Goal: Task Accomplishment & Management: Use online tool/utility

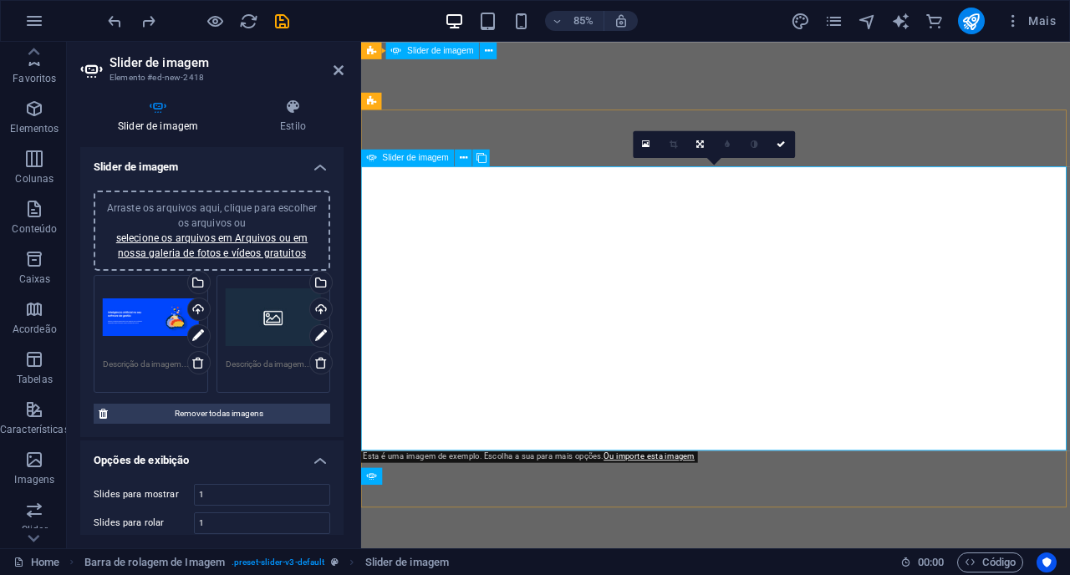
select select "px"
select select "ms"
select select "s"
select select "progressive"
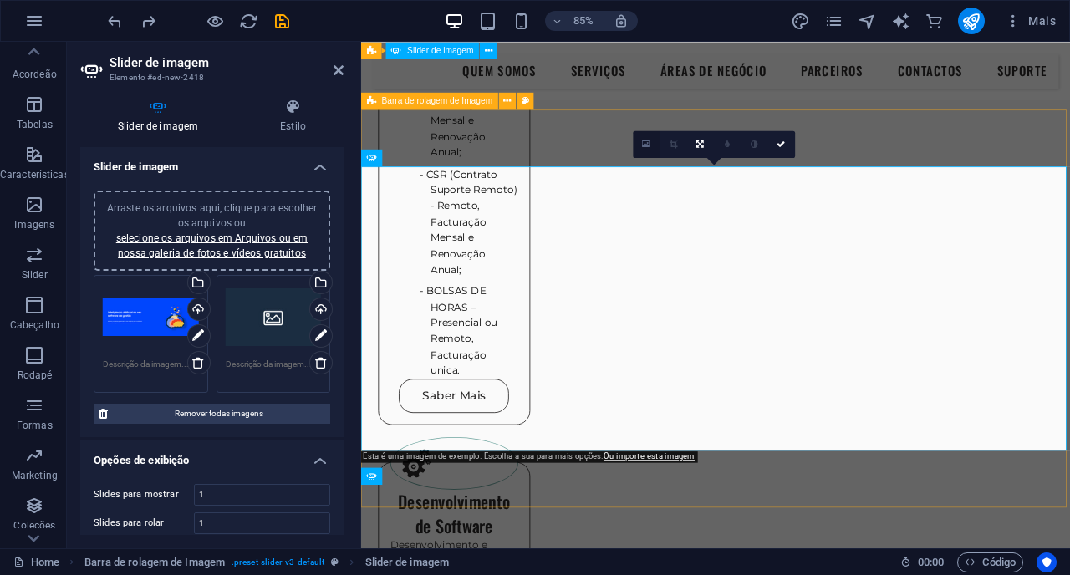
scroll to position [2127, 0]
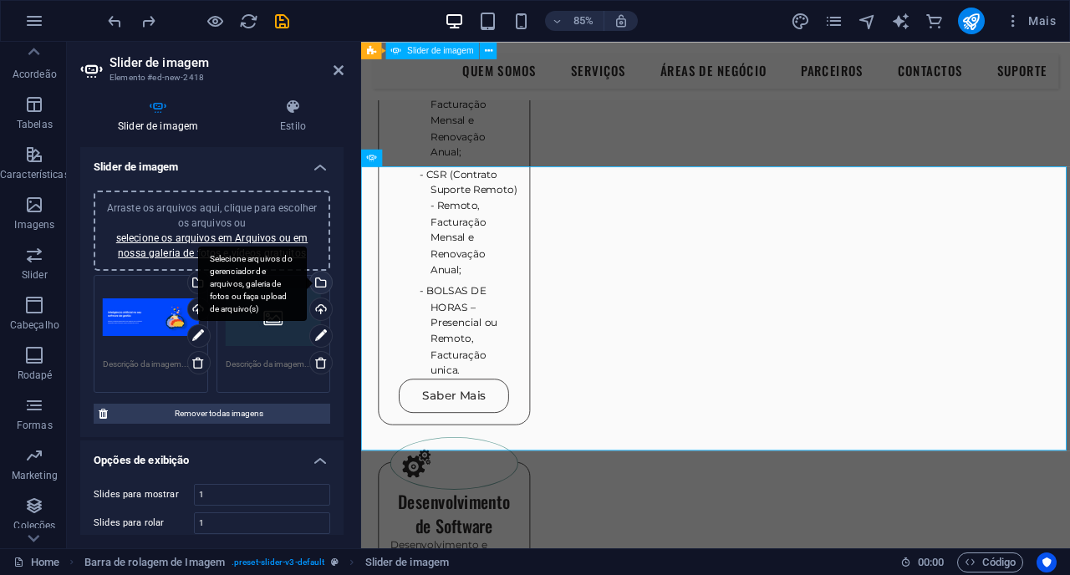
click at [319, 282] on div "Selecione arquivos do gerenciador de arquivos, galeria de fotos ou faça upload …" at bounding box center [319, 284] width 25 height 25
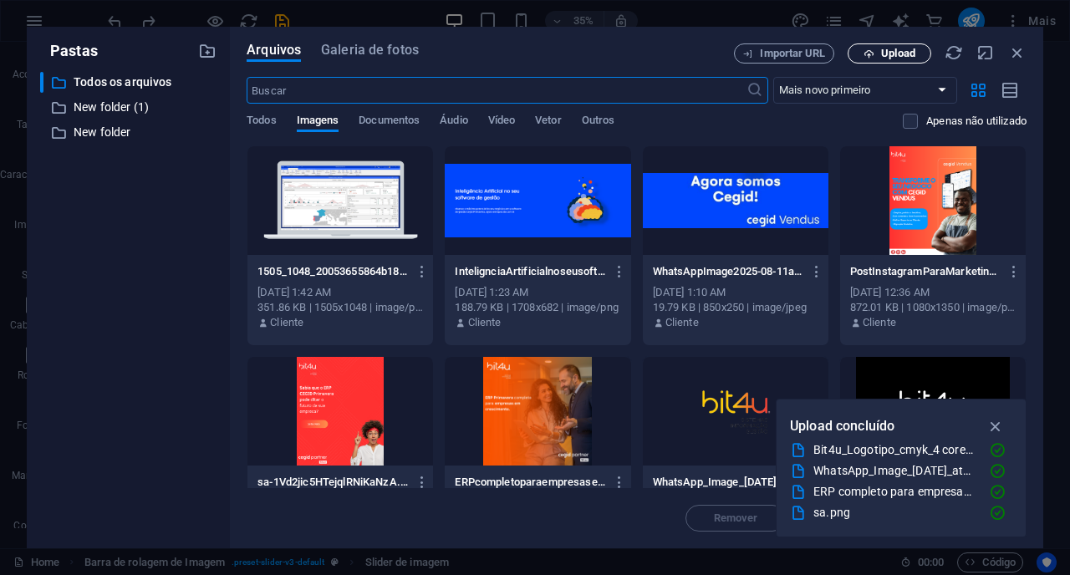
click at [882, 53] on span "Upload" at bounding box center [898, 53] width 34 height 10
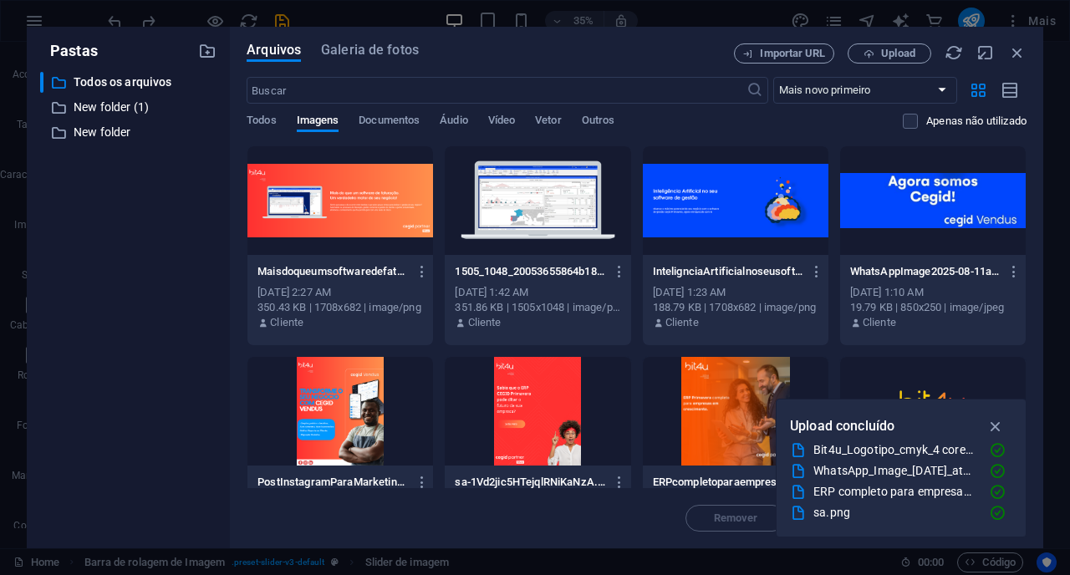
click at [329, 252] on div at bounding box center [340, 200] width 186 height 109
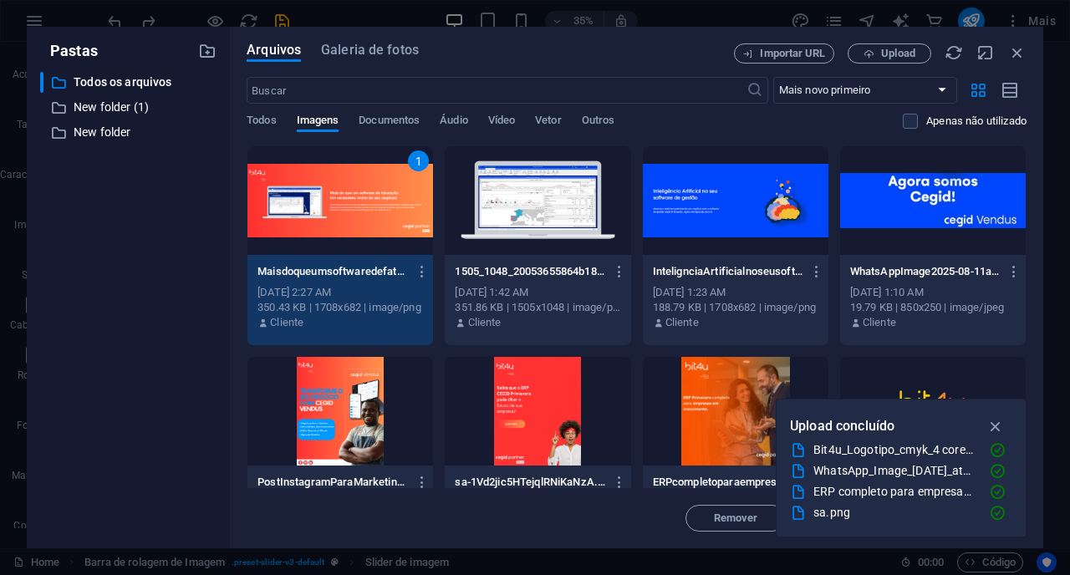
click at [961, 513] on span "Inserir" at bounding box center [977, 518] width 33 height 10
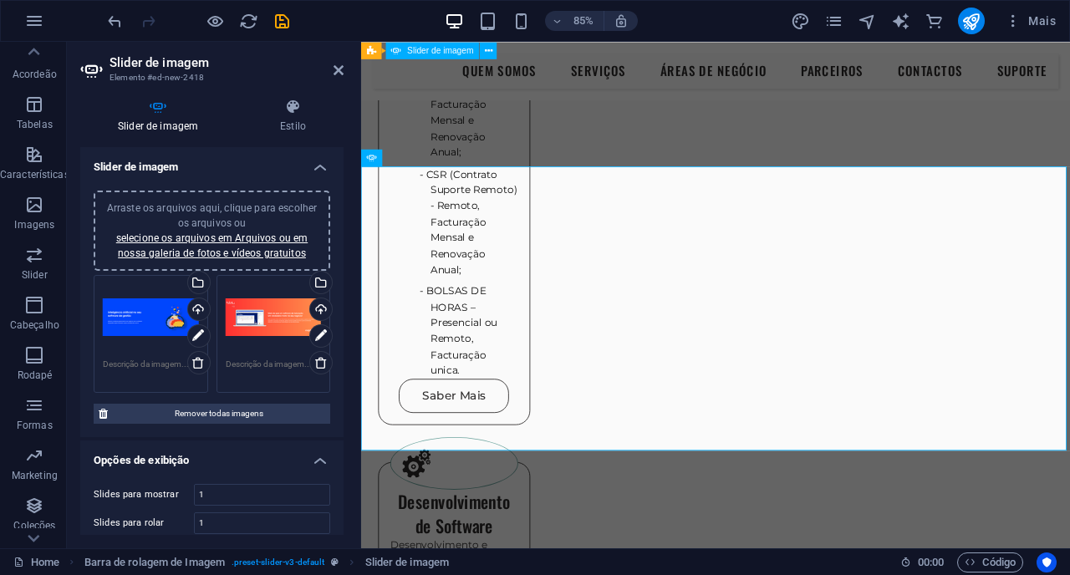
click at [331, 74] on header "Slider de imagem Elemento #ed-new-2418" at bounding box center [211, 63] width 263 height 43
click at [337, 74] on icon at bounding box center [339, 70] width 10 height 13
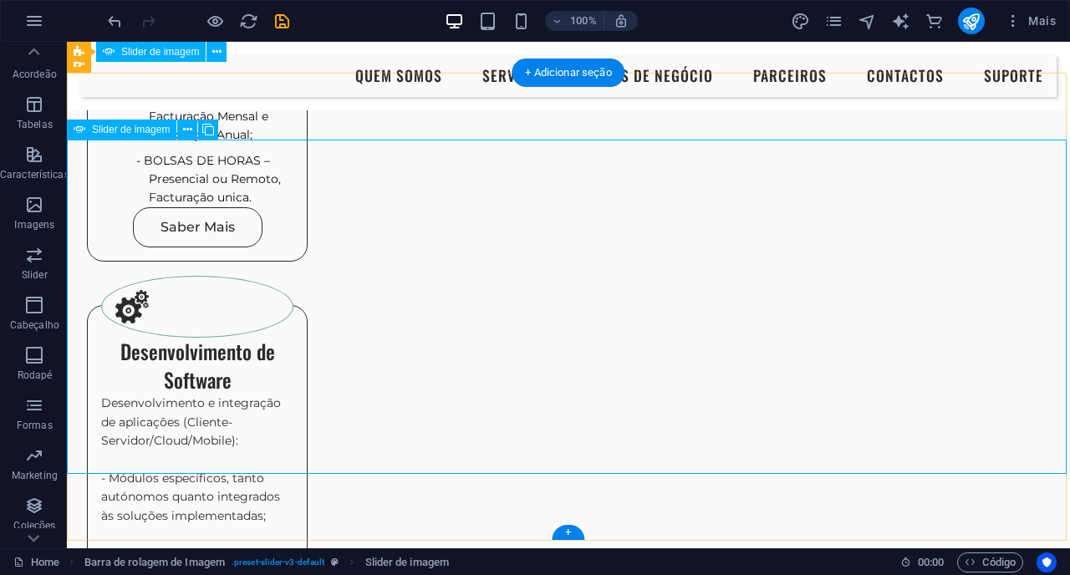
scroll to position [1962, 0]
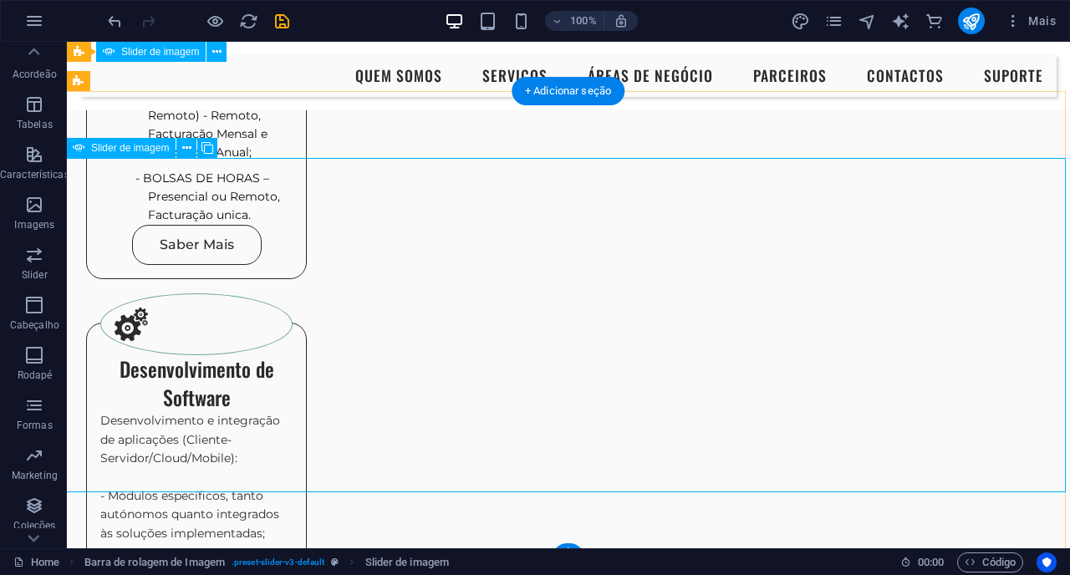
scroll to position [1982, 1]
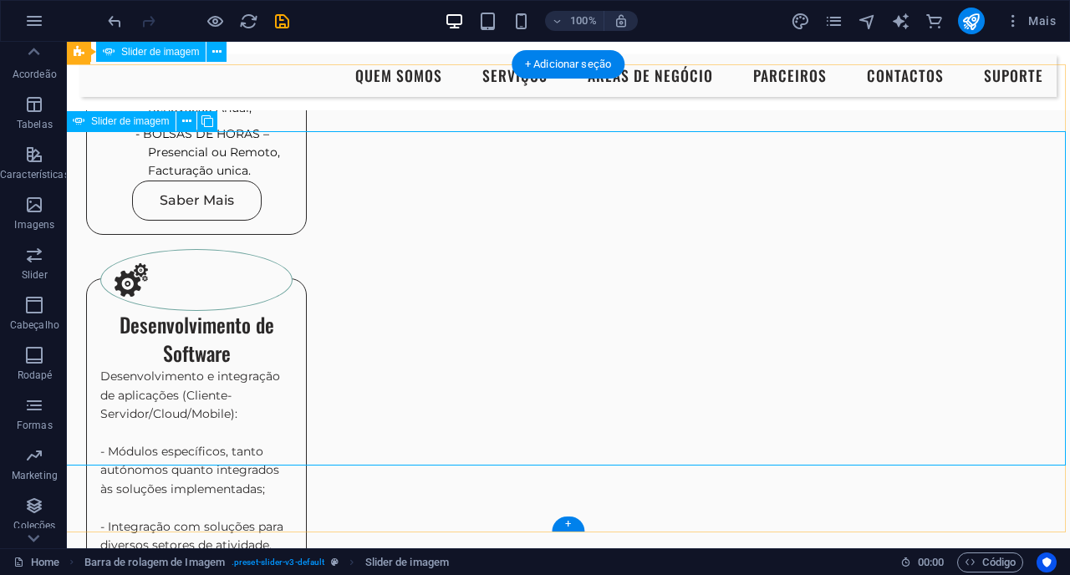
scroll to position [1969, 1]
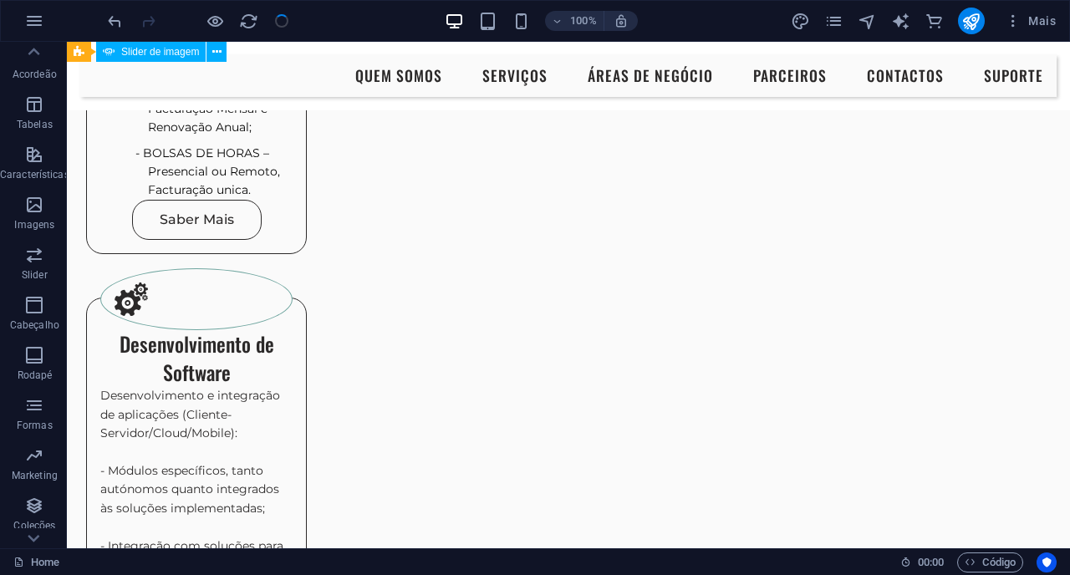
checkbox input "false"
click at [968, 24] on icon "publish" at bounding box center [970, 21] width 19 height 19
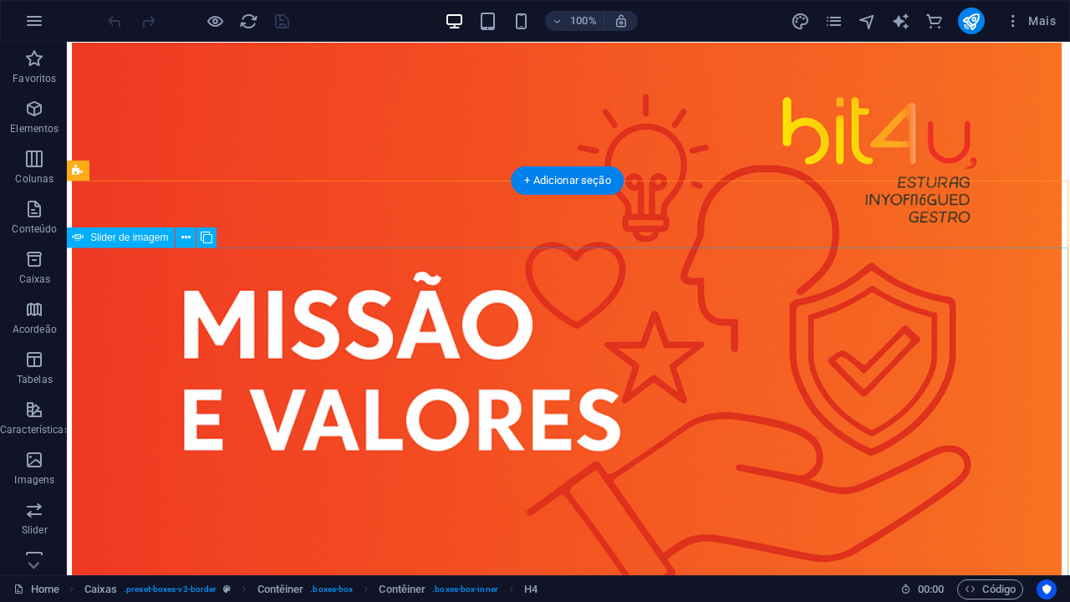
scroll to position [1929, 2]
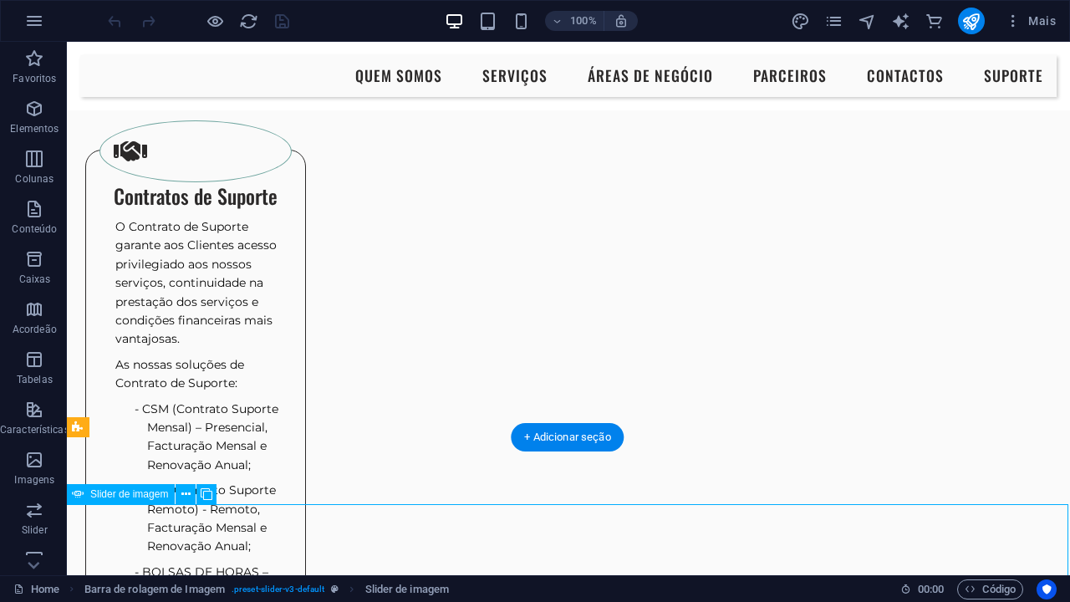
scroll to position [1511, 2]
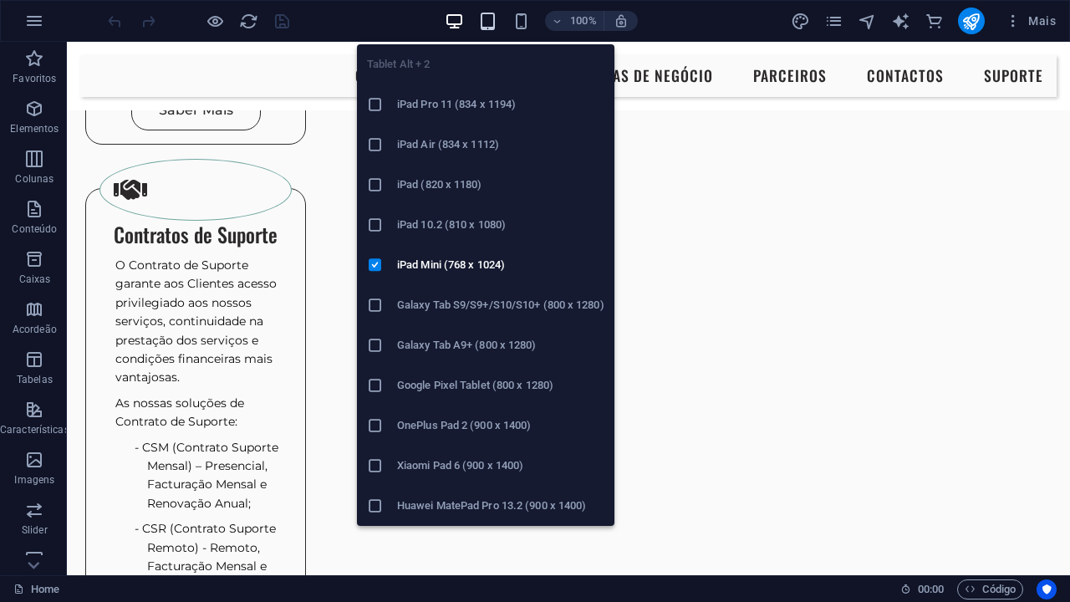
click at [485, 19] on icon "button" at bounding box center [487, 21] width 19 height 19
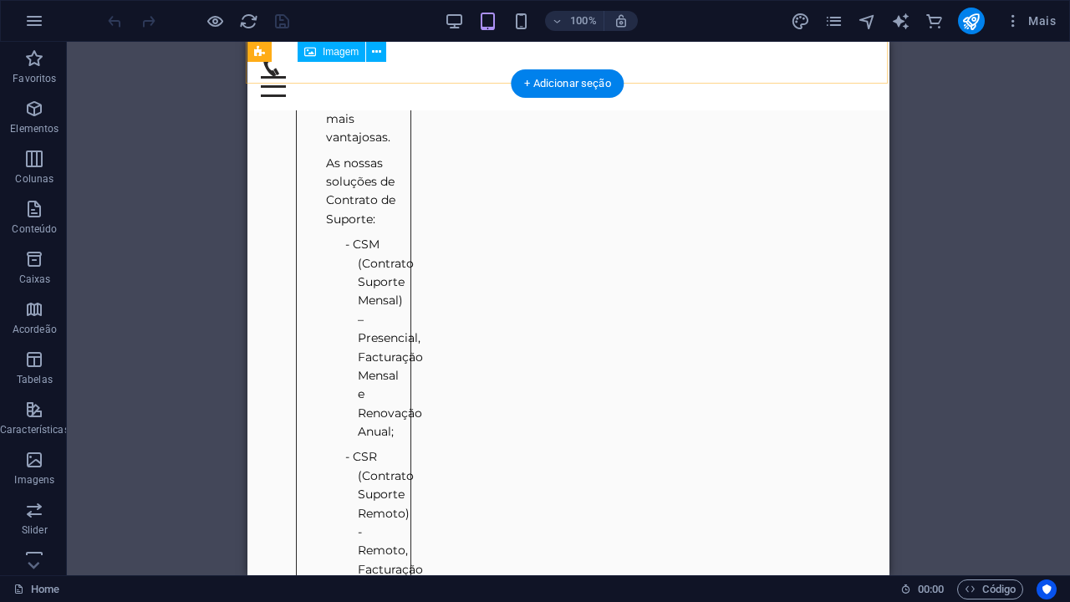
scroll to position [2641, 2]
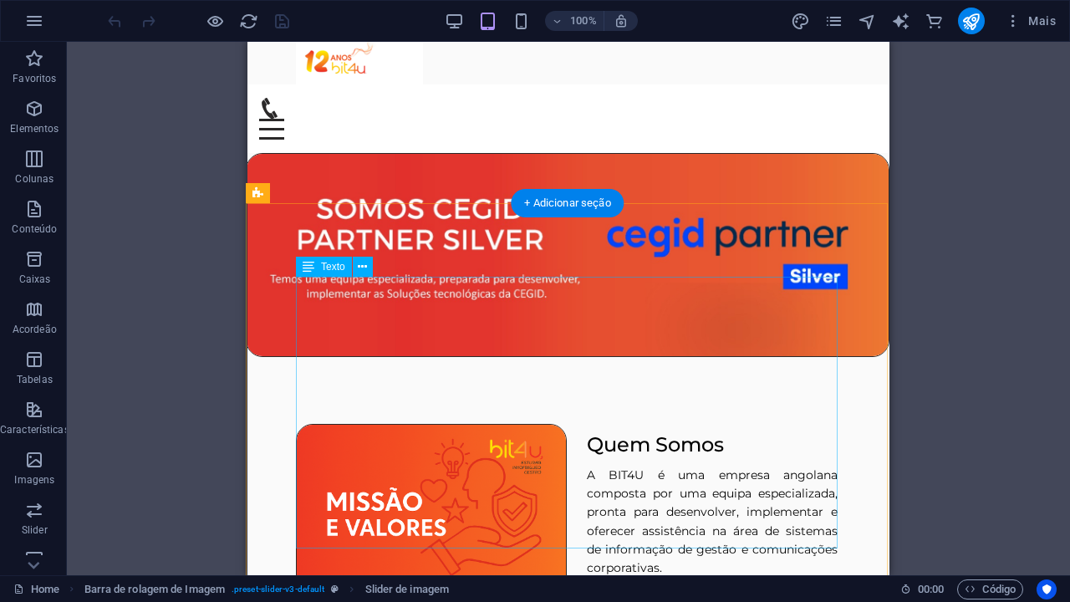
scroll to position [0, 2]
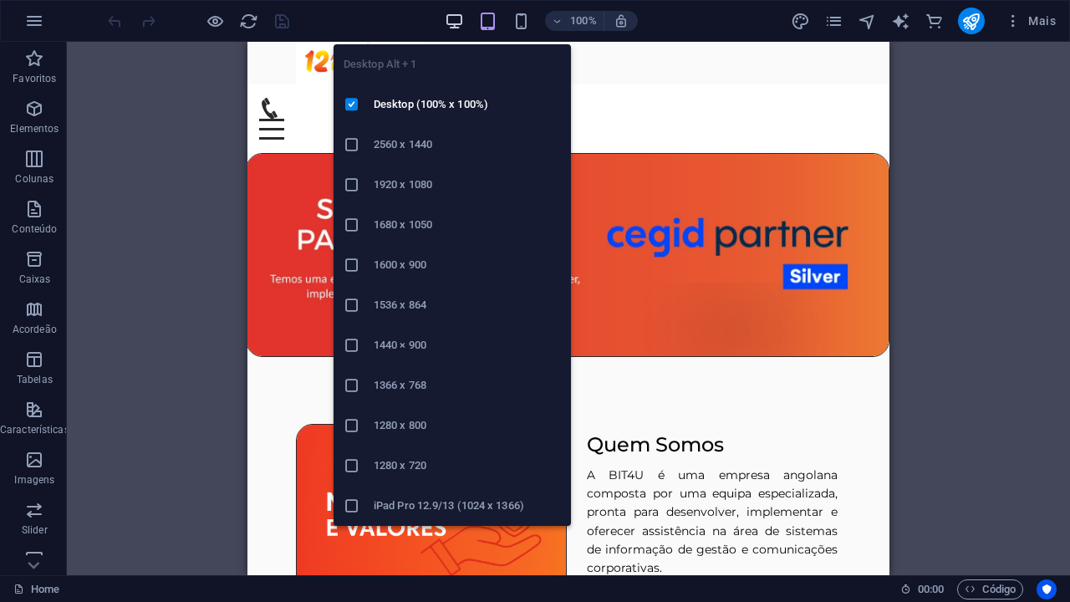
click at [450, 23] on icon "button" at bounding box center [454, 21] width 19 height 19
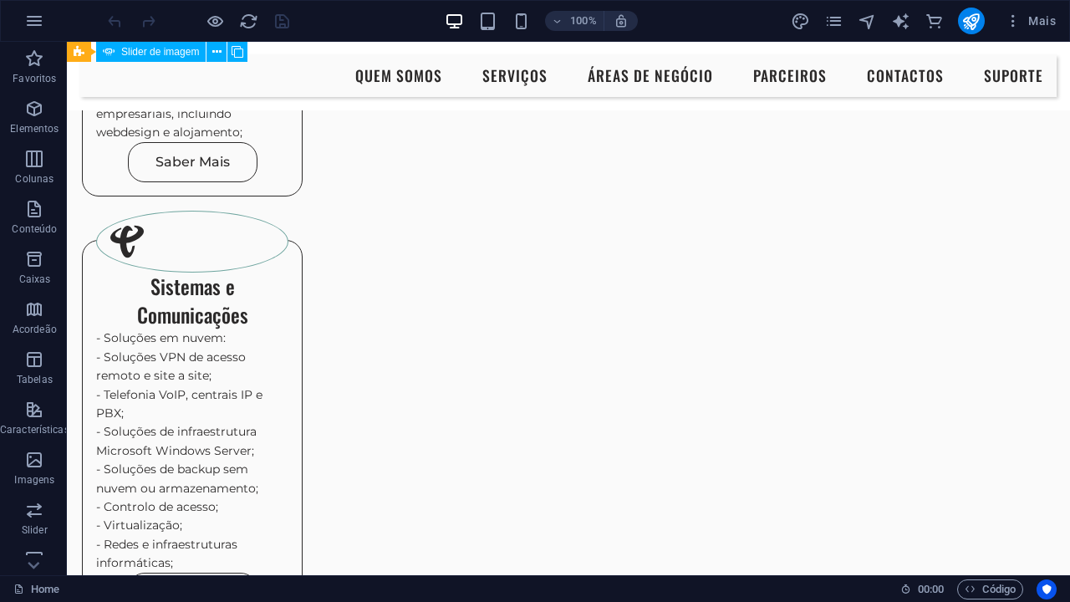
scroll to position [2566, 5]
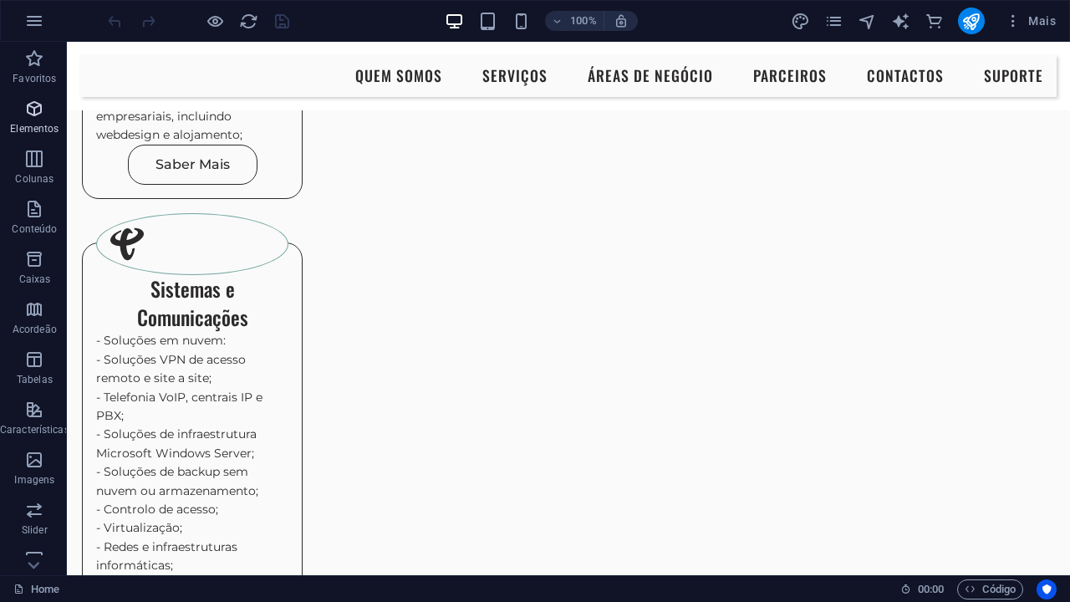
click at [41, 104] on icon "button" at bounding box center [34, 109] width 20 height 20
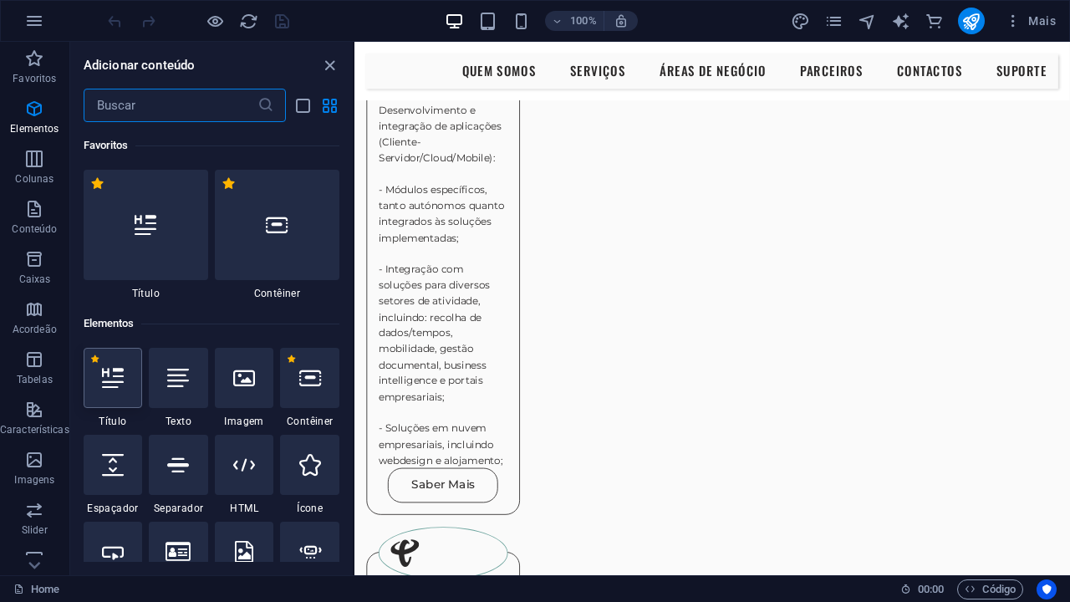
click at [30, 114] on icon "button" at bounding box center [34, 109] width 20 height 20
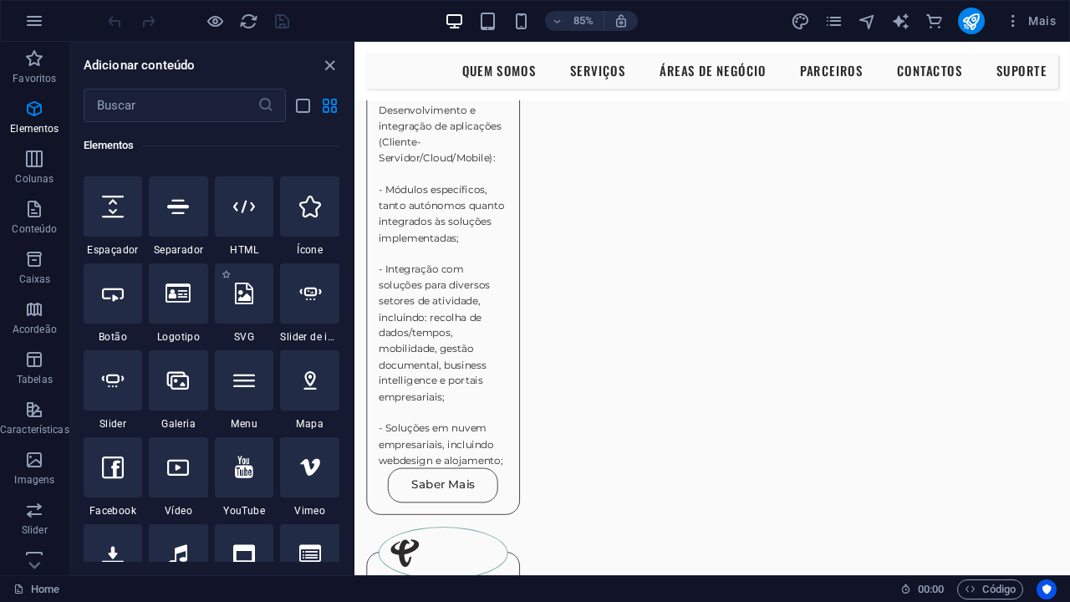
scroll to position [245, 0]
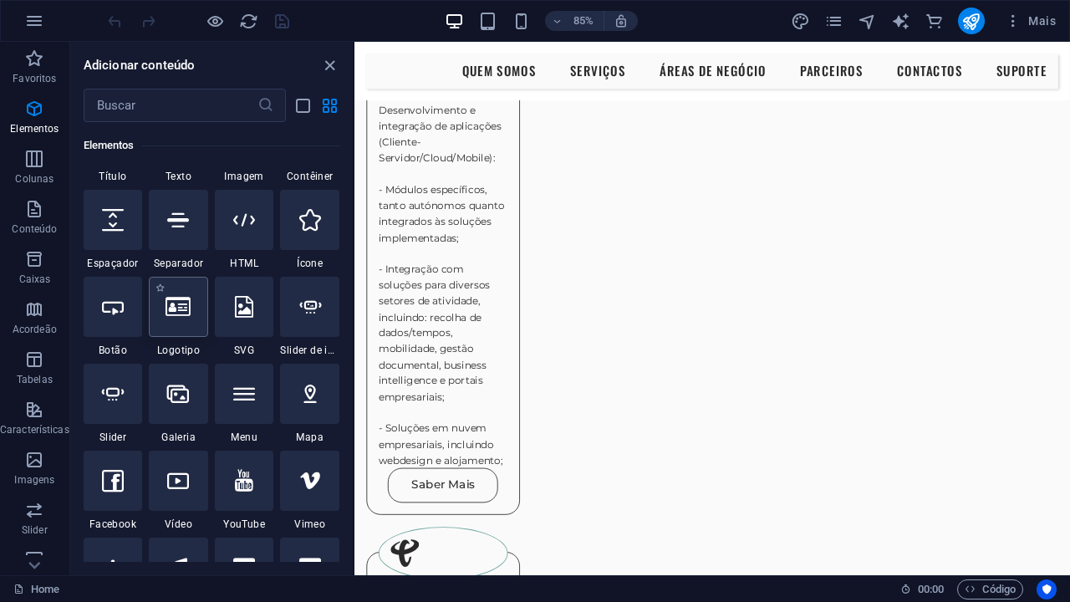
click at [183, 336] on div at bounding box center [178, 307] width 59 height 60
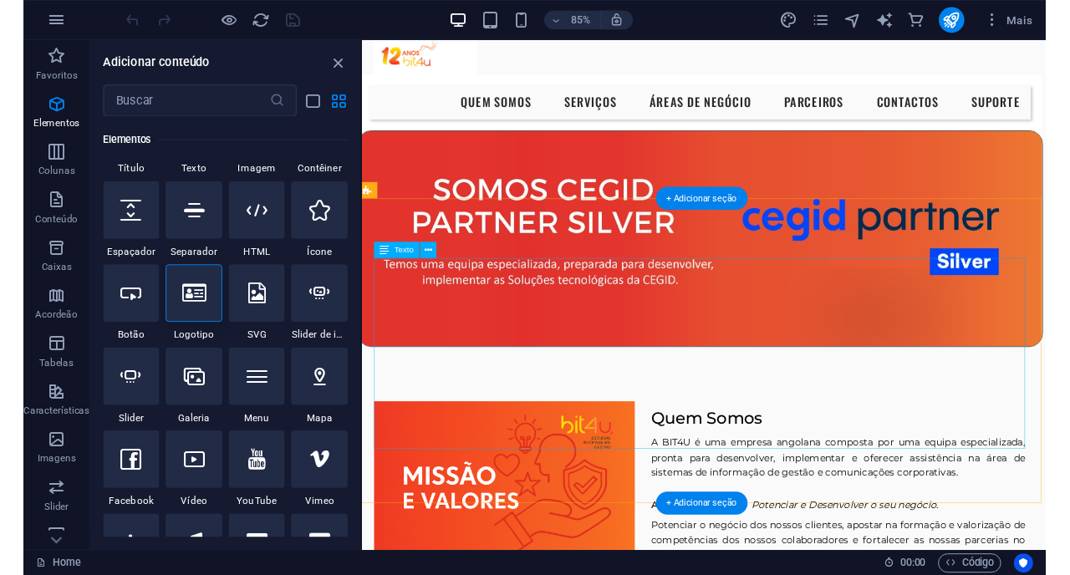
scroll to position [0, 5]
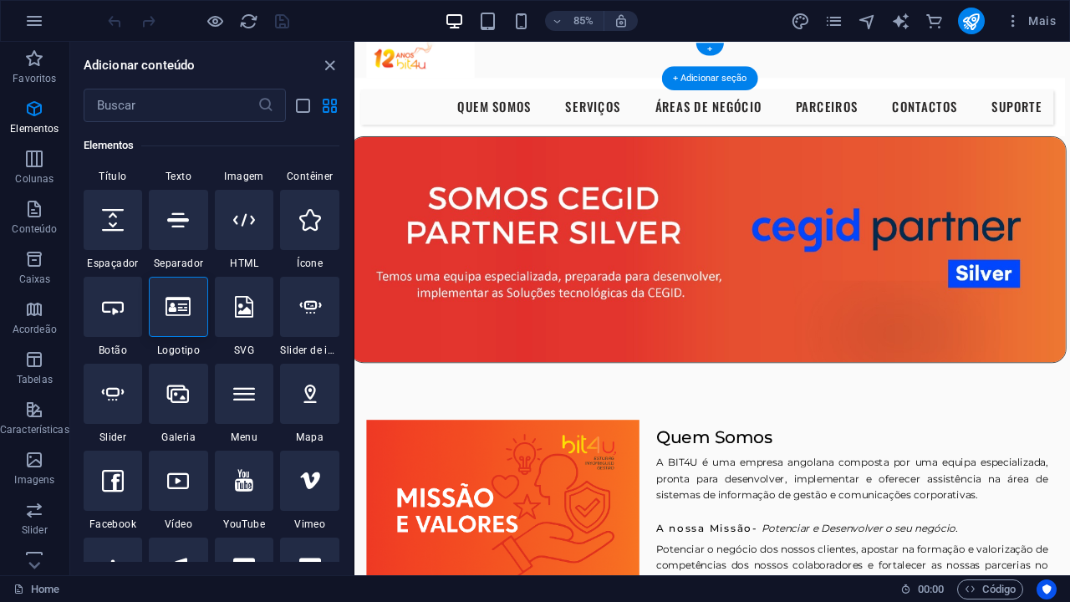
click at [415, 66] on div at bounding box center [771, 63] width 802 height 43
click at [486, 52] on icon at bounding box center [488, 50] width 8 height 15
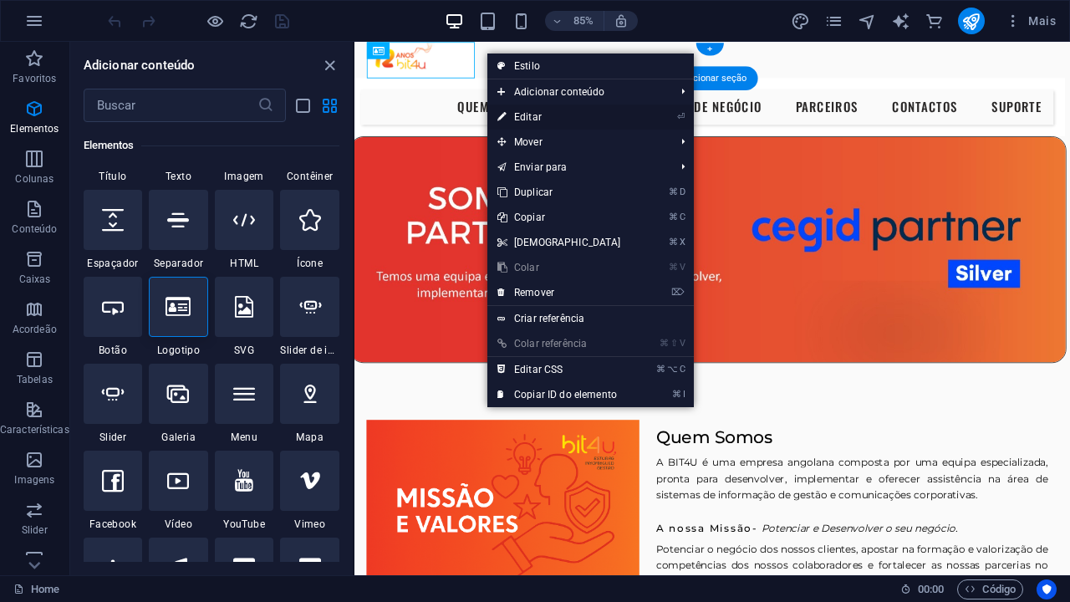
click at [542, 120] on link "⏎ Editar" at bounding box center [559, 116] width 144 height 25
select select "px"
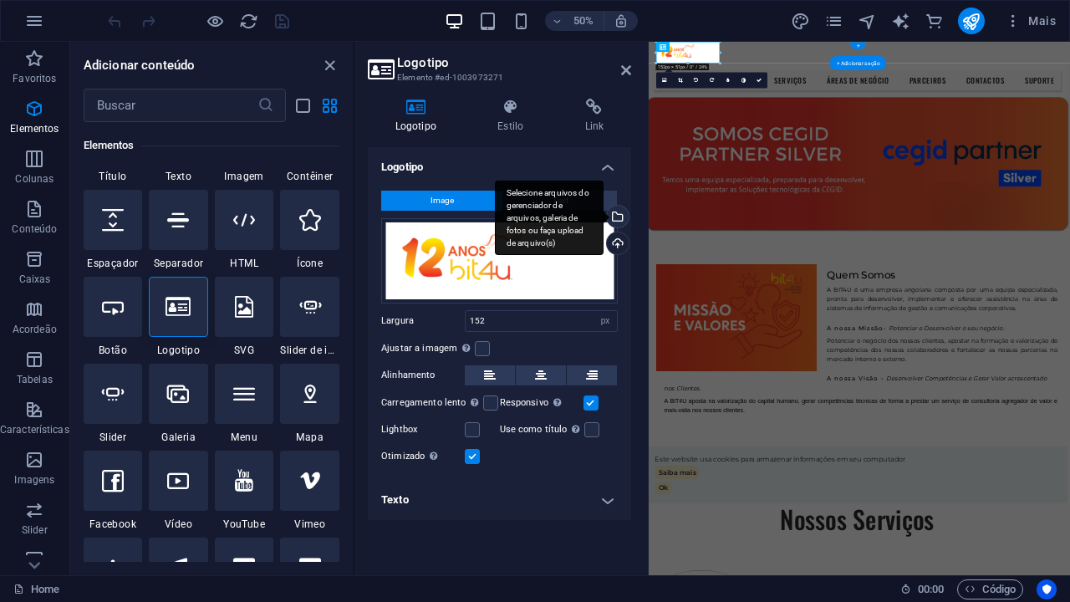
click at [616, 217] on div "Selecione arquivos do gerenciador de arquivos, galeria de fotos ou faça upload …" at bounding box center [616, 218] width 25 height 25
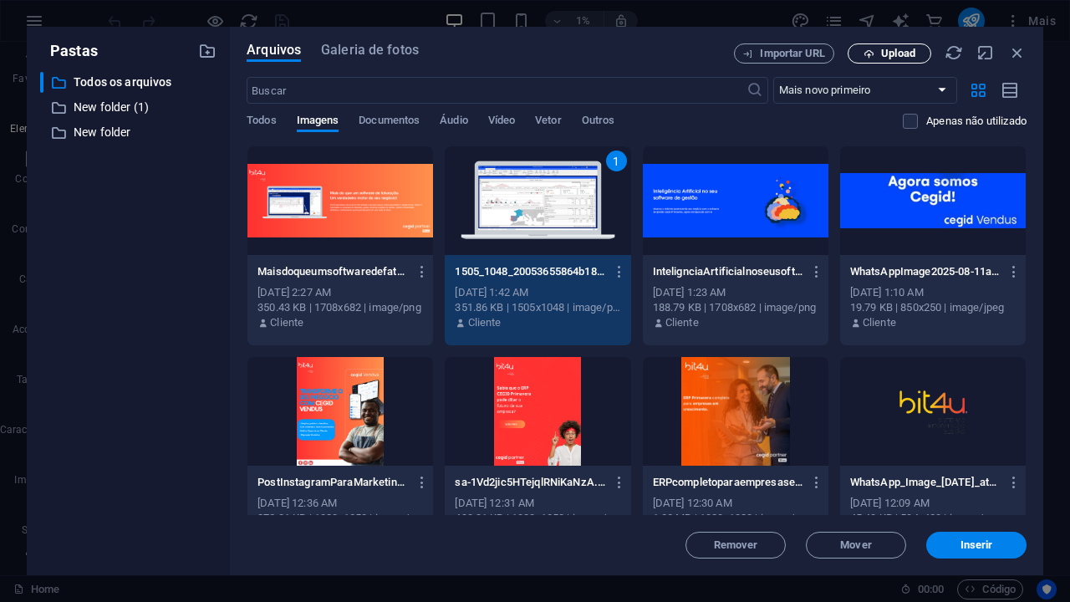
click at [867, 54] on icon "button" at bounding box center [869, 53] width 11 height 11
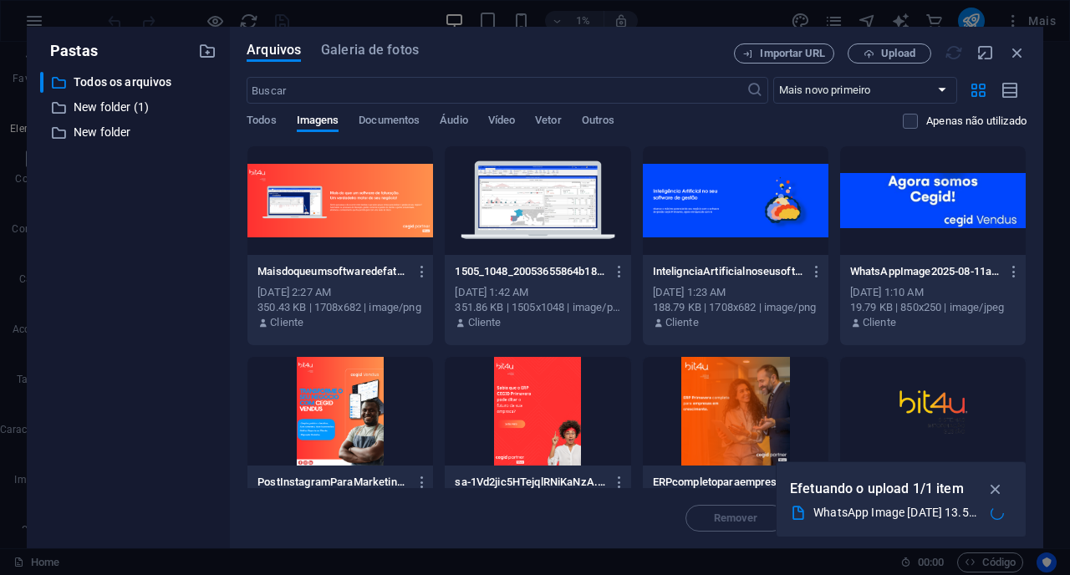
scroll to position [0, 0]
click at [996, 482] on icon "button" at bounding box center [995, 489] width 19 height 18
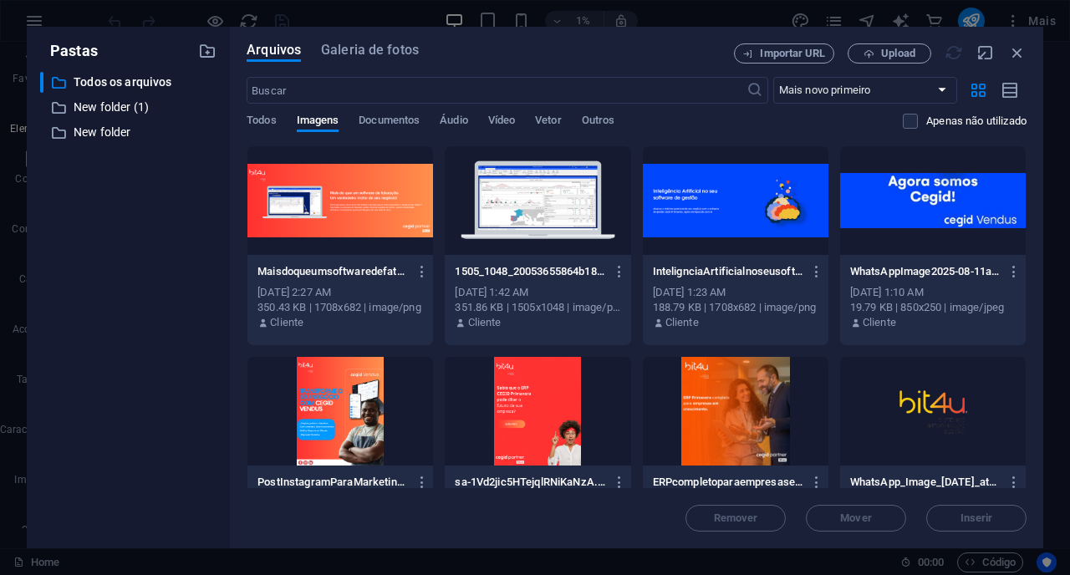
click at [996, 492] on div "Remover Mover Inserir" at bounding box center [637, 509] width 780 height 43
click at [915, 410] on div at bounding box center [933, 411] width 186 height 109
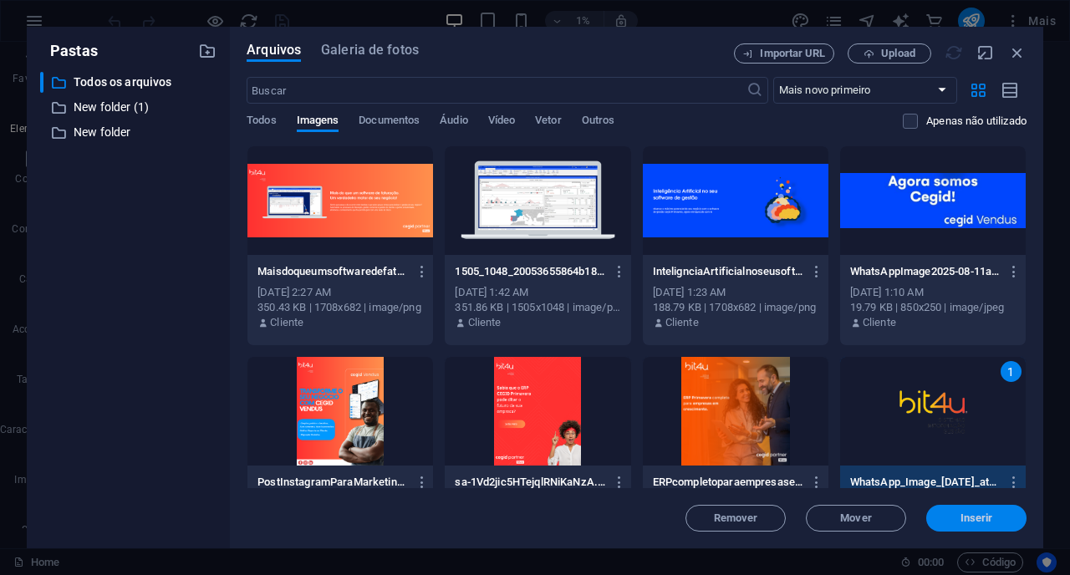
click at [926, 526] on button "Inserir" at bounding box center [976, 518] width 100 height 27
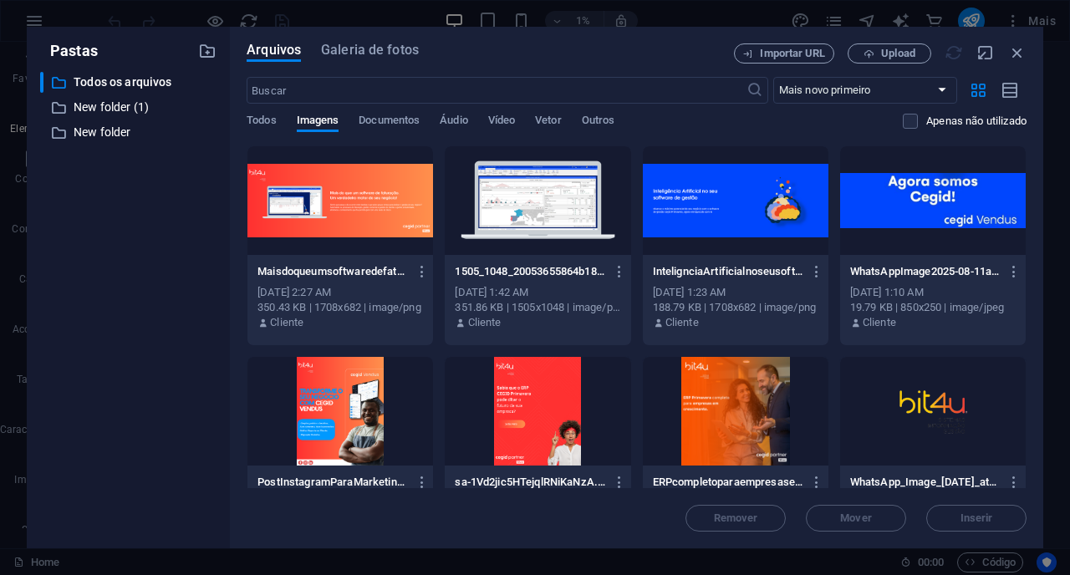
click at [858, 430] on div at bounding box center [933, 411] width 186 height 109
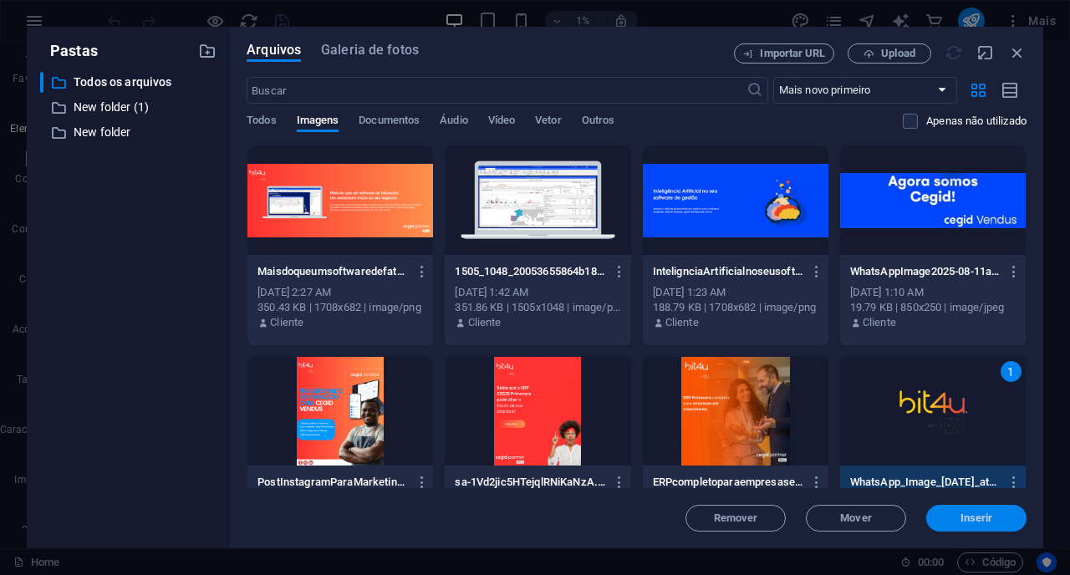
click at [926, 511] on button "Inserir" at bounding box center [976, 518] width 100 height 27
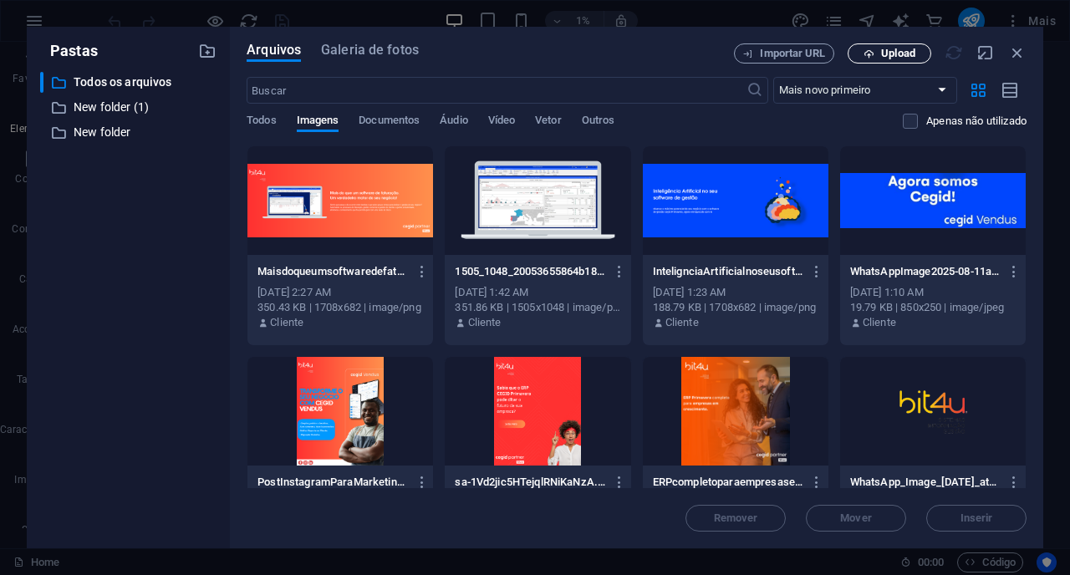
click at [881, 59] on span "Upload" at bounding box center [898, 53] width 34 height 10
click at [1017, 55] on icon "button" at bounding box center [1017, 52] width 18 height 18
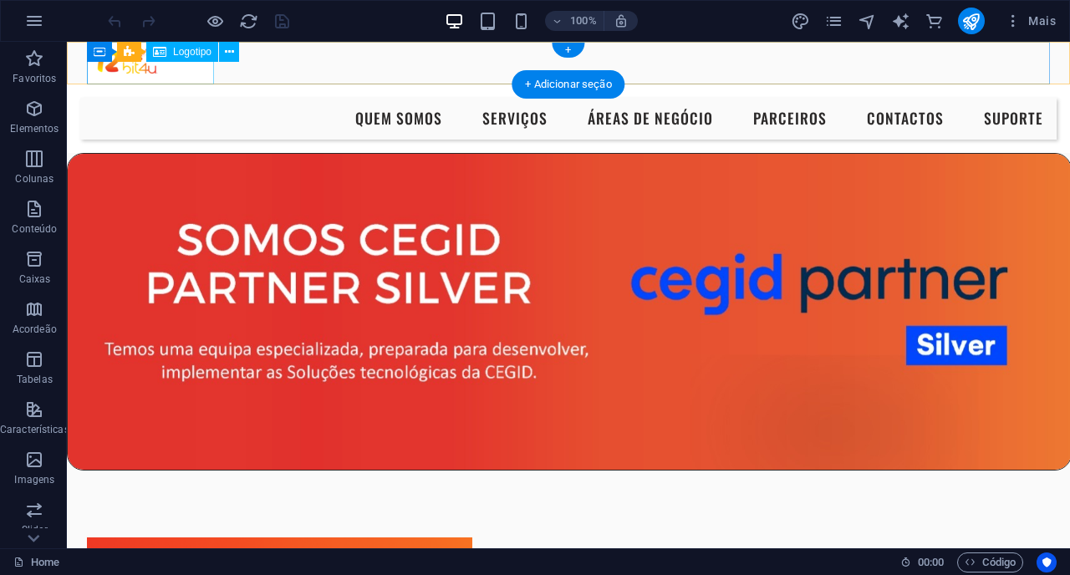
click at [185, 52] on span "Logotipo" at bounding box center [192, 52] width 38 height 10
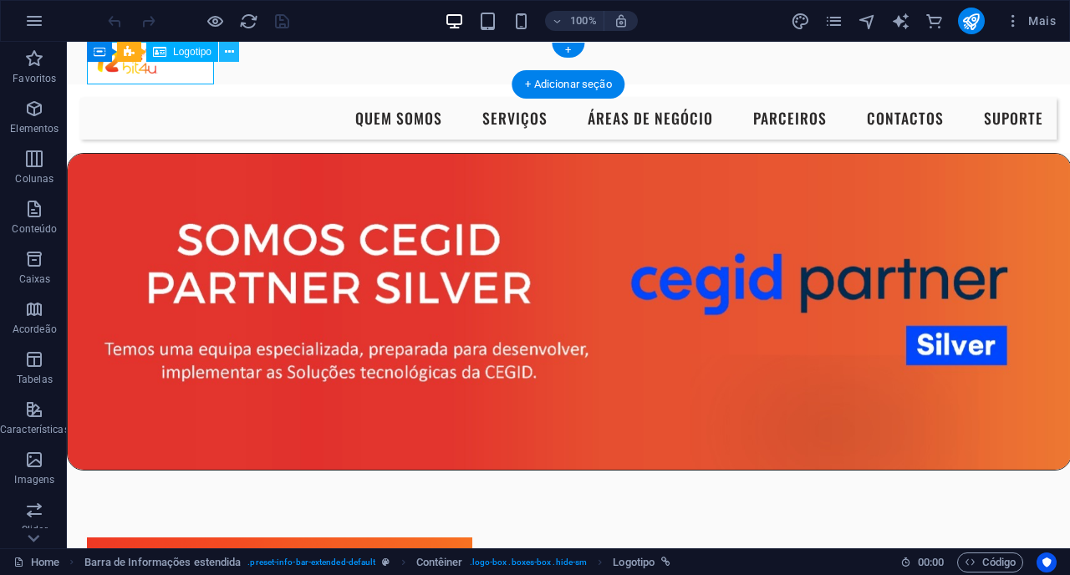
click at [225, 51] on icon at bounding box center [229, 52] width 9 height 18
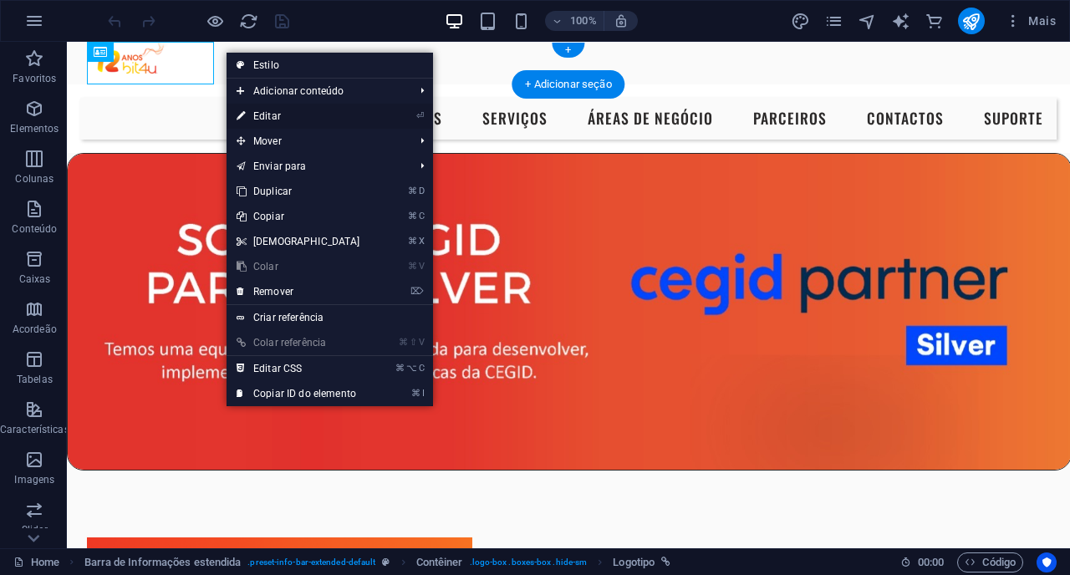
click at [269, 115] on link "⏎ Editar" at bounding box center [299, 116] width 144 height 25
select select "px"
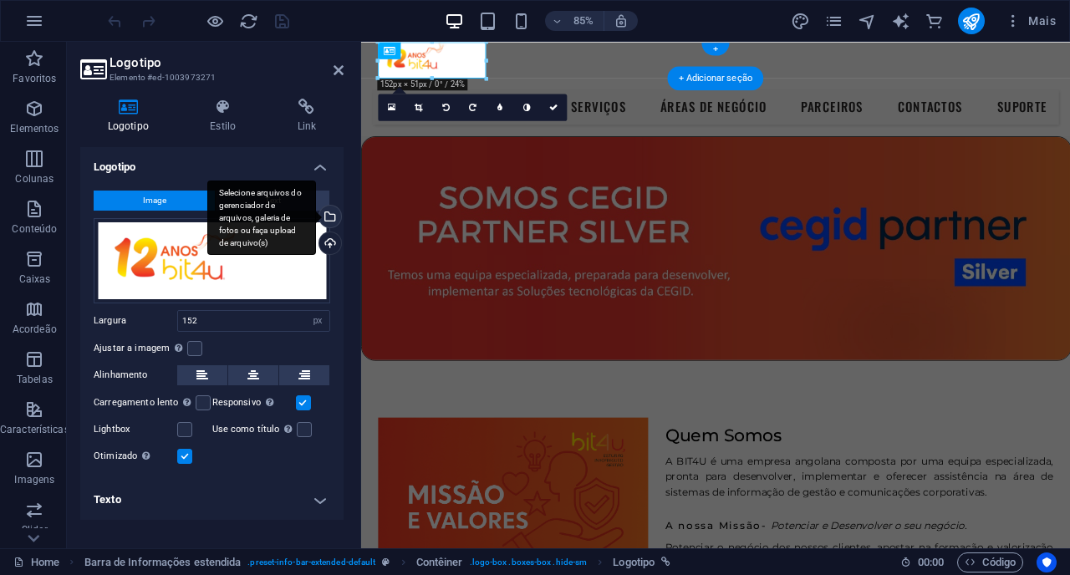
click at [330, 215] on div "Selecione arquivos do gerenciador de arquivos, galeria de fotos ou faça upload …" at bounding box center [328, 218] width 25 height 25
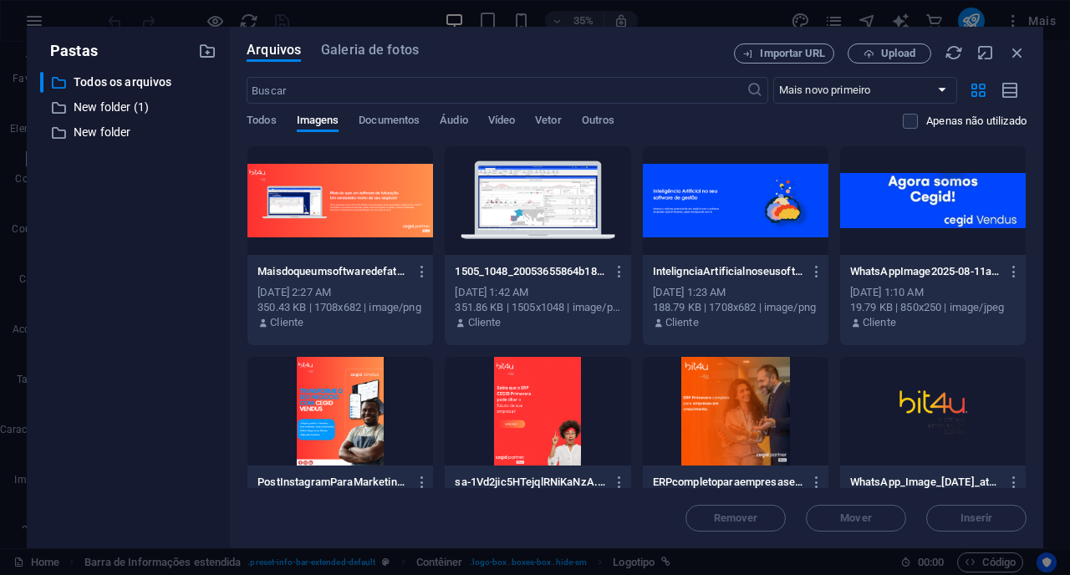
click at [884, 414] on div at bounding box center [933, 411] width 186 height 109
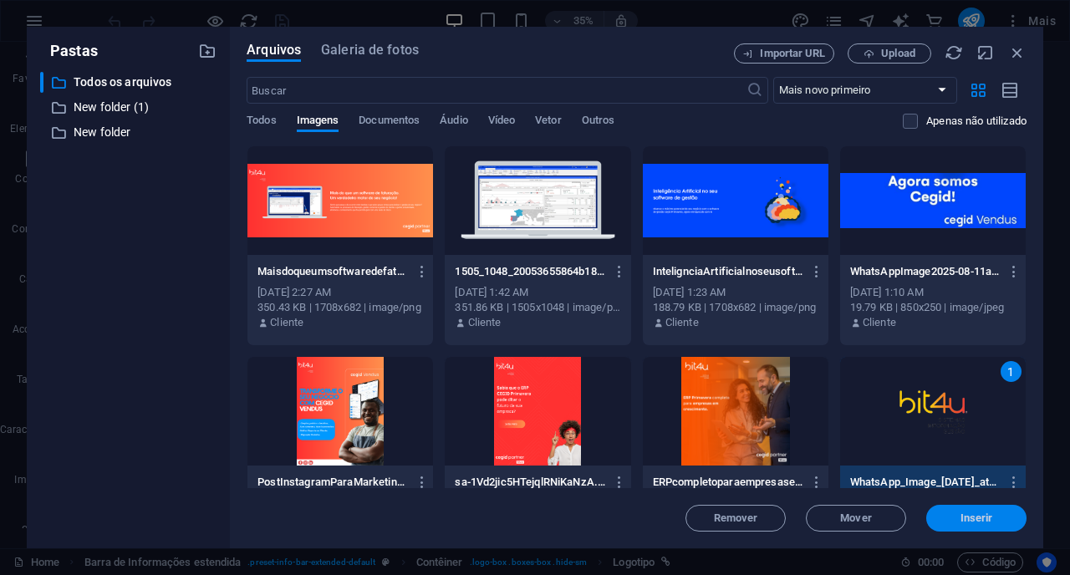
click at [926, 512] on button "Inserir" at bounding box center [976, 518] width 100 height 27
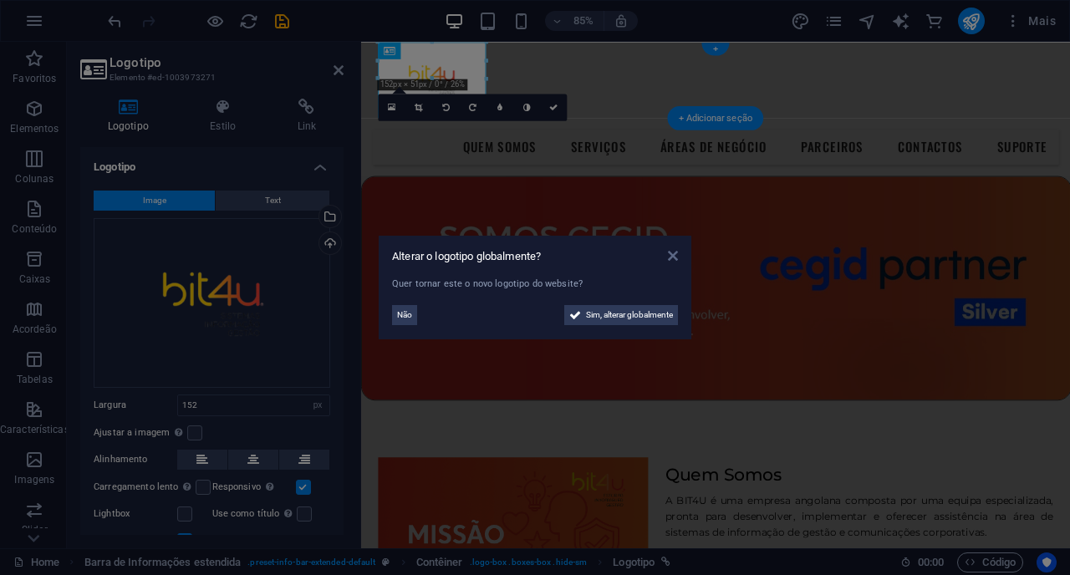
click at [668, 258] on icon at bounding box center [673, 255] width 10 height 13
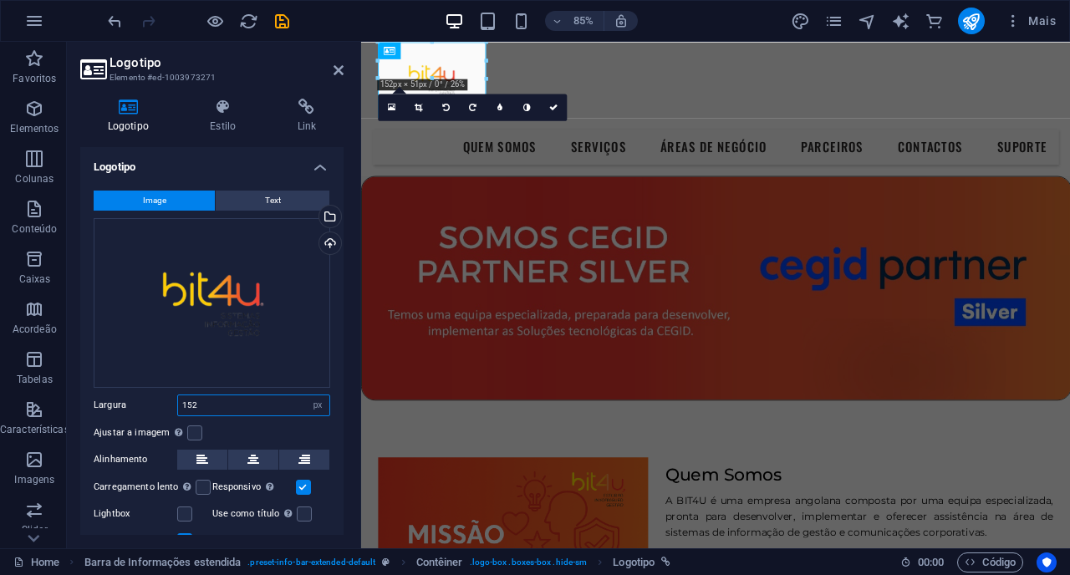
click at [217, 401] on input "152" at bounding box center [253, 405] width 151 height 20
type input "1"
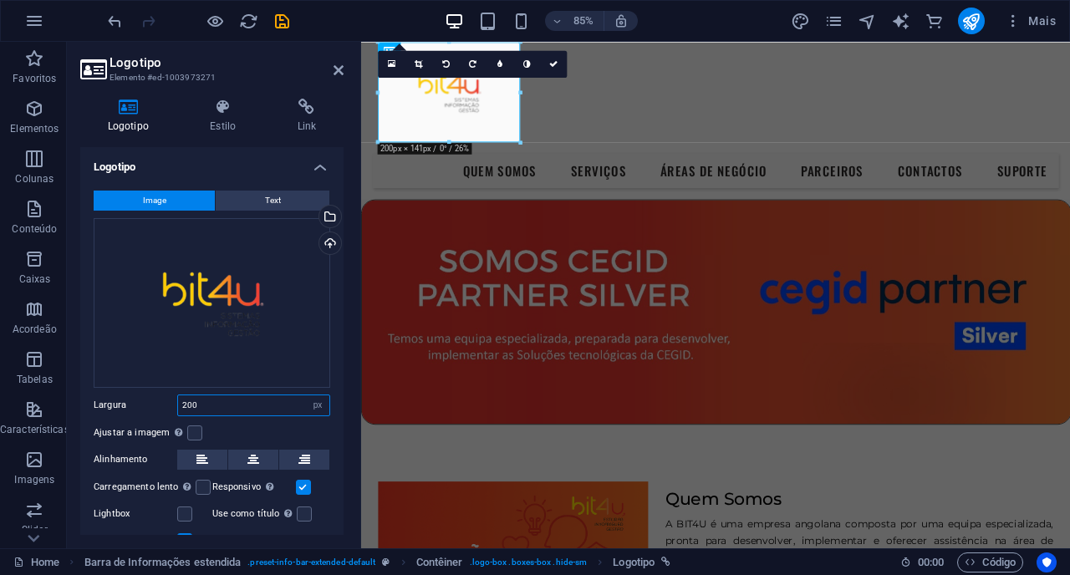
click at [204, 401] on input "200" at bounding box center [253, 405] width 151 height 20
type input "2"
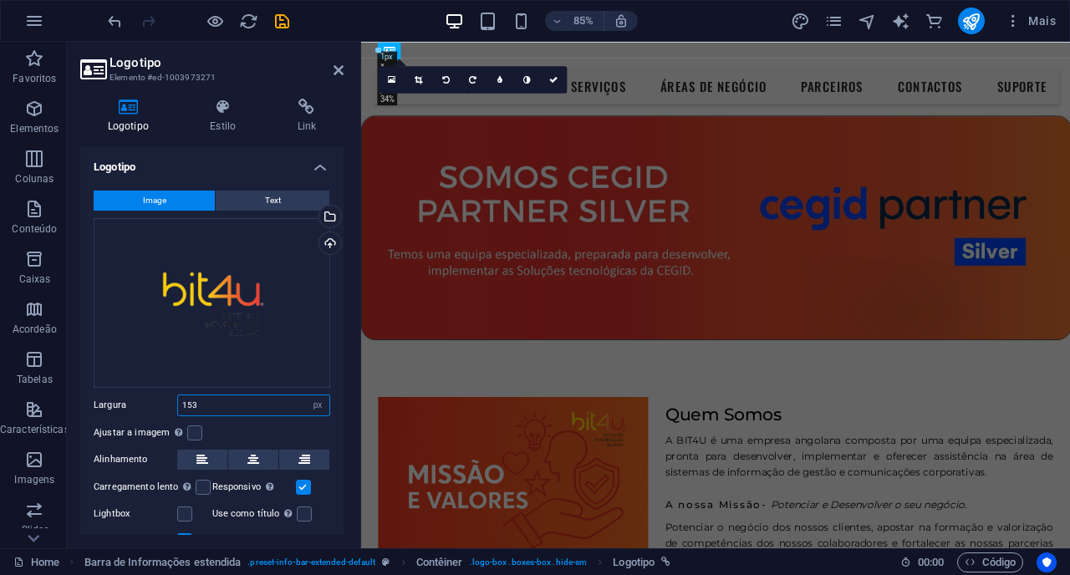
type input "153"
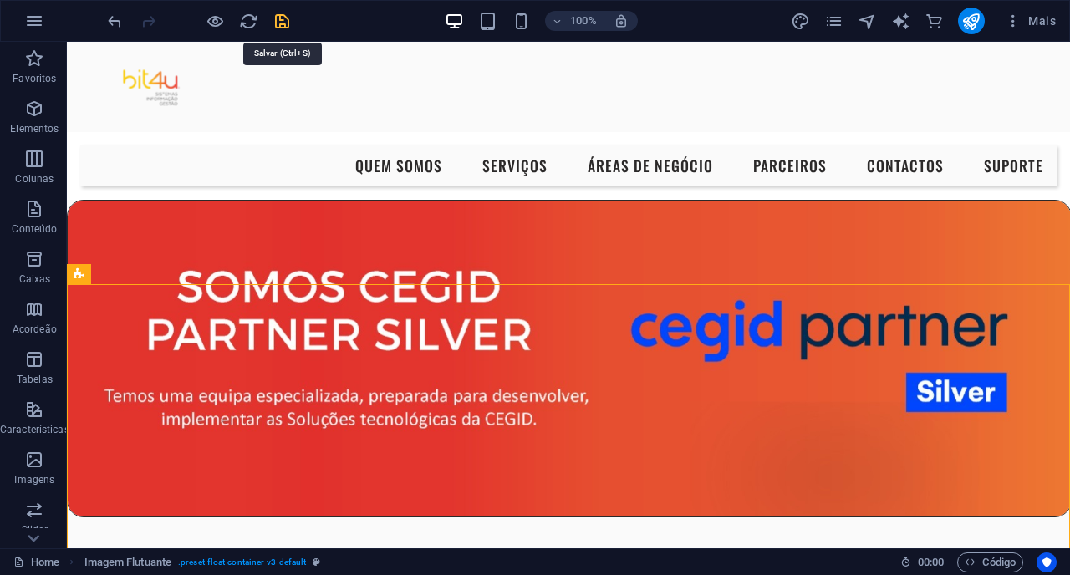
checkbox input "false"
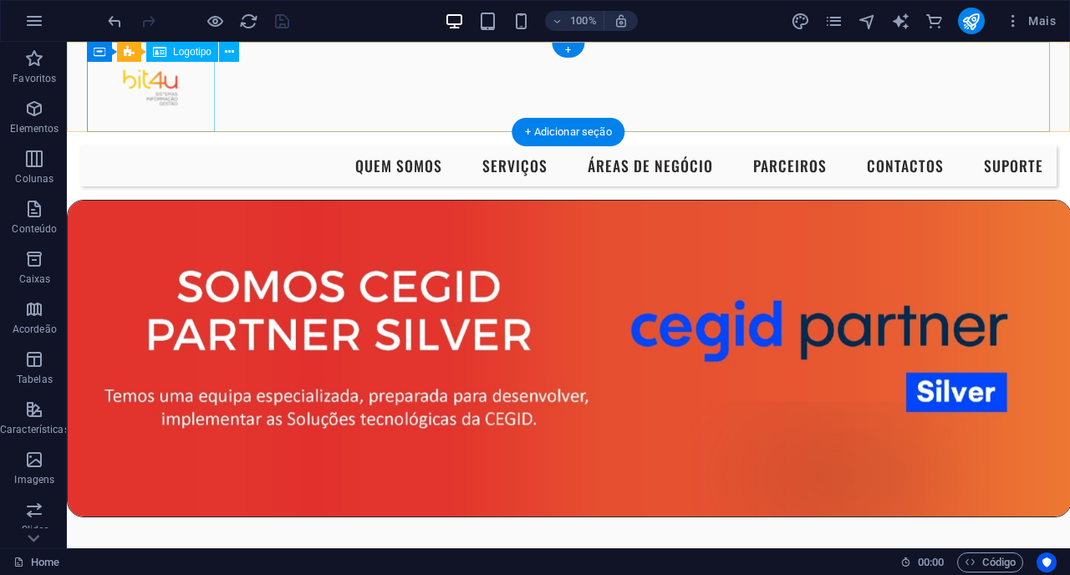
click at [158, 101] on div at bounding box center [568, 87] width 963 height 90
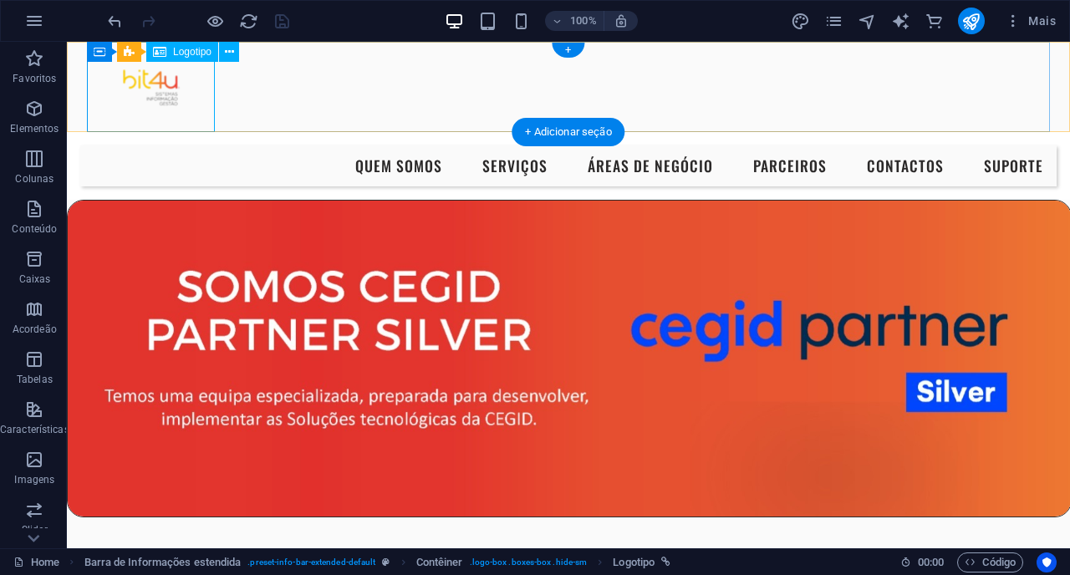
click at [176, 53] on span "Logotipo" at bounding box center [192, 52] width 38 height 10
click at [227, 54] on icon at bounding box center [229, 52] width 9 height 18
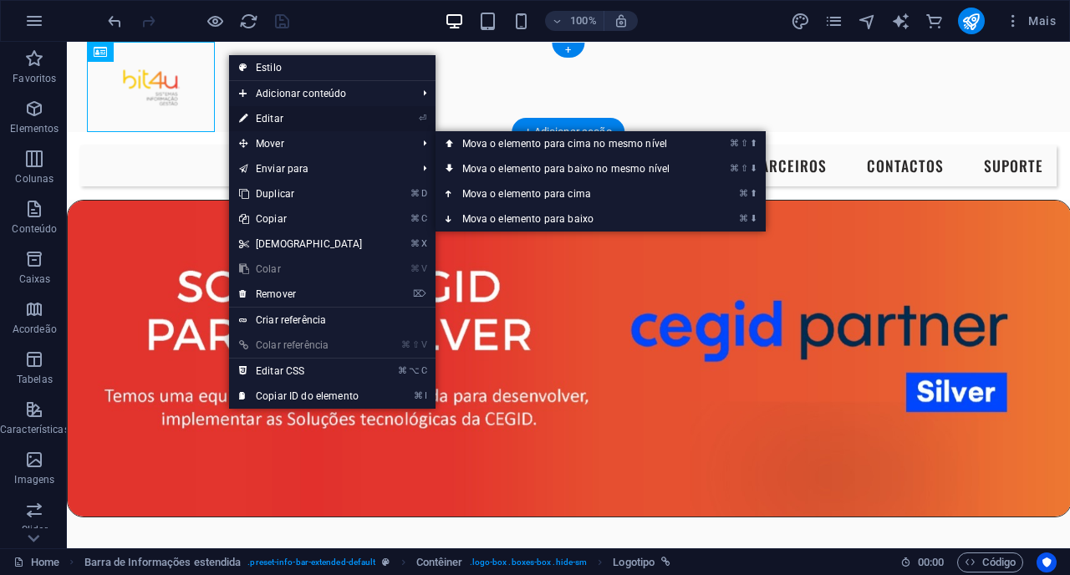
click at [284, 124] on link "⏎ Editar" at bounding box center [301, 118] width 144 height 25
select select "px"
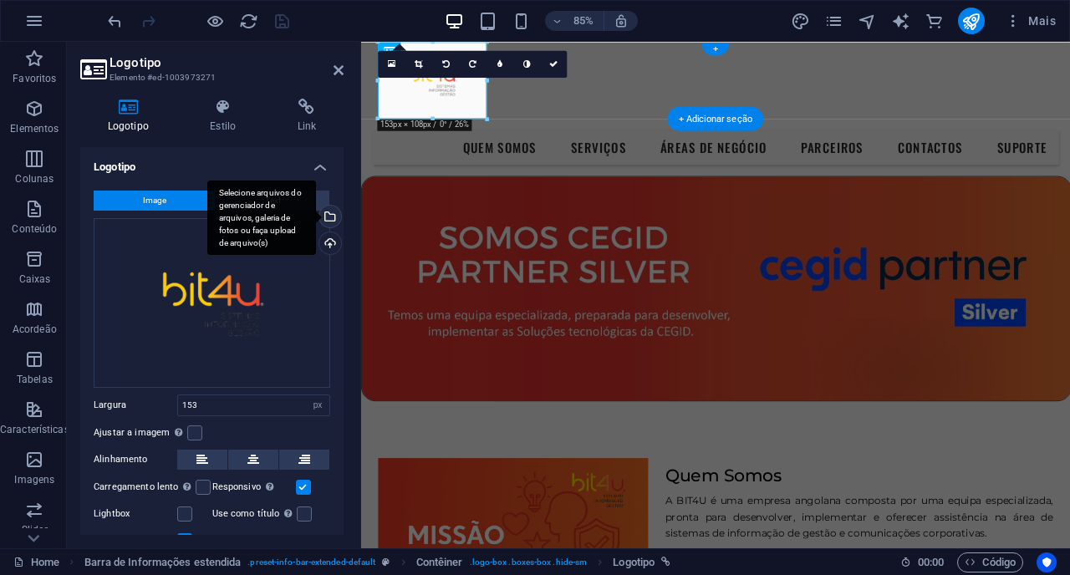
click at [326, 211] on div "Selecione arquivos do gerenciador de arquivos, galeria de fotos ou faça upload …" at bounding box center [328, 218] width 25 height 25
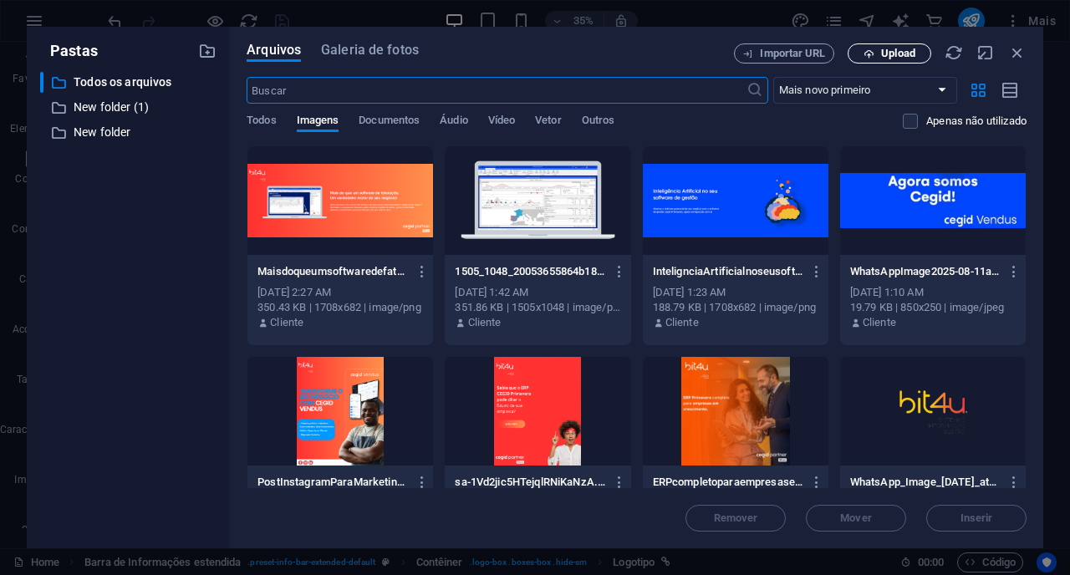
click at [879, 60] on button "Upload" at bounding box center [890, 53] width 84 height 20
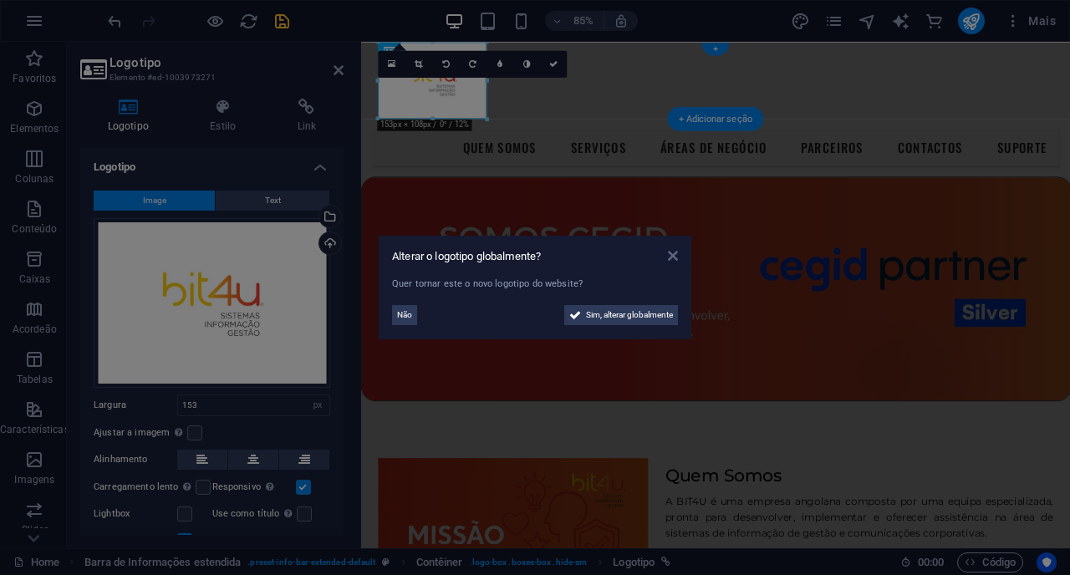
click at [674, 257] on icon at bounding box center [673, 255] width 10 height 13
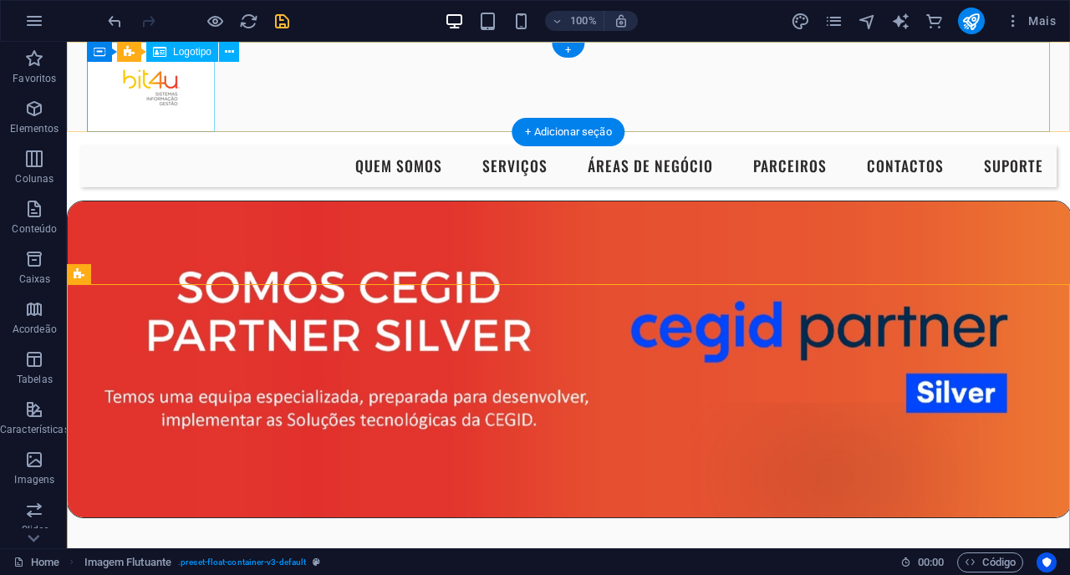
click at [121, 88] on div at bounding box center [568, 87] width 963 height 90
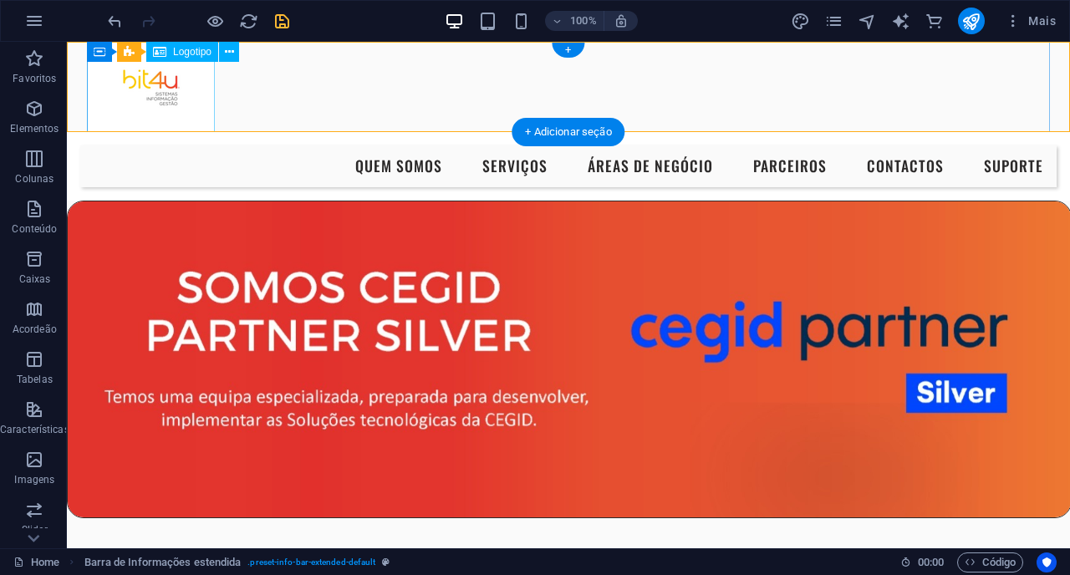
click at [156, 77] on div at bounding box center [568, 87] width 963 height 90
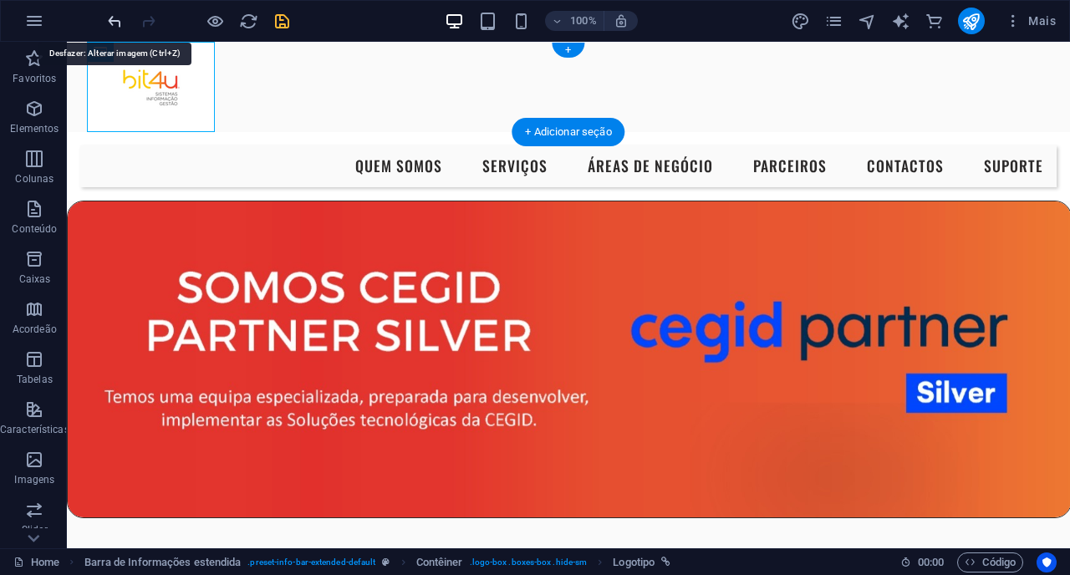
click at [108, 30] on icon "undo" at bounding box center [114, 21] width 19 height 19
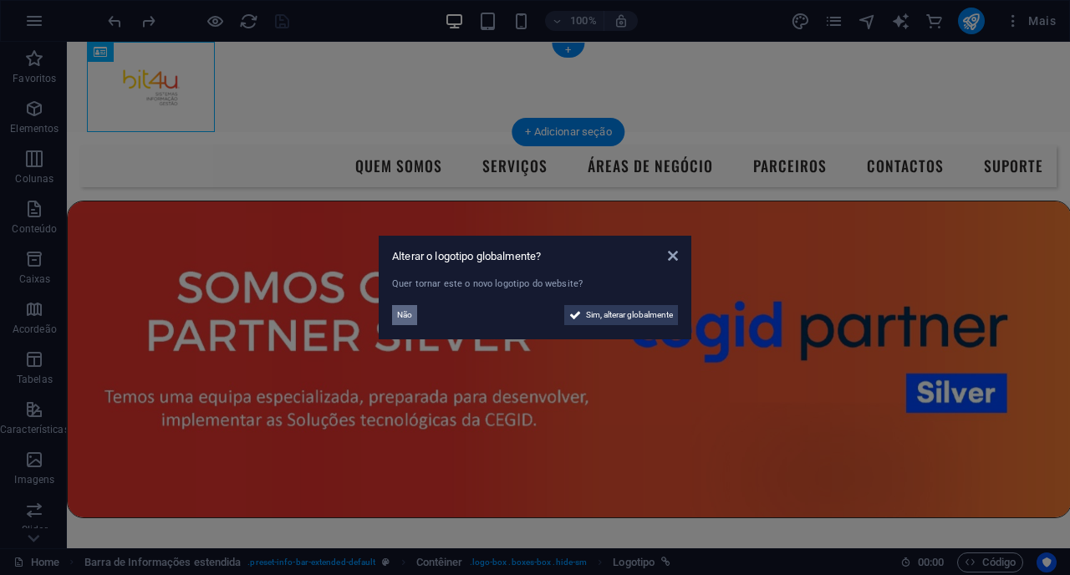
click at [413, 309] on button "Não" at bounding box center [404, 315] width 25 height 20
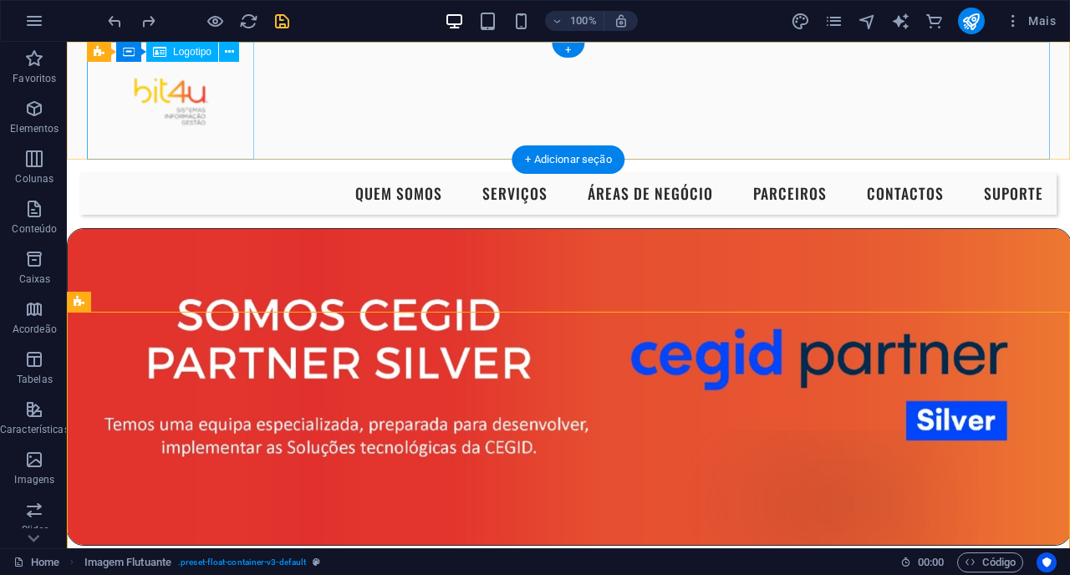
click at [170, 130] on div at bounding box center [568, 101] width 963 height 118
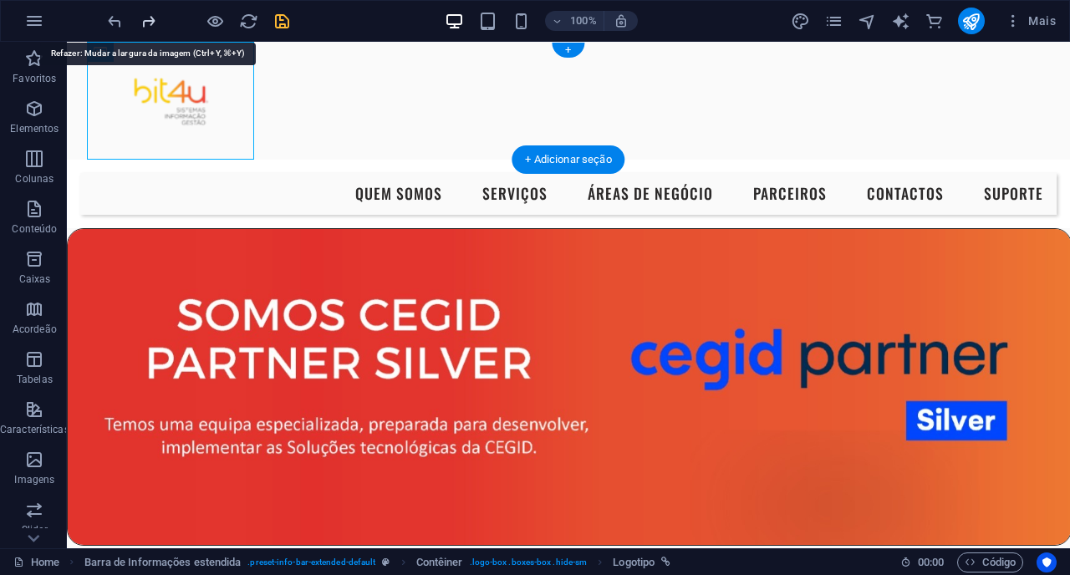
click at [145, 28] on icon "redo" at bounding box center [148, 21] width 19 height 19
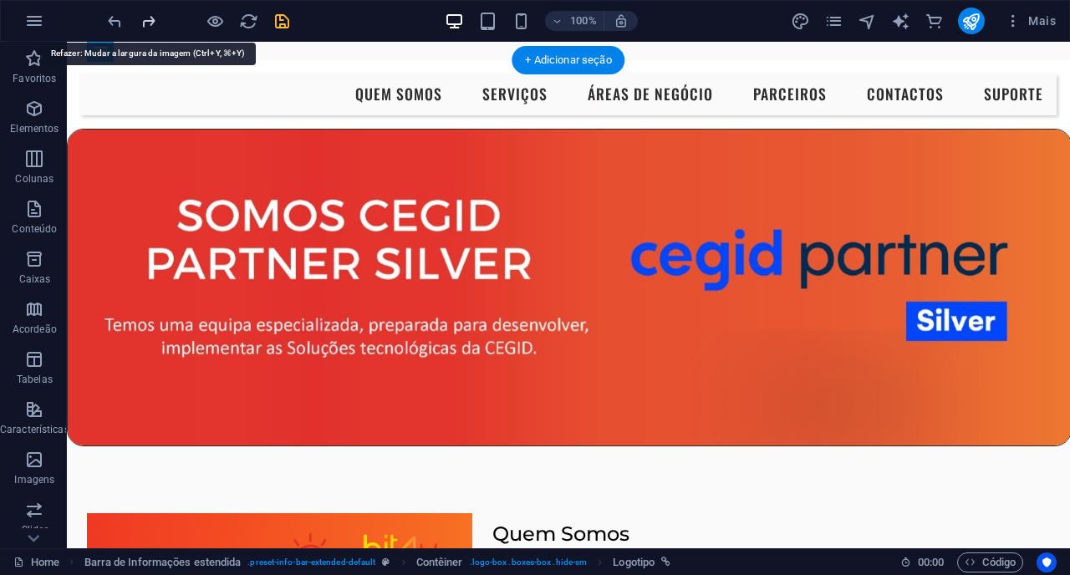
click at [145, 28] on icon "redo" at bounding box center [148, 21] width 19 height 19
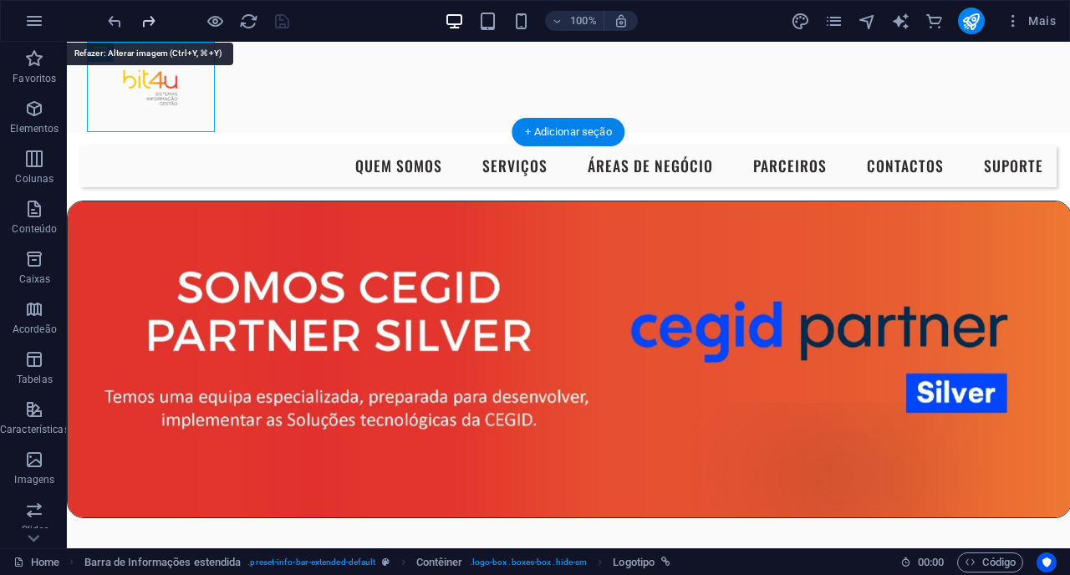
click at [145, 28] on icon "redo" at bounding box center [148, 21] width 19 height 19
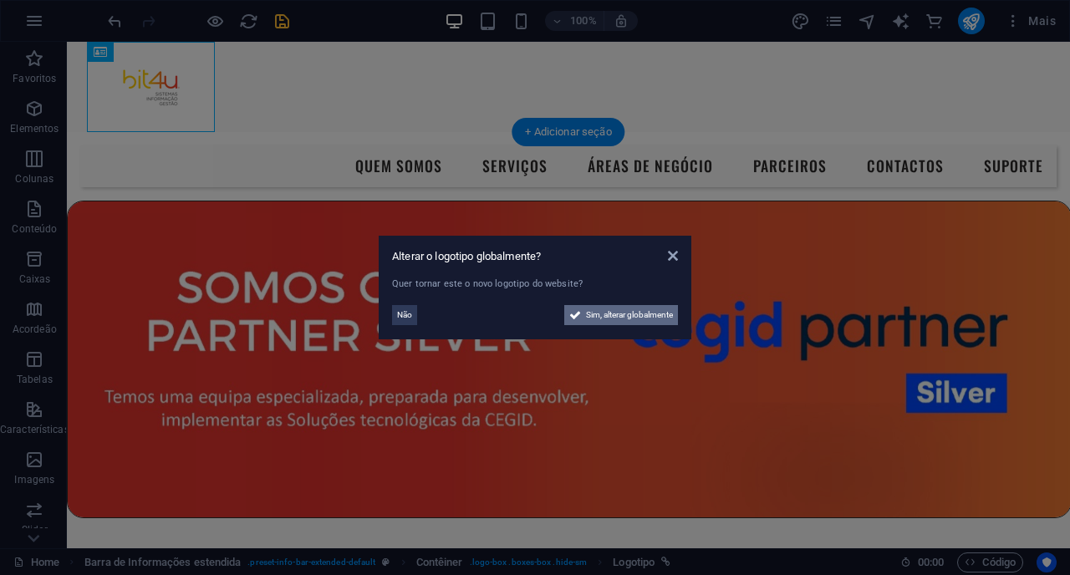
click at [581, 316] on button "Sim, alterar globalmente" at bounding box center [621, 315] width 114 height 20
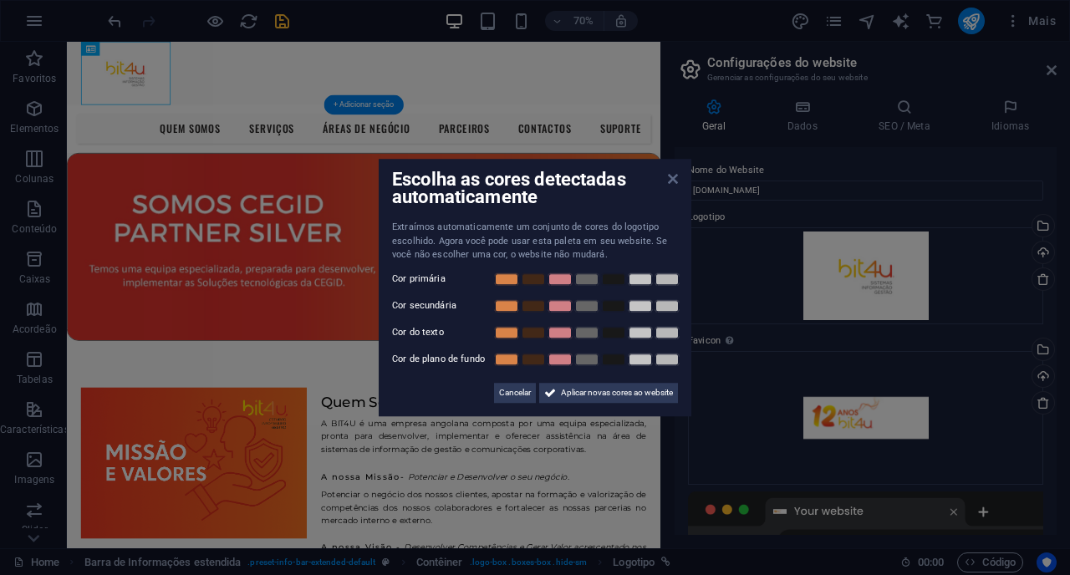
click at [668, 178] on icon at bounding box center [673, 178] width 10 height 13
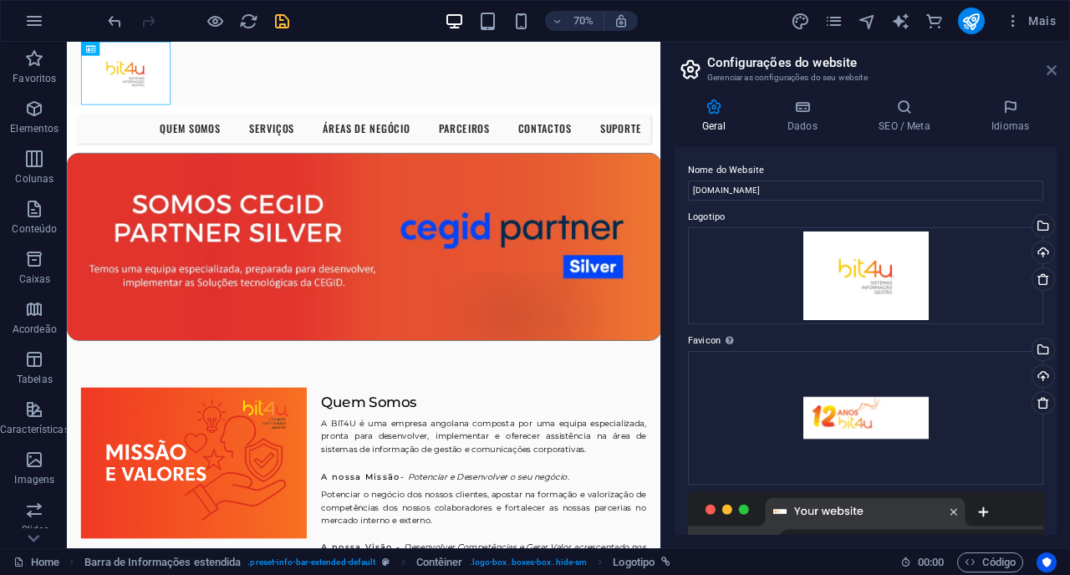
click at [1048, 75] on icon at bounding box center [1052, 70] width 10 height 13
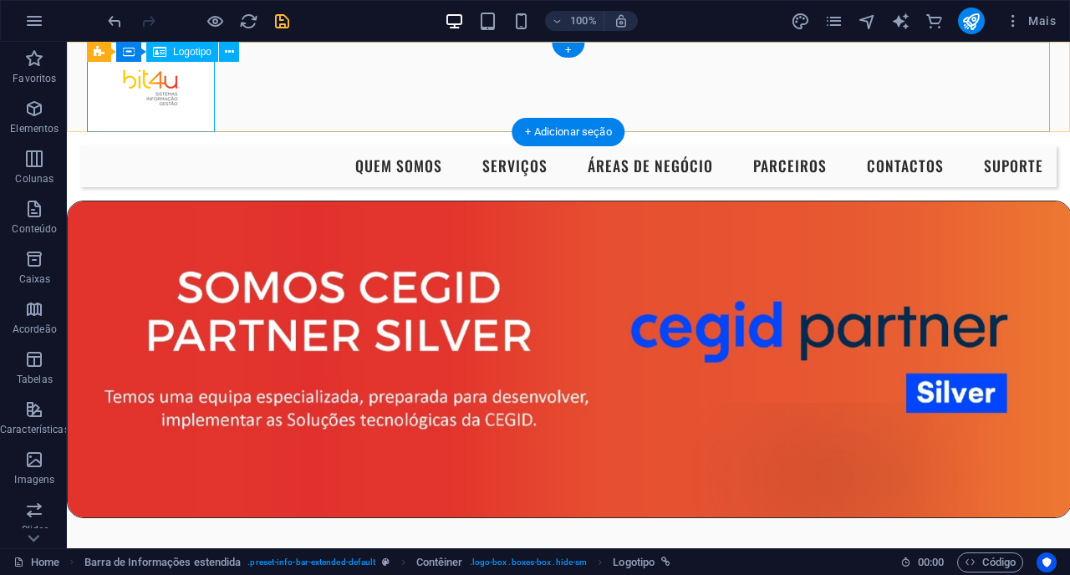
click at [92, 94] on div at bounding box center [568, 87] width 963 height 90
click at [85, 94] on div at bounding box center [568, 87] width 1003 height 90
click at [98, 104] on div at bounding box center [568, 87] width 963 height 90
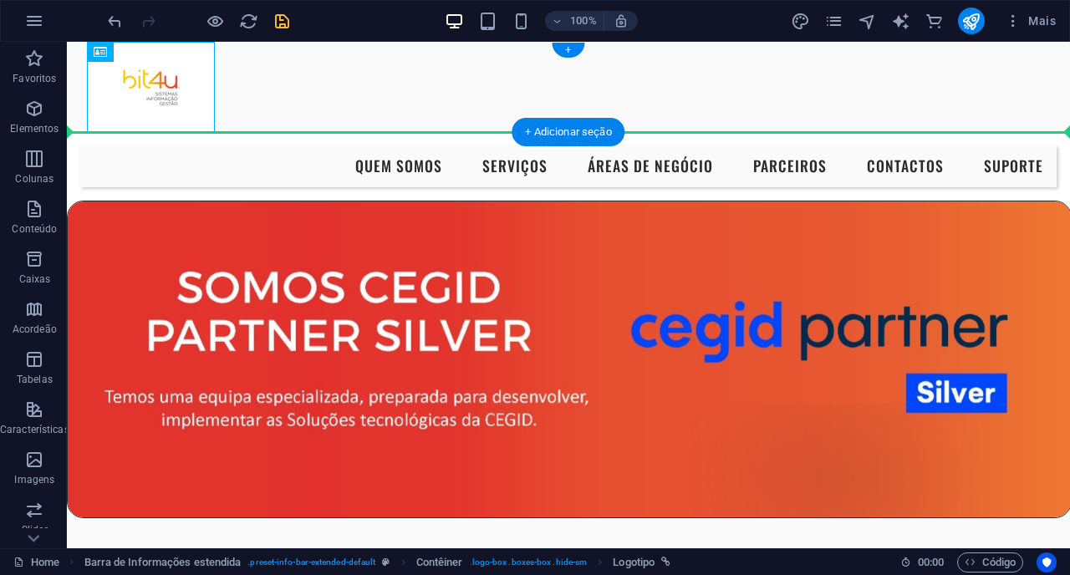
drag, startPoint x: 115, startPoint y: 89, endPoint x: 73, endPoint y: 87, distance: 42.7
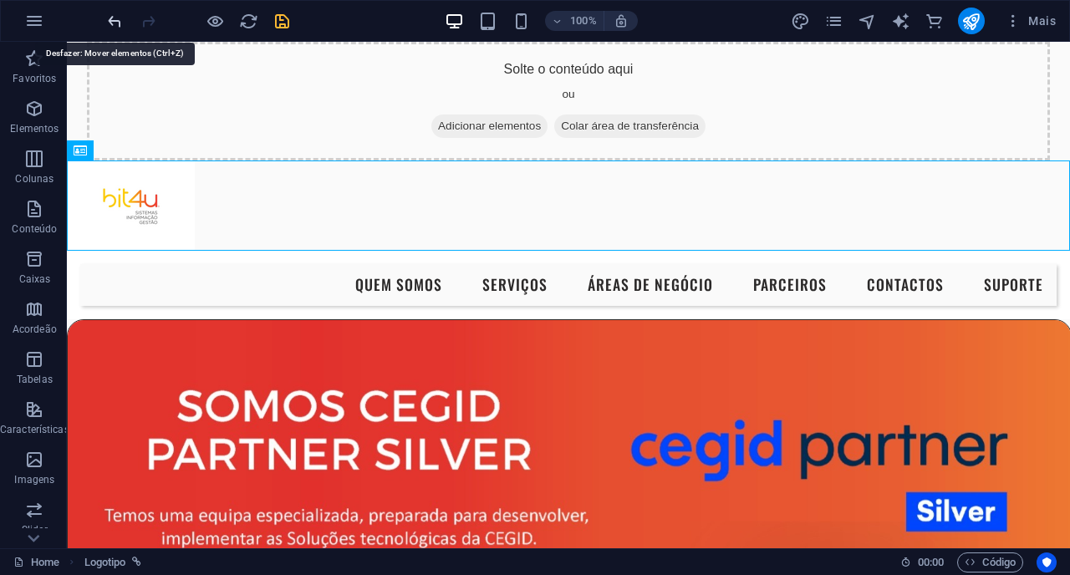
click at [115, 27] on icon "undo" at bounding box center [114, 21] width 19 height 19
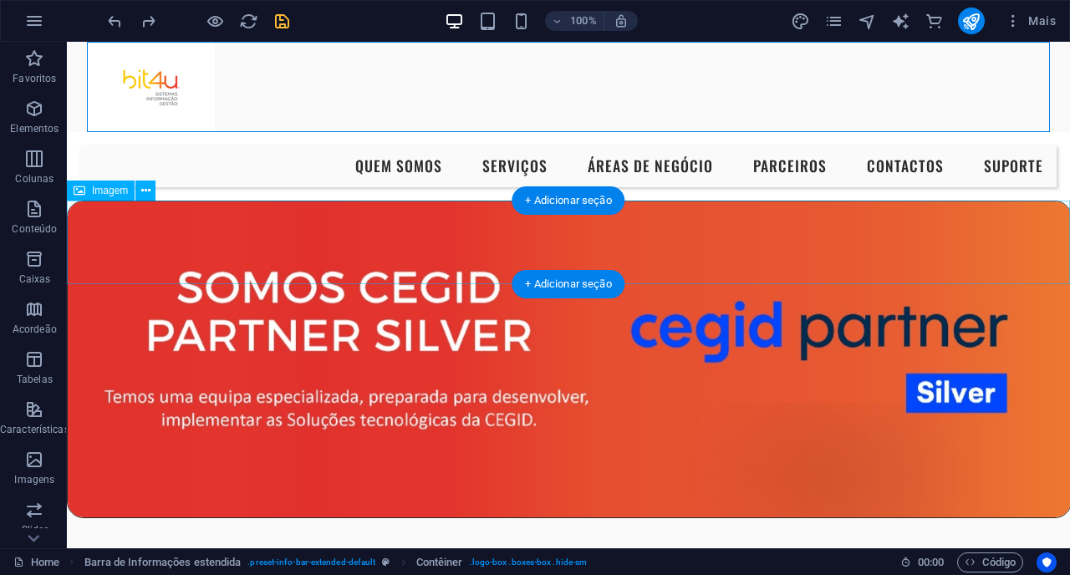
click at [95, 244] on figure at bounding box center [568, 360] width 1003 height 318
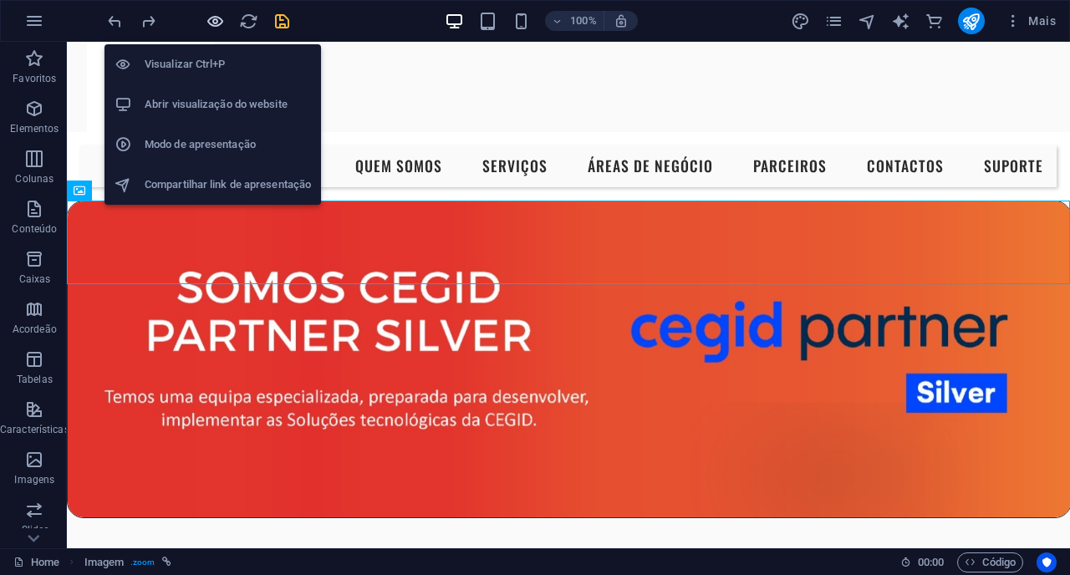
click at [216, 23] on icon "button" at bounding box center [215, 21] width 19 height 19
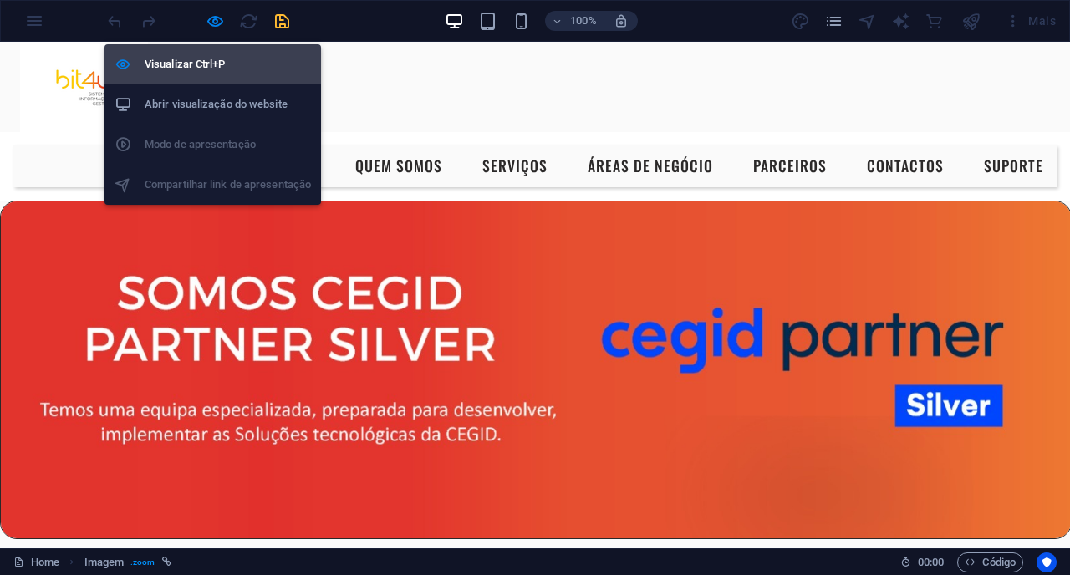
click at [215, 62] on h6 "Visualizar Ctrl+P" at bounding box center [228, 64] width 166 height 20
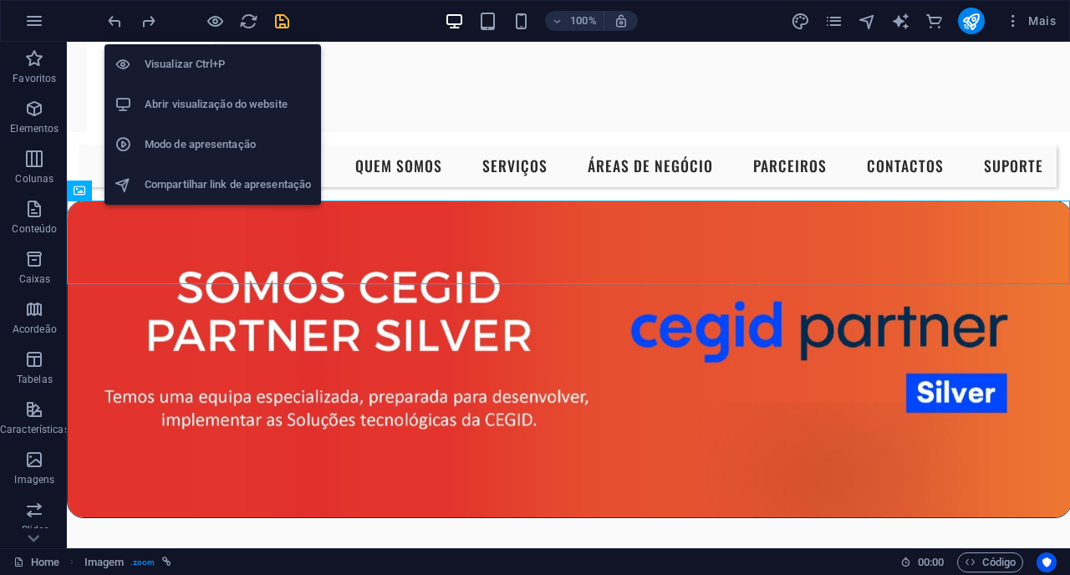
click at [236, 69] on h6 "Visualizar Ctrl+P" at bounding box center [228, 64] width 166 height 20
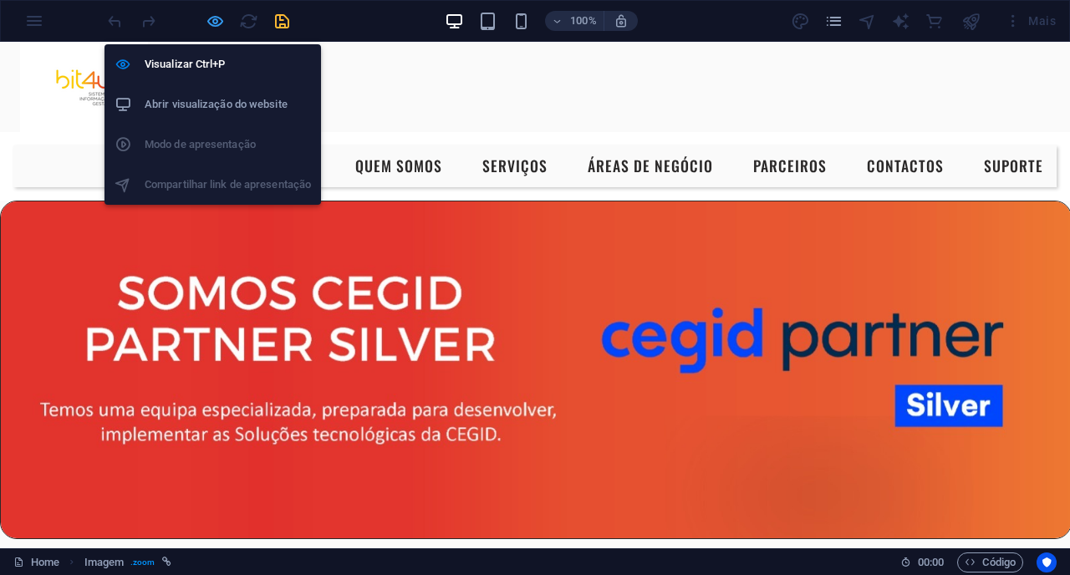
click at [218, 23] on icon "button" at bounding box center [215, 21] width 19 height 19
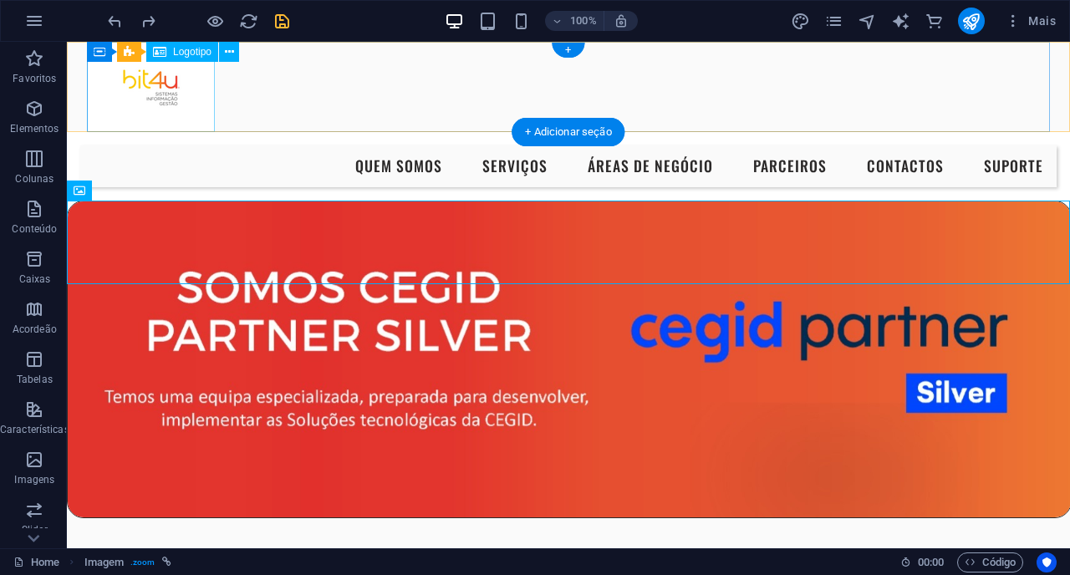
click at [160, 101] on div at bounding box center [568, 87] width 963 height 90
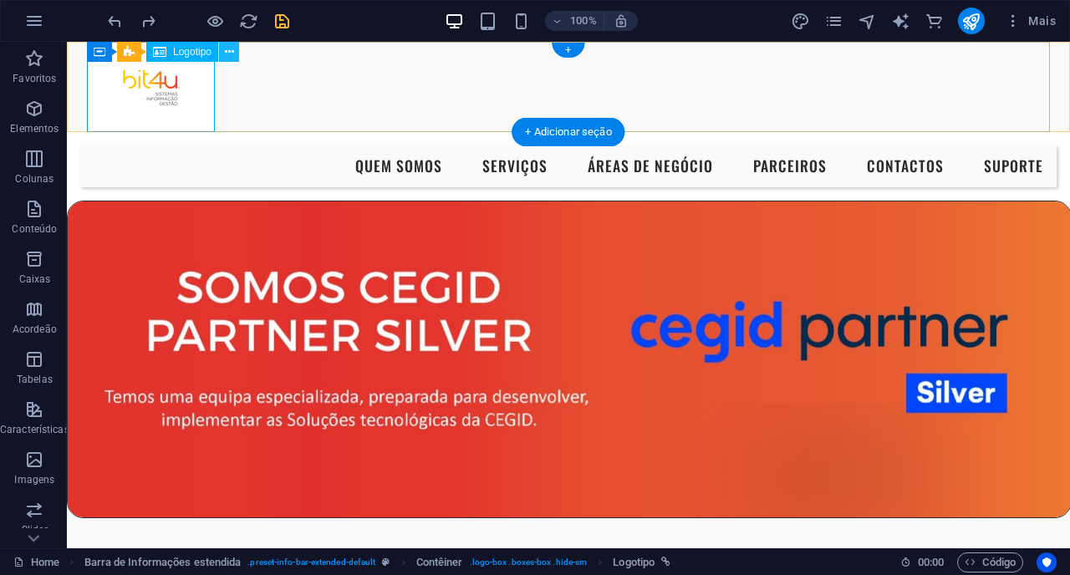
click at [229, 54] on icon at bounding box center [229, 52] width 9 height 18
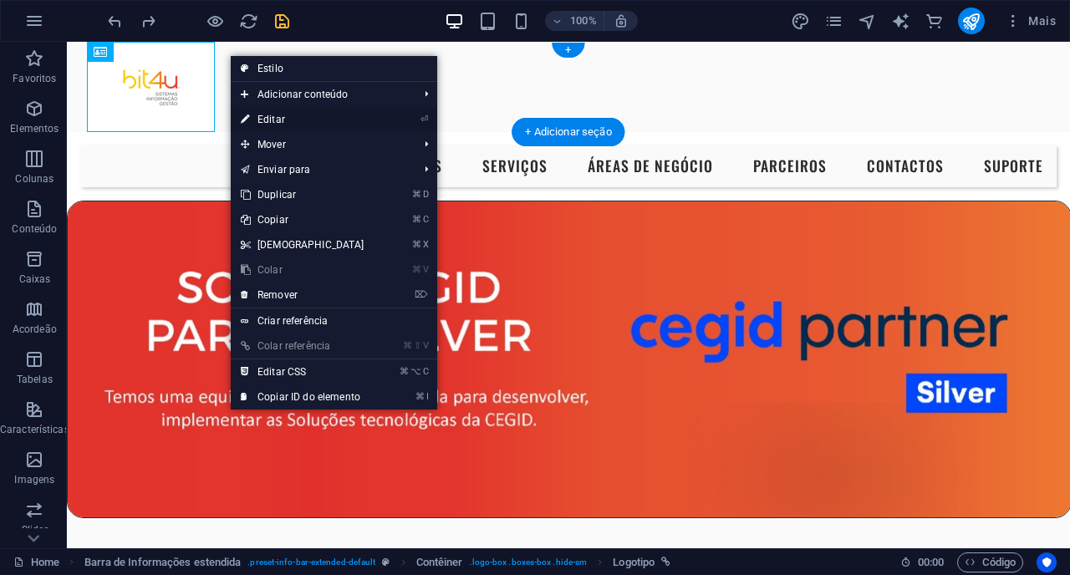
click at [281, 121] on link "⏎ Editar" at bounding box center [303, 119] width 144 height 25
select select "px"
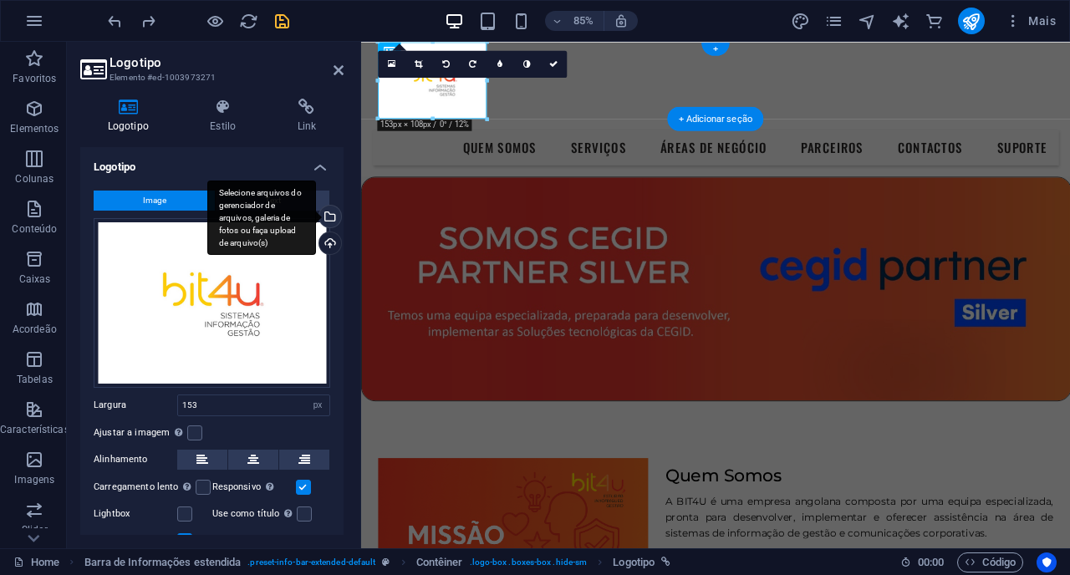
click at [316, 219] on div "Selecione arquivos do gerenciador de arquivos, galeria de fotos ou faça upload …" at bounding box center [261, 218] width 109 height 75
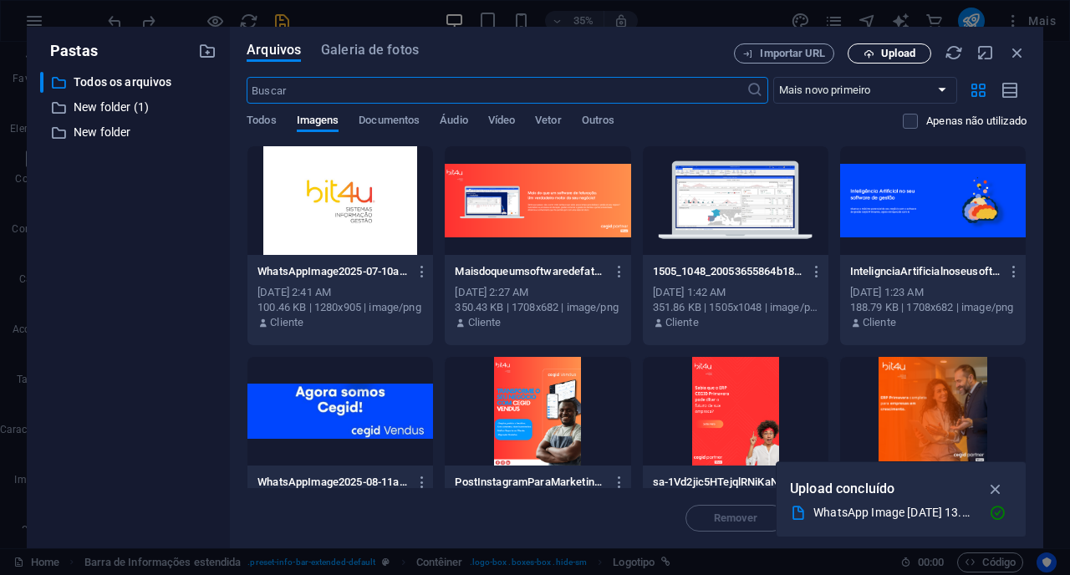
click at [884, 54] on span "Upload" at bounding box center [898, 53] width 34 height 10
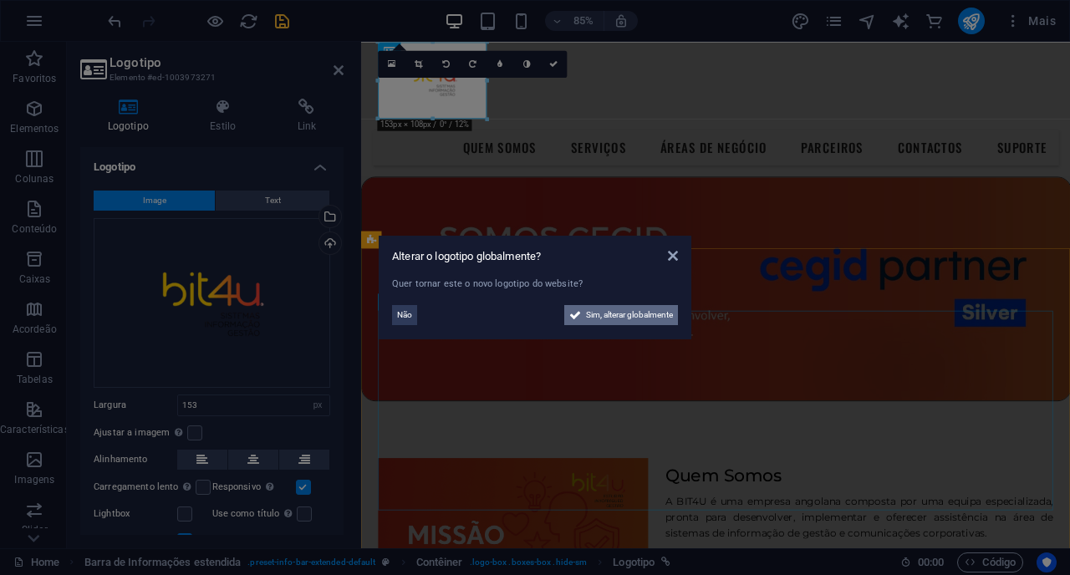
click at [577, 319] on icon at bounding box center [575, 315] width 12 height 20
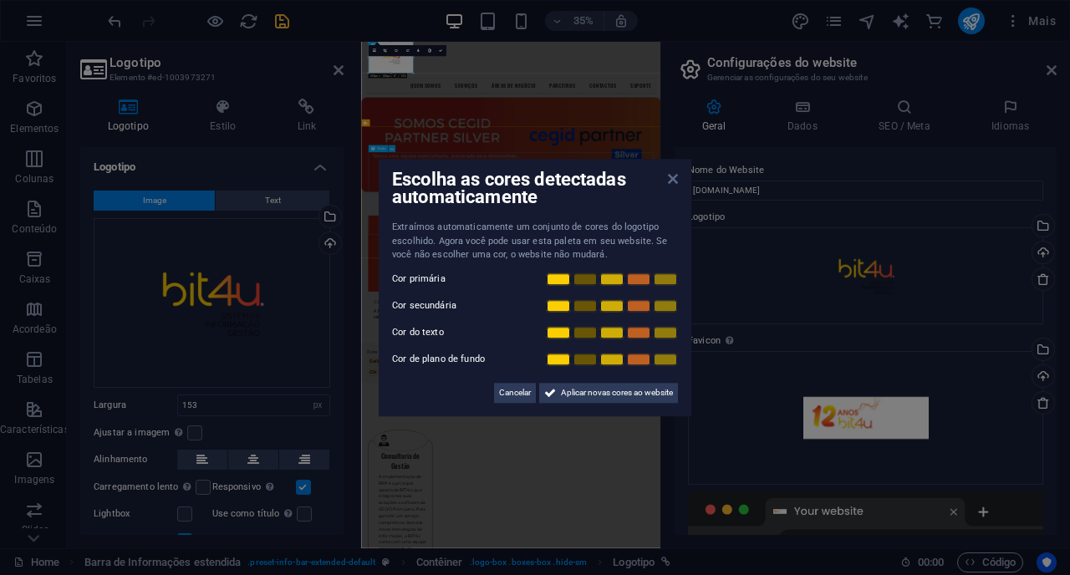
click at [672, 185] on icon at bounding box center [673, 178] width 10 height 13
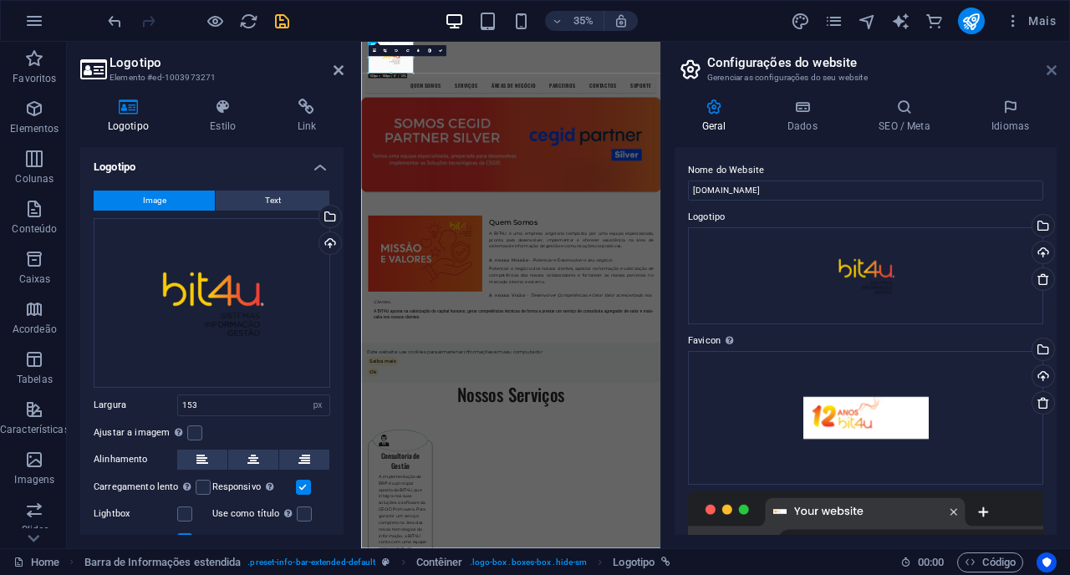
click at [1056, 74] on icon at bounding box center [1052, 70] width 10 height 13
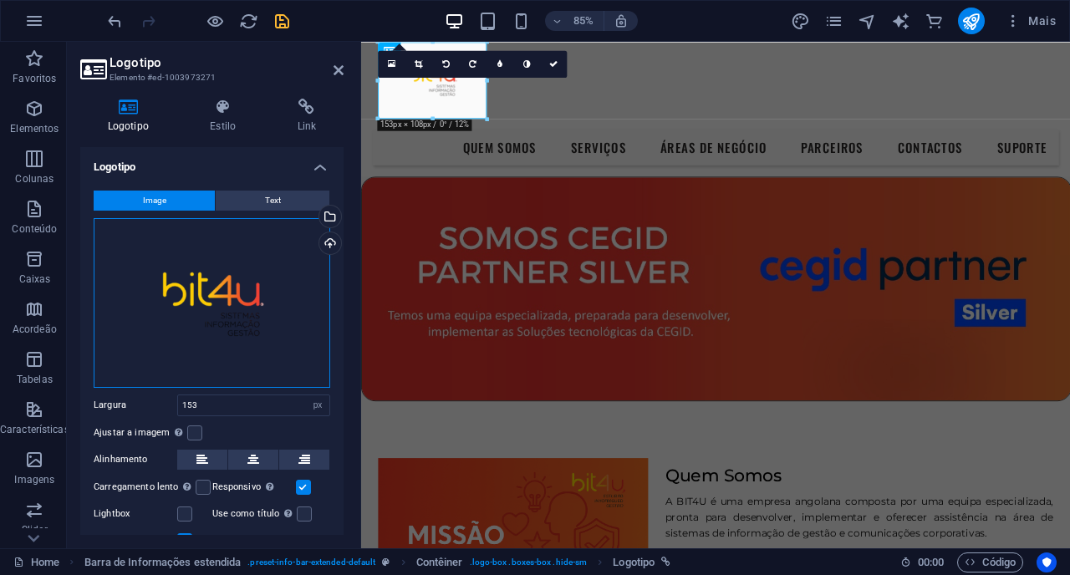
click at [222, 329] on div "Arraste os arquivos aqui, clique para escolher os arquivos ou selecione os arqu…" at bounding box center [212, 303] width 237 height 170
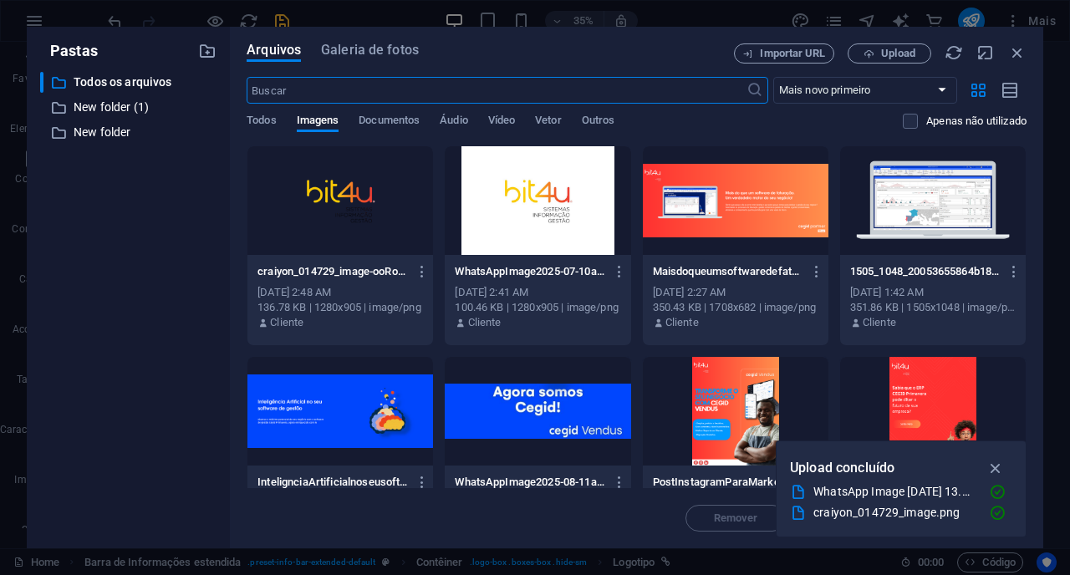
click at [330, 219] on div at bounding box center [340, 200] width 186 height 109
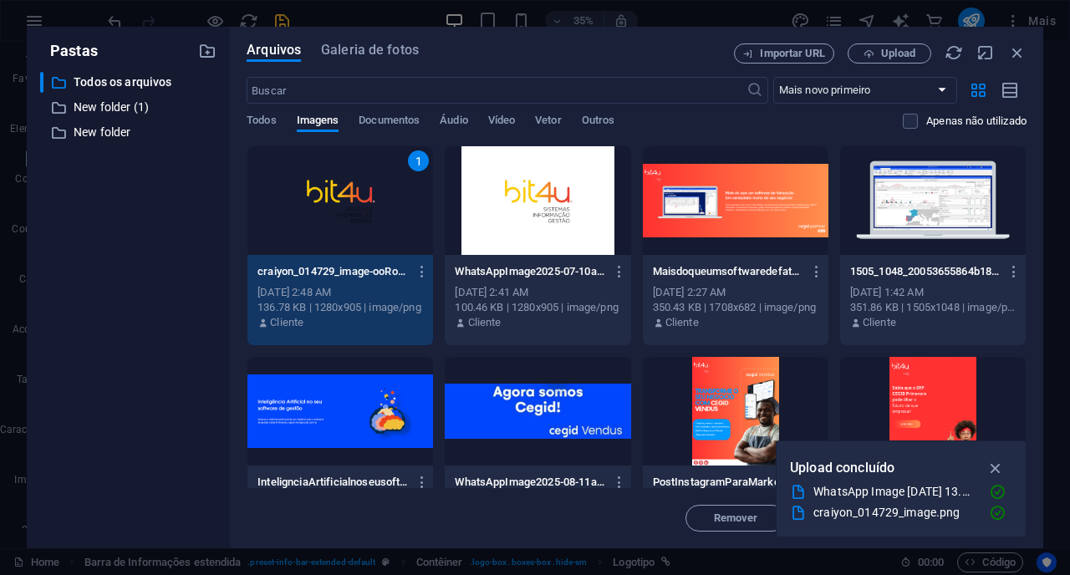
click at [926, 527] on button "Inserir" at bounding box center [976, 518] width 100 height 27
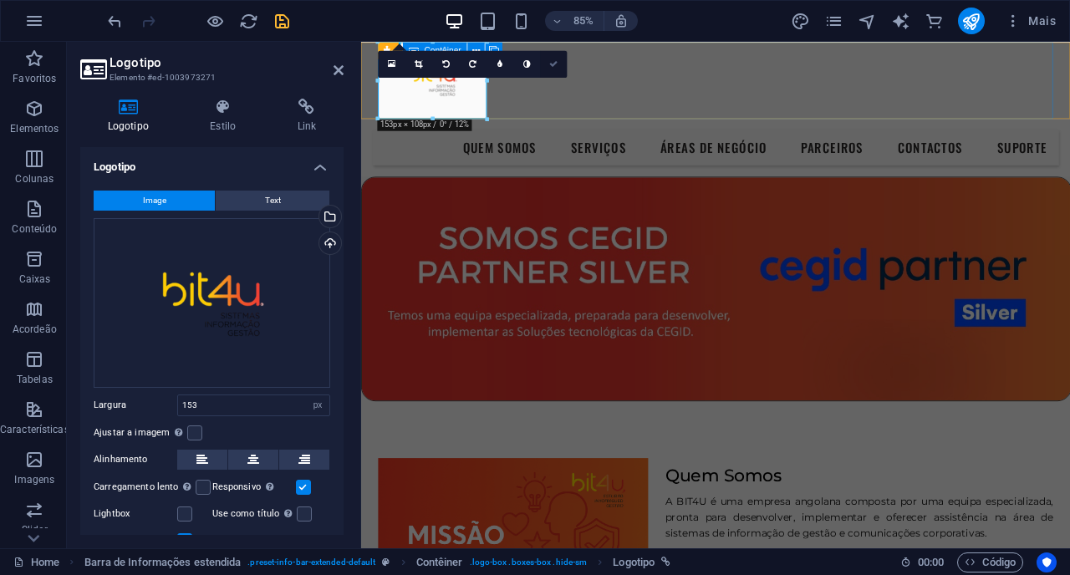
click at [553, 64] on icon at bounding box center [553, 63] width 8 height 8
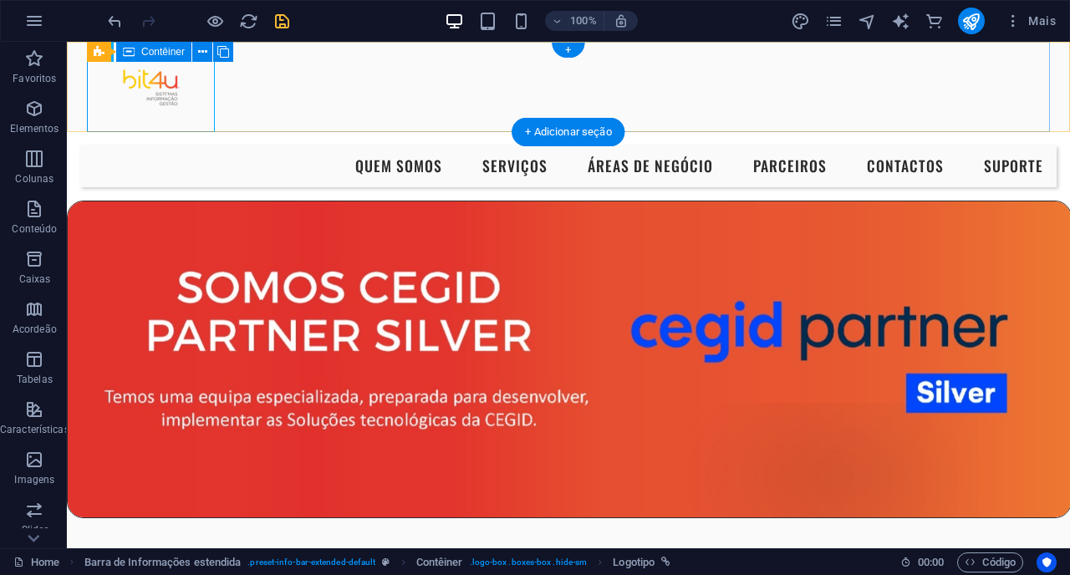
click at [400, 113] on div at bounding box center [568, 87] width 963 height 90
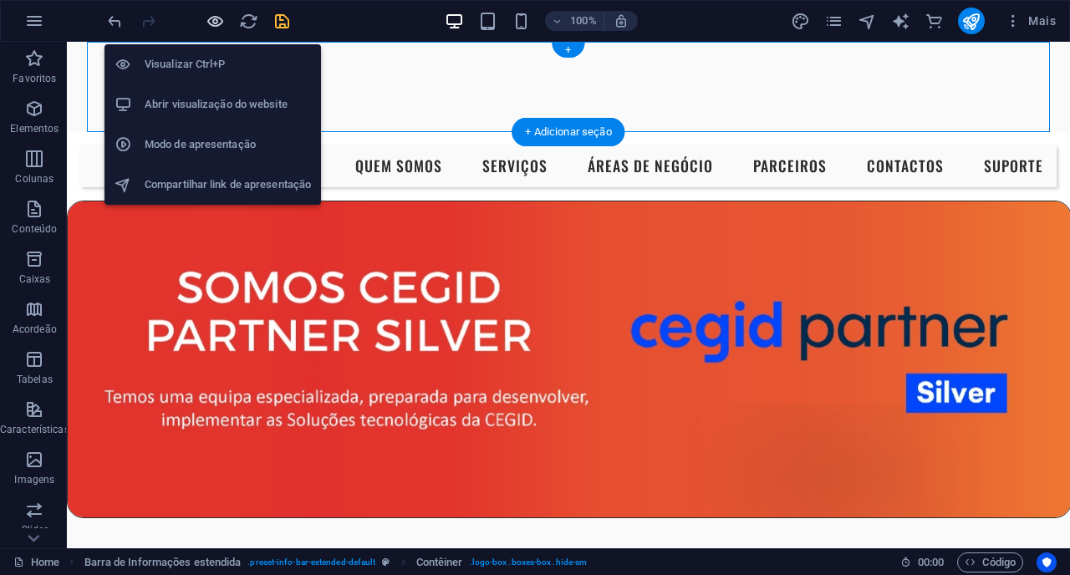
click at [212, 28] on icon "button" at bounding box center [215, 21] width 19 height 19
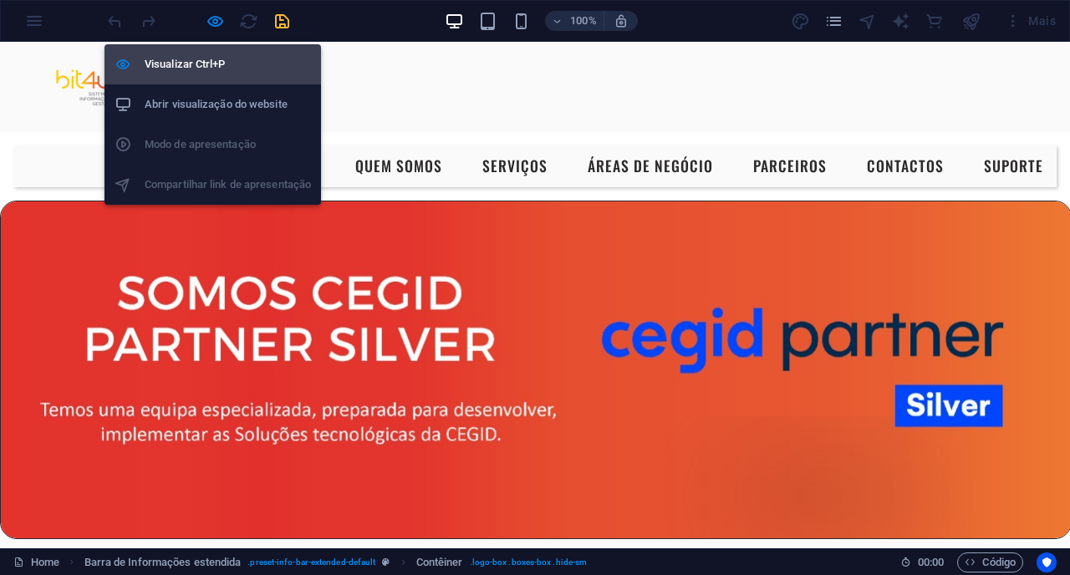
click at [217, 59] on h6 "Visualizar Ctrl+P" at bounding box center [228, 64] width 166 height 20
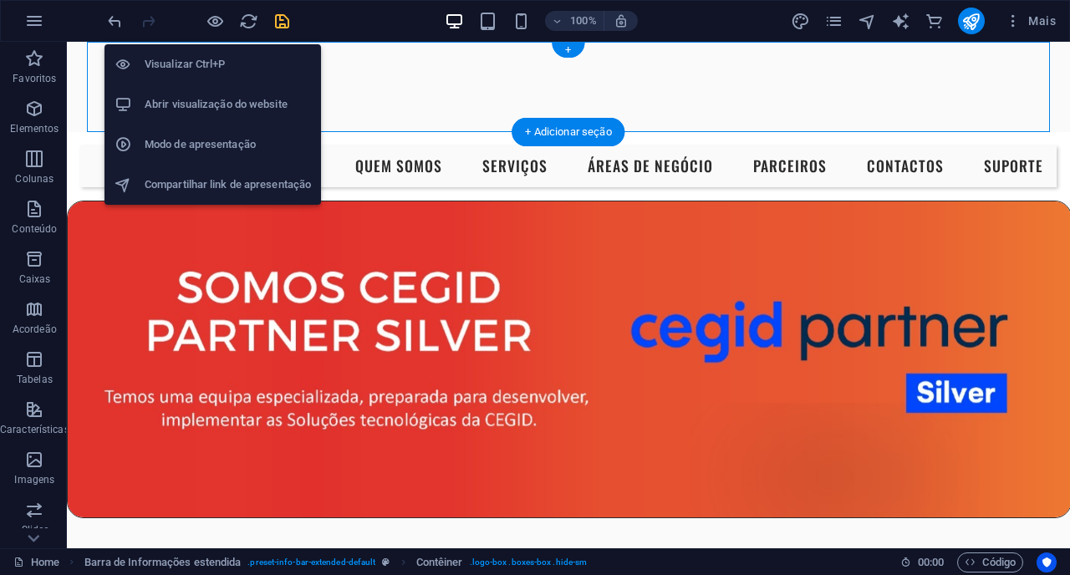
click at [205, 58] on h6 "Visualizar Ctrl+P" at bounding box center [228, 64] width 166 height 20
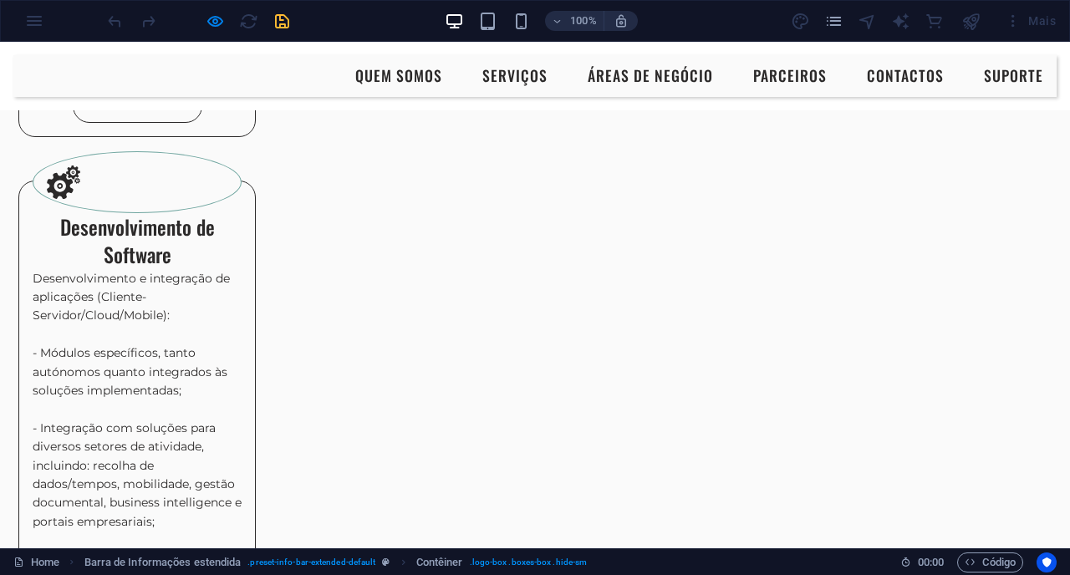
scroll to position [1994, 2]
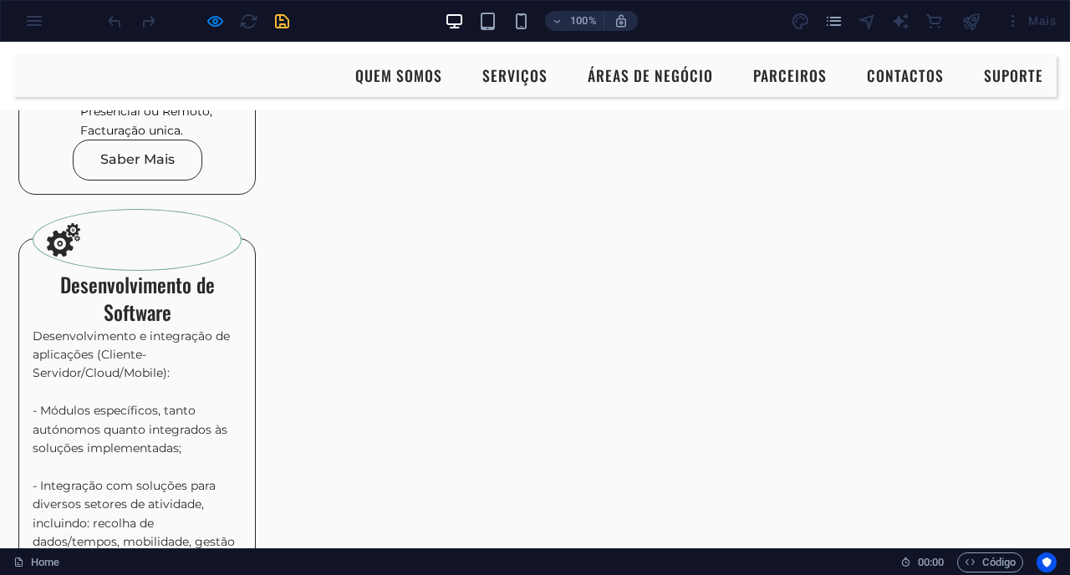
scroll to position [1958, 3]
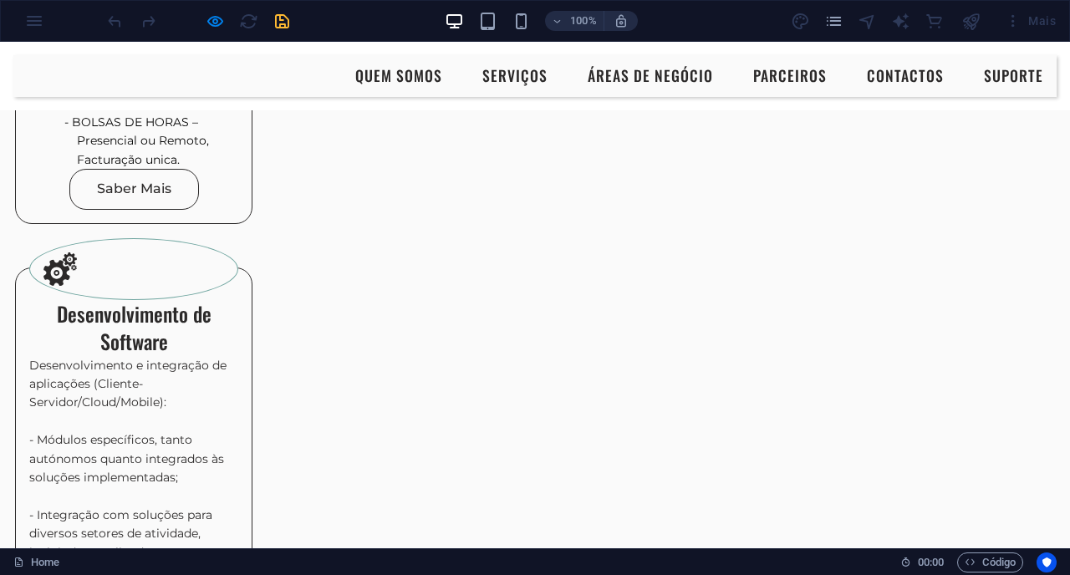
scroll to position [1924, 6]
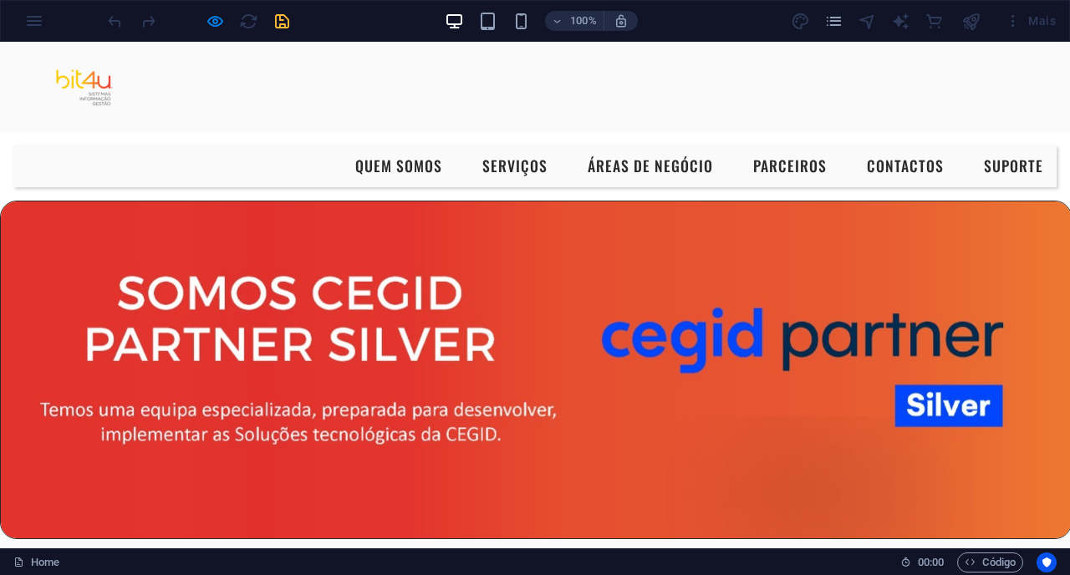
scroll to position [0, 0]
click at [805, 27] on div "Mais" at bounding box center [927, 21] width 272 height 27
click at [390, 167] on link "Quem Somos" at bounding box center [399, 166] width 114 height 42
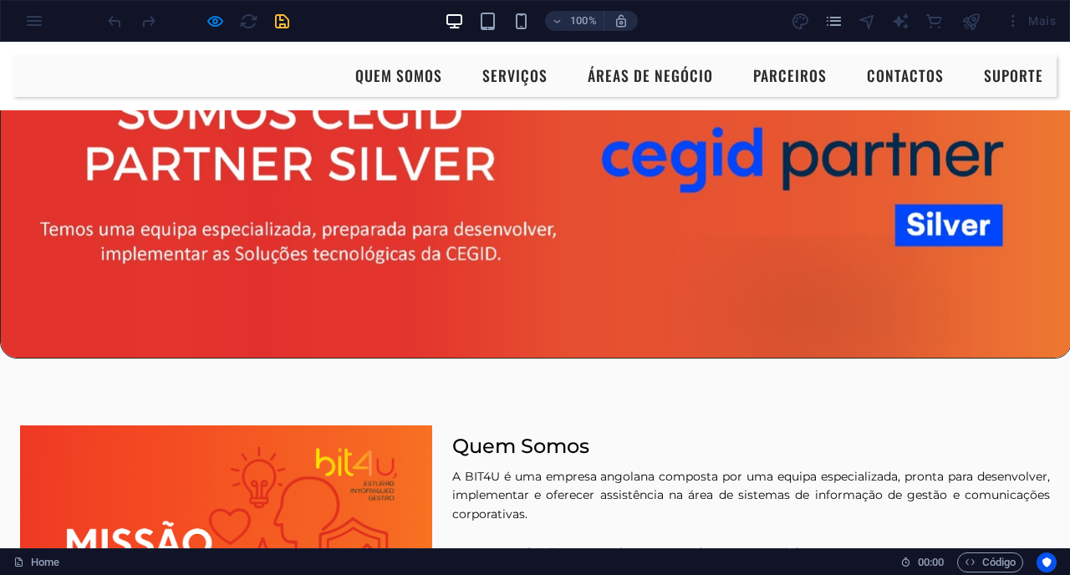
scroll to position [247, 0]
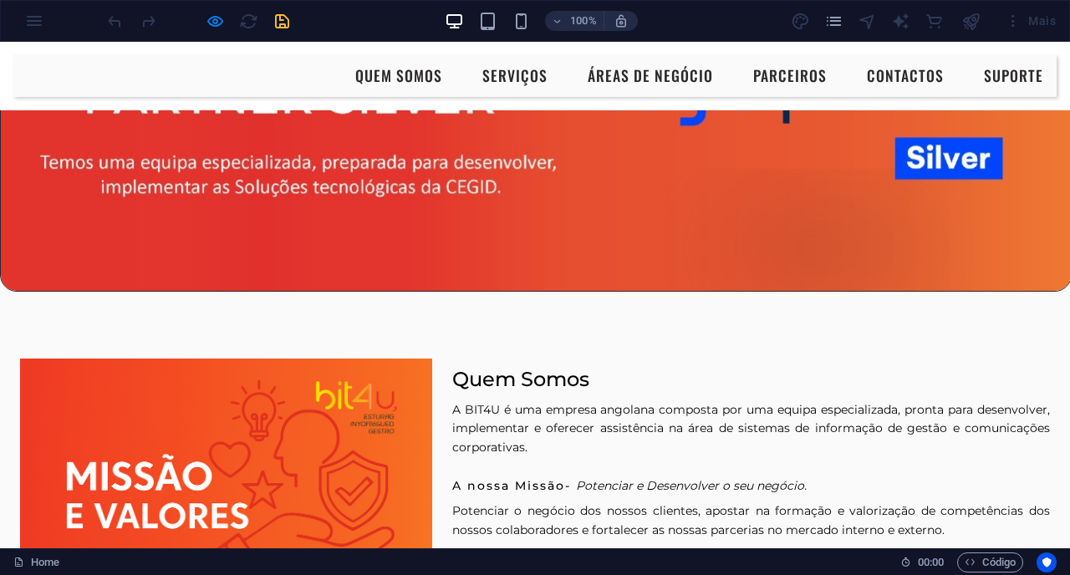
click at [509, 76] on link "Serviços" at bounding box center [515, 76] width 92 height 42
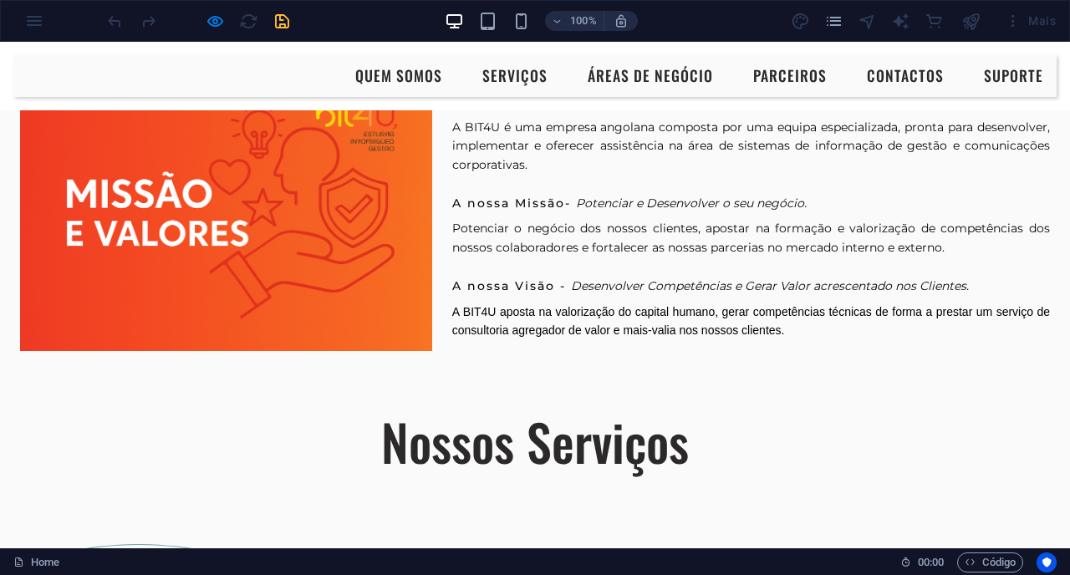
scroll to position [531, 0]
click at [629, 79] on link "Áreas de Negócio" at bounding box center [650, 76] width 152 height 42
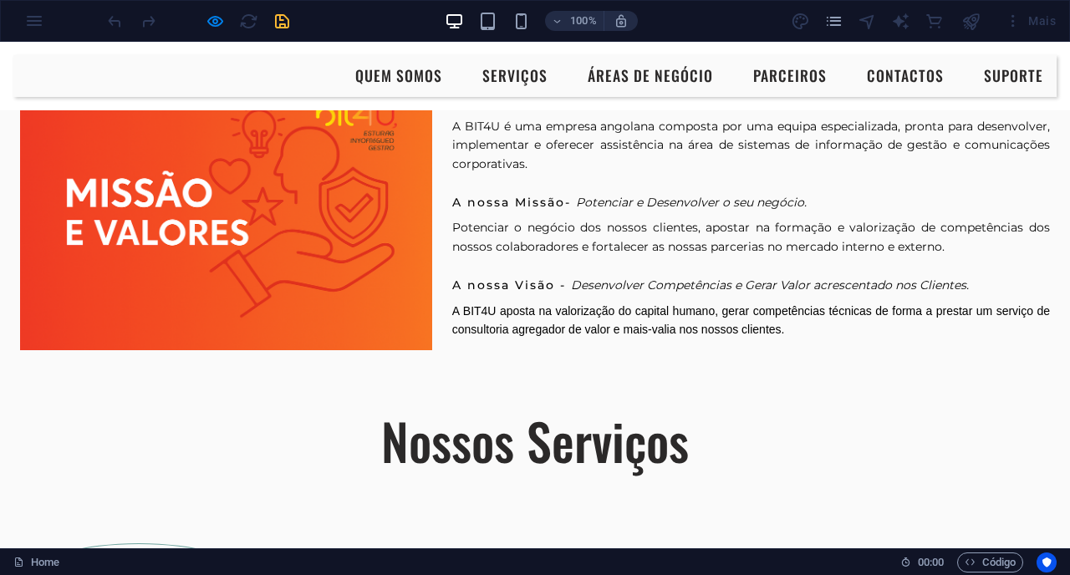
click at [629, 79] on link "Áreas de Negócio" at bounding box center [650, 76] width 152 height 42
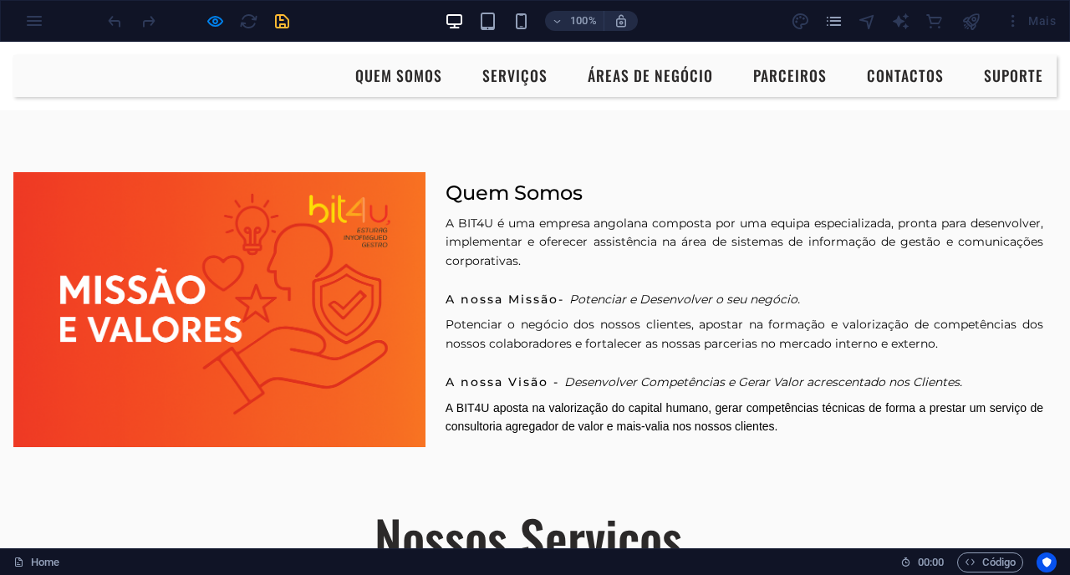
scroll to position [245, 7]
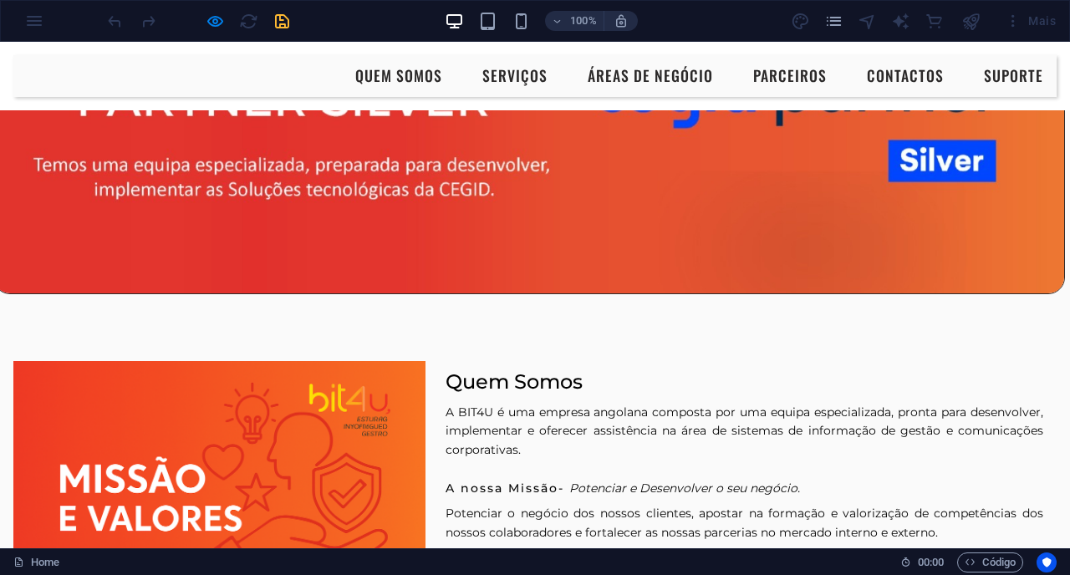
click at [597, 78] on link "Áreas de Negócio" at bounding box center [650, 76] width 152 height 42
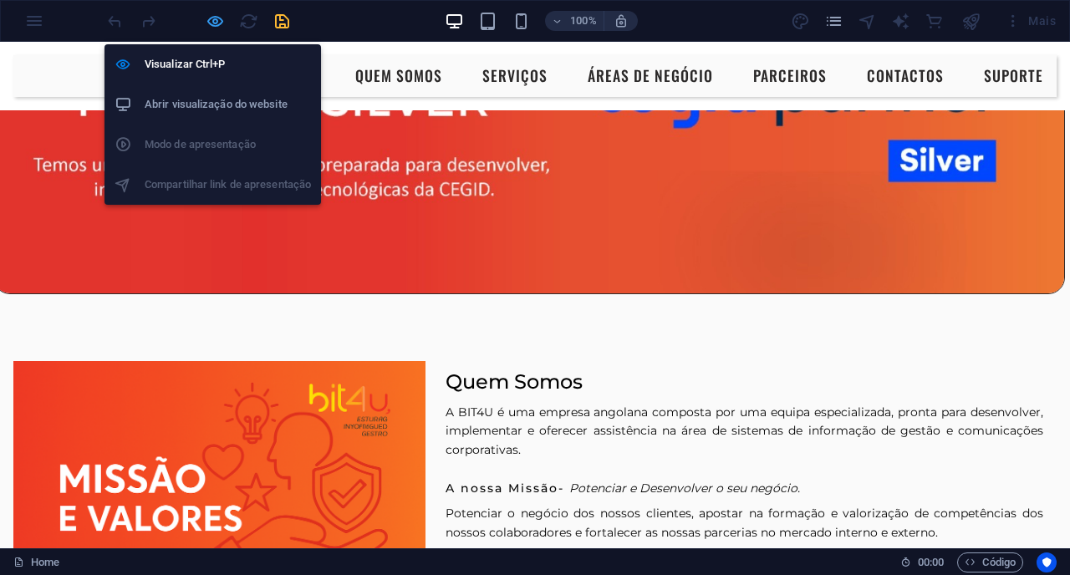
click at [209, 23] on icon "button" at bounding box center [215, 21] width 19 height 19
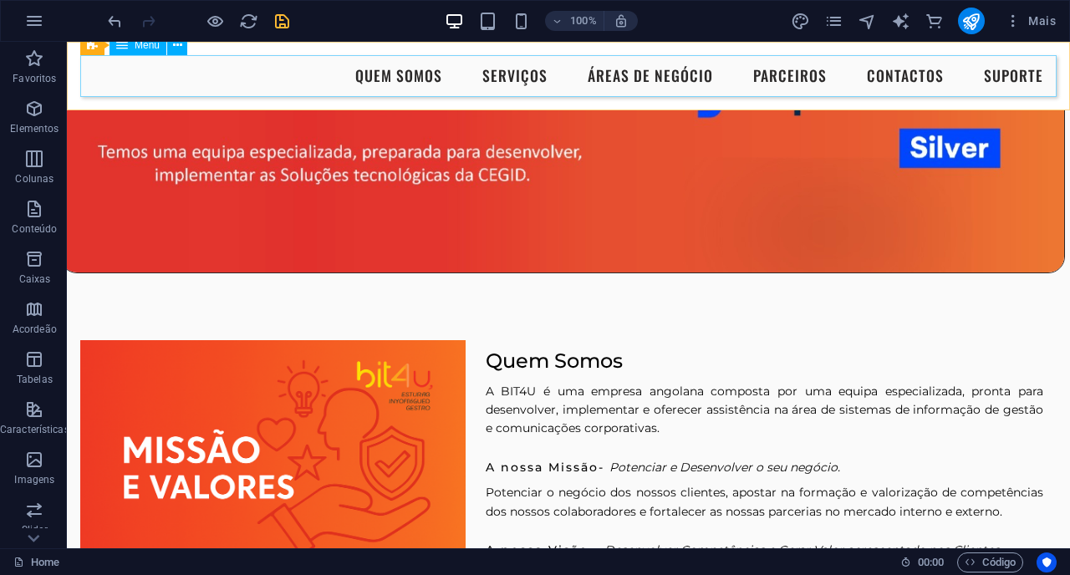
click at [612, 78] on nav "Quem Somos Serviços Áreas de Negócio Parceiros Contactos Suporte" at bounding box center [568, 76] width 976 height 42
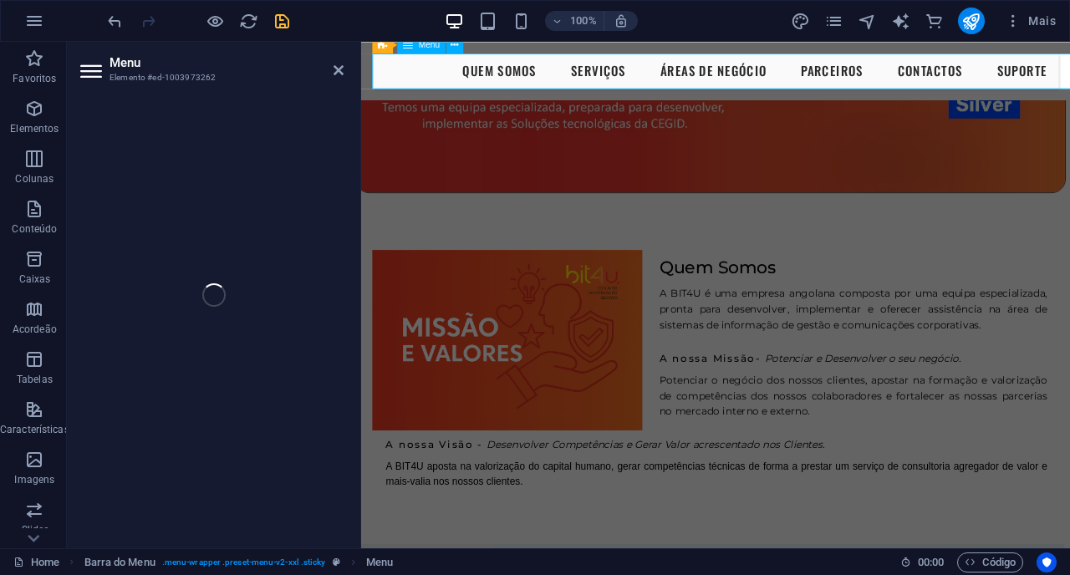
click at [656, 84] on nav "Quem Somos Serviços Áreas de Negócio Parceiros Contactos Suporte" at bounding box center [779, 76] width 808 height 42
select select
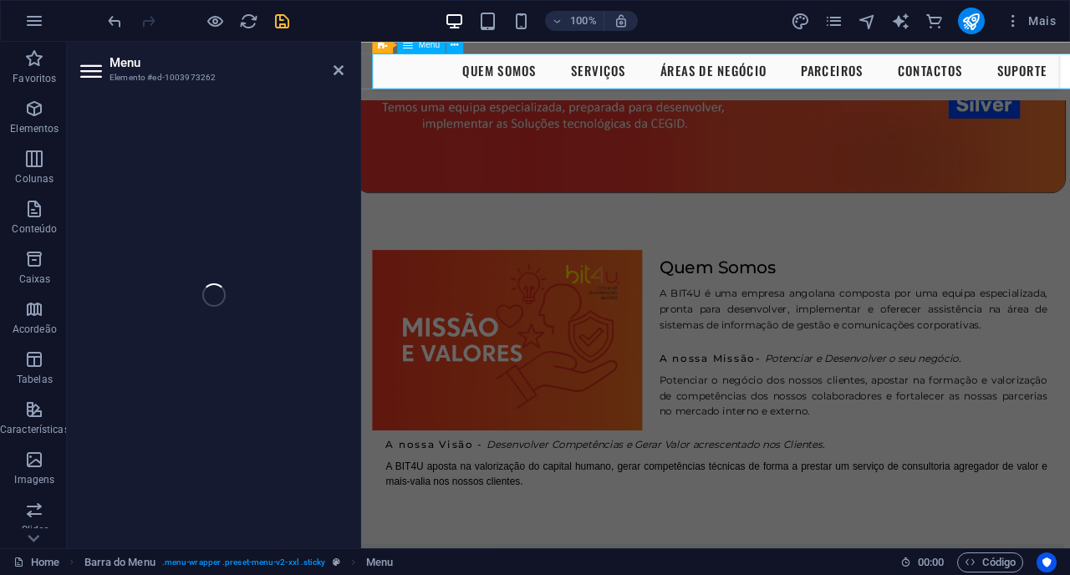
select select "1"
select select
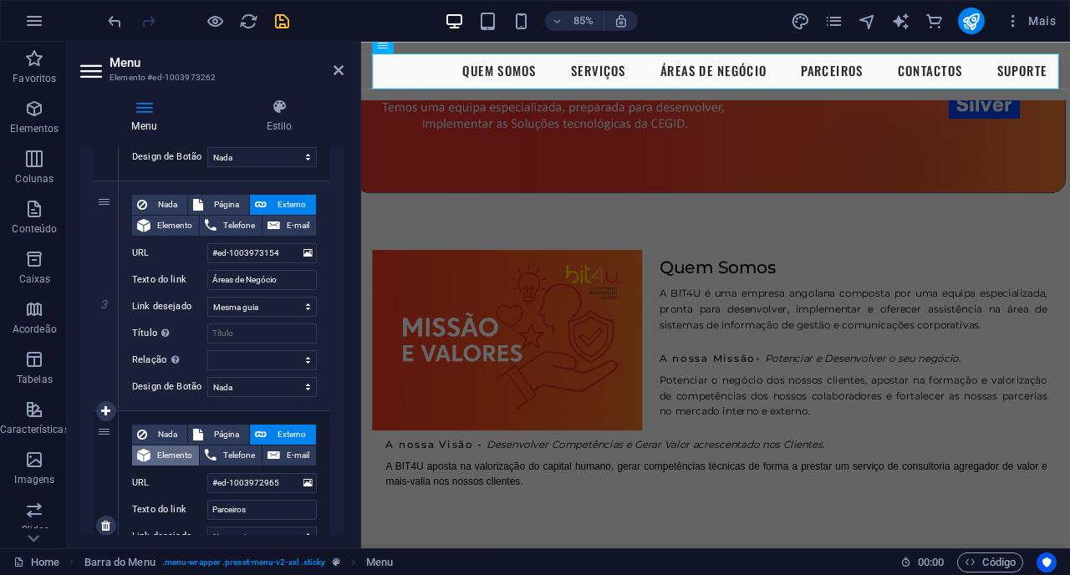
scroll to position [578, 0]
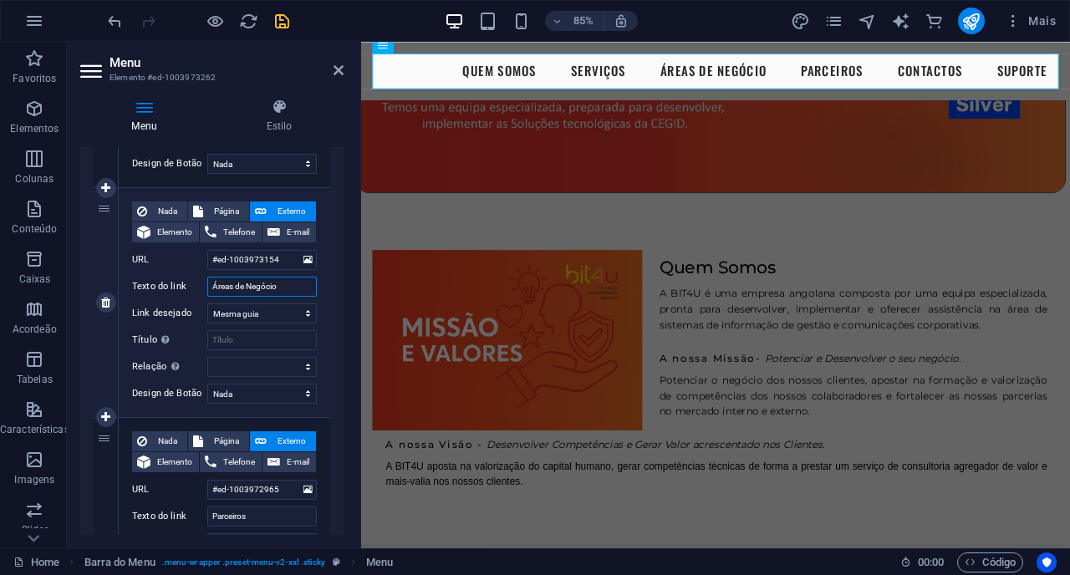
click at [279, 287] on input "Áreas de Negócio" at bounding box center [262, 287] width 110 height 20
type input "Áreas de Negó"
select select
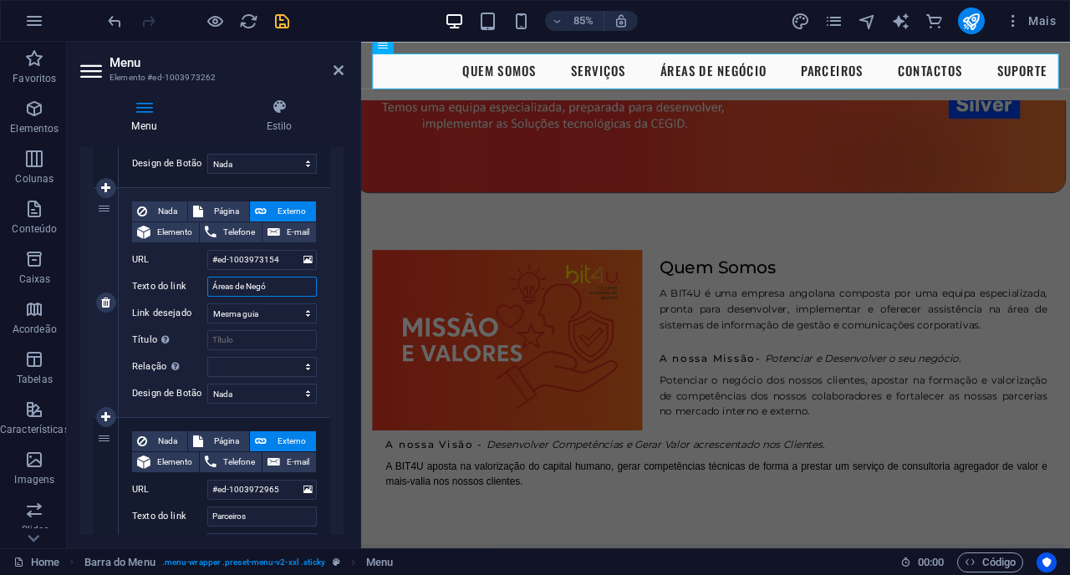
select select
type input "Á"
select select
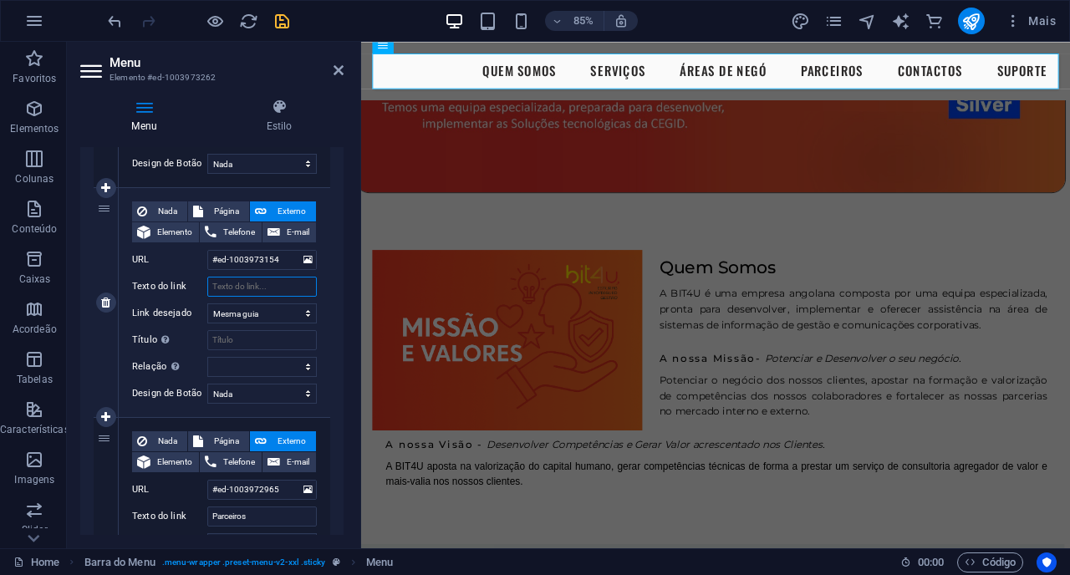
select select
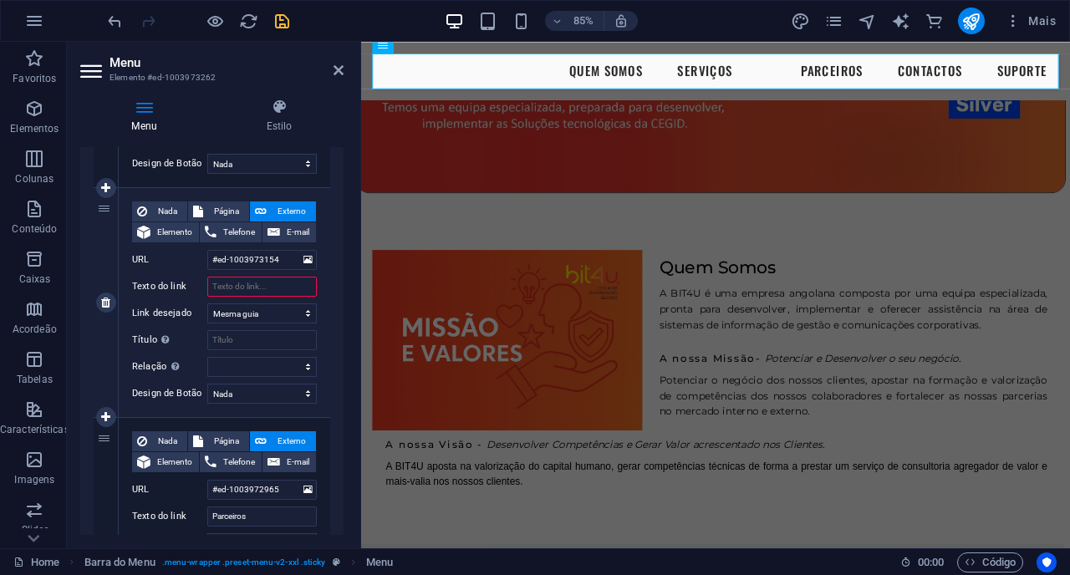
type input "N"
select select
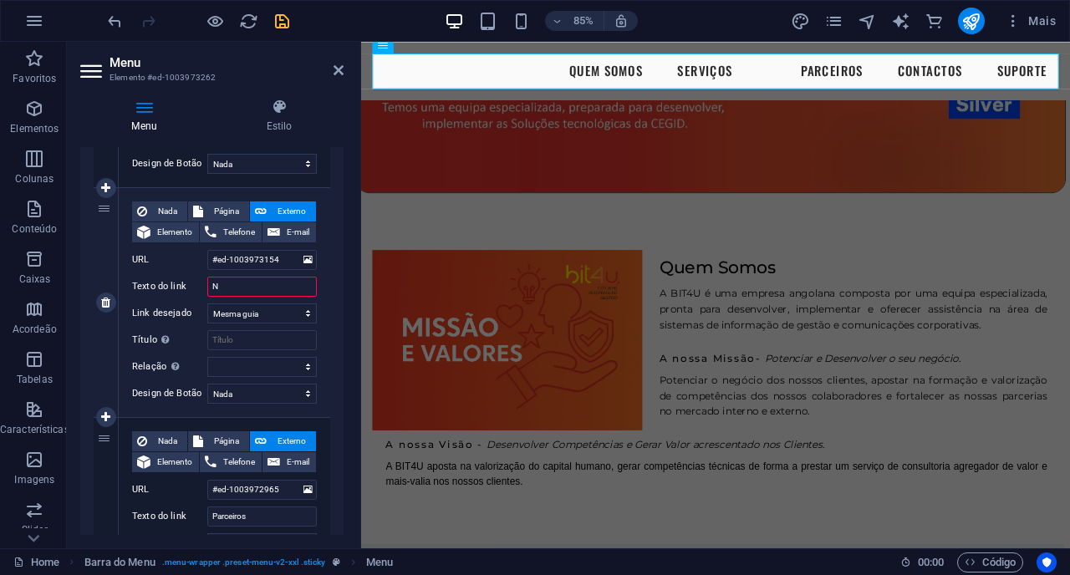
select select
type input "NOT"
select select
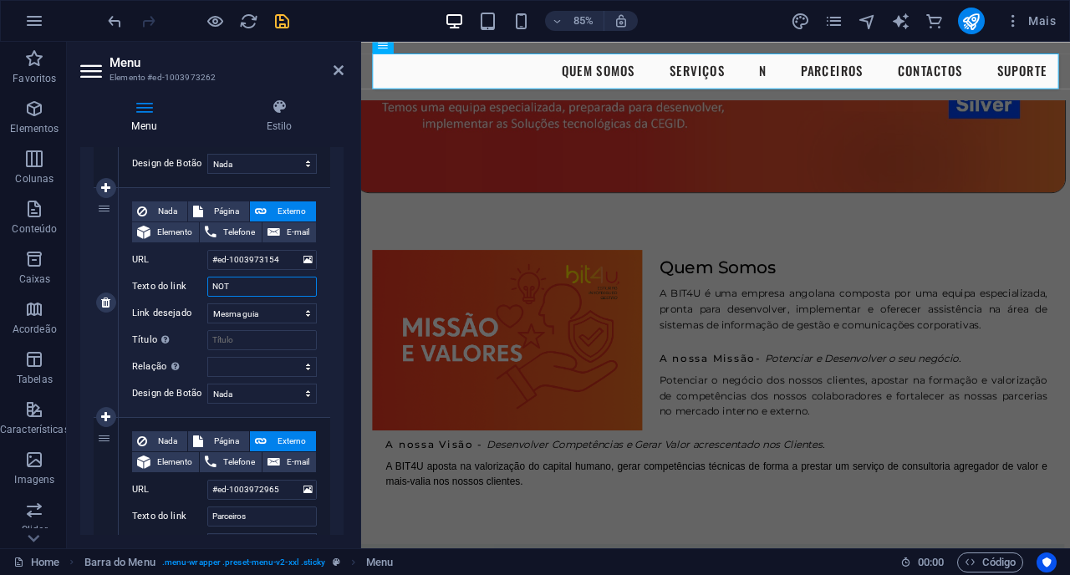
select select
type input "NOTI"
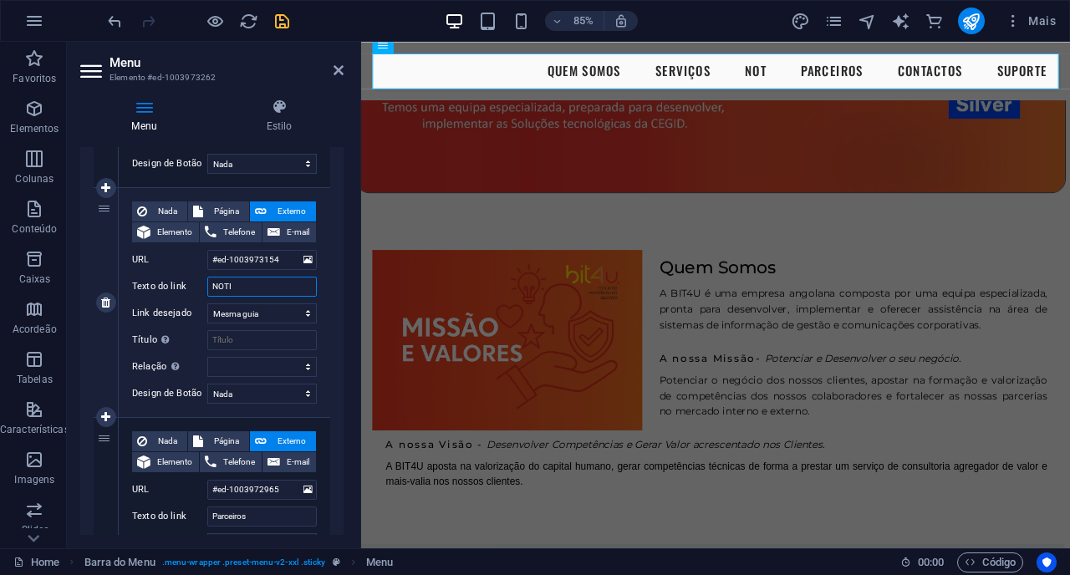
select select
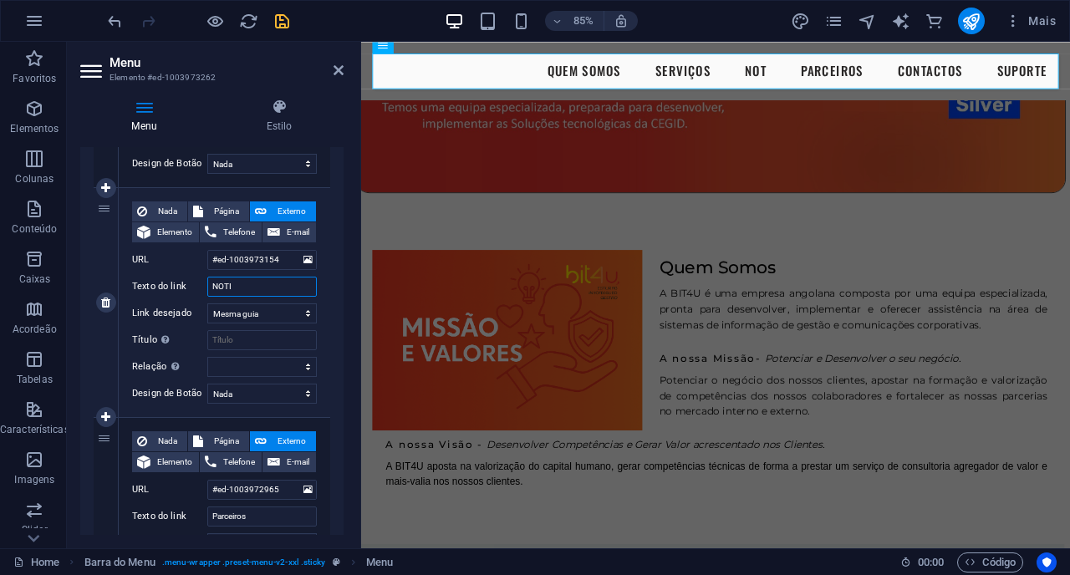
select select
type input "NOTICI"
select select
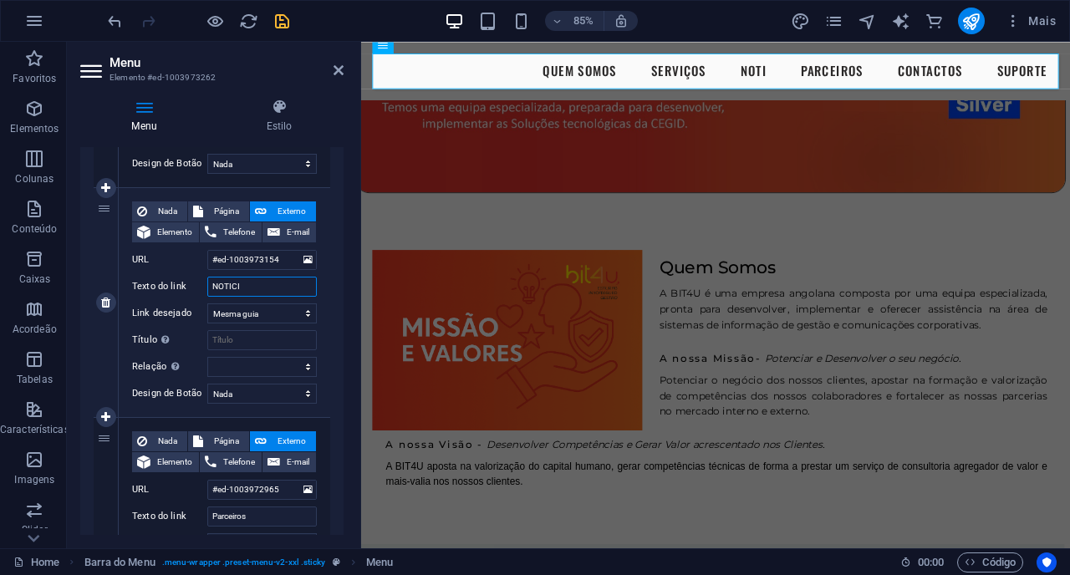
select select
type input "NOTIC"
select select
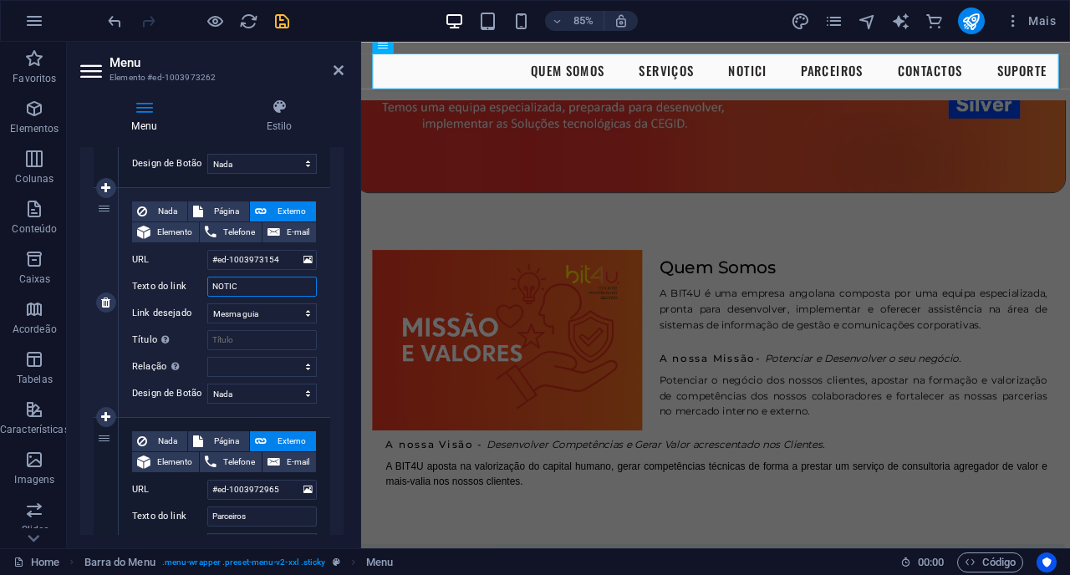
select select
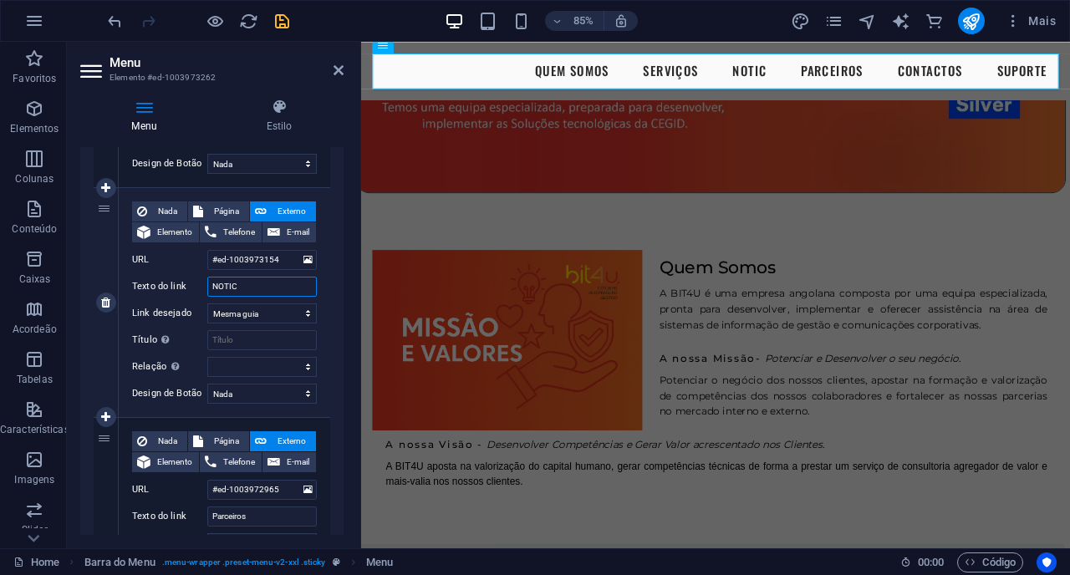
type input "NOTICI"
select select
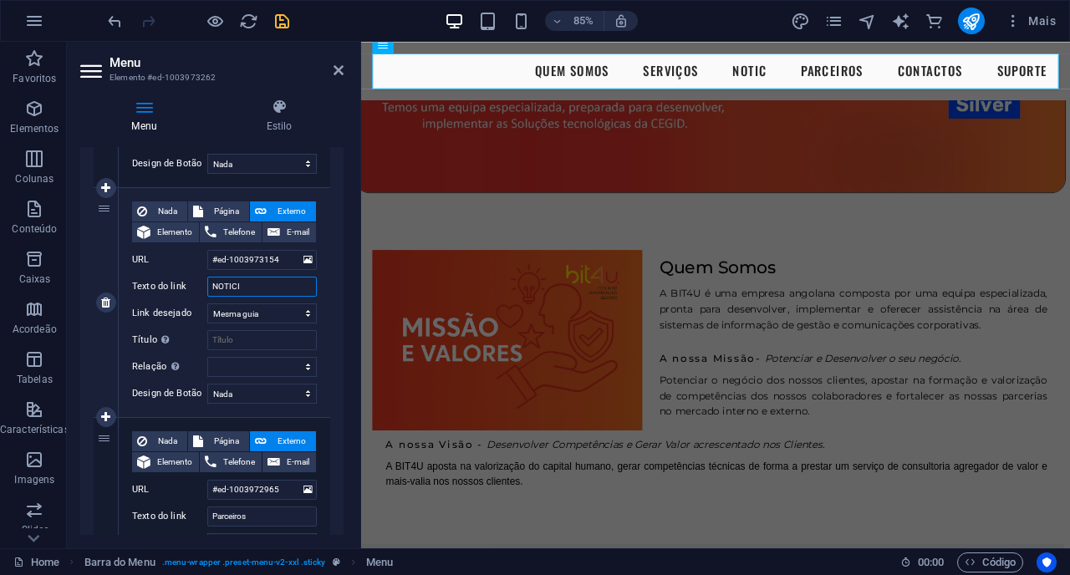
select select
type input "NOTICÍAS"
select select
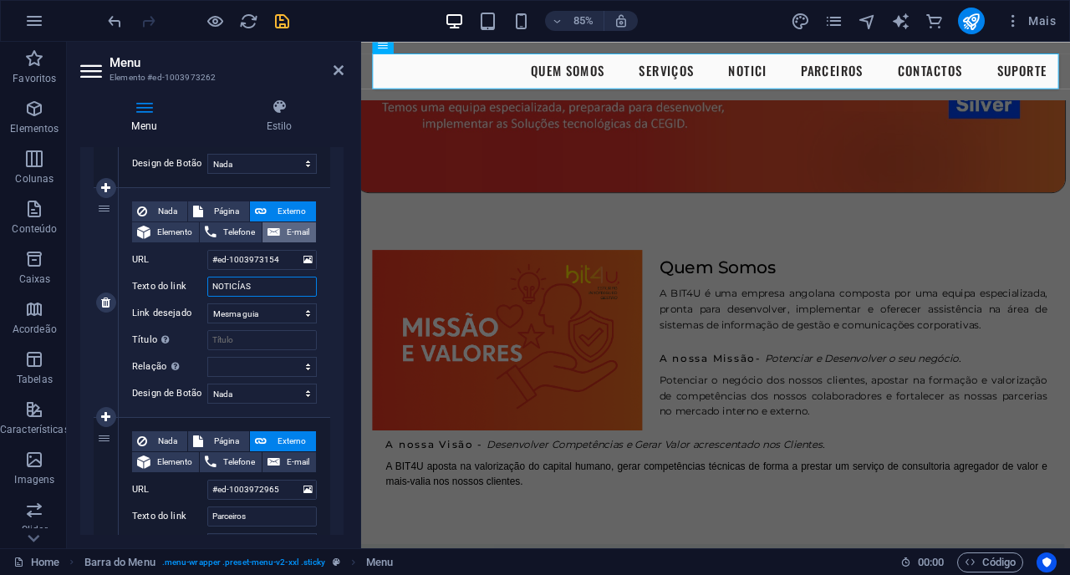
select select
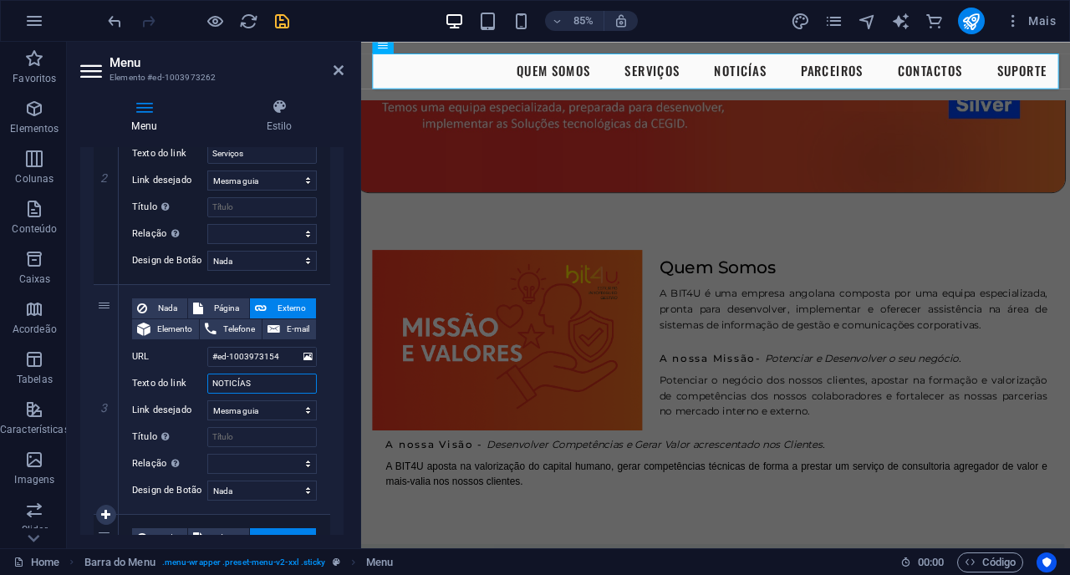
scroll to position [476, 0]
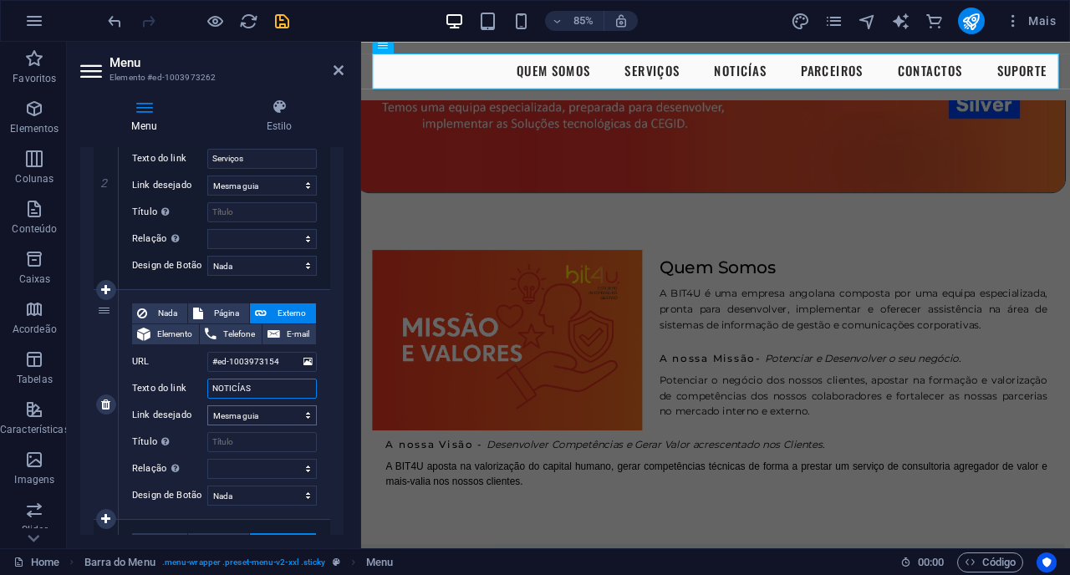
type input "NOTICÍAS"
click at [268, 419] on select "Nova guia Mesma guia Sobreposição" at bounding box center [262, 415] width 110 height 20
select select "overlay"
select select
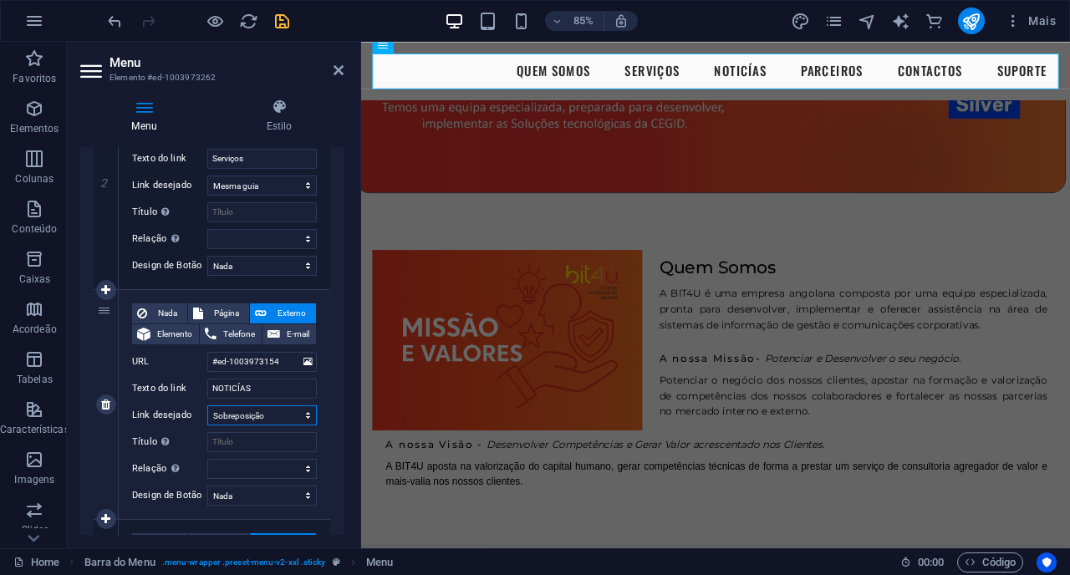
select select
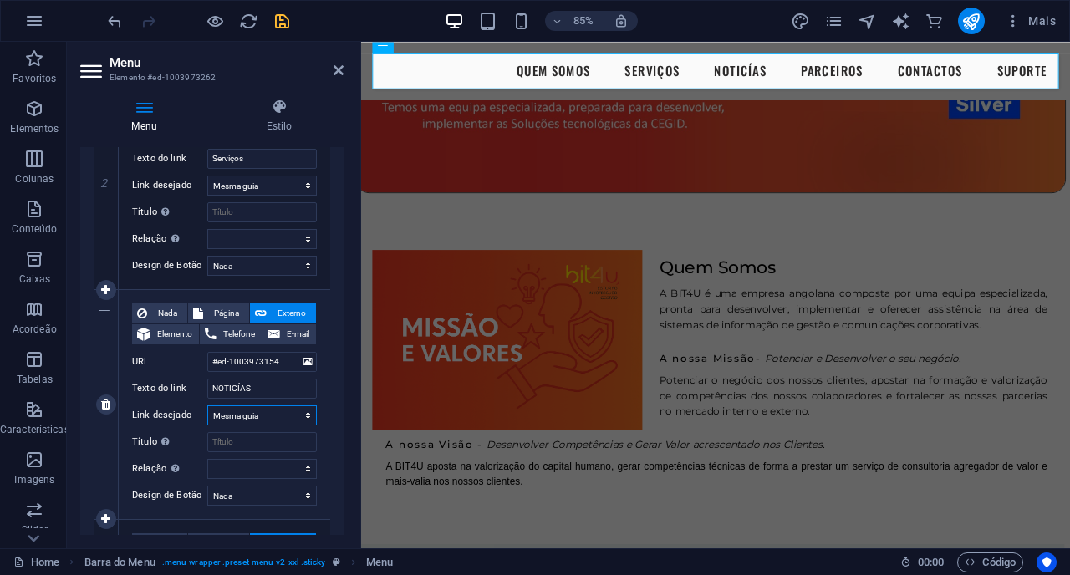
select select
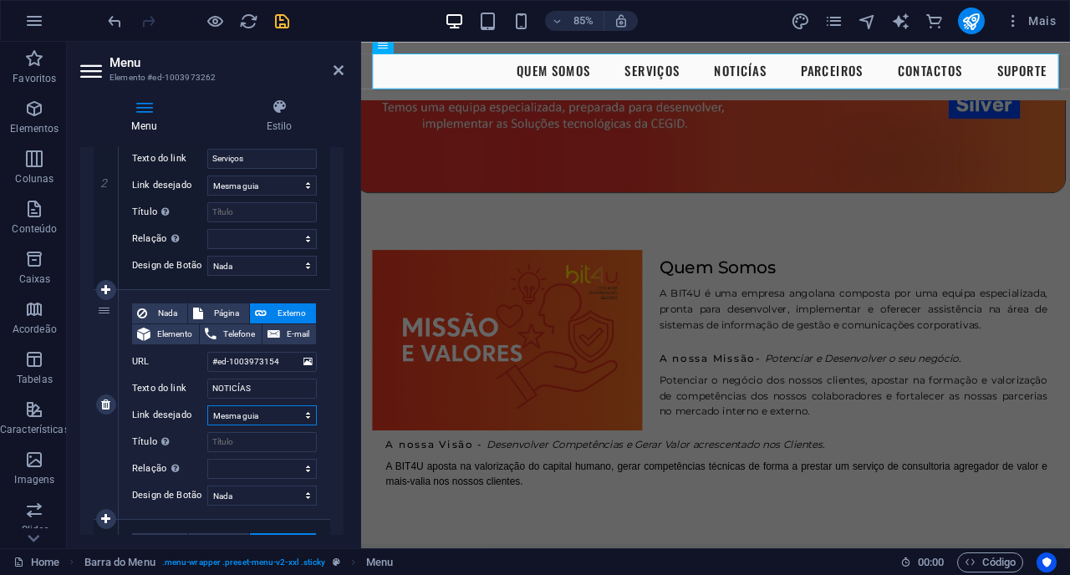
select select
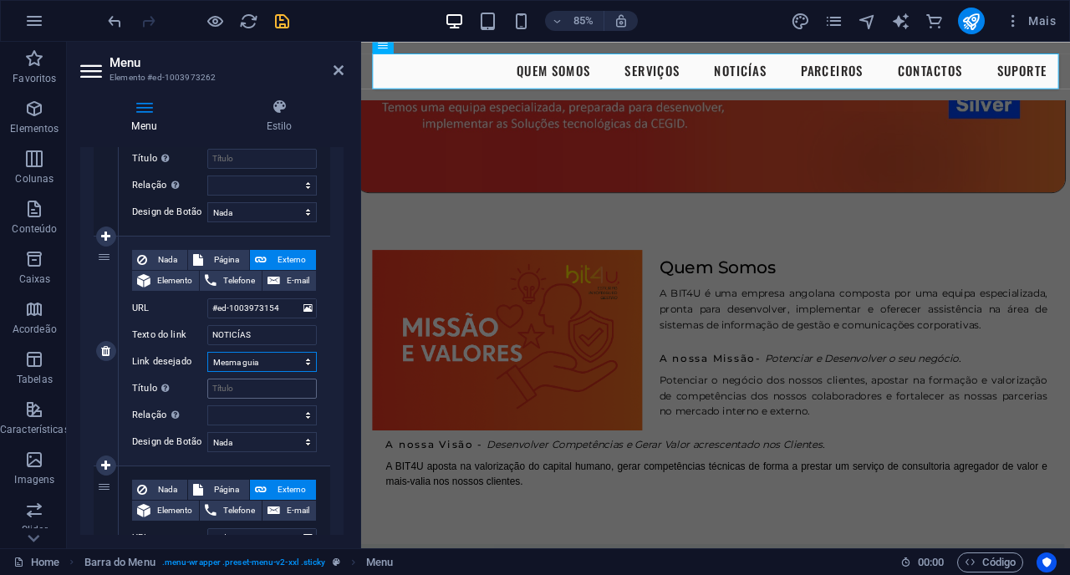
scroll to position [532, 0]
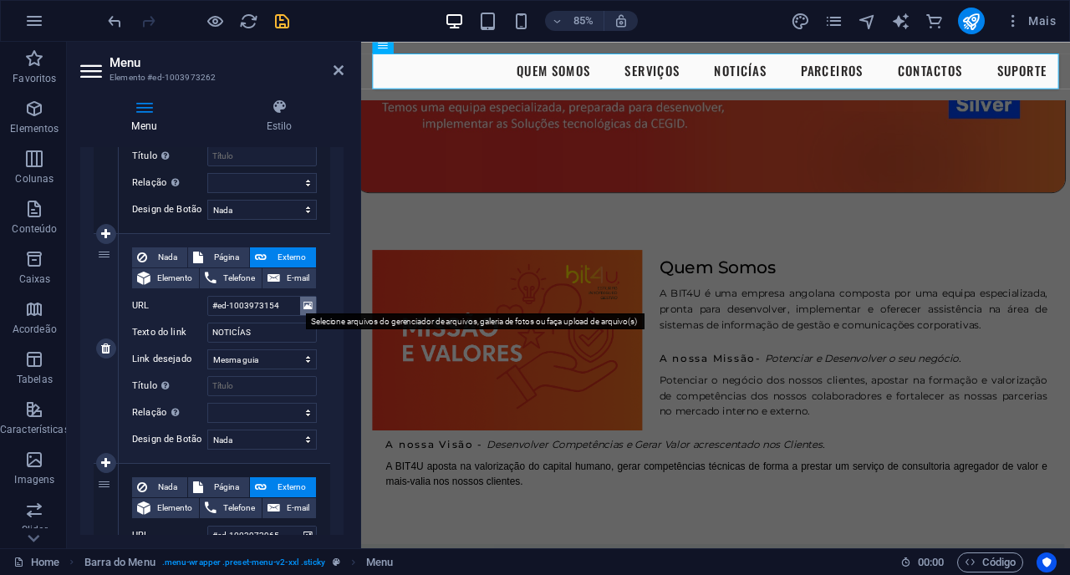
click at [300, 304] on button at bounding box center [308, 306] width 16 height 18
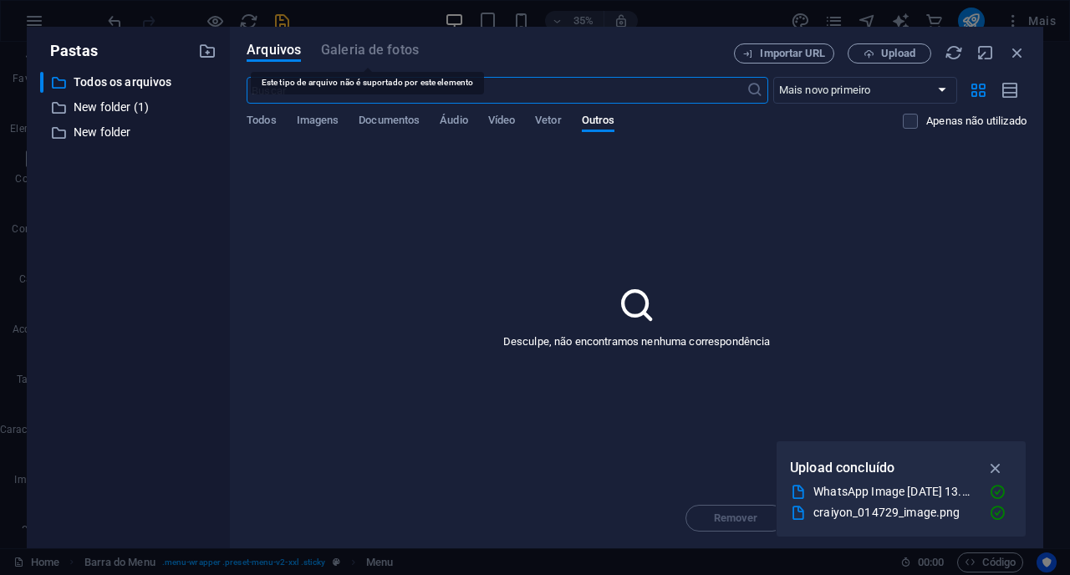
click at [380, 51] on span "Galeria de fotos" at bounding box center [370, 50] width 98 height 20
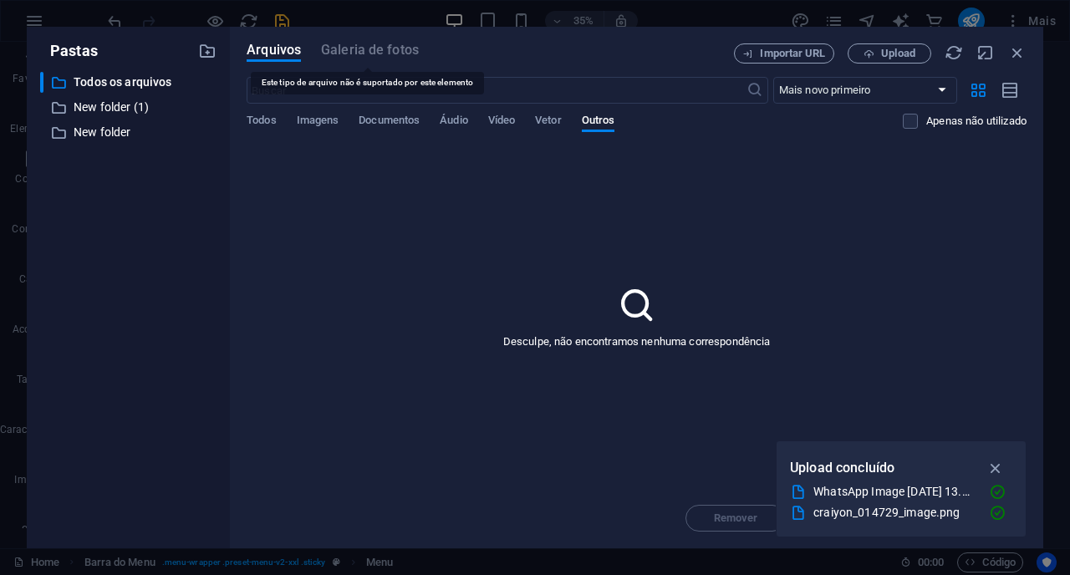
click at [380, 51] on span "Galeria de fotos" at bounding box center [370, 50] width 98 height 20
click at [1021, 54] on icon "button" at bounding box center [1017, 52] width 18 height 18
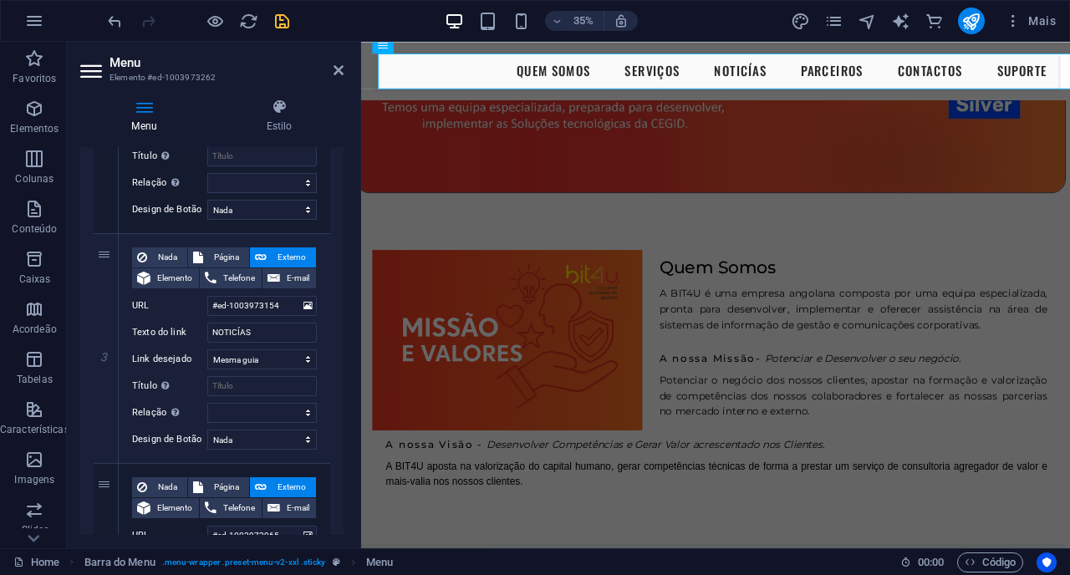
scroll to position [245, 0]
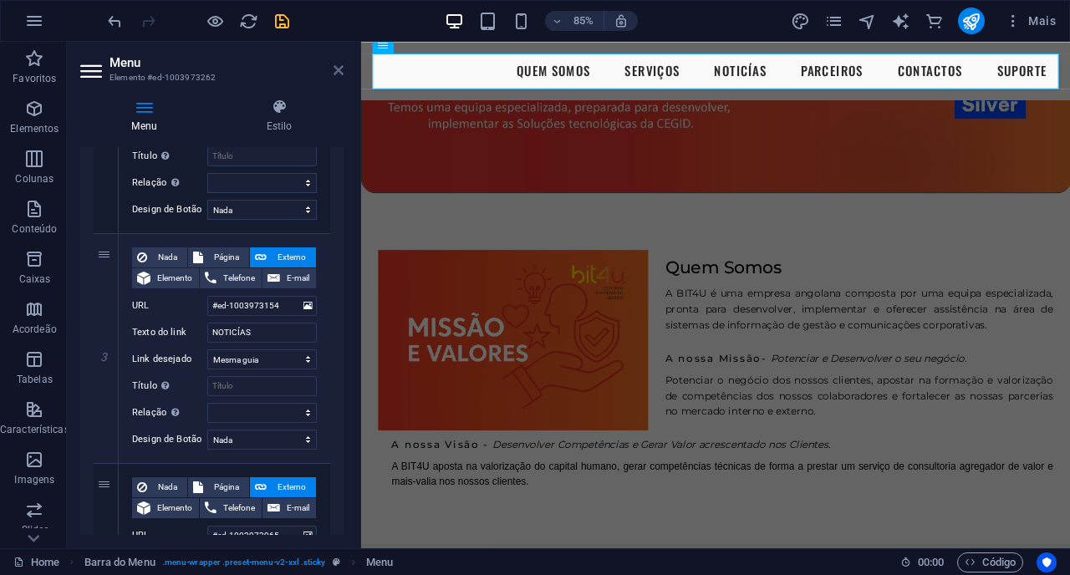
click at [338, 71] on icon at bounding box center [339, 70] width 10 height 13
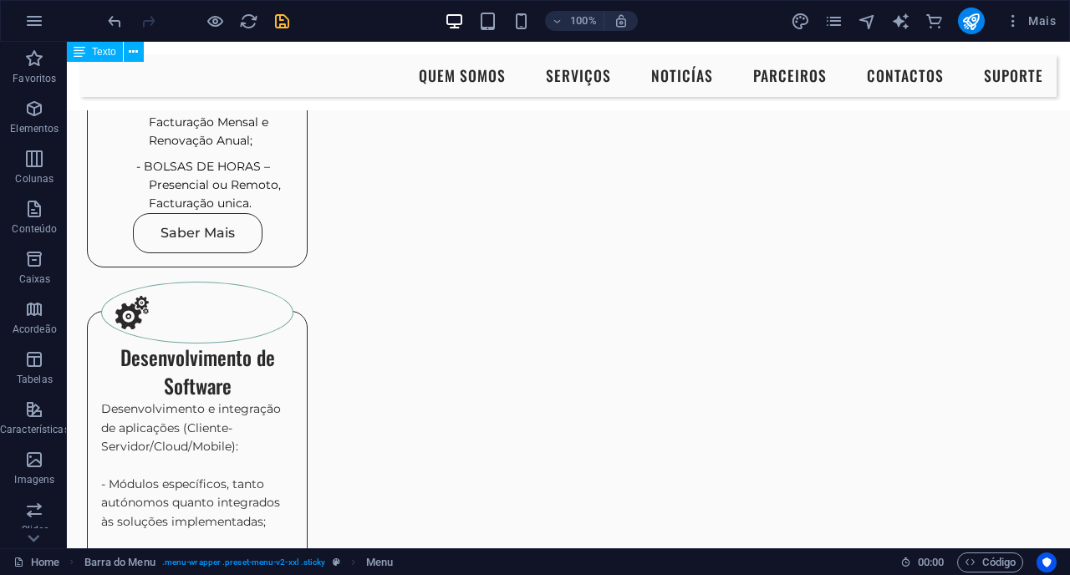
scroll to position [2006, 5]
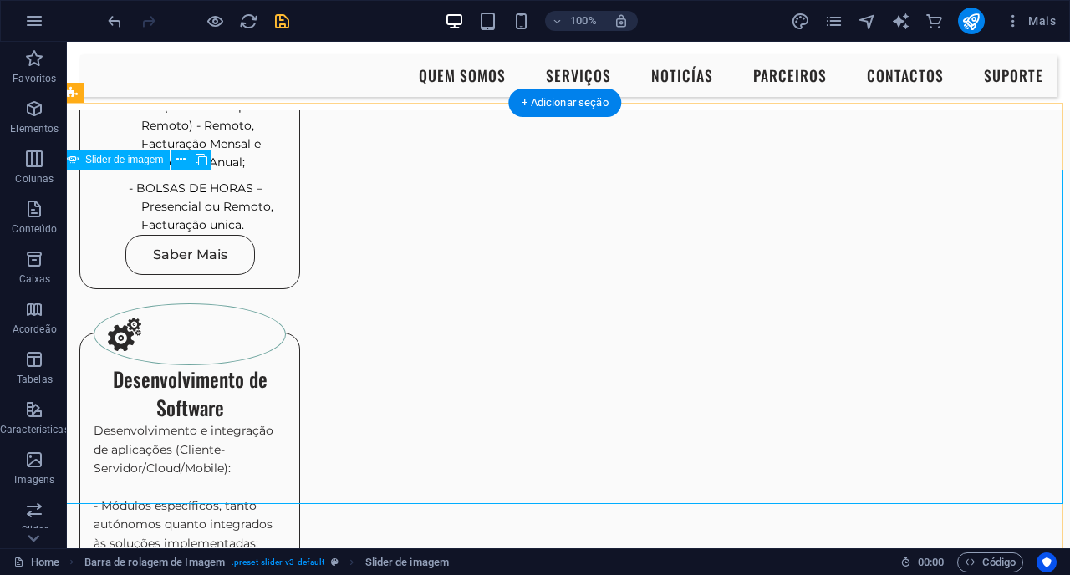
scroll to position [1981, 7]
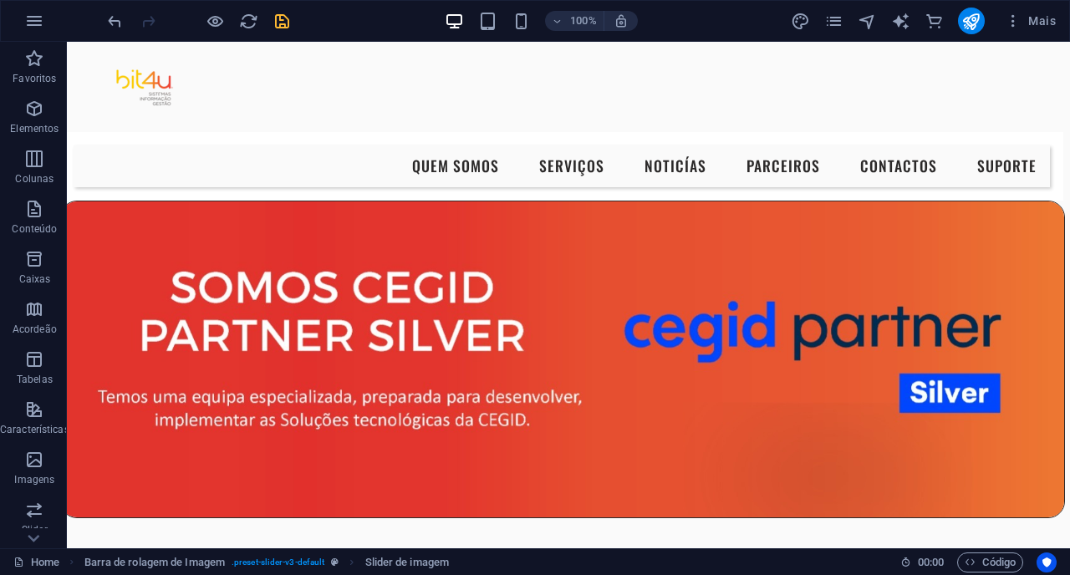
scroll to position [0, 7]
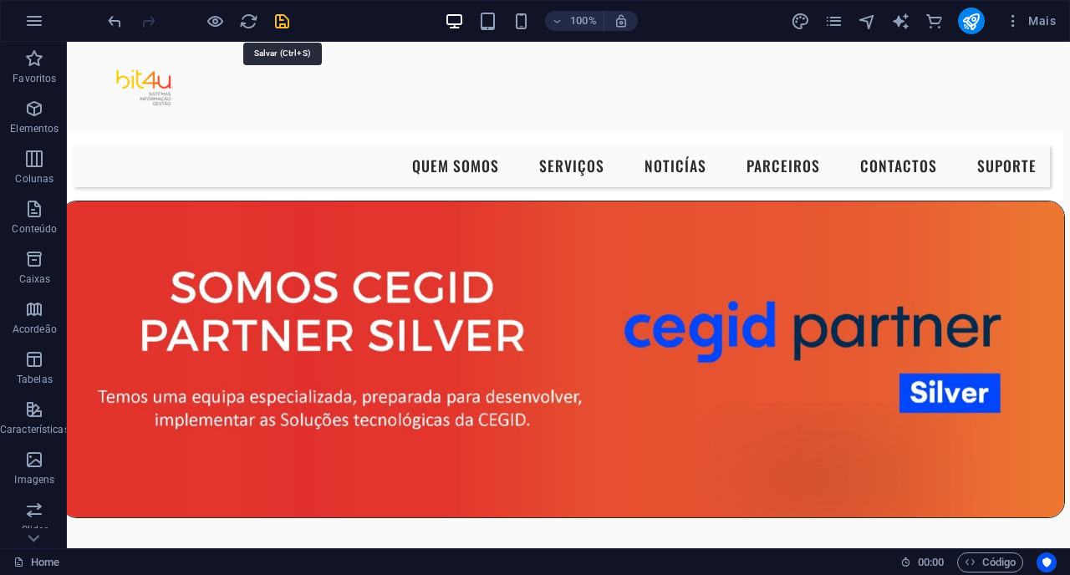
click at [278, 24] on icon "save" at bounding box center [282, 21] width 19 height 19
checkbox input "false"
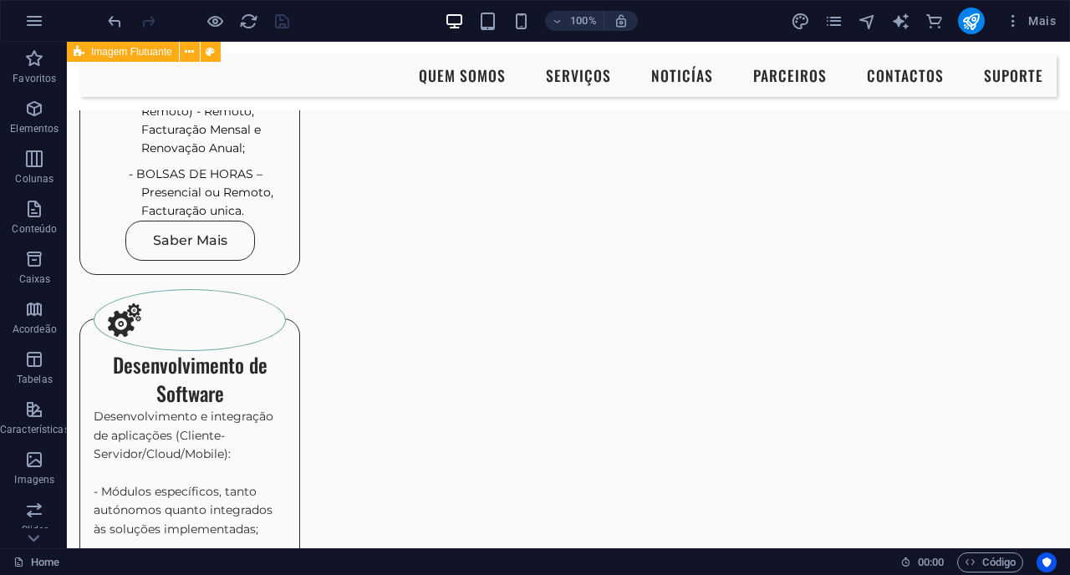
scroll to position [1995, 7]
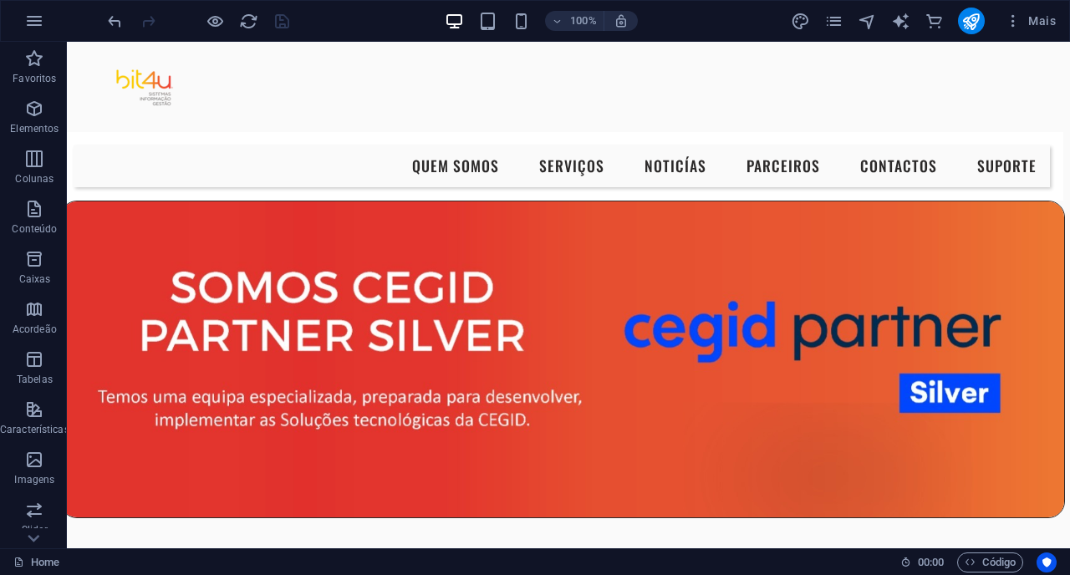
scroll to position [0, 7]
click at [974, 25] on icon "publish" at bounding box center [970, 21] width 19 height 19
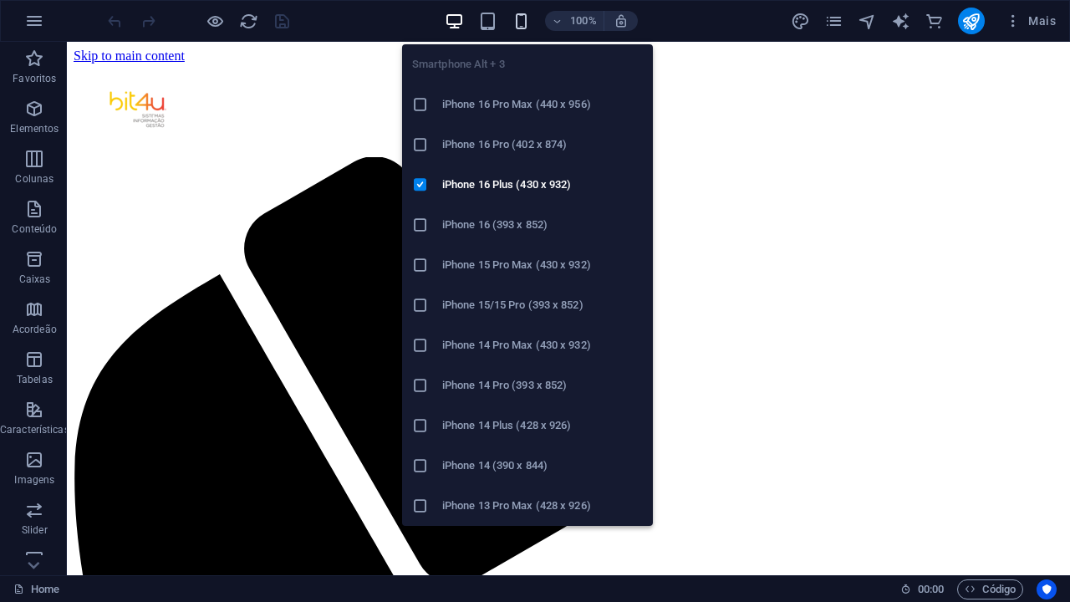
click at [520, 24] on icon "button" at bounding box center [521, 21] width 19 height 19
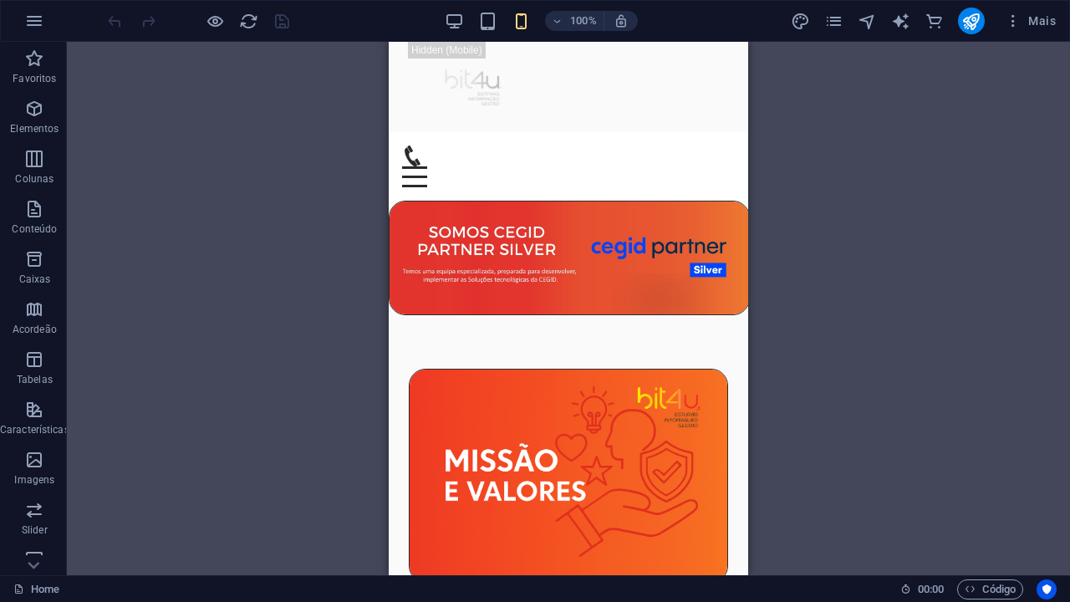
click at [864, 214] on div "Arraste aqui para substituir o conteúdo existente. Pressione “Ctrl” se quiser c…" at bounding box center [568, 308] width 1003 height 533
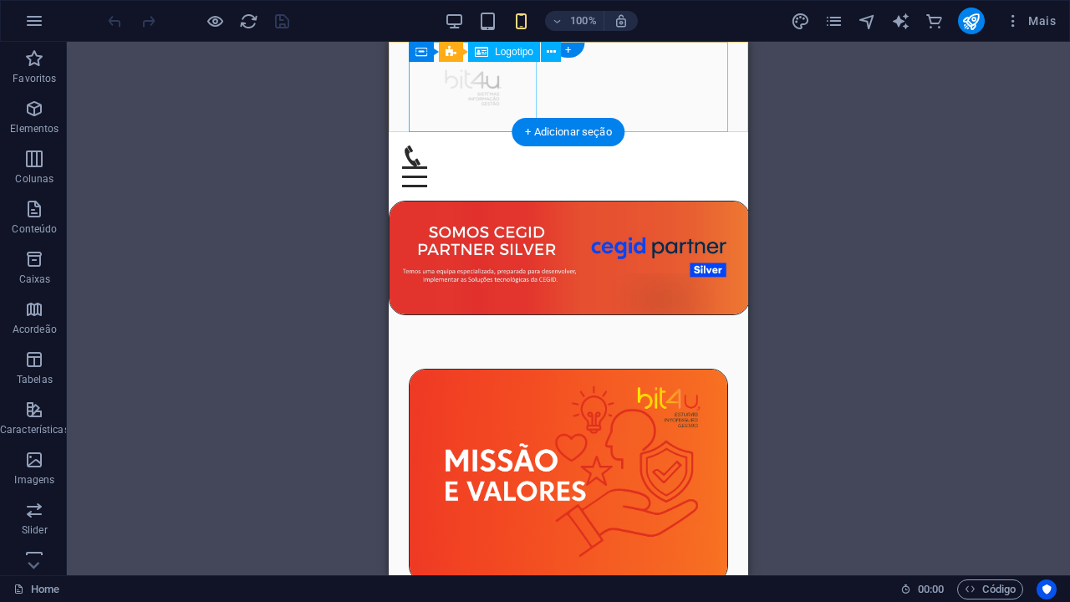
click at [467, 96] on div at bounding box center [568, 87] width 319 height 90
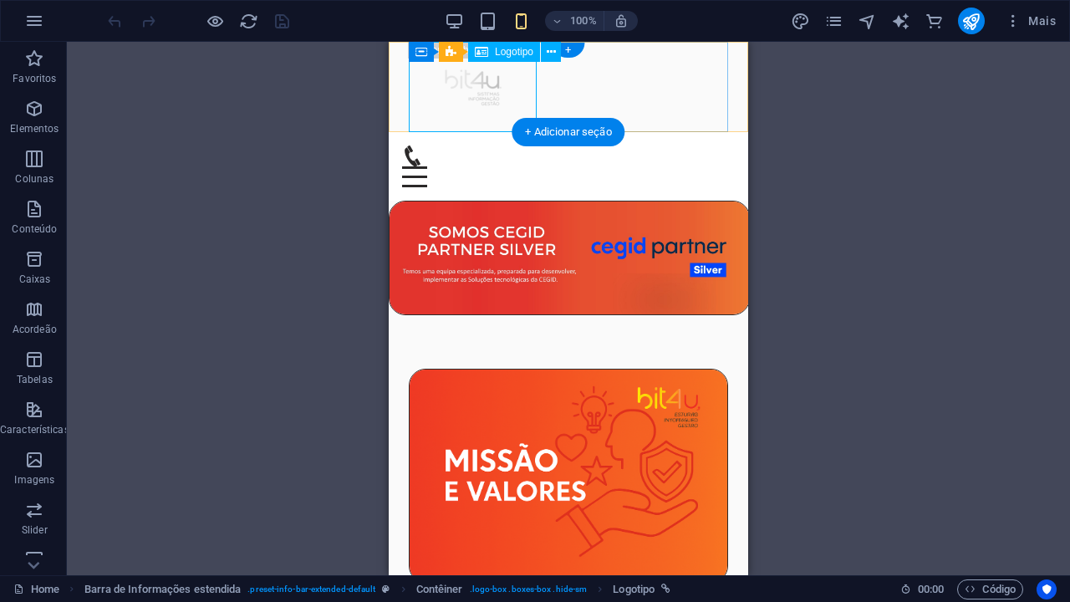
click at [511, 54] on span "Logotipo" at bounding box center [514, 52] width 38 height 10
click at [548, 48] on icon at bounding box center [551, 52] width 9 height 18
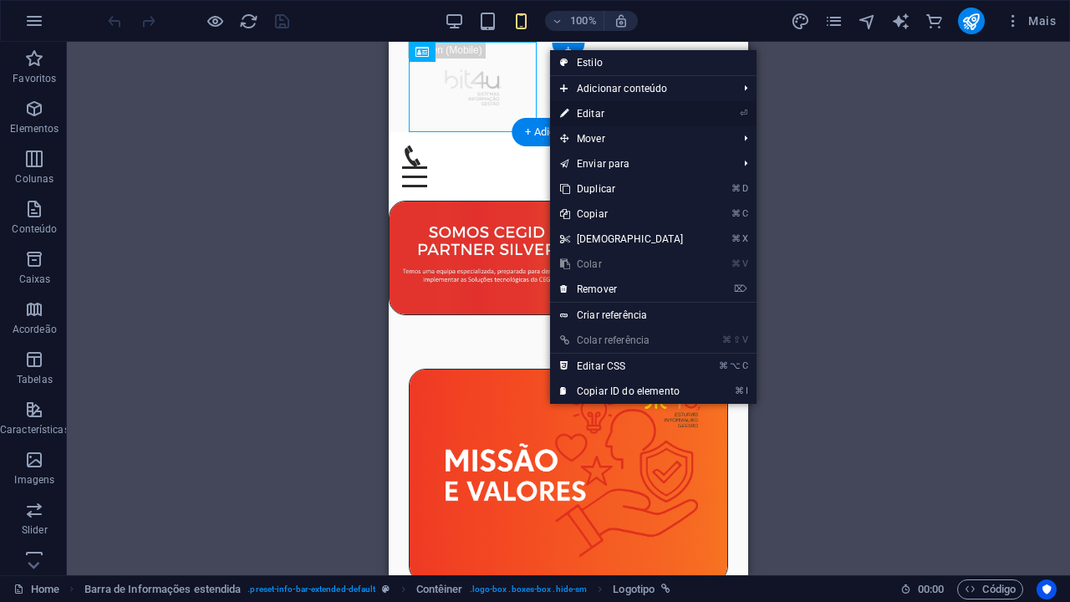
click at [596, 109] on link "⏎ Editar" at bounding box center [622, 113] width 144 height 25
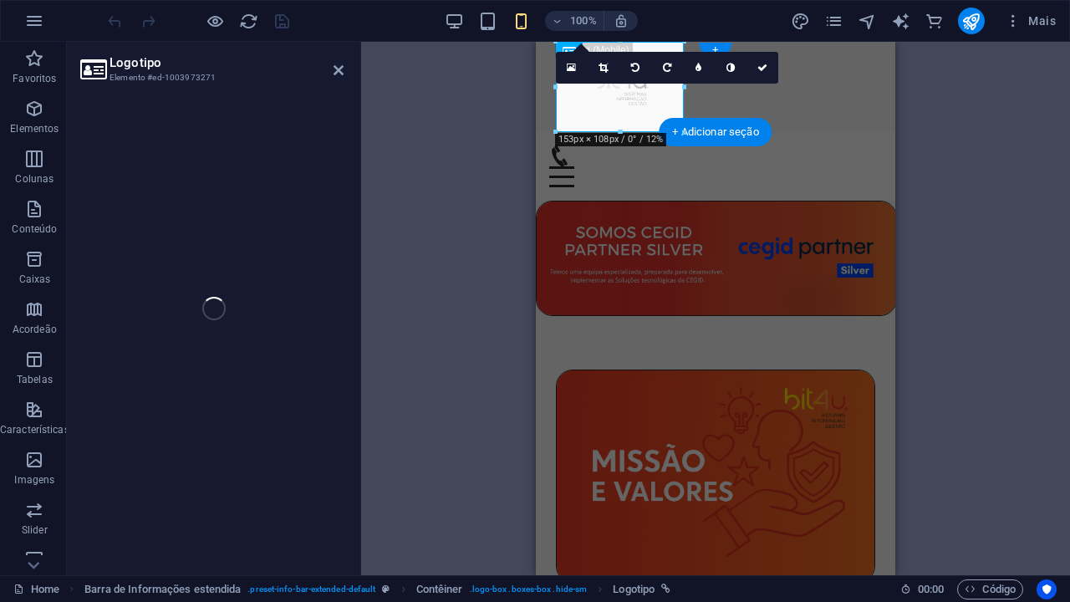
select select "px"
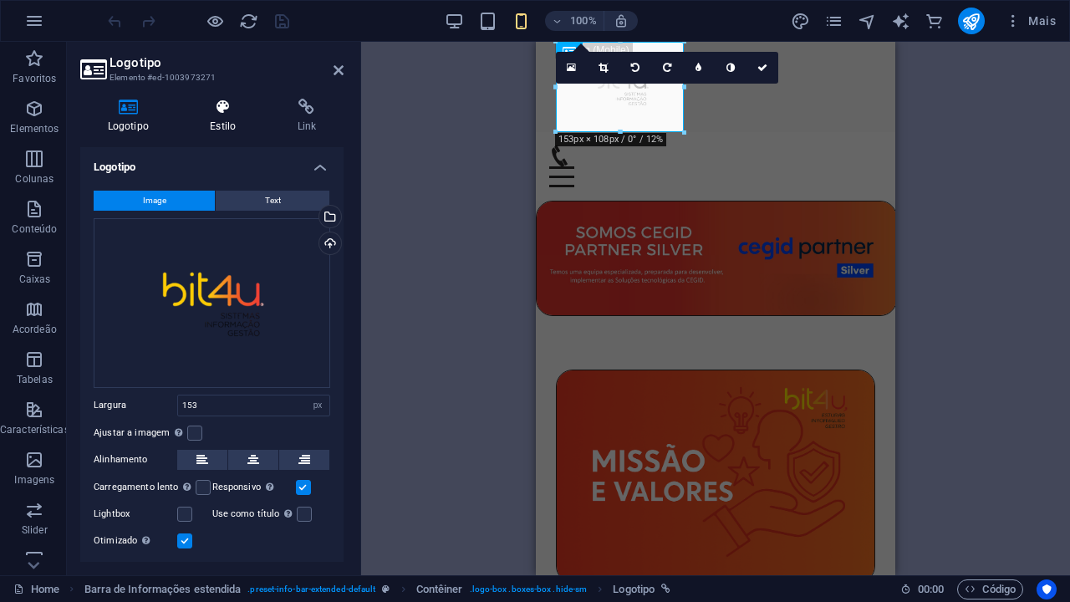
click at [232, 99] on h4 "Estilo" at bounding box center [226, 116] width 87 height 35
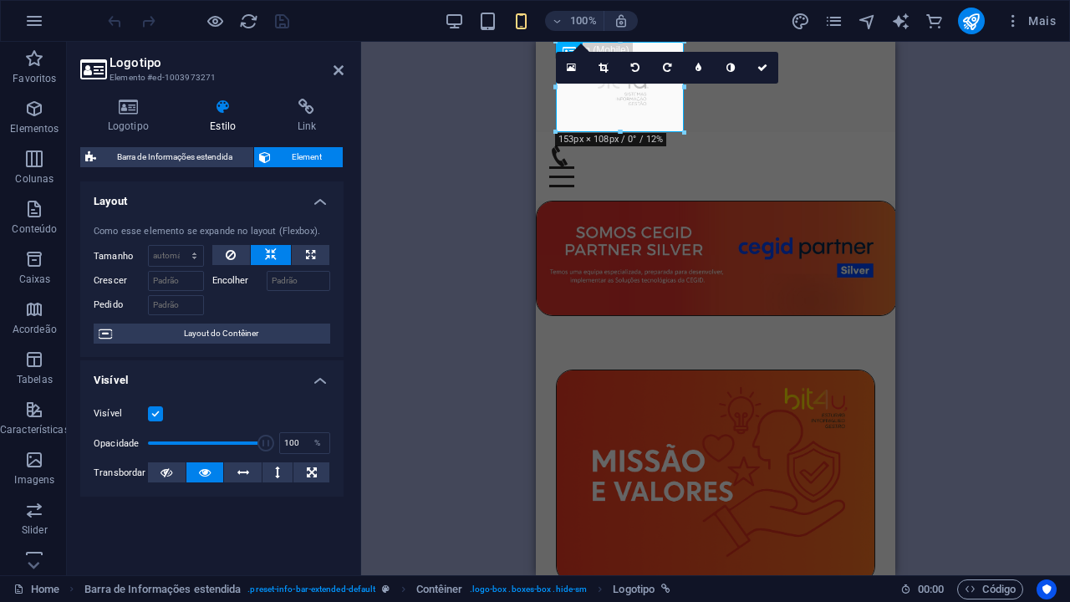
click at [438, 188] on div "H4 Caixas Contêiner Contêiner Imagem Barra do Menu Menu Contêiner Barra de Info…" at bounding box center [715, 308] width 709 height 533
click at [186, 255] on select "Padrão automático px % 1/1 1/2 1/3 1/4 1/5 1/6 1/7 1/8 1/9 1/10" at bounding box center [176, 256] width 54 height 20
select select "px"
type input "0"
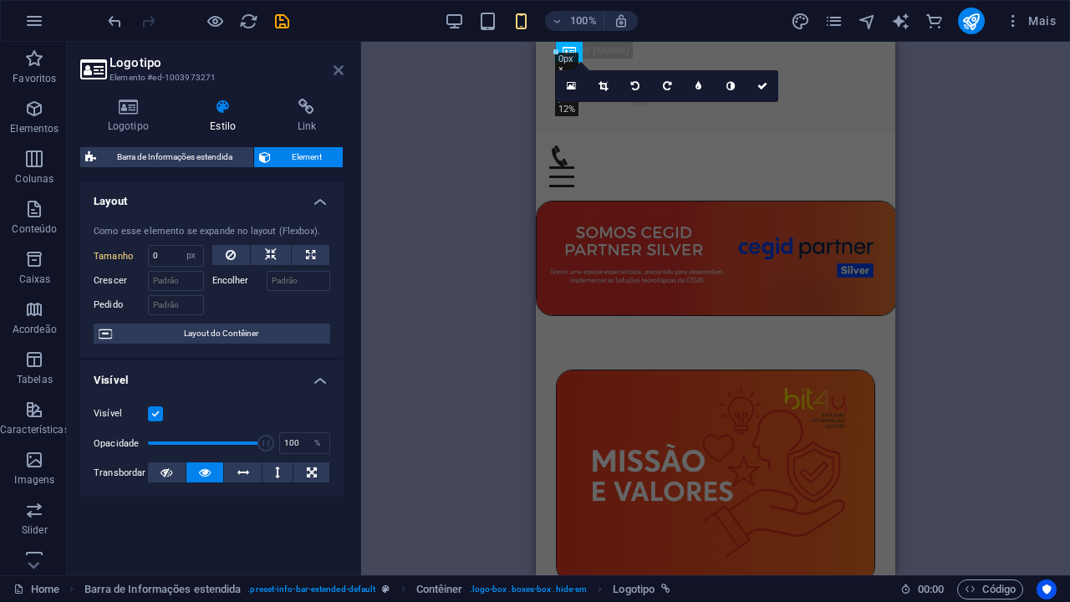
click at [340, 75] on icon at bounding box center [339, 70] width 10 height 13
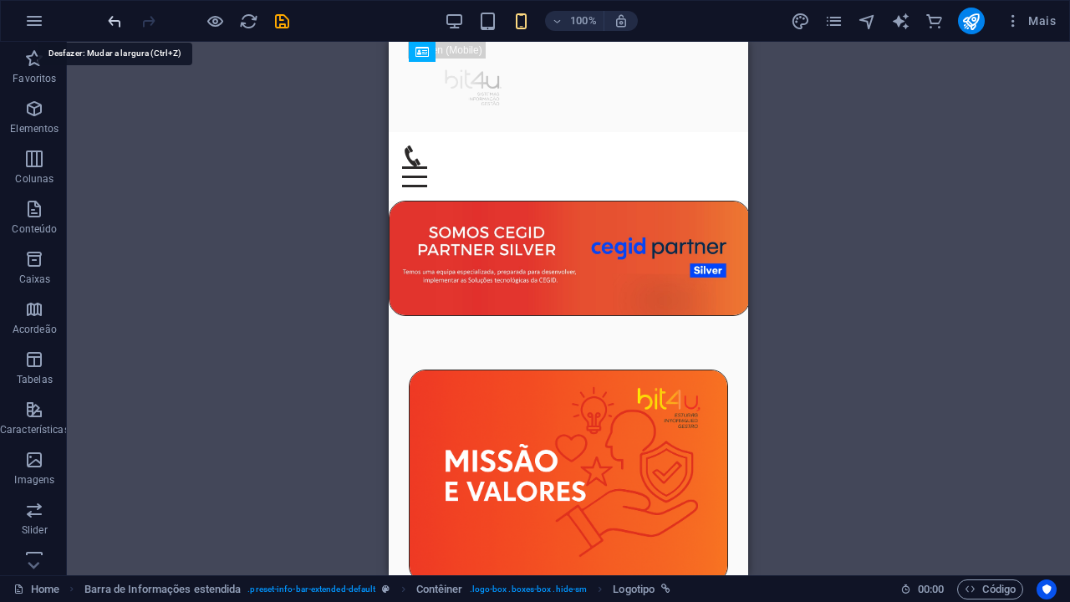
click at [116, 18] on icon "undo" at bounding box center [114, 21] width 19 height 19
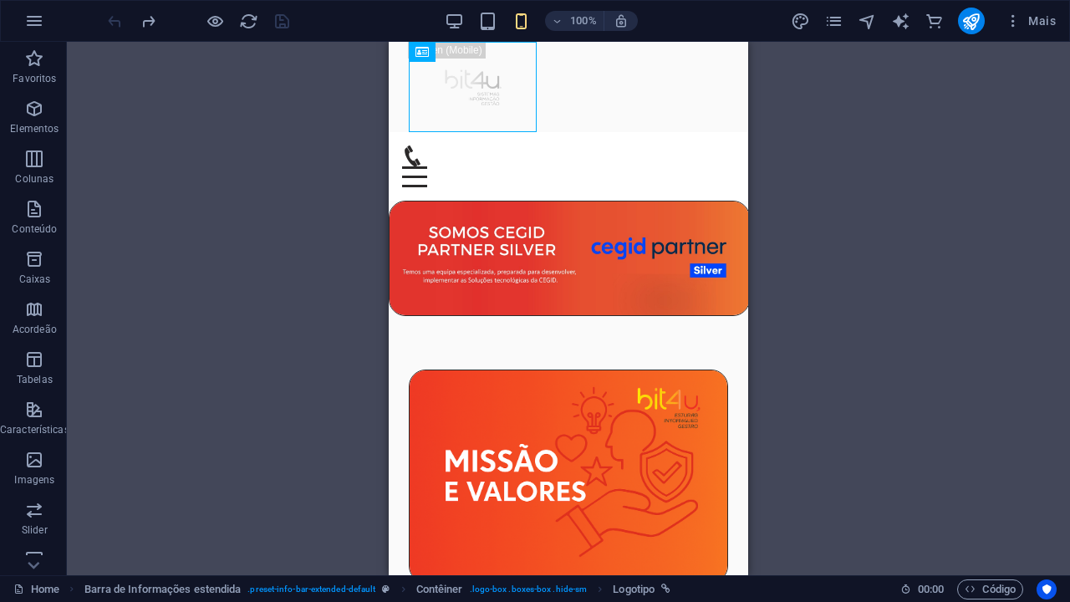
click at [865, 153] on div "H4 Caixas Contêiner Contêiner Imagem Barra do Menu Menu Contêiner Barra de Info…" at bounding box center [568, 308] width 1003 height 533
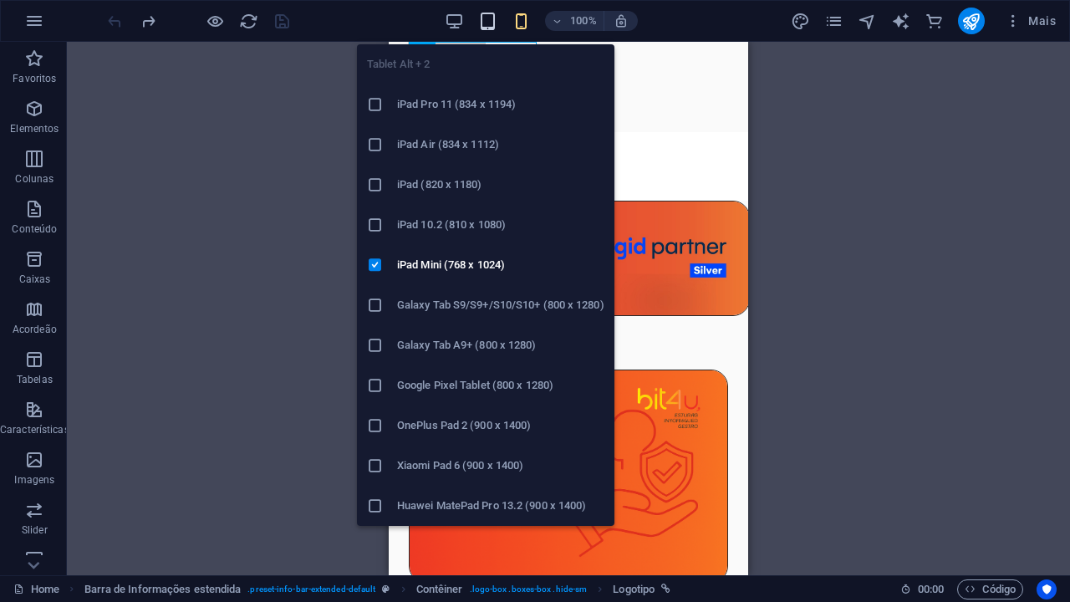
click at [495, 18] on icon "button" at bounding box center [487, 21] width 19 height 19
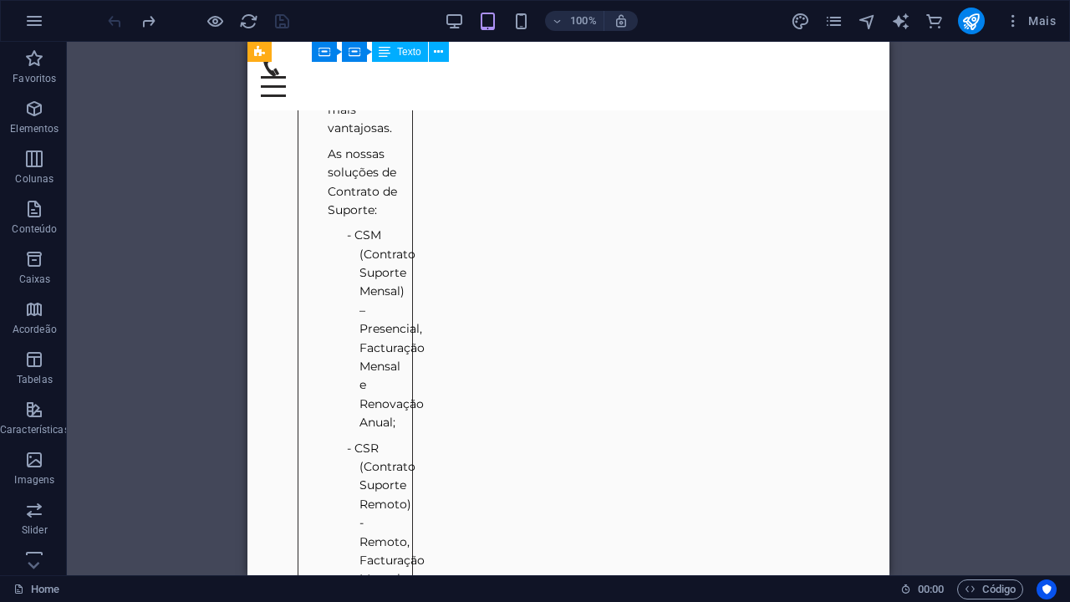
scroll to position [2706, 1]
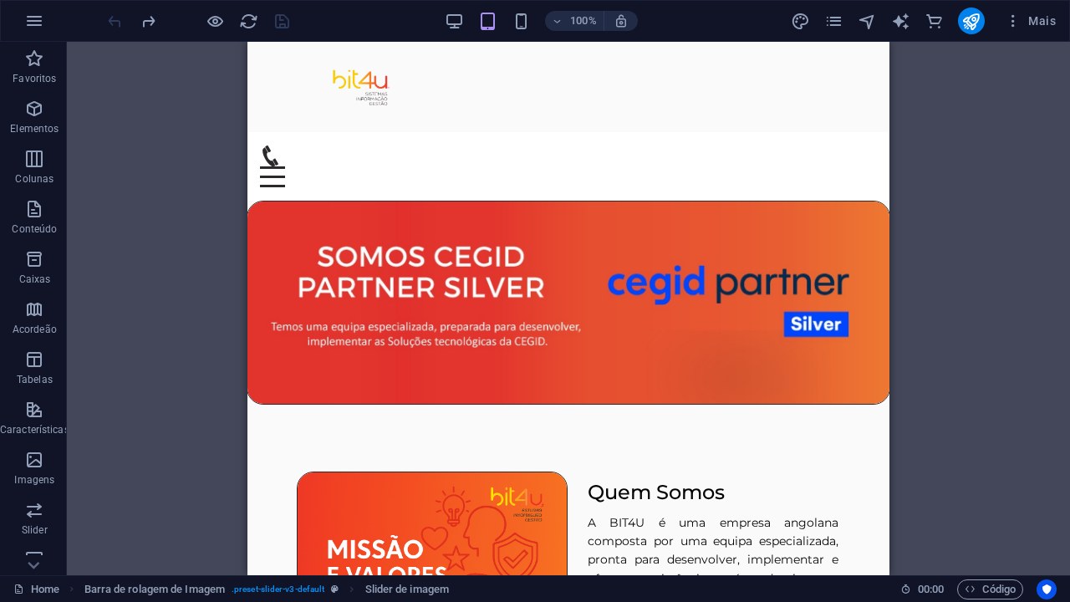
scroll to position [0, 1]
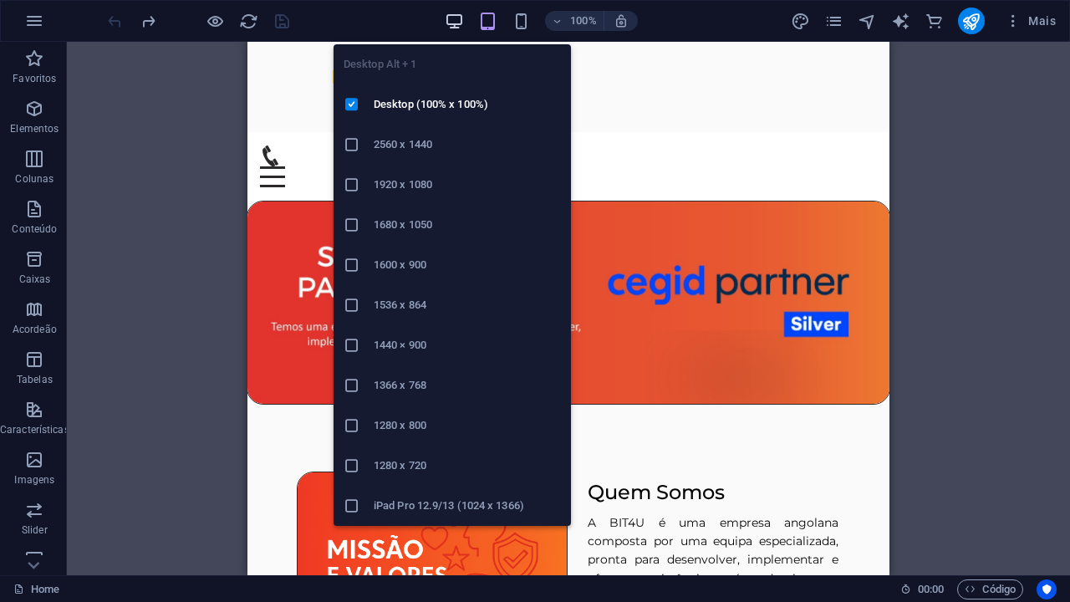
click at [454, 18] on icon "button" at bounding box center [454, 21] width 19 height 19
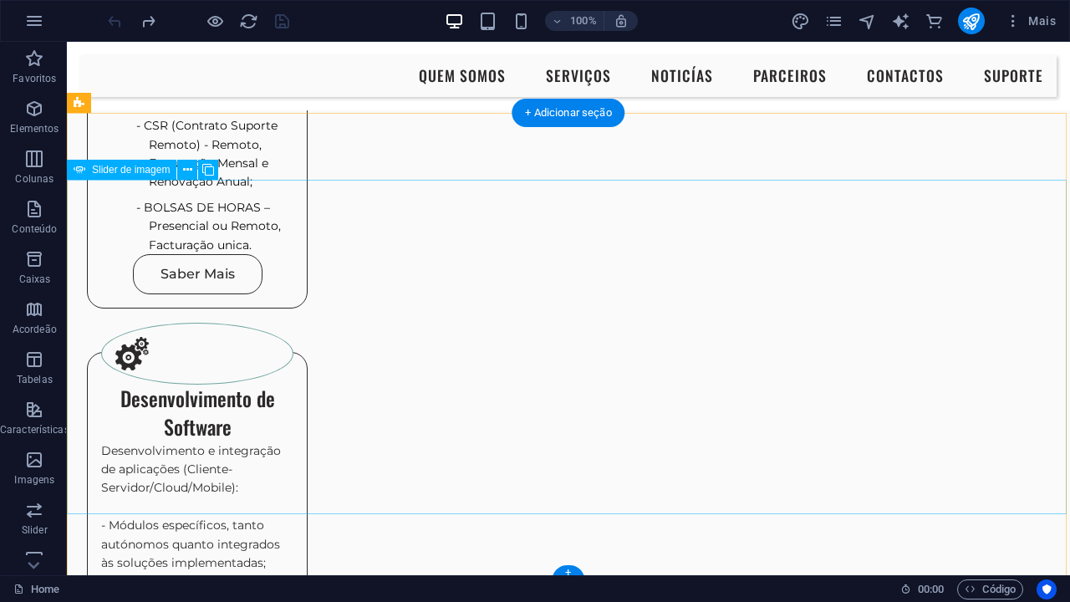
scroll to position [1974, 0]
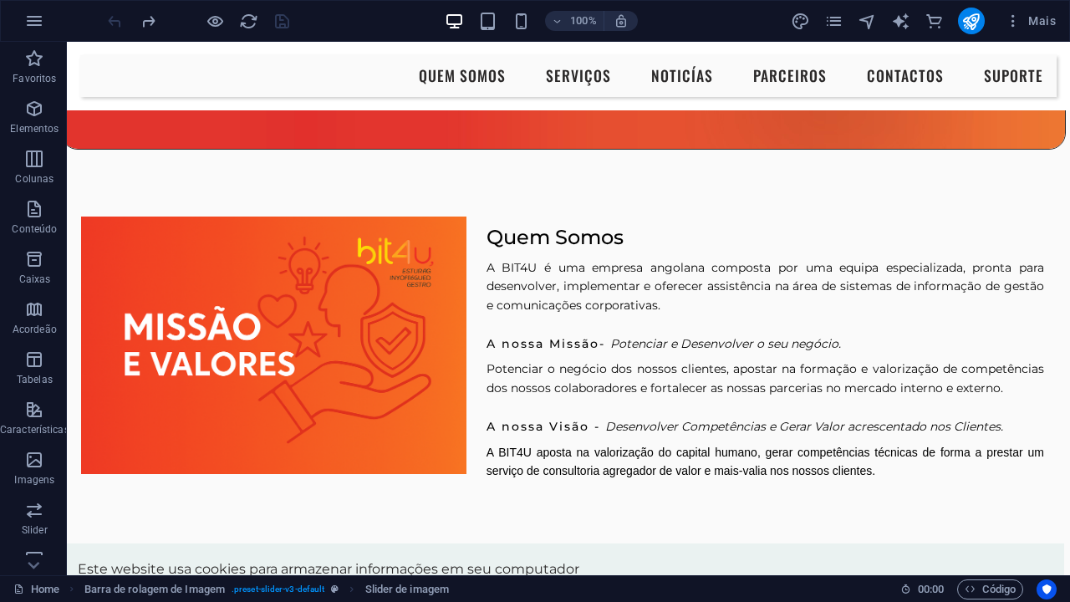
scroll to position [370, 6]
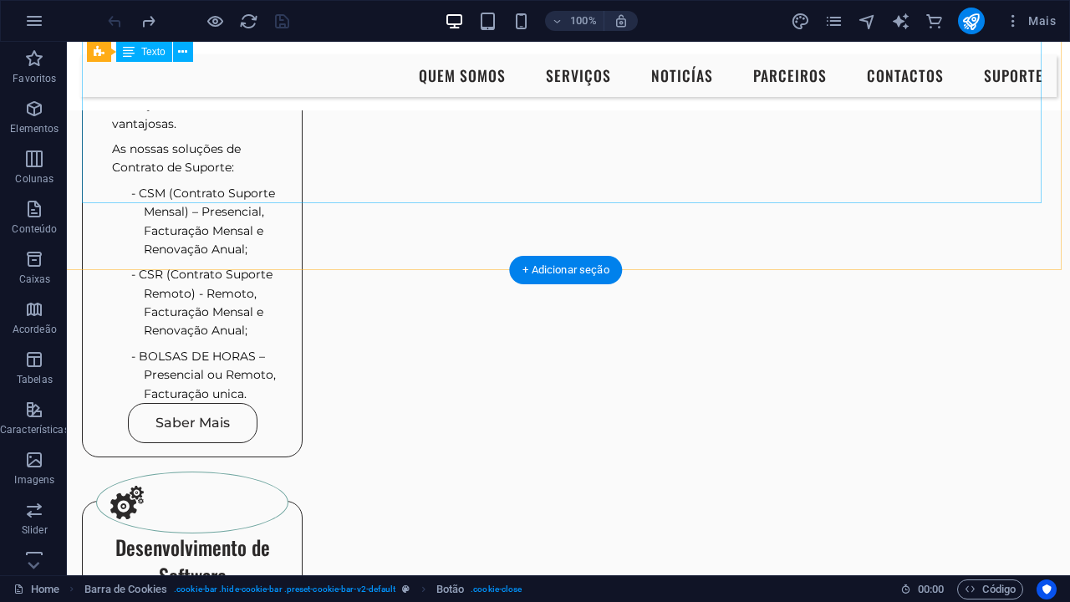
scroll to position [1812, 5]
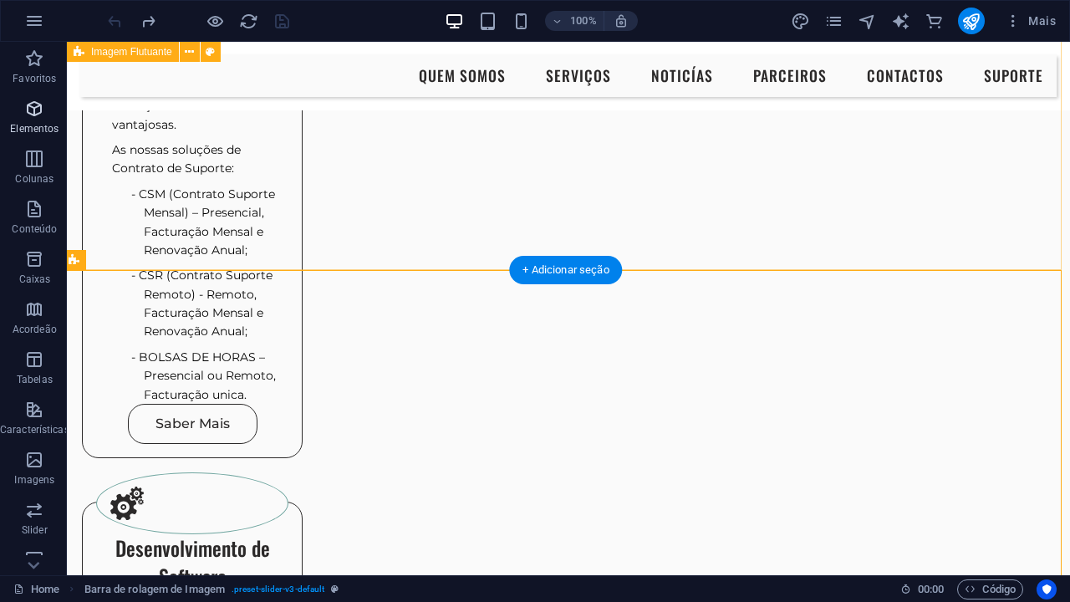
click at [38, 129] on p "Elementos" at bounding box center [34, 128] width 48 height 13
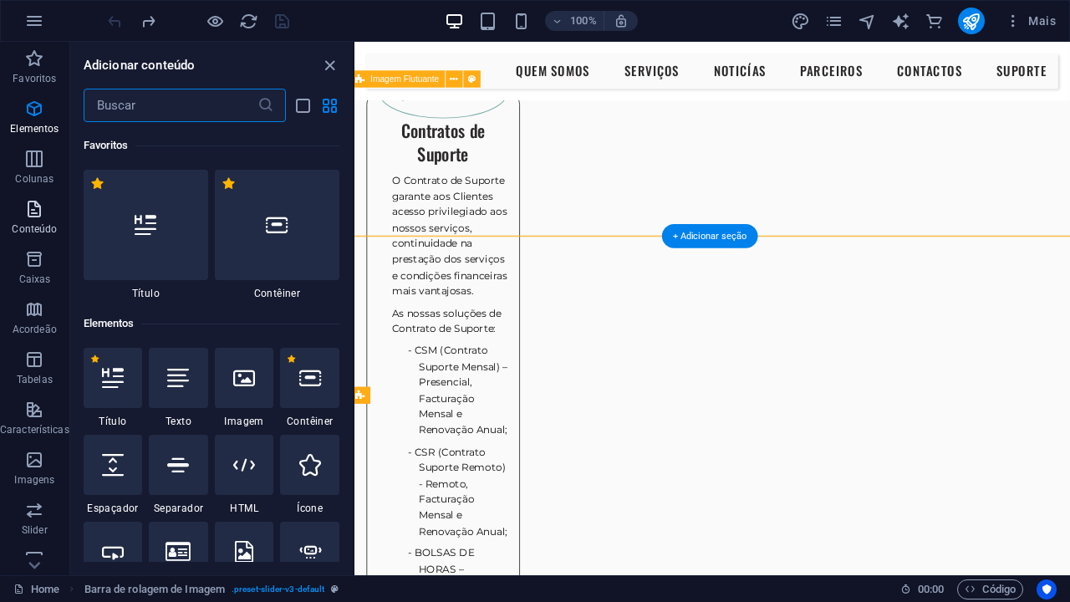
scroll to position [178, 0]
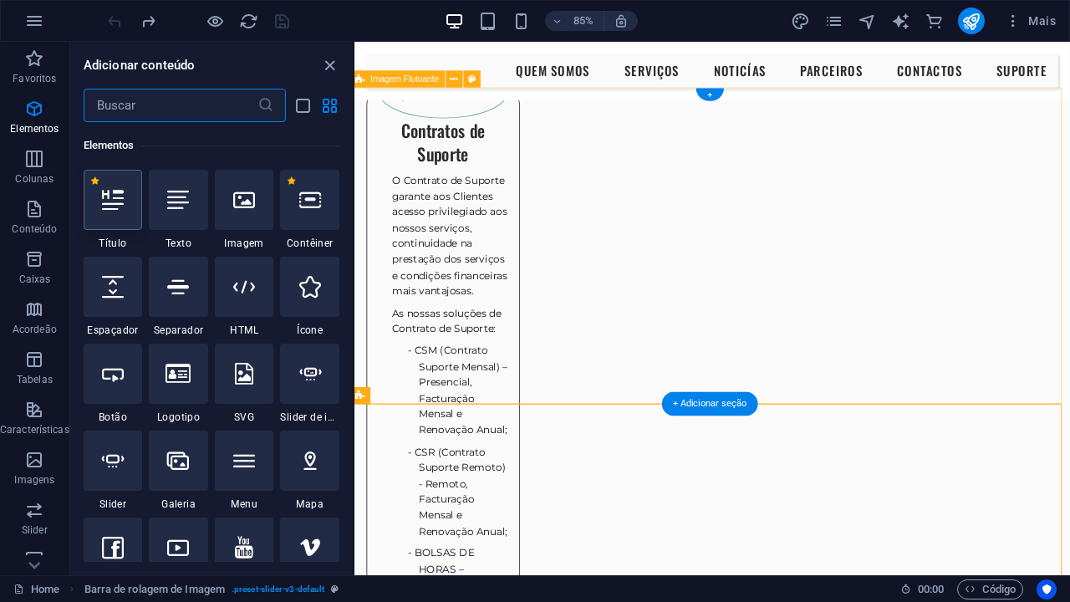
click at [117, 229] on div at bounding box center [113, 200] width 59 height 60
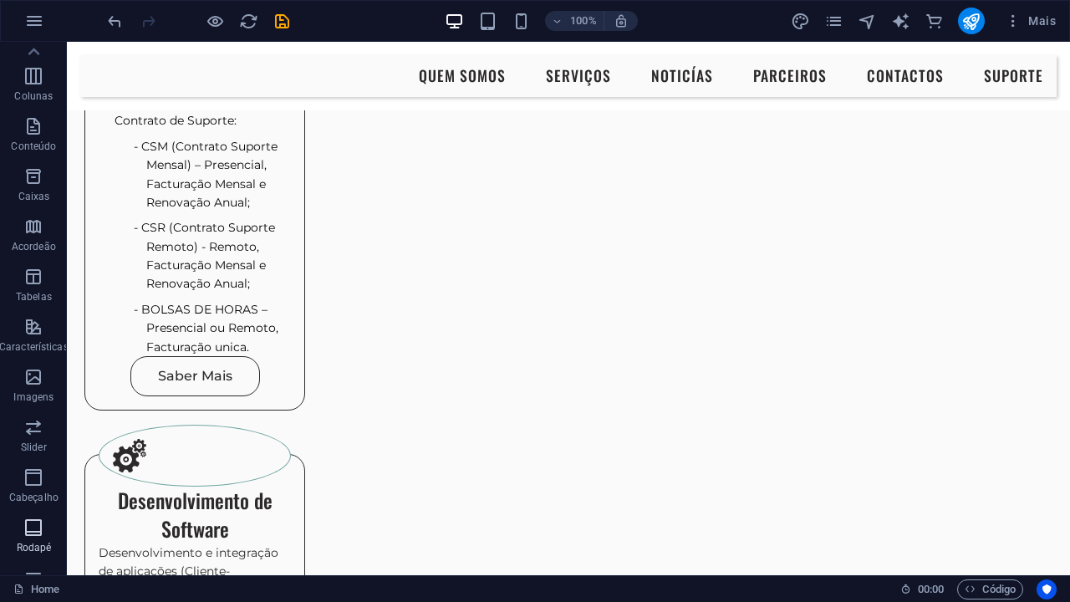
scroll to position [0, 1]
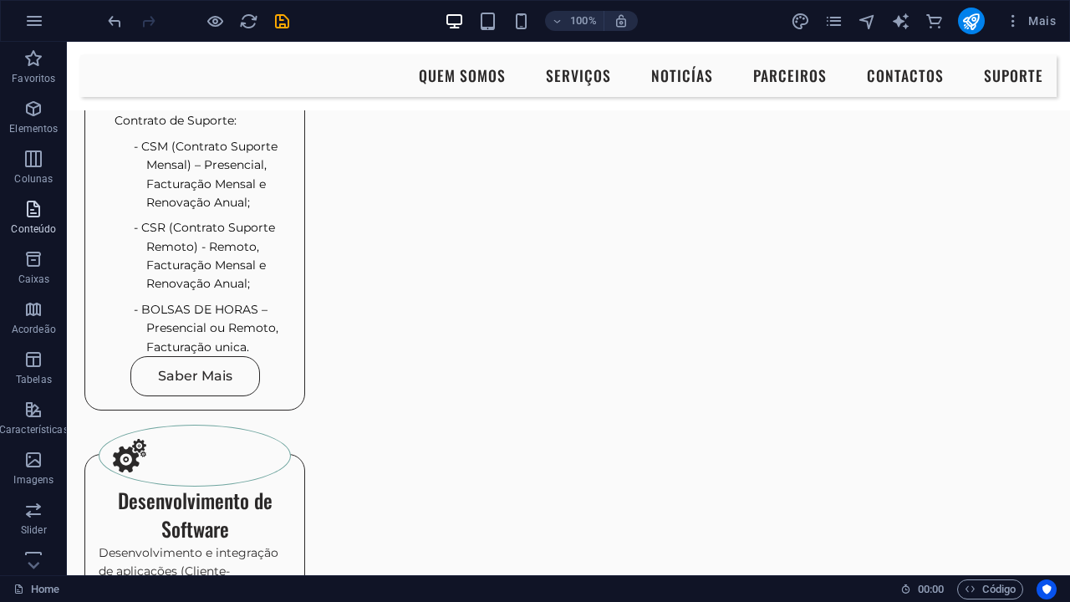
click at [33, 217] on icon "button" at bounding box center [33, 209] width 20 height 20
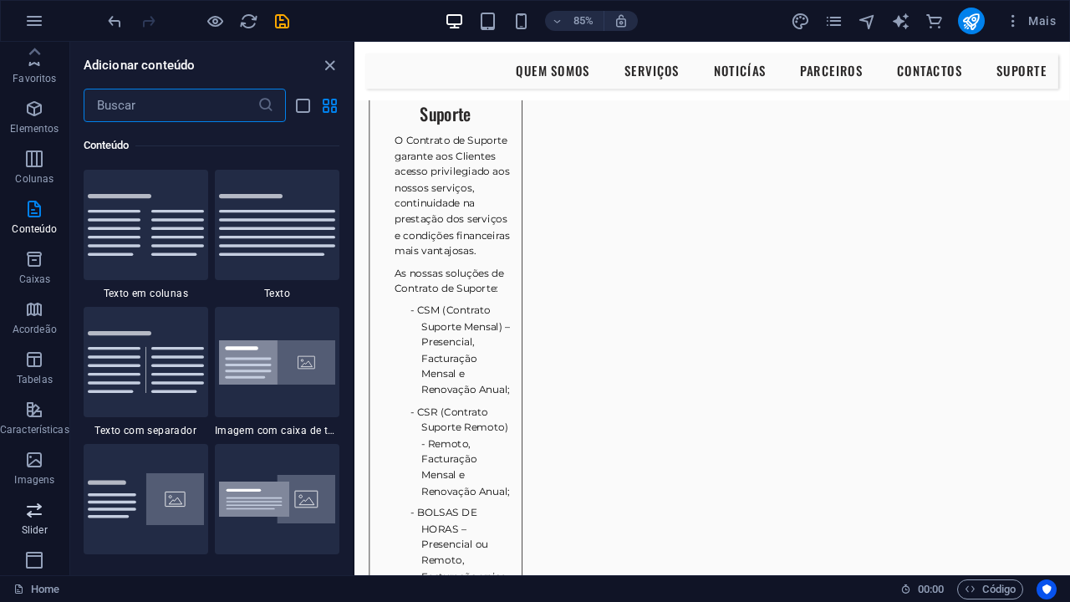
scroll to position [0, 0]
click at [38, 114] on icon "button" at bounding box center [34, 109] width 20 height 20
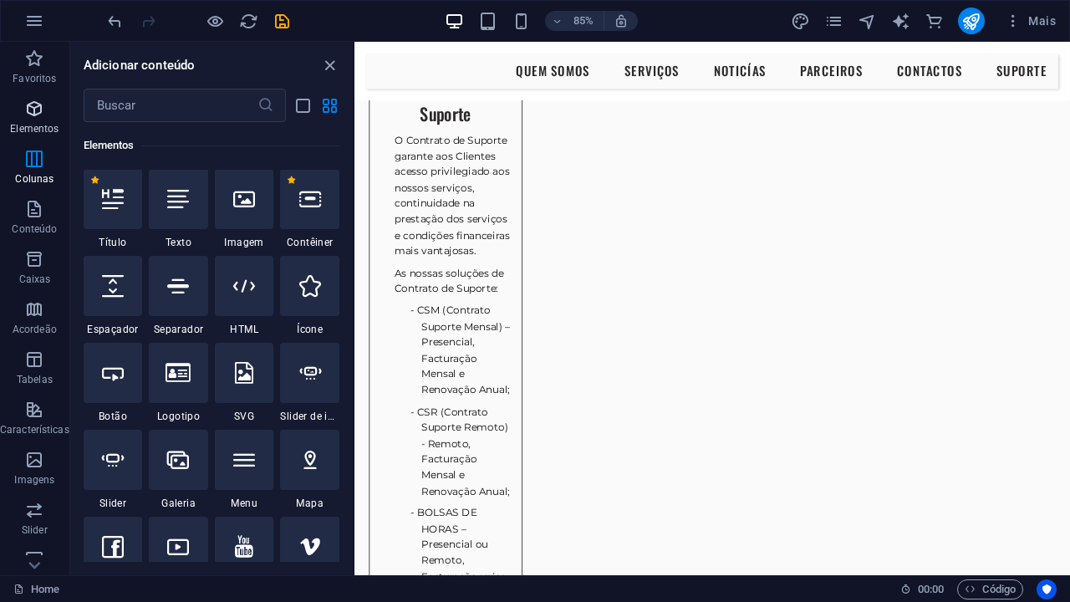
scroll to position [178, 0]
click at [180, 205] on icon at bounding box center [178, 200] width 22 height 22
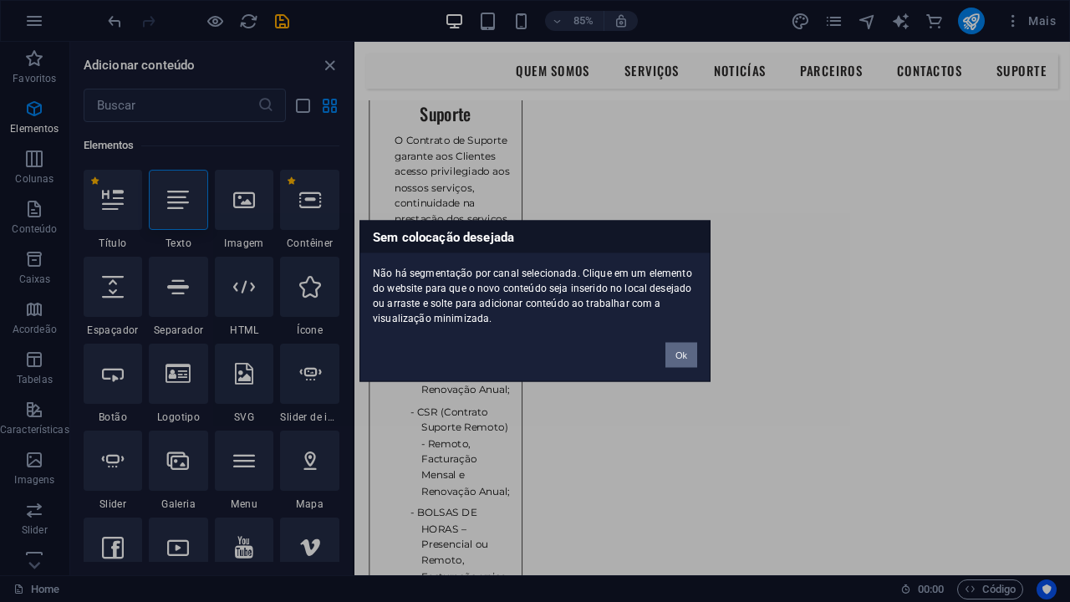
click at [681, 356] on button "Ok" at bounding box center [681, 355] width 32 height 25
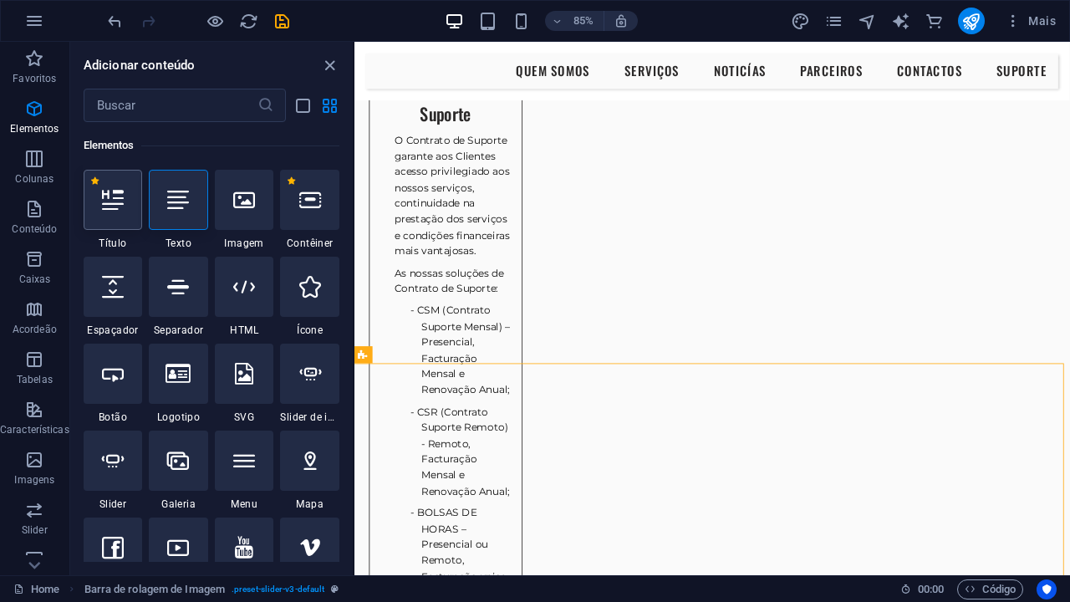
click at [97, 214] on div at bounding box center [113, 200] width 59 height 60
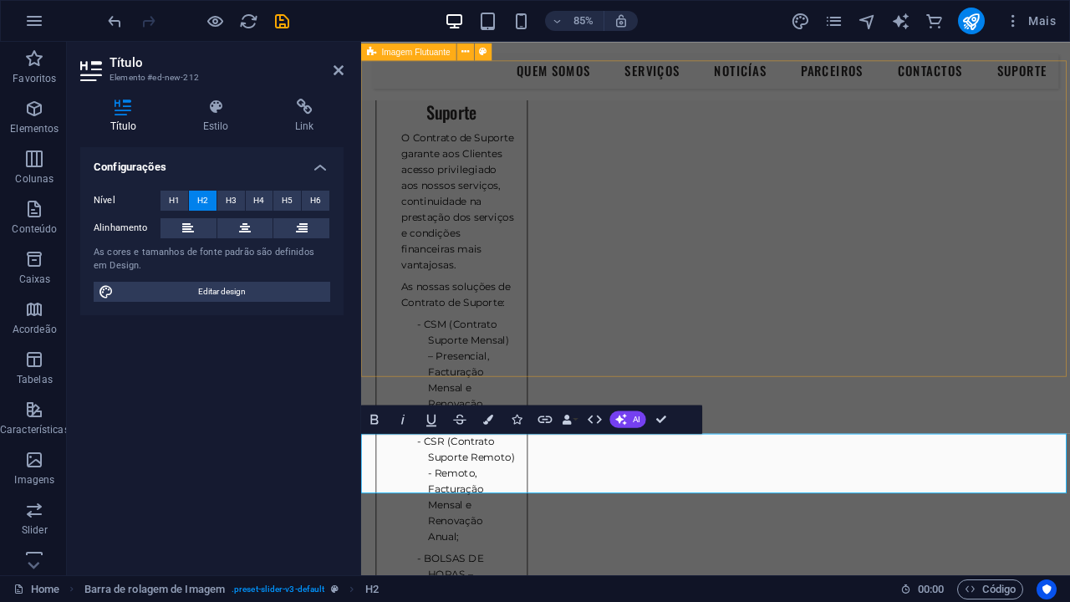
scroll to position [1860, 0]
click at [239, 231] on icon at bounding box center [245, 228] width 12 height 20
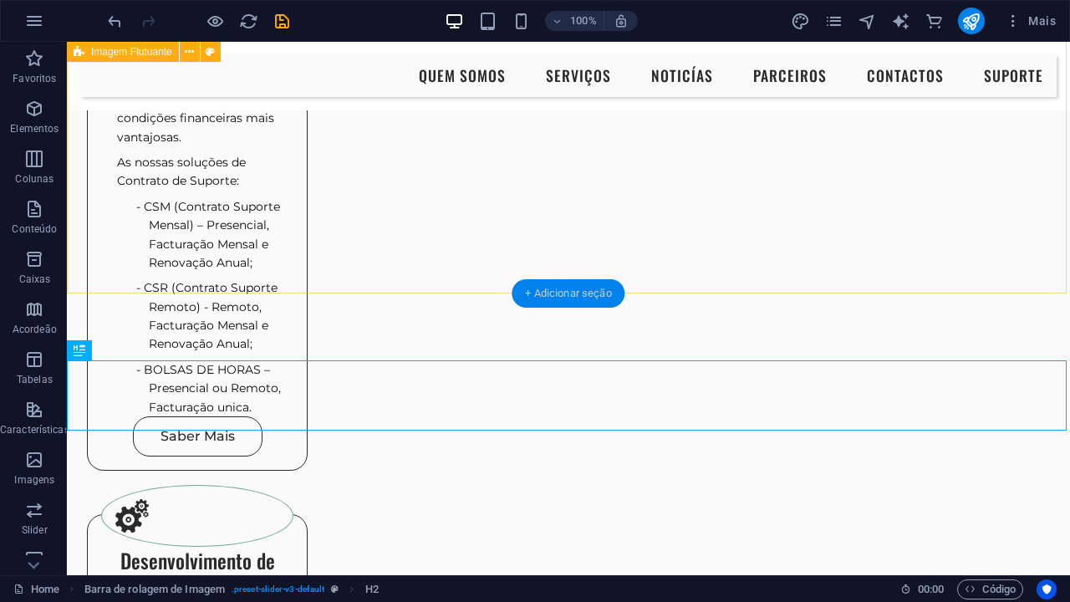
scroll to position [1790, 0]
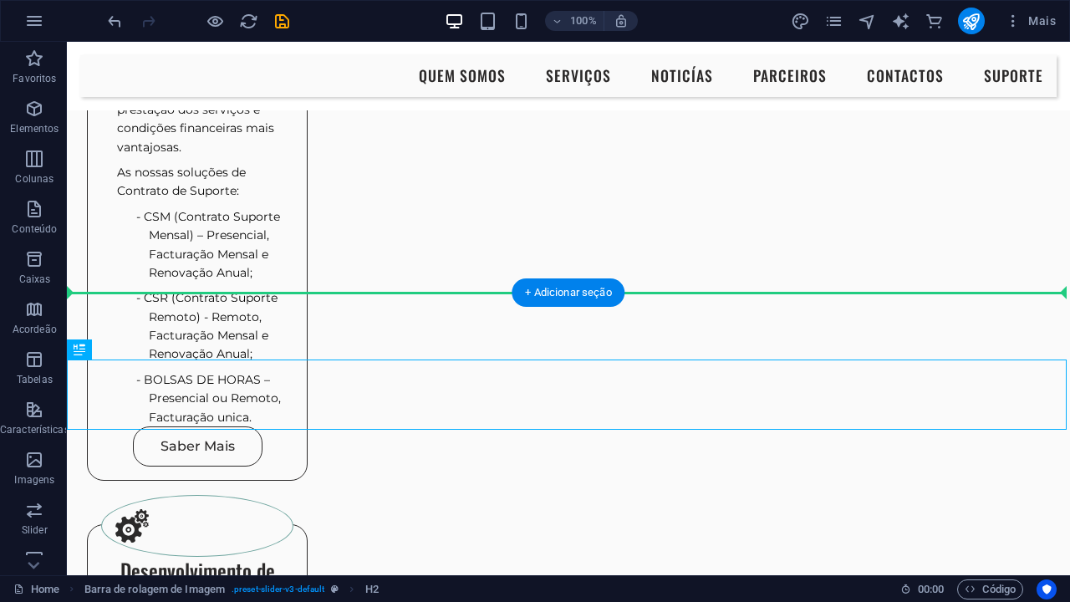
drag, startPoint x: 424, startPoint y: 397, endPoint x: 410, endPoint y: 343, distance: 56.2
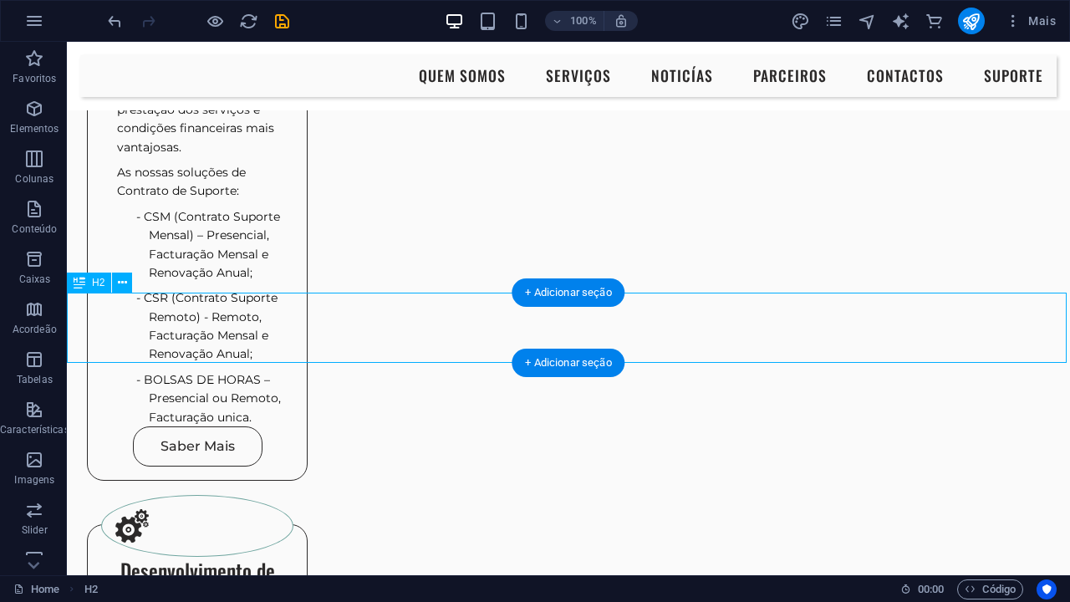
drag, startPoint x: 405, startPoint y: 338, endPoint x: 405, endPoint y: 362, distance: 24.2
drag, startPoint x: 311, startPoint y: 338, endPoint x: 313, endPoint y: 359, distance: 21.9
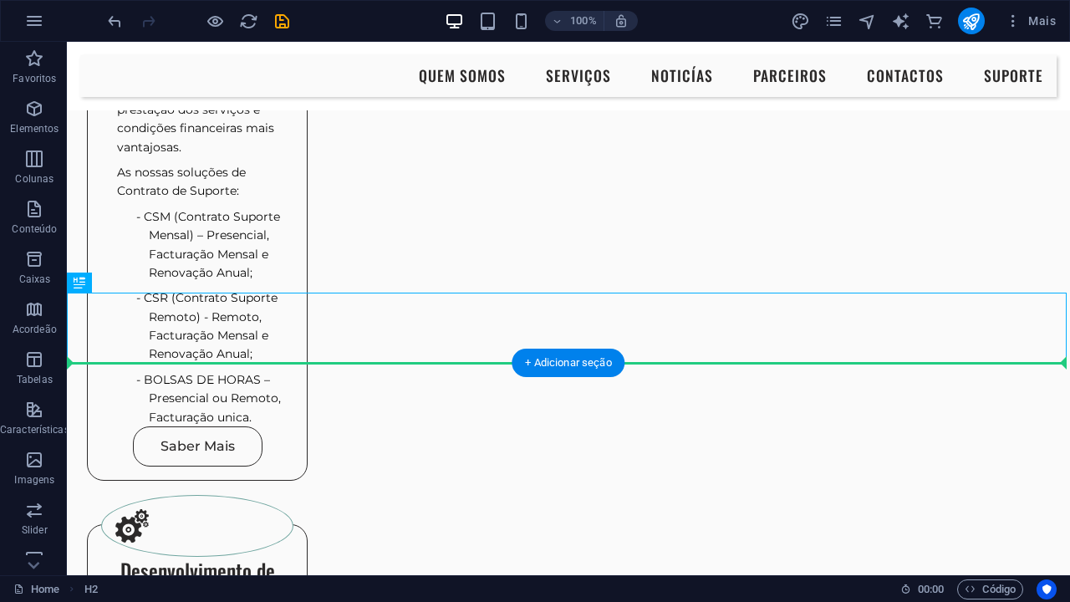
drag, startPoint x: 307, startPoint y: 338, endPoint x: 306, endPoint y: 363, distance: 25.1
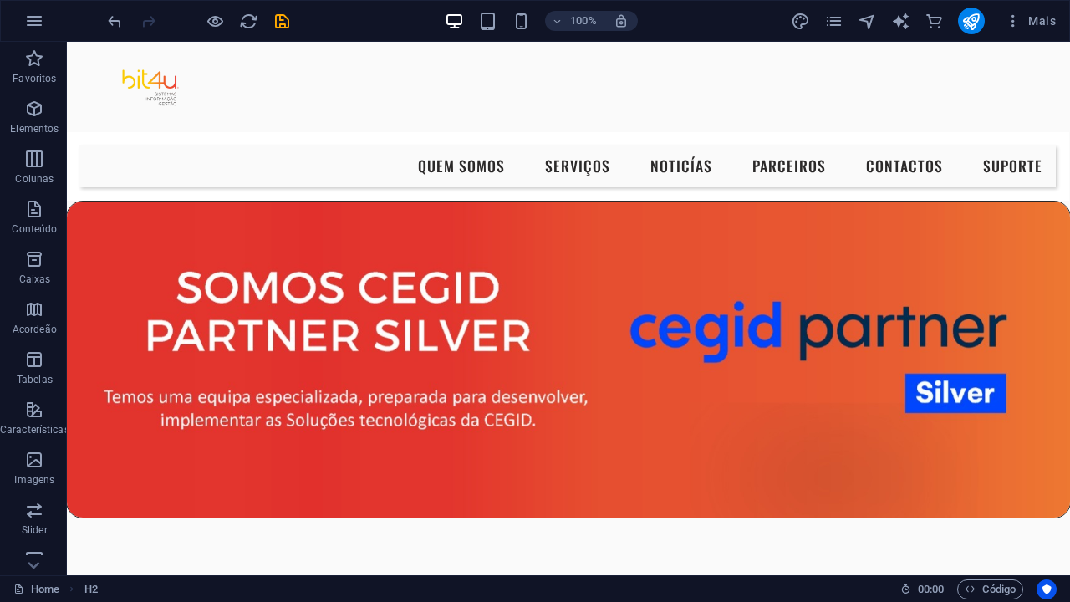
scroll to position [0, 1]
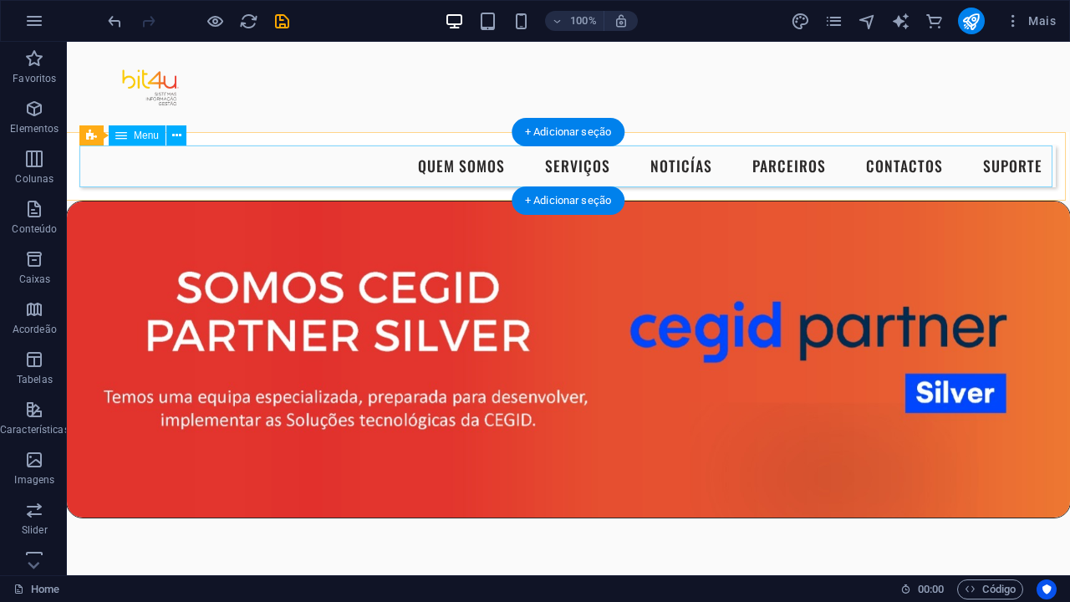
click at [670, 167] on nav "Quem Somos Serviços NOTICÍAS Parceiros Contactos Suporte" at bounding box center [567, 166] width 976 height 42
click at [693, 175] on nav "Quem Somos Serviços NOTICÍAS Parceiros Contactos Suporte" at bounding box center [567, 166] width 976 height 42
select select
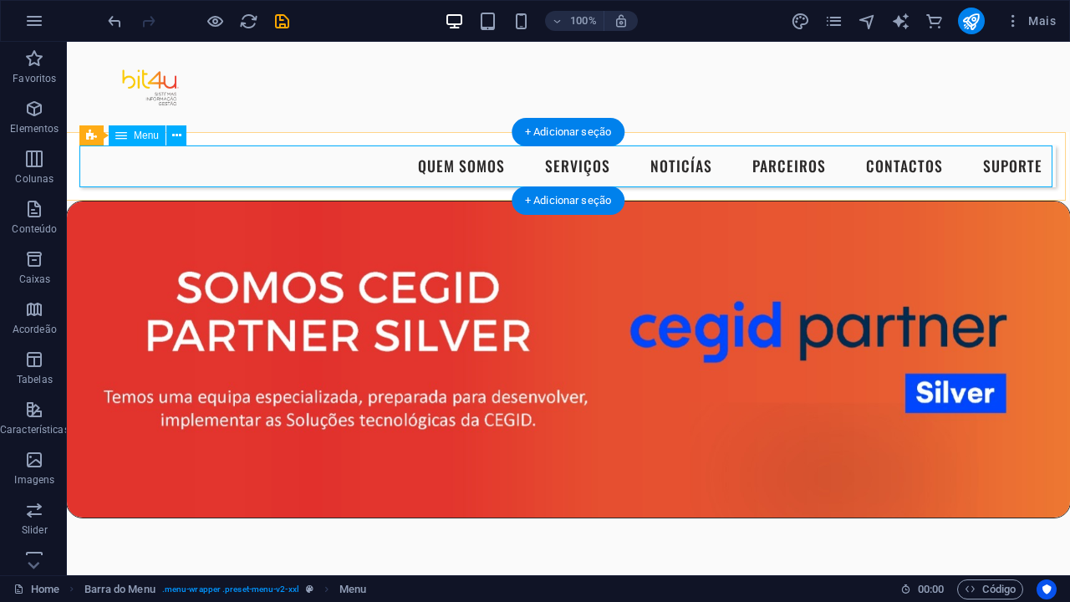
select select
select select "1"
select select
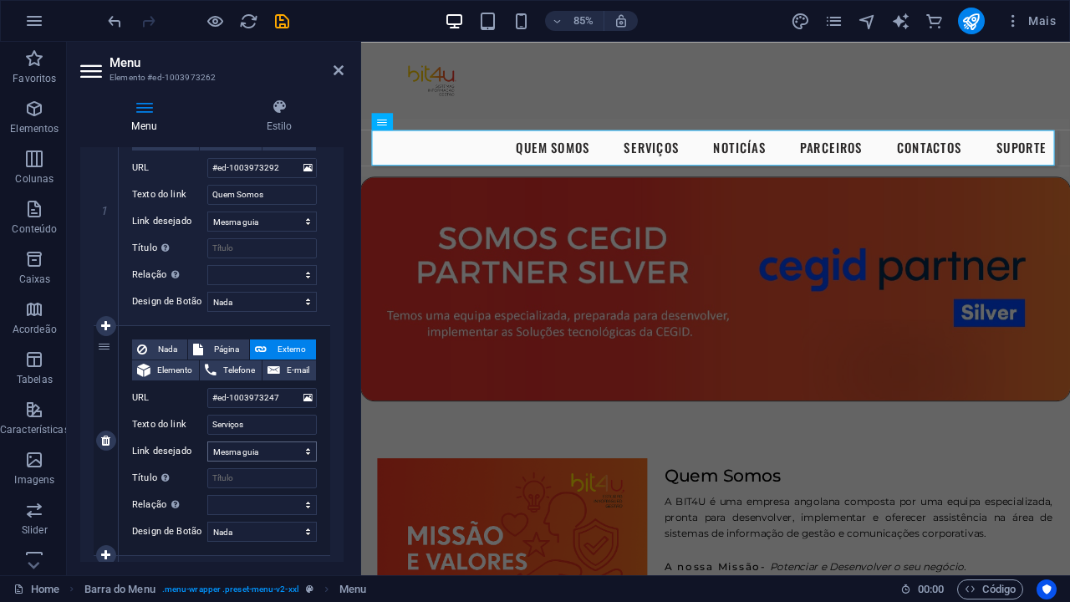
scroll to position [262, 0]
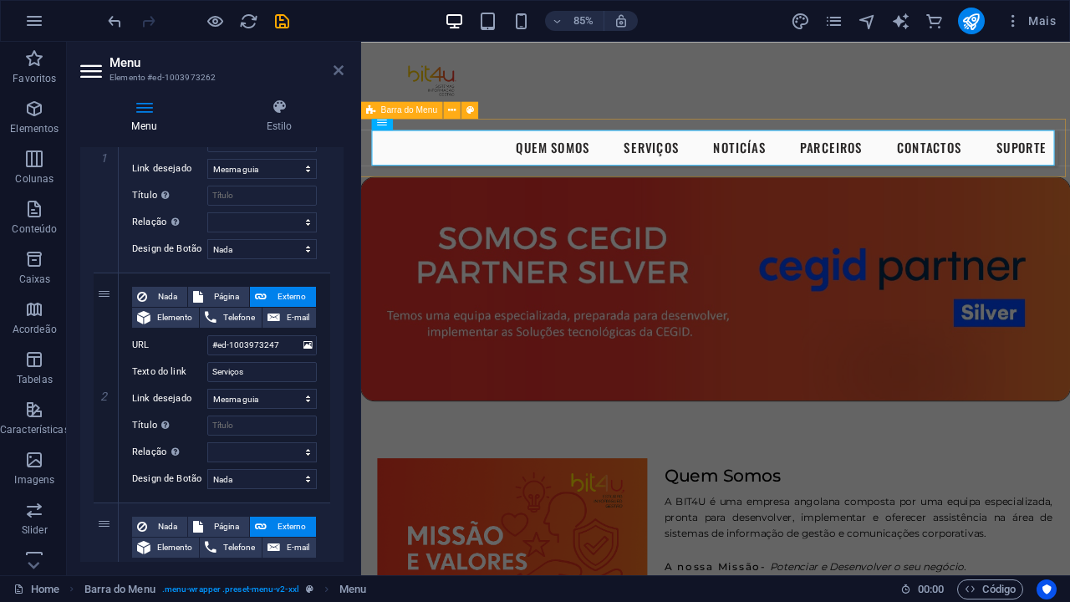
click at [339, 76] on icon at bounding box center [339, 70] width 10 height 13
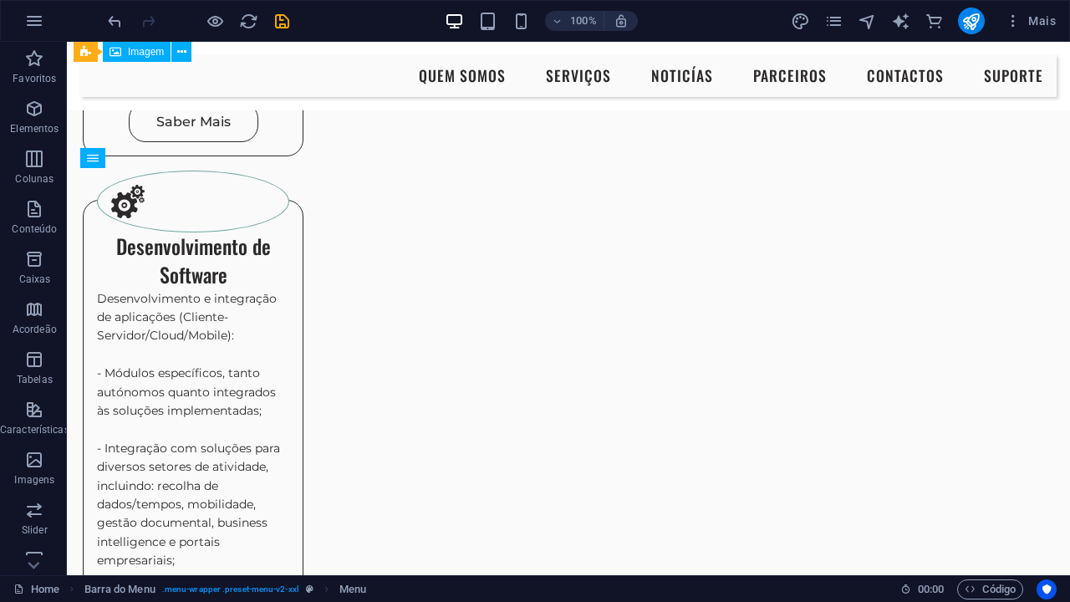
scroll to position [2092, 4]
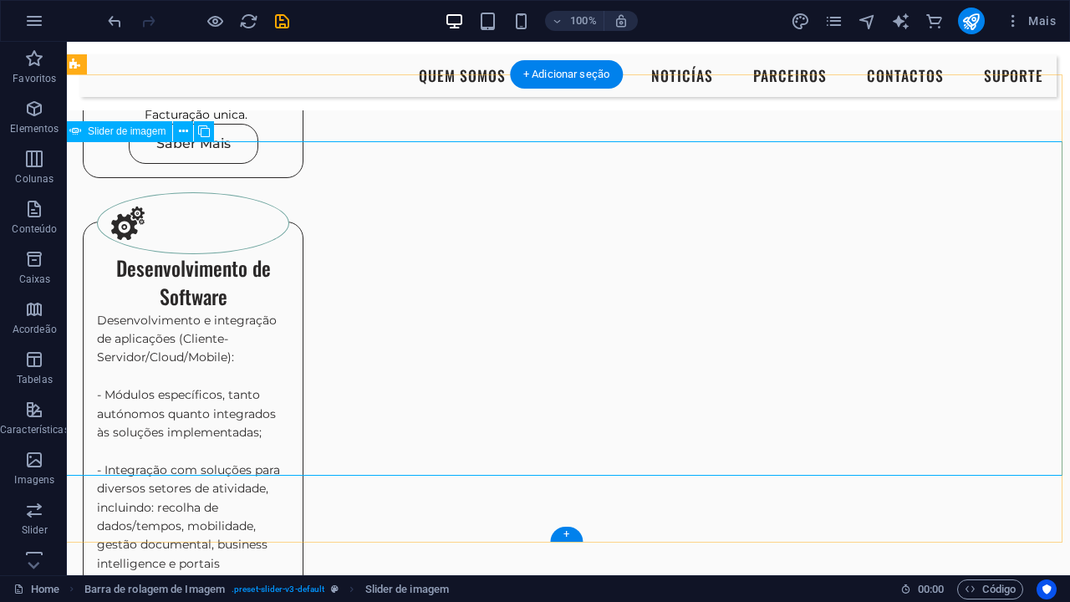
scroll to position [2041, 4]
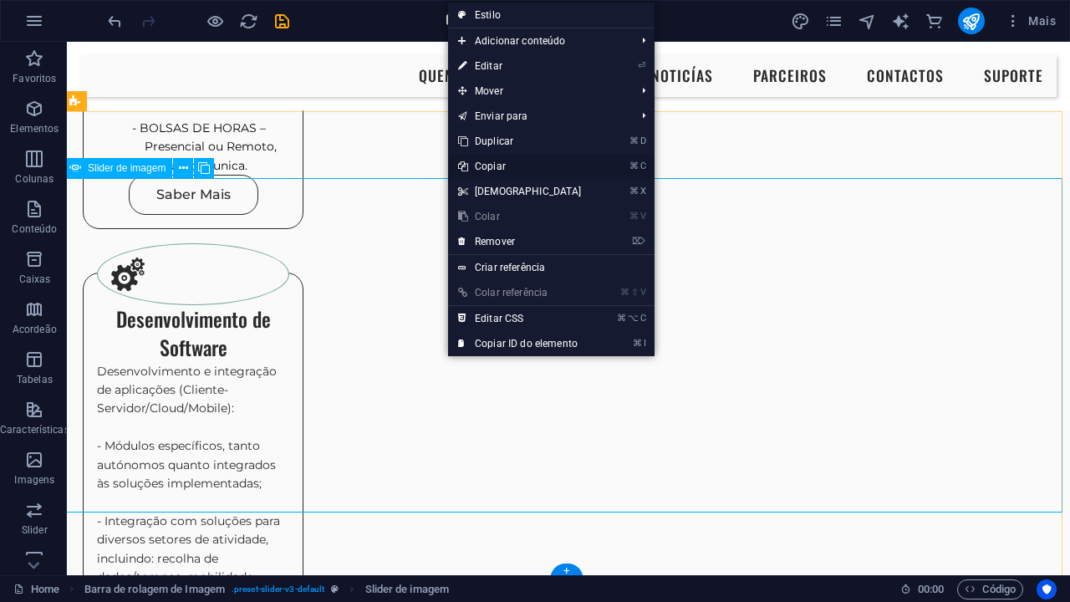
click at [487, 166] on link "⌘ C Copiar" at bounding box center [520, 166] width 144 height 25
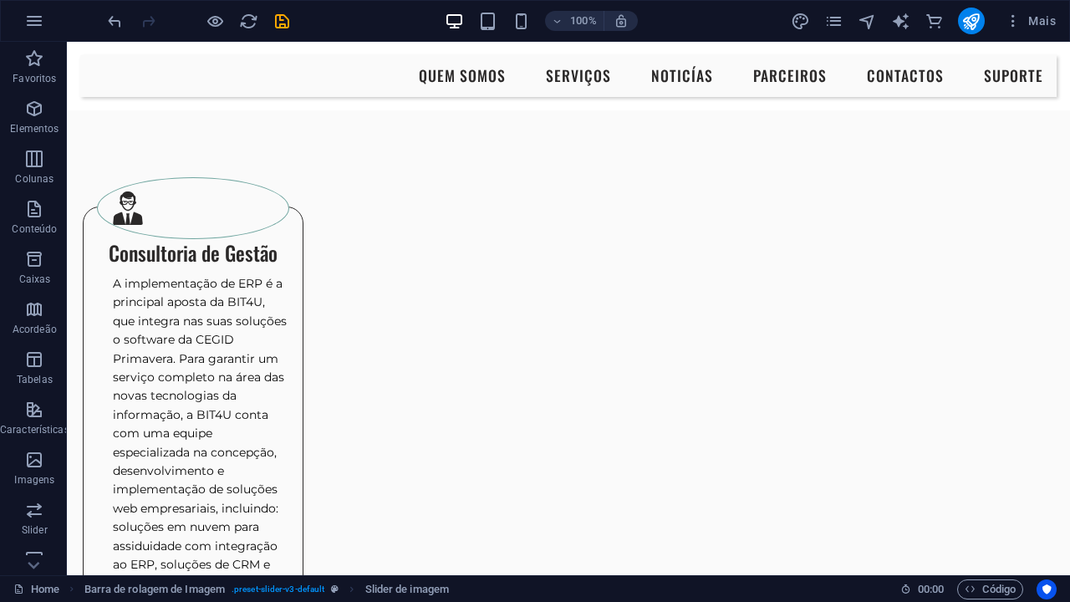
scroll to position [573, 4]
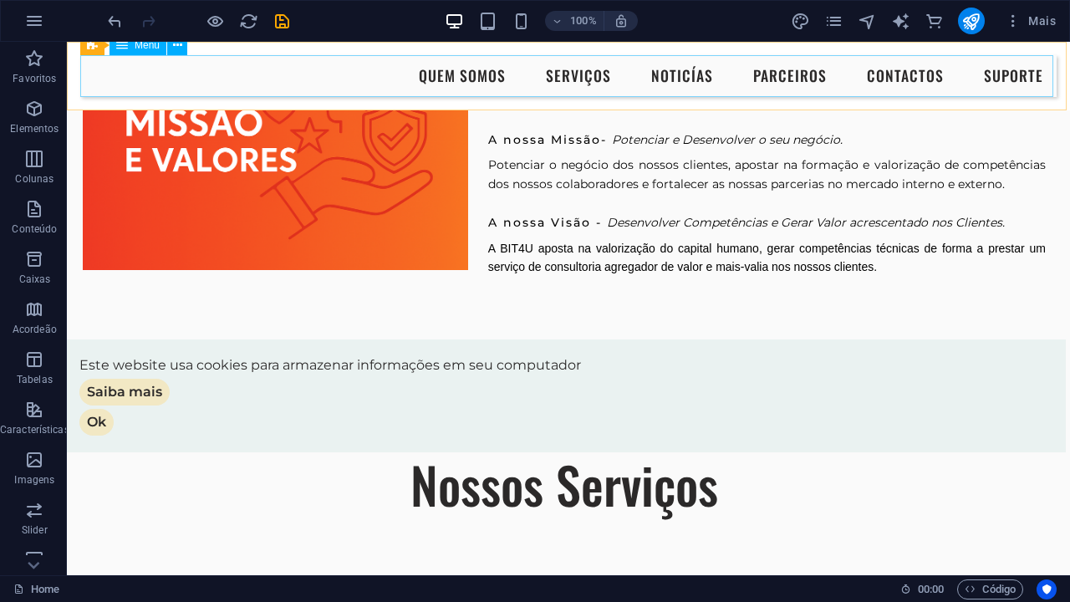
click at [706, 79] on nav "Quem Somos Serviços NOTICÍAS Parceiros Contactos Suporte" at bounding box center [568, 76] width 976 height 42
select select
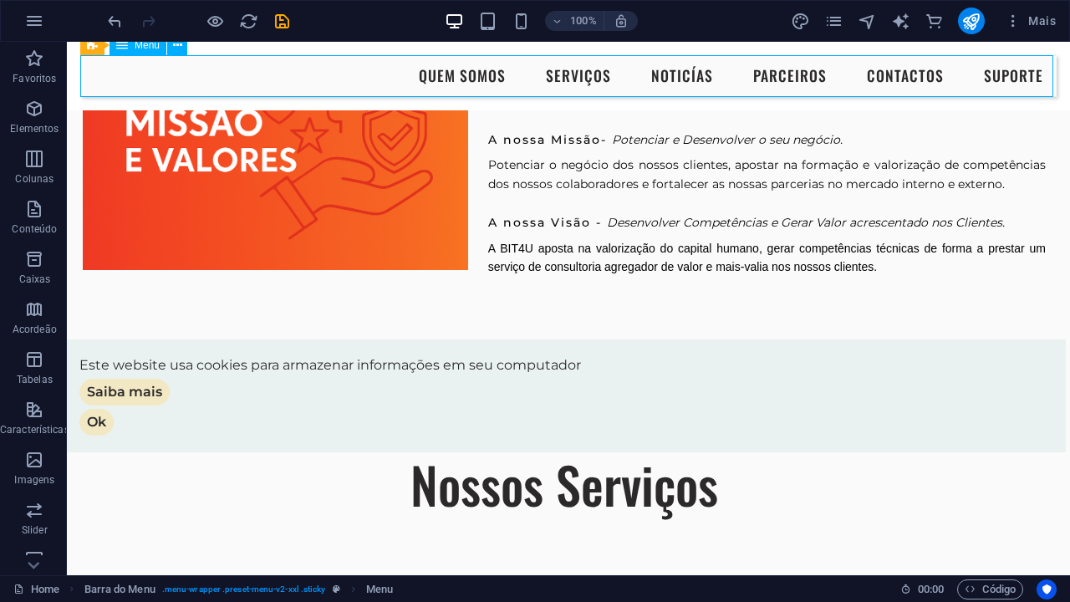
select select
select select "1"
select select
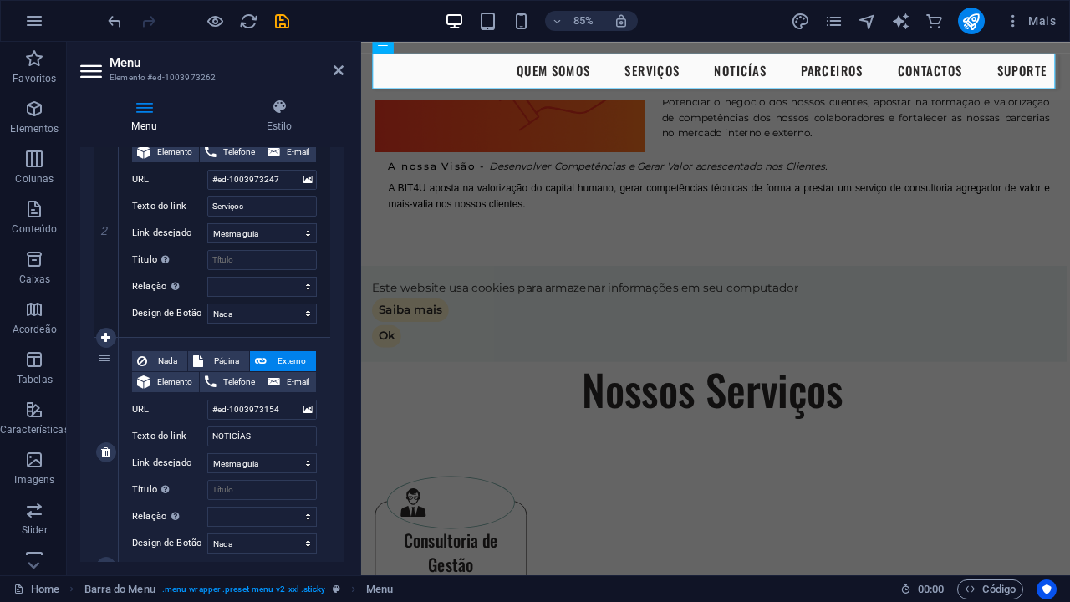
scroll to position [441, 0]
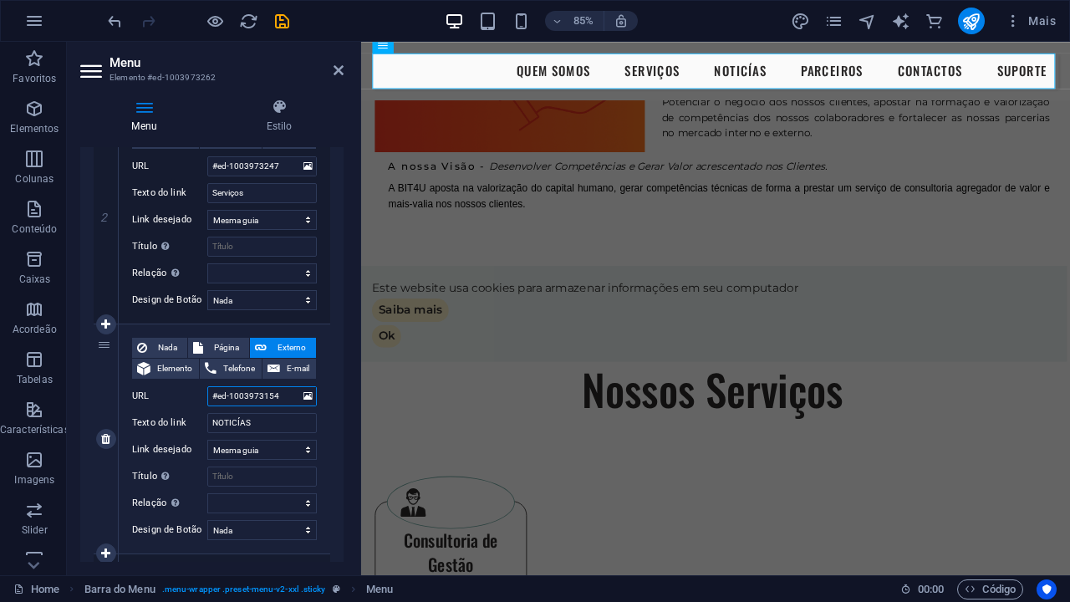
click at [288, 393] on input "#ed-1003973154" at bounding box center [262, 396] width 110 height 20
type input "#"
select select
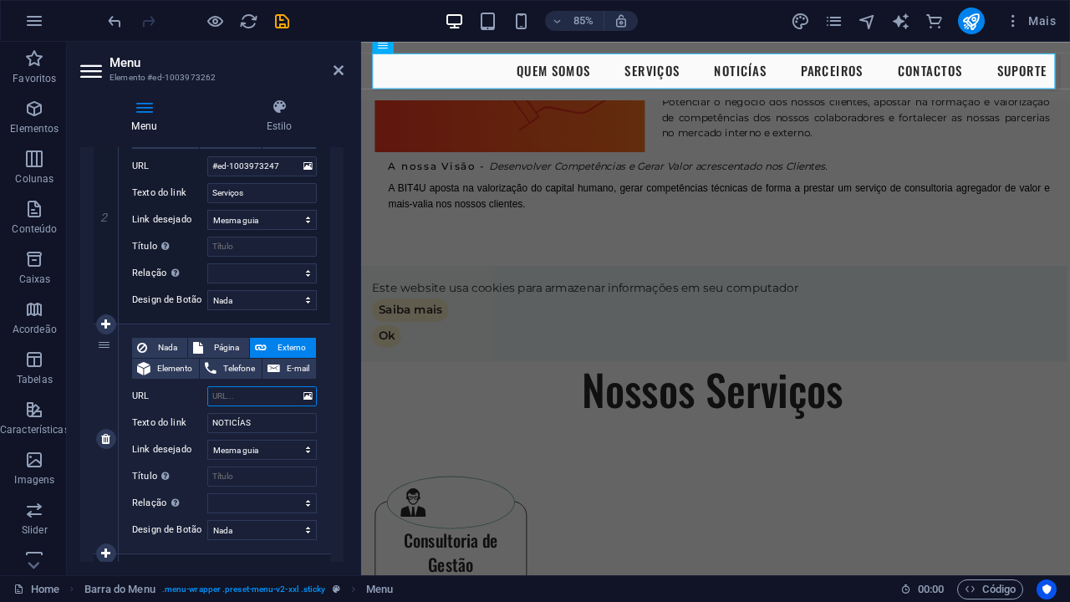
select select
paste input "Mais do que um software de faturação. Um verdadeiro motor do seu negócio! Sente…"
type input "Mais do que um software de faturação. Um verdadeiro motor do seu negócio! Sente…"
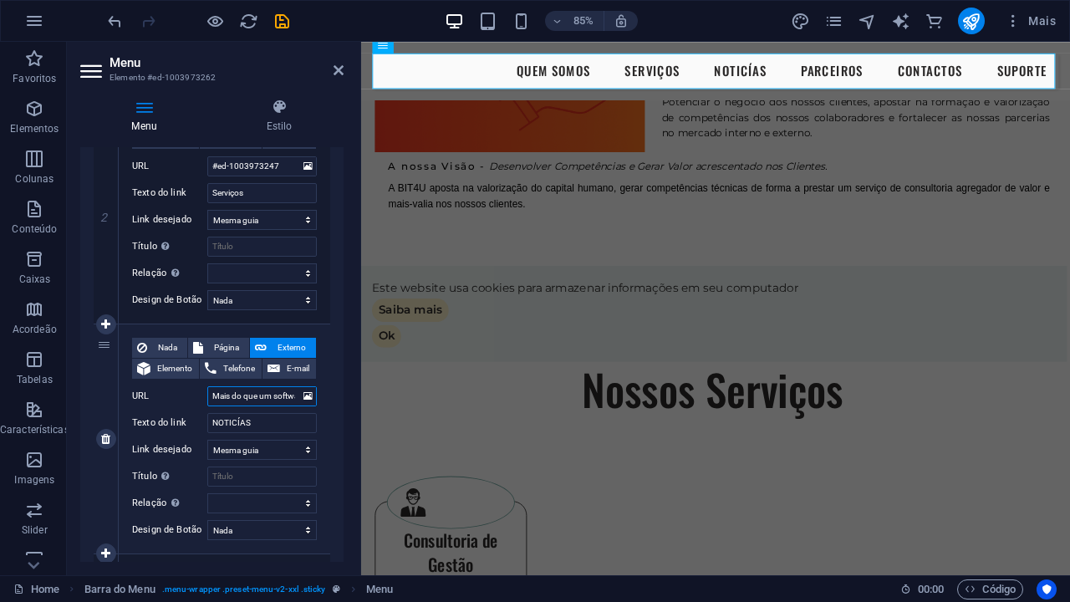
select select
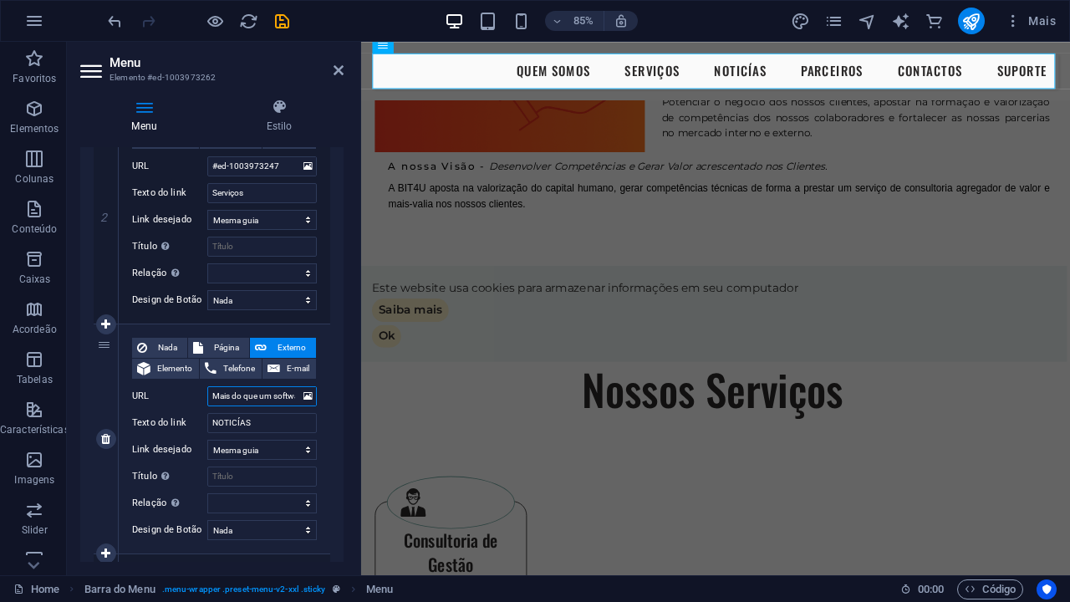
select select
type input "M"
select select
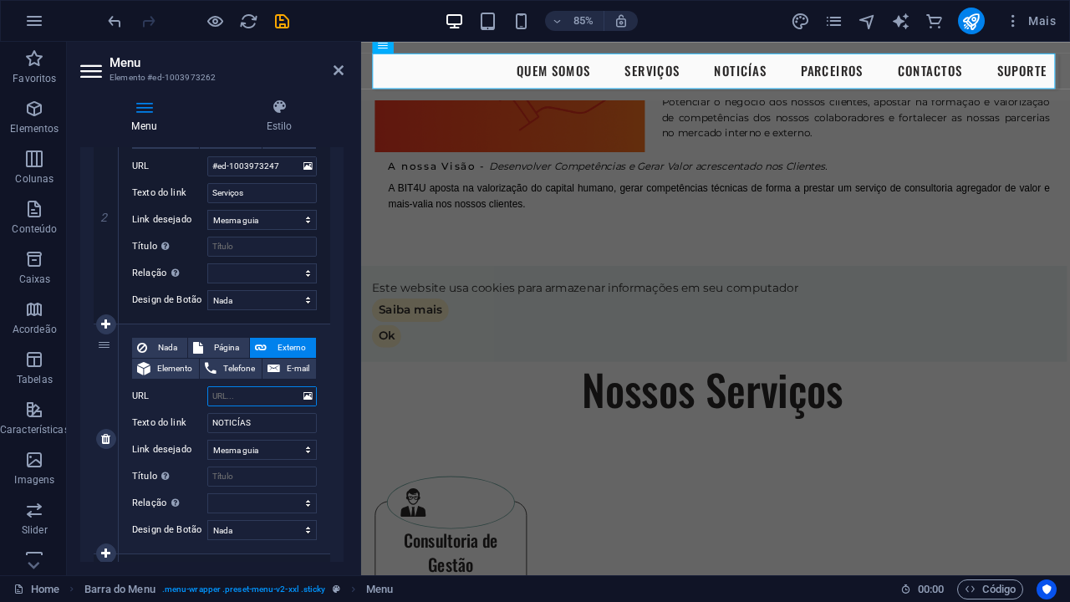
select select
click at [466, 415] on div "Nossos Serviços" at bounding box center [774, 450] width 834 height 70
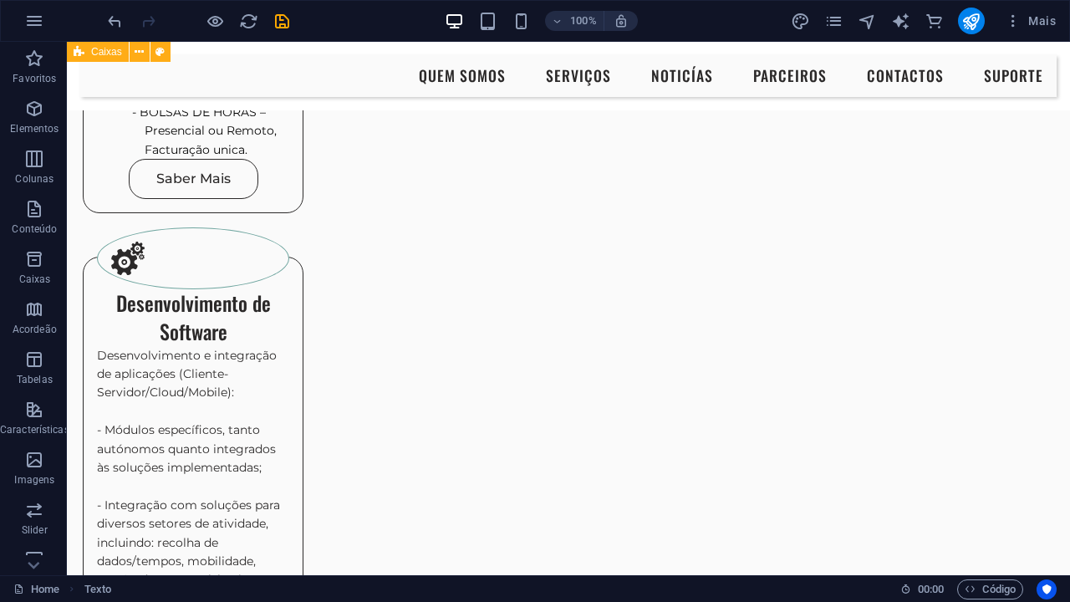
scroll to position [2058, 4]
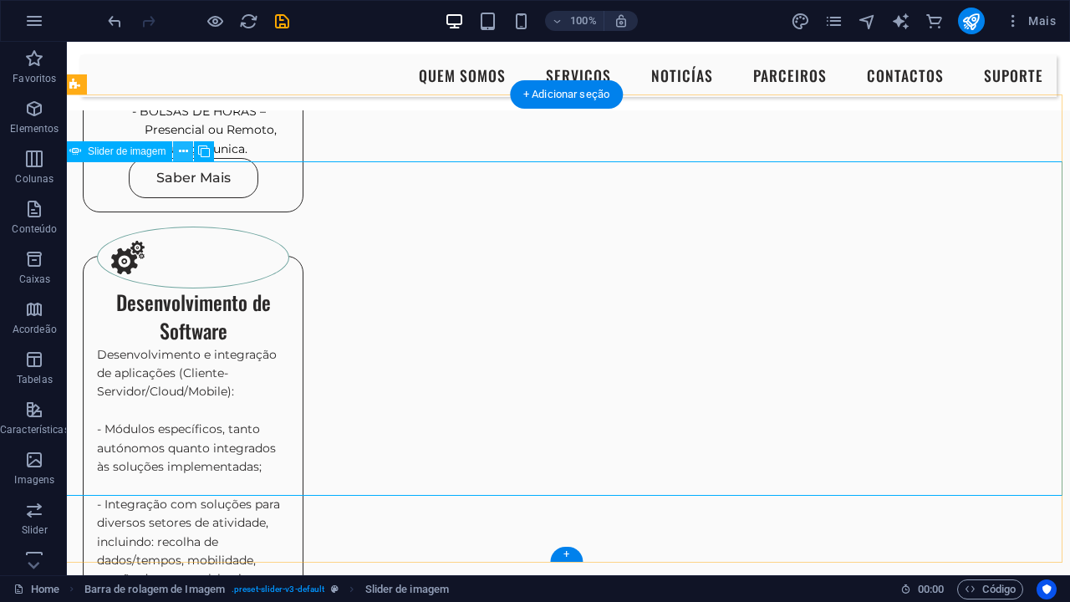
click at [181, 155] on icon at bounding box center [183, 152] width 9 height 18
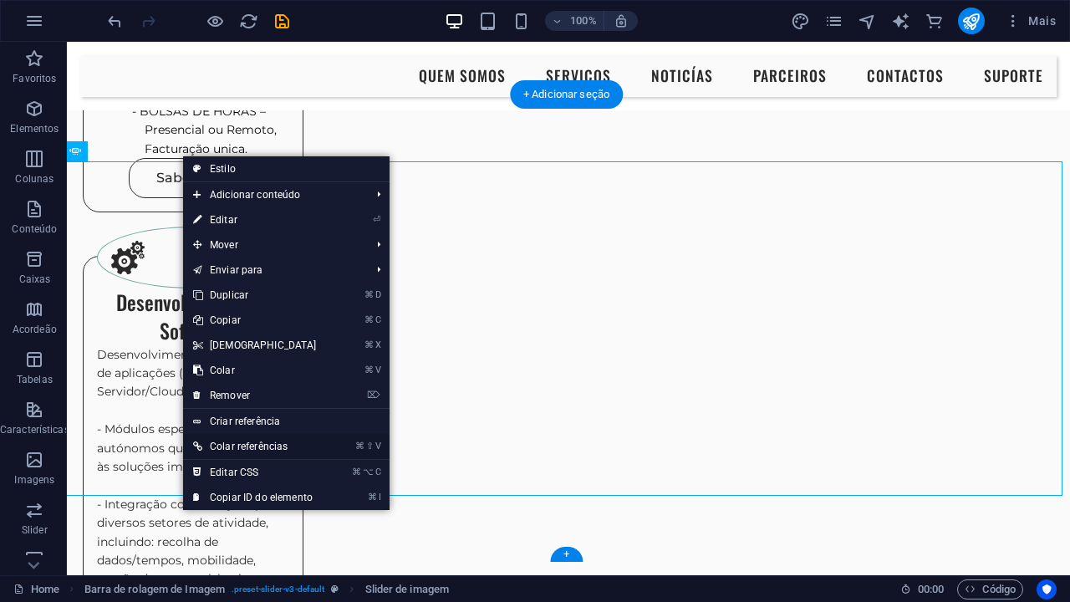
click at [258, 447] on link "⌘ ⇧ V Colar referências" at bounding box center [255, 446] width 144 height 25
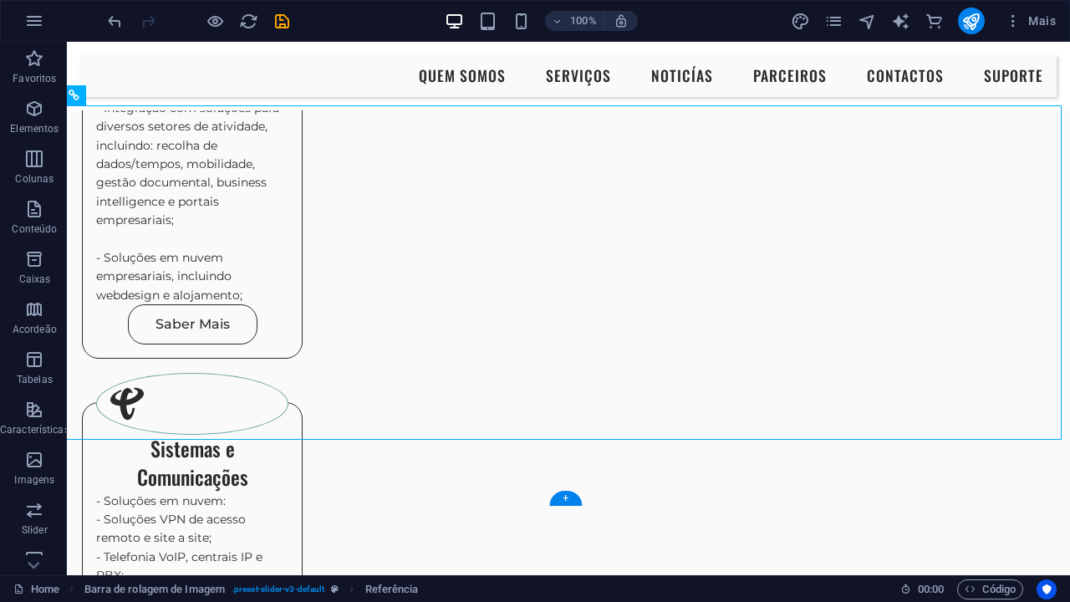
scroll to position [2434, 6]
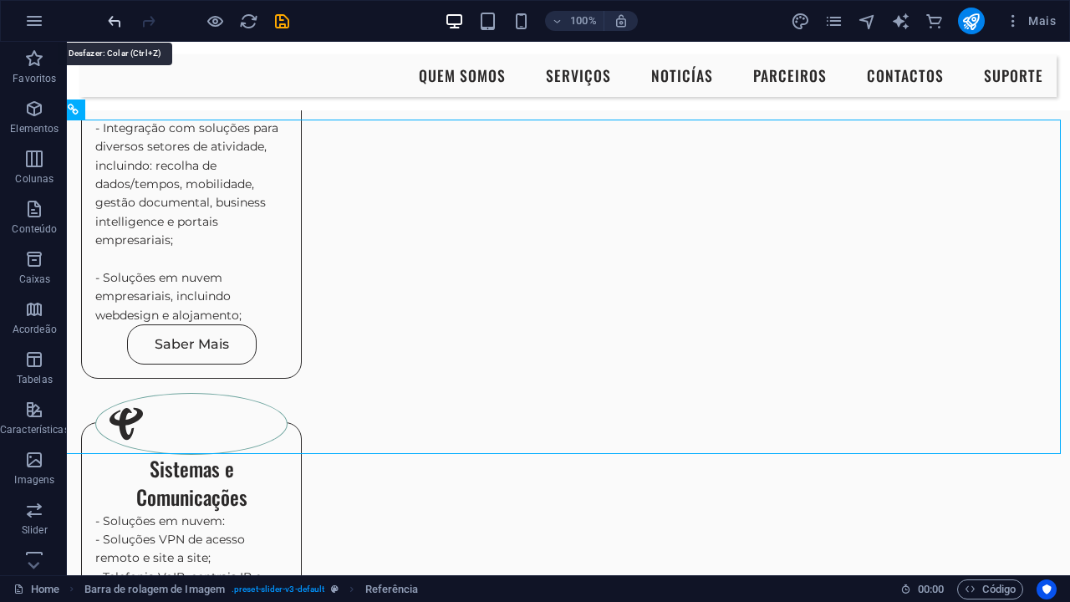
click at [111, 23] on icon "undo" at bounding box center [114, 21] width 19 height 19
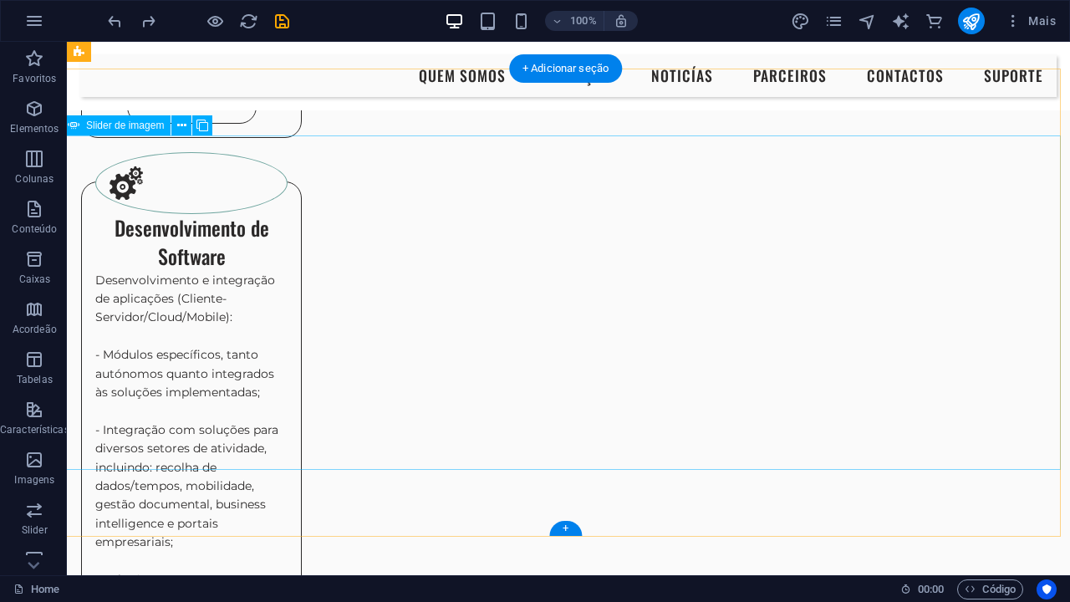
scroll to position [2083, 7]
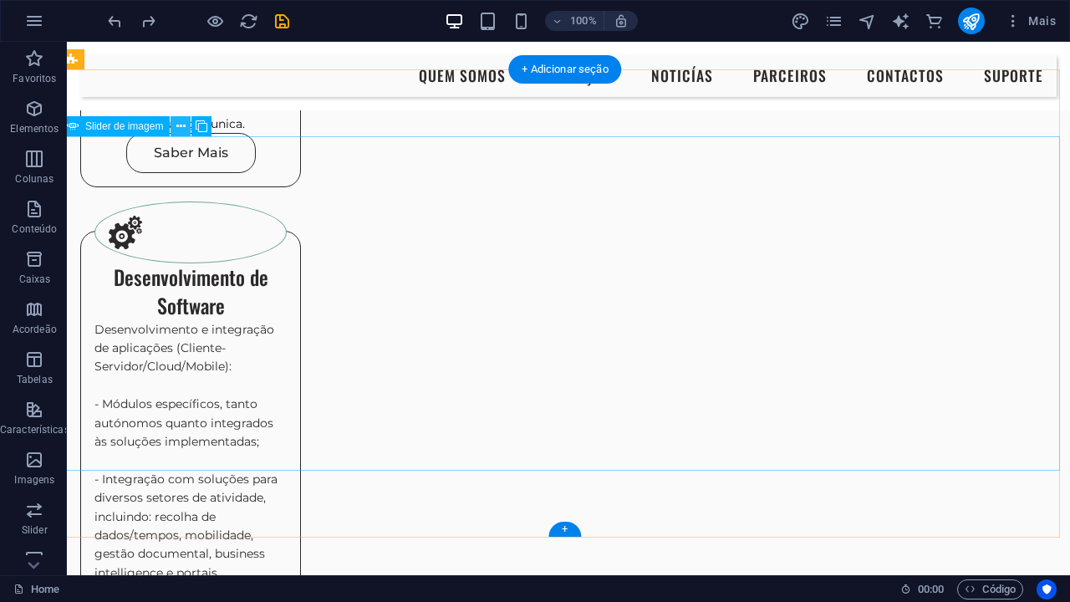
click at [177, 125] on icon at bounding box center [180, 127] width 9 height 18
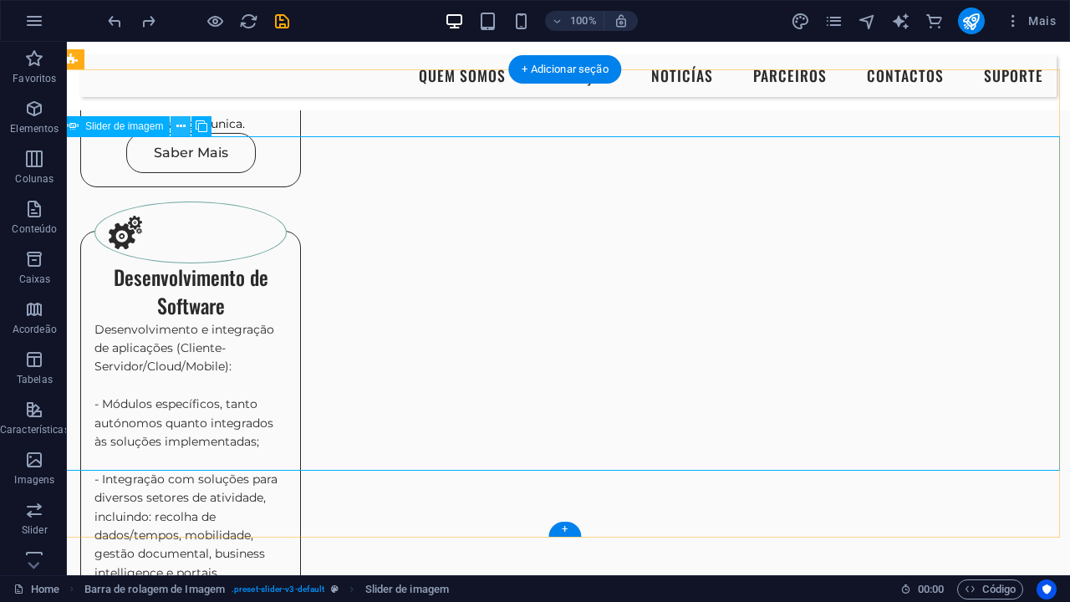
click at [185, 128] on icon at bounding box center [180, 127] width 9 height 18
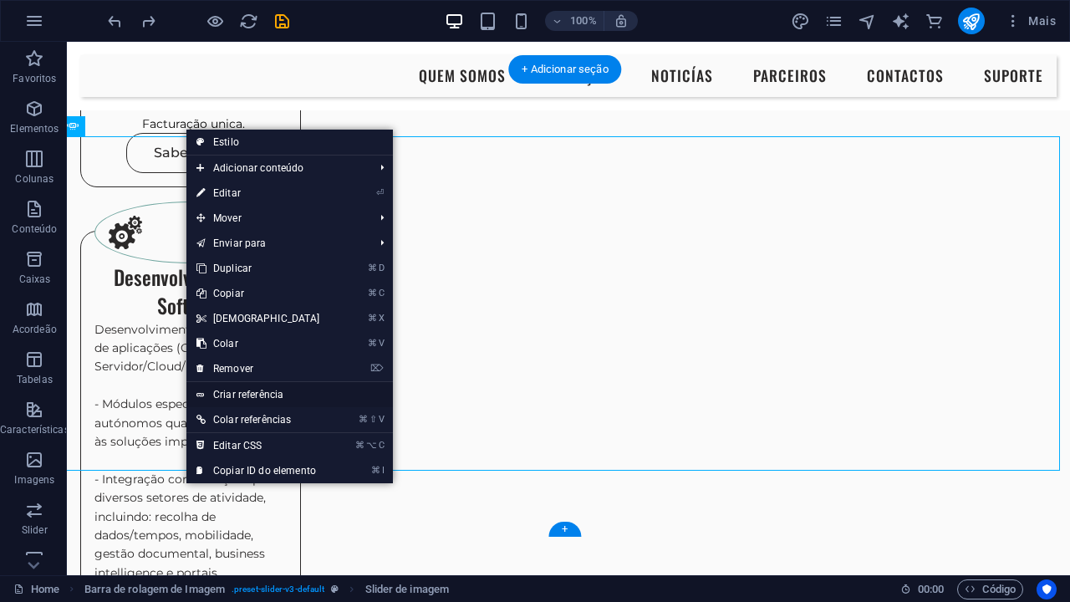
click at [262, 398] on link "Criar referência" at bounding box center [289, 394] width 206 height 25
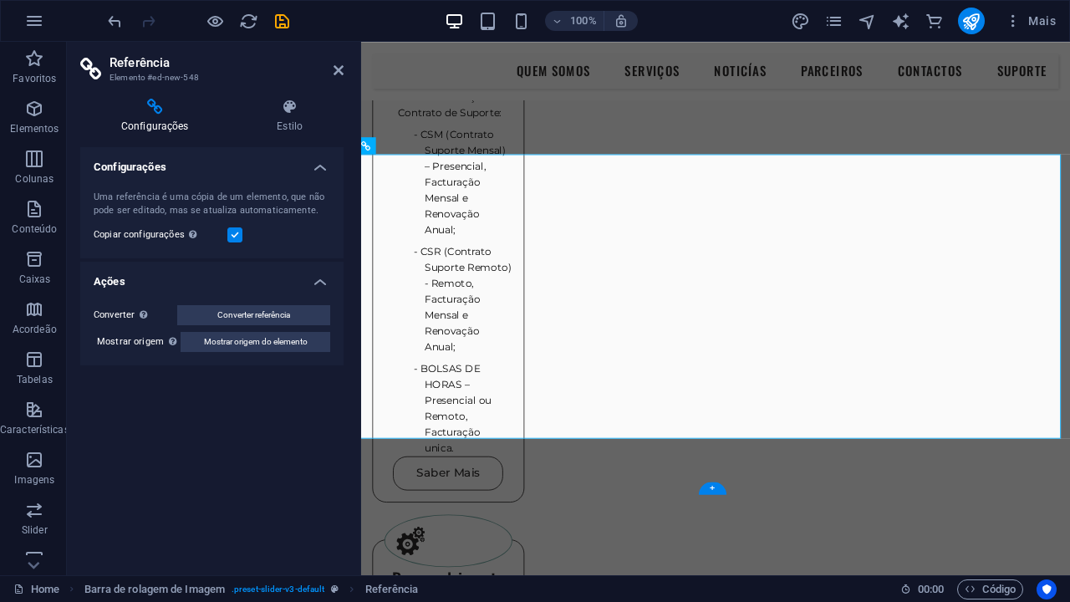
scroll to position [2593, 7]
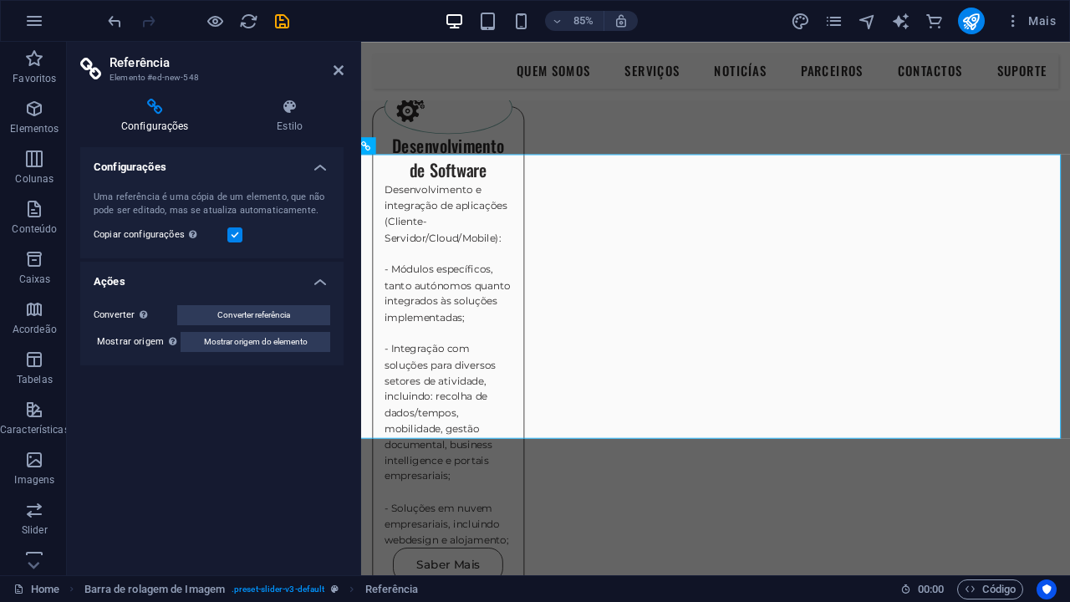
click at [318, 284] on h4 "Ações" at bounding box center [211, 277] width 263 height 30
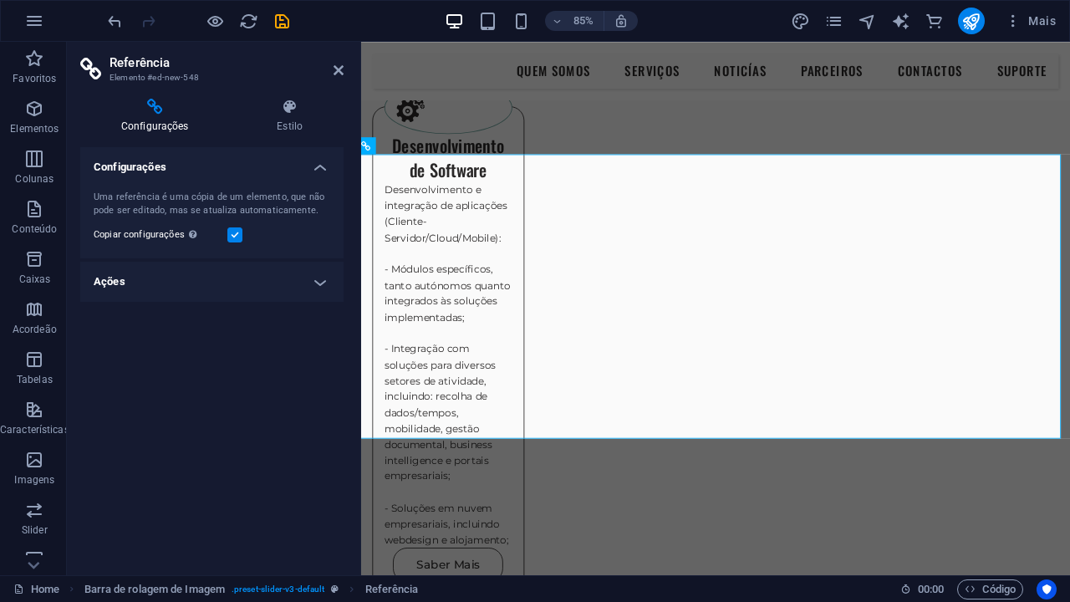
click at [318, 284] on h4 "Ações" at bounding box center [211, 282] width 263 height 40
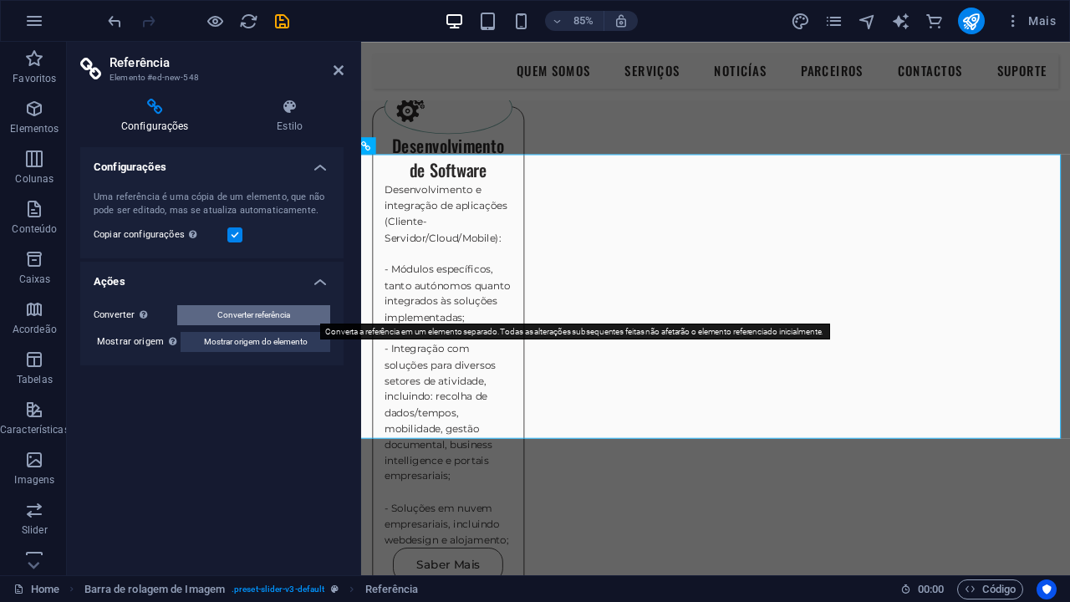
click at [273, 321] on span "Converter referência" at bounding box center [253, 315] width 73 height 20
select select "px"
select select "ms"
select select "s"
select select "progressive"
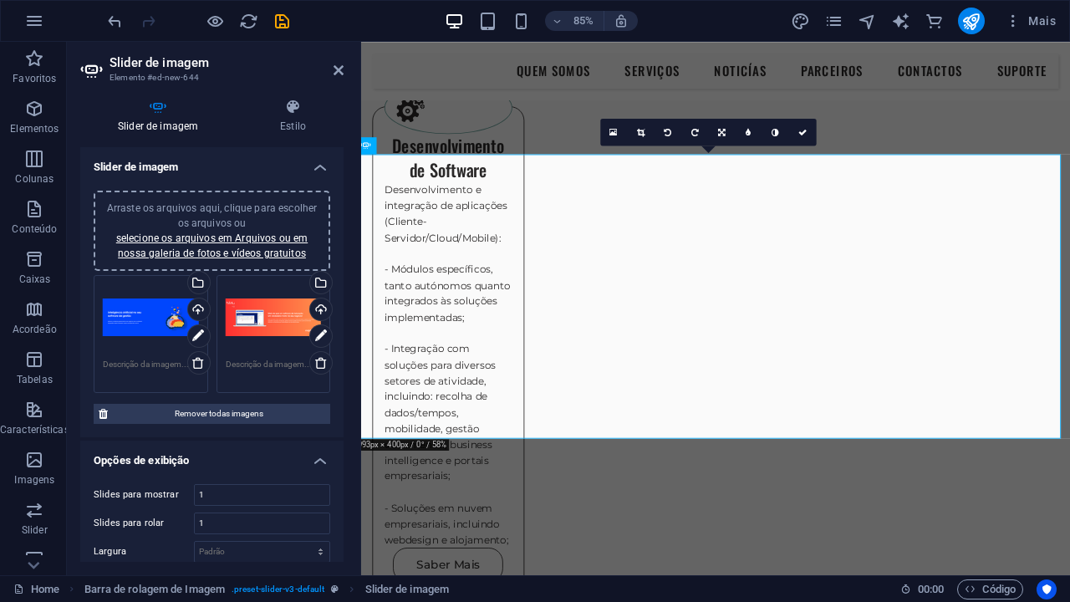
click at [196, 76] on h3 "Elemento #ed-new-644" at bounding box center [210, 77] width 201 height 15
drag, startPoint x: 196, startPoint y: 76, endPoint x: 165, endPoint y: 76, distance: 30.9
click at [165, 76] on h3 "Elemento #ed-new-644" at bounding box center [210, 77] width 201 height 15
click at [151, 74] on h3 "Elemento #ed-new-644" at bounding box center [210, 77] width 201 height 15
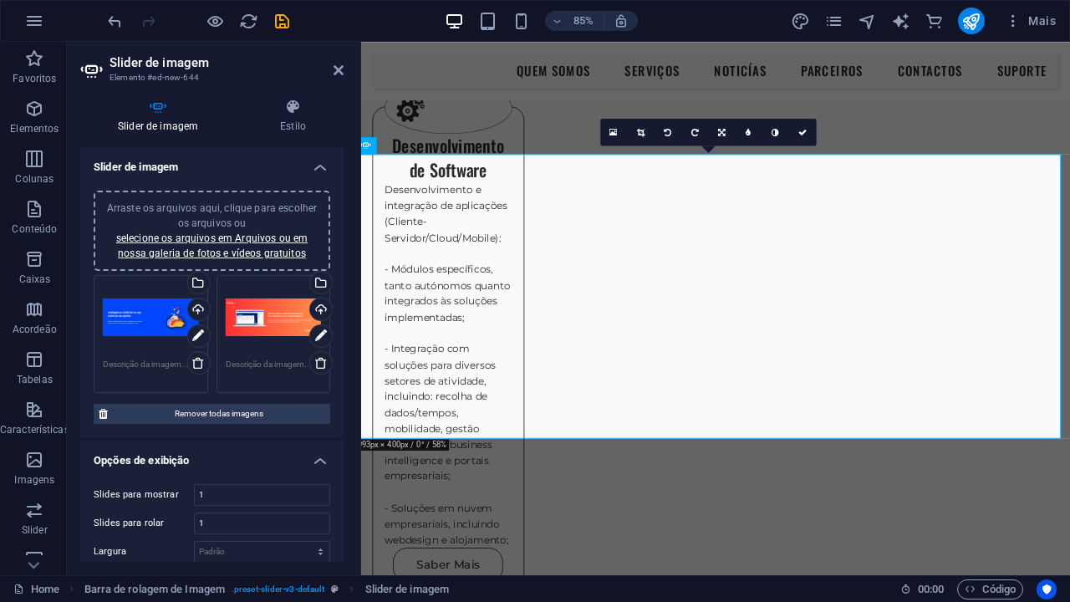
click at [151, 74] on h3 "Elemento #ed-new-644" at bounding box center [210, 77] width 201 height 15
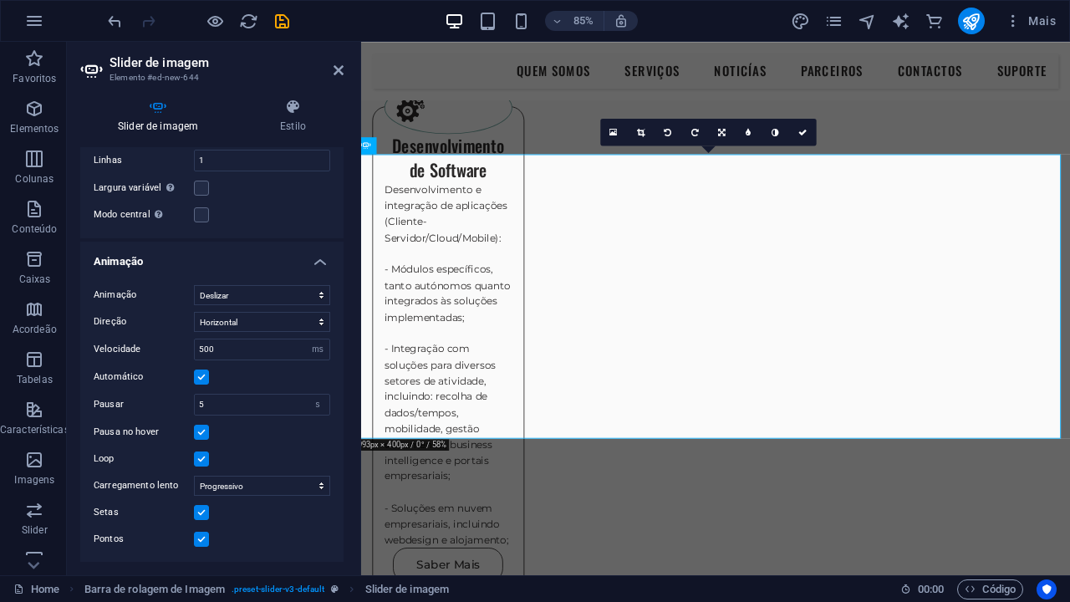
scroll to position [0, 0]
click at [110, 28] on icon "undo" at bounding box center [114, 21] width 19 height 19
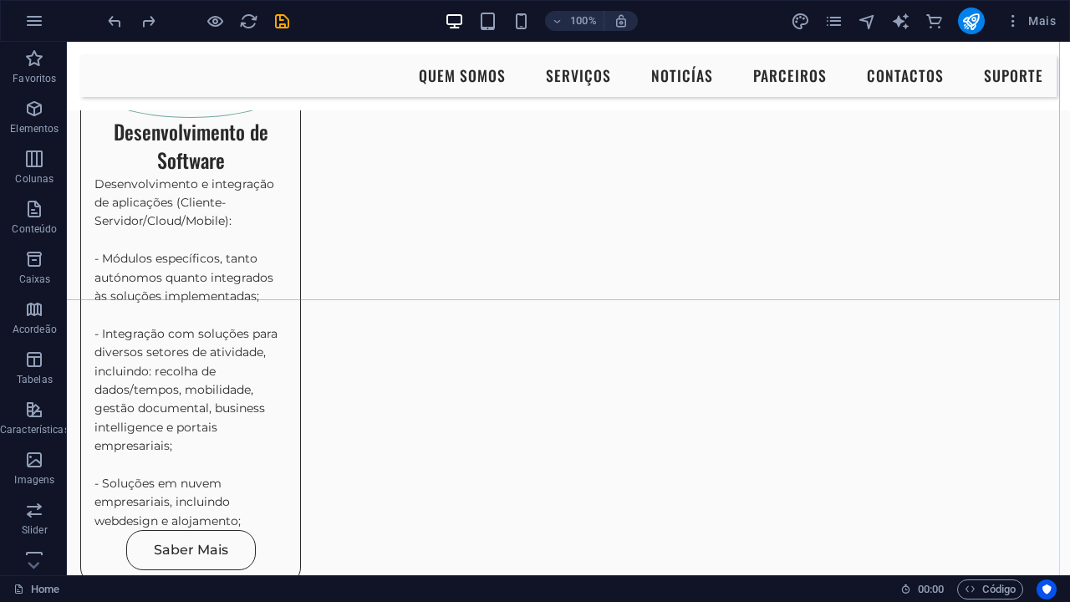
scroll to position [2266, 7]
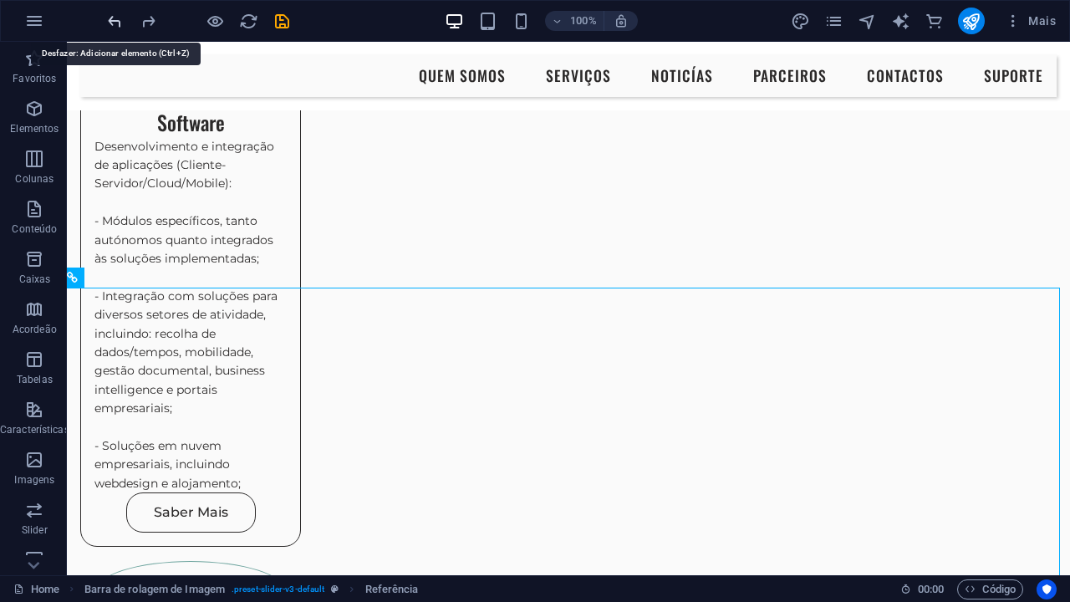
click at [113, 23] on icon "undo" at bounding box center [114, 21] width 19 height 19
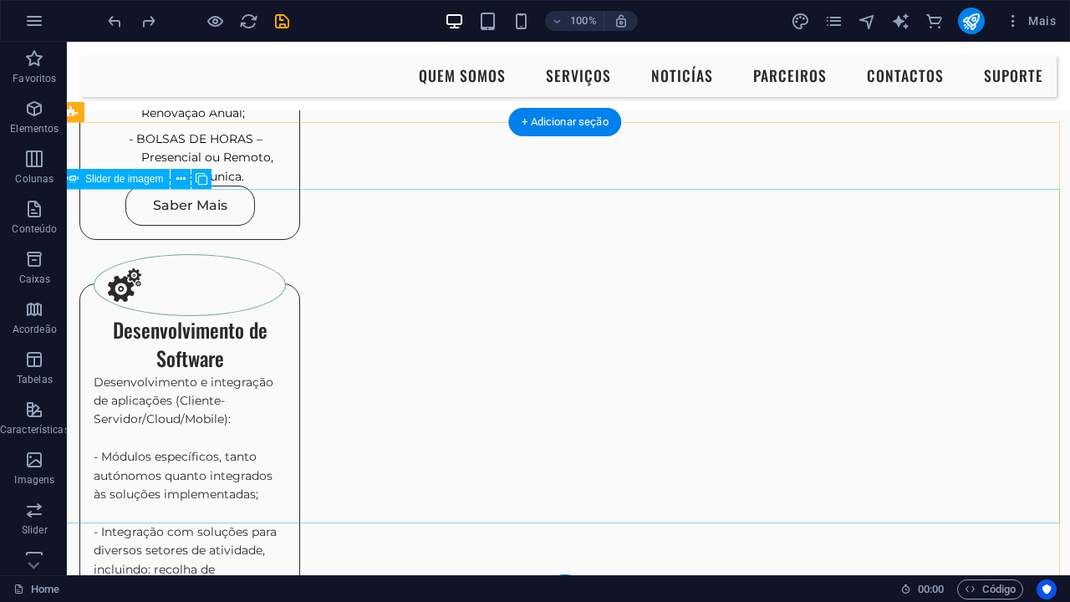
scroll to position [2031, 7]
click at [180, 182] on icon at bounding box center [180, 180] width 9 height 18
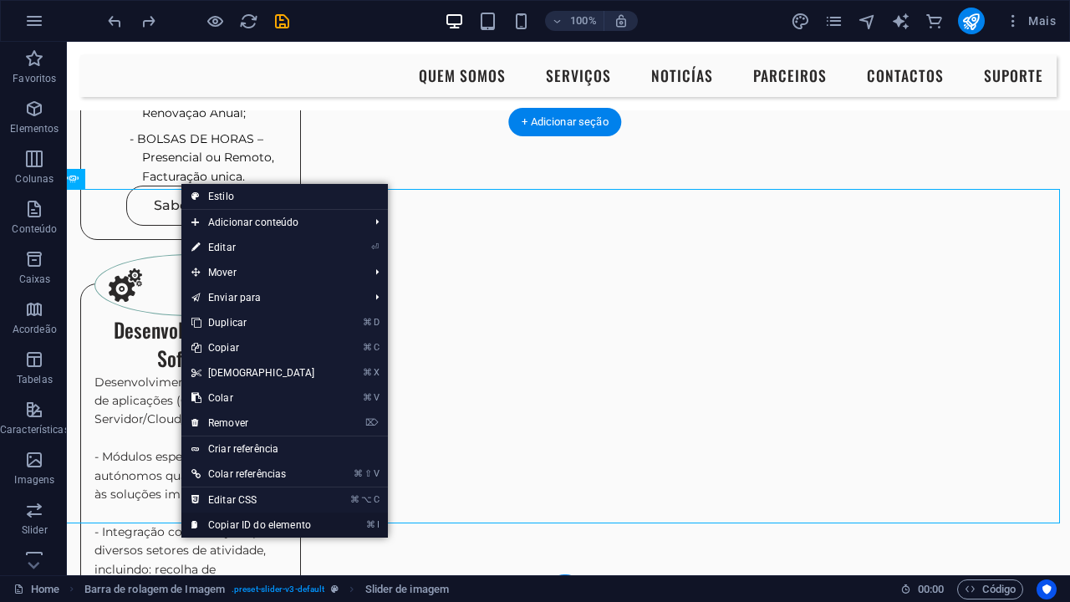
click at [258, 523] on link "⌘ I Copiar ID do elemento" at bounding box center [253, 524] width 144 height 25
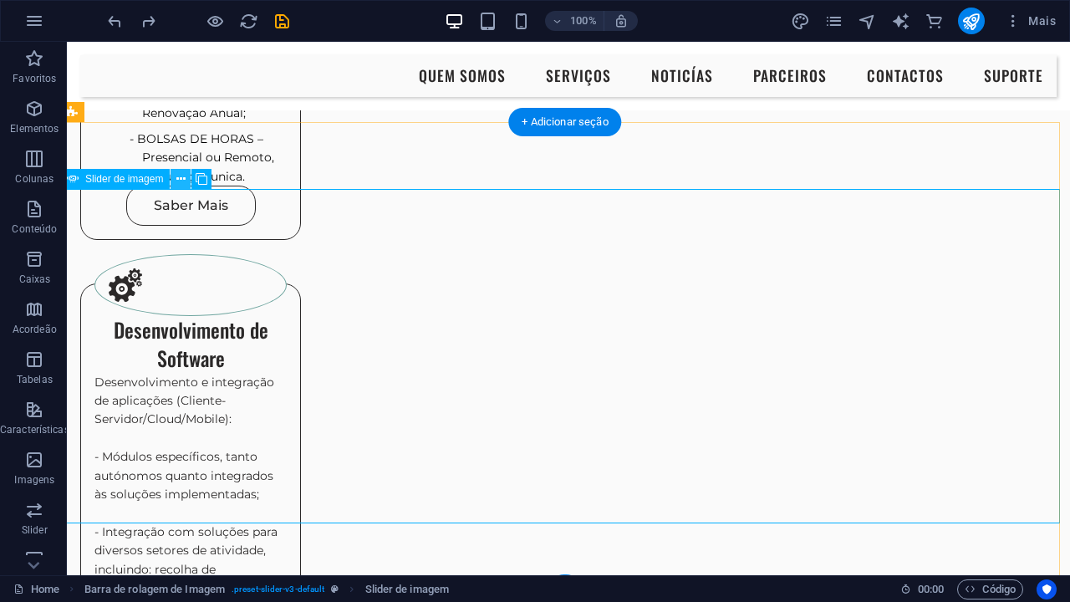
click at [182, 181] on icon at bounding box center [180, 180] width 9 height 18
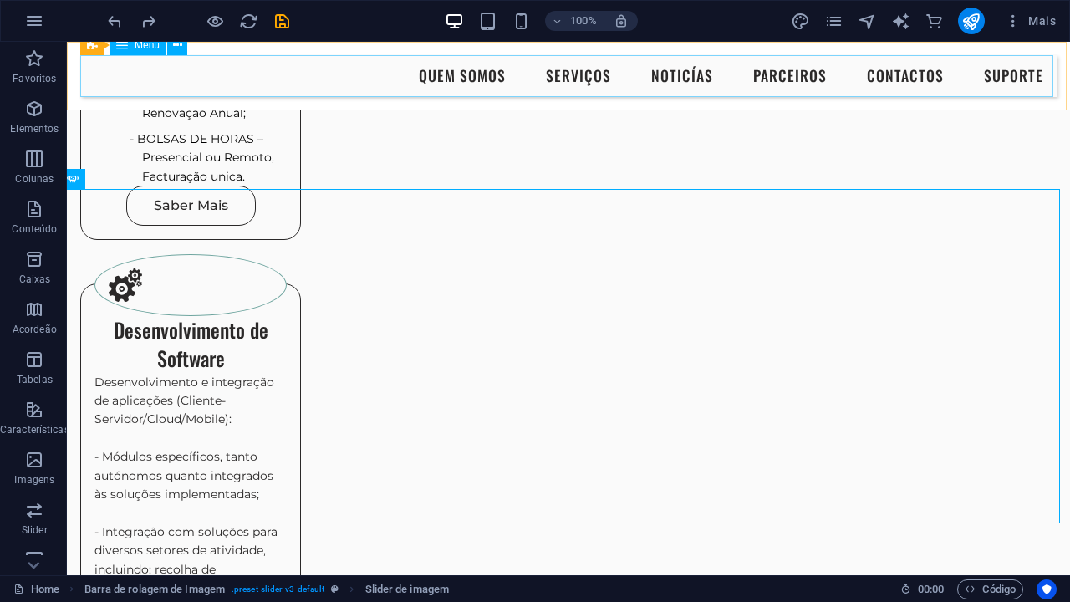
click at [667, 69] on nav "Quem Somos Serviços NOTICÍAS Parceiros Contactos Suporte" at bounding box center [568, 76] width 976 height 42
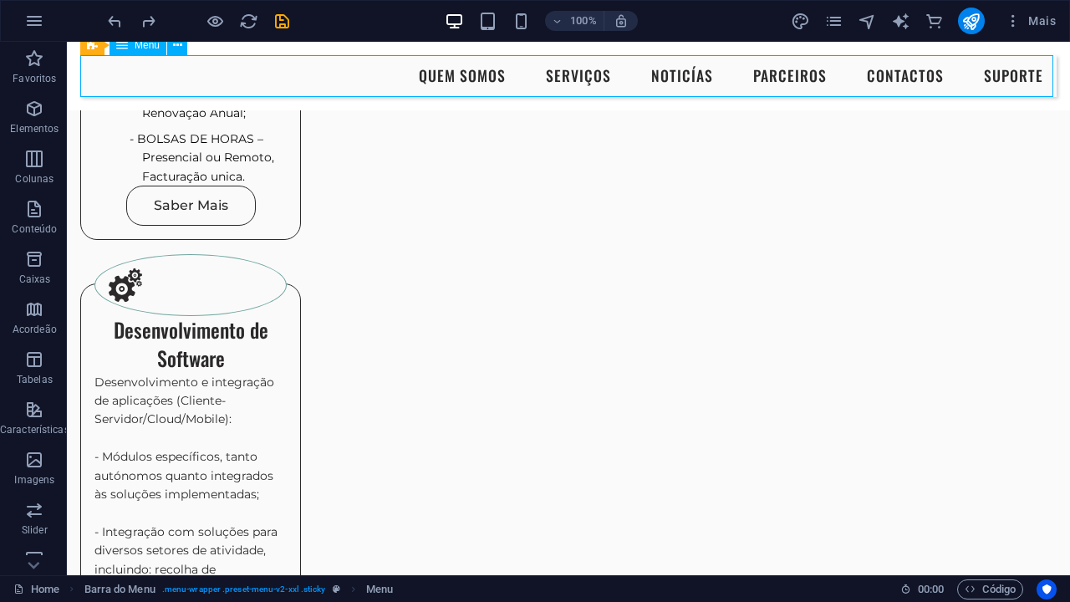
click at [667, 69] on nav "Quem Somos Serviços NOTICÍAS Parceiros Contactos Suporte" at bounding box center [568, 76] width 976 height 42
click at [693, 74] on nav "Quem Somos Serviços NOTICÍAS Parceiros Contactos Suporte" at bounding box center [568, 76] width 976 height 42
select select
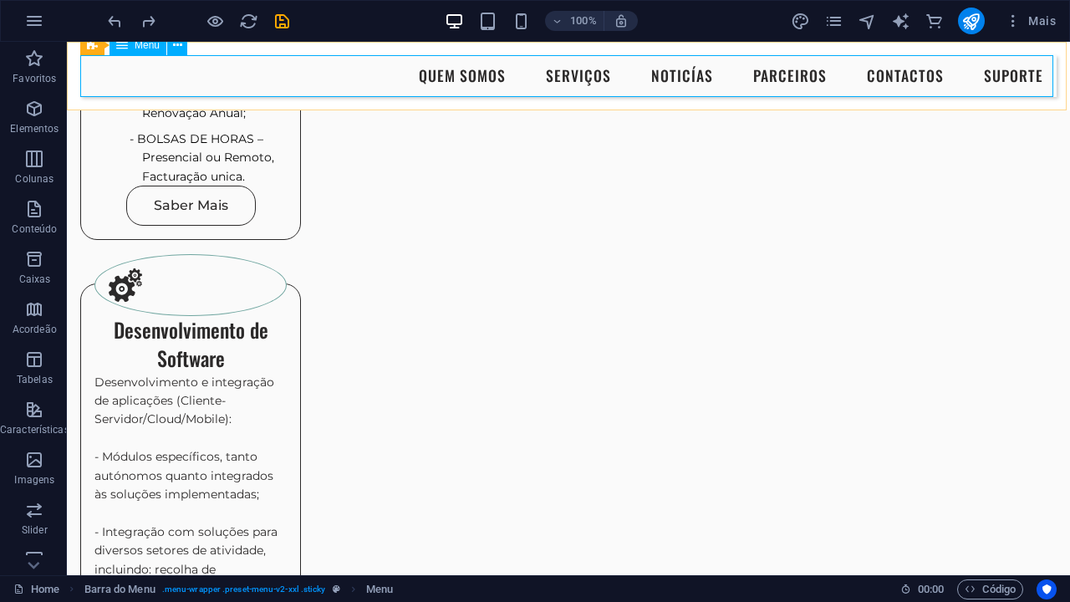
select select
select select "1"
select select
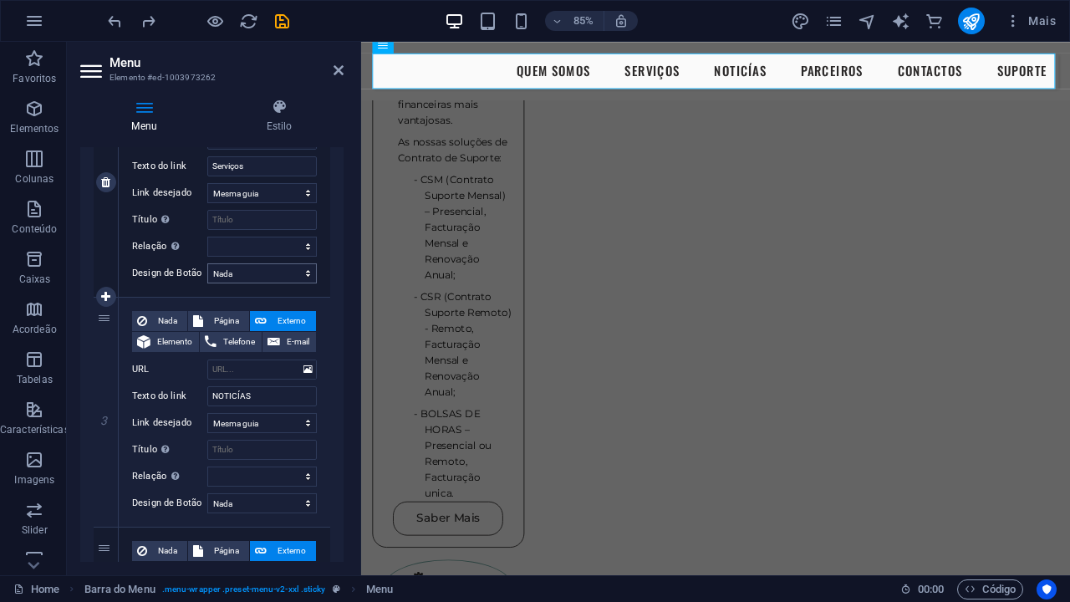
scroll to position [487, 0]
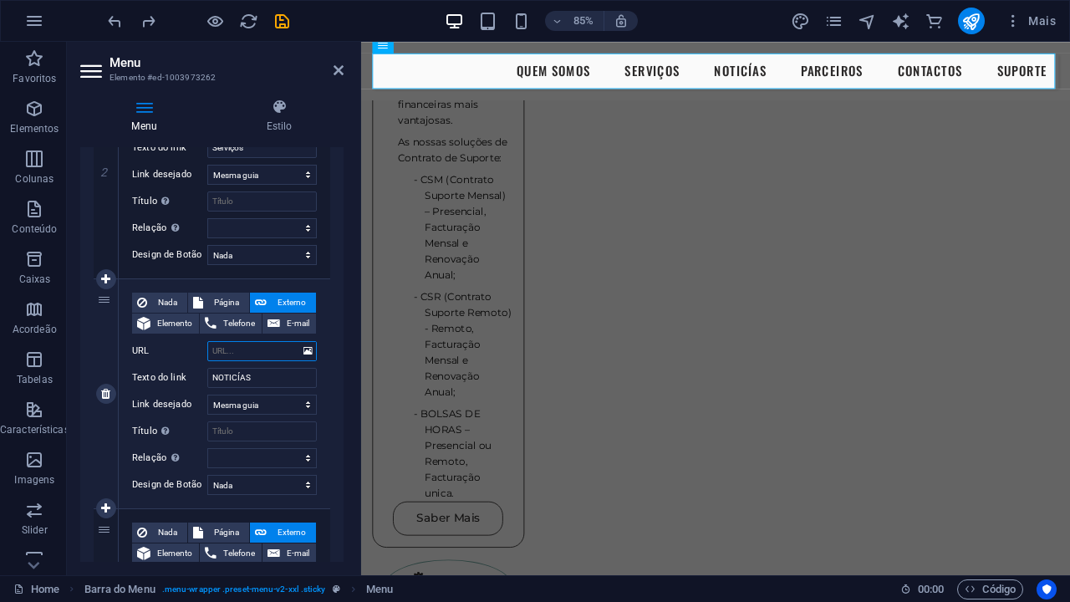
click at [237, 354] on input "URL" at bounding box center [262, 351] width 110 height 20
paste input "#ed-1017027236"
type input "#ed-1017027236"
select select
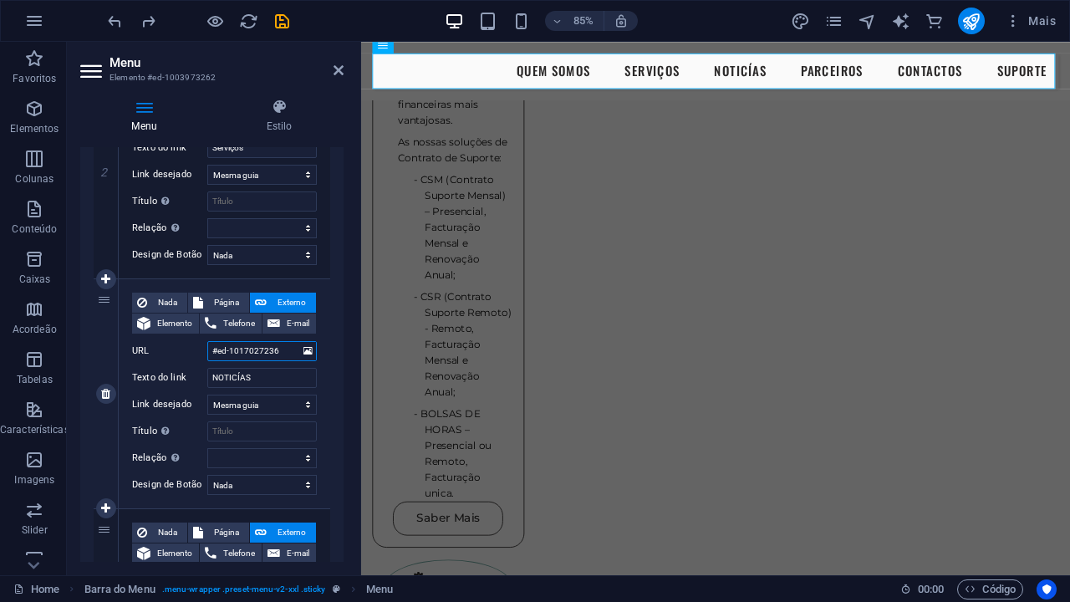
select select
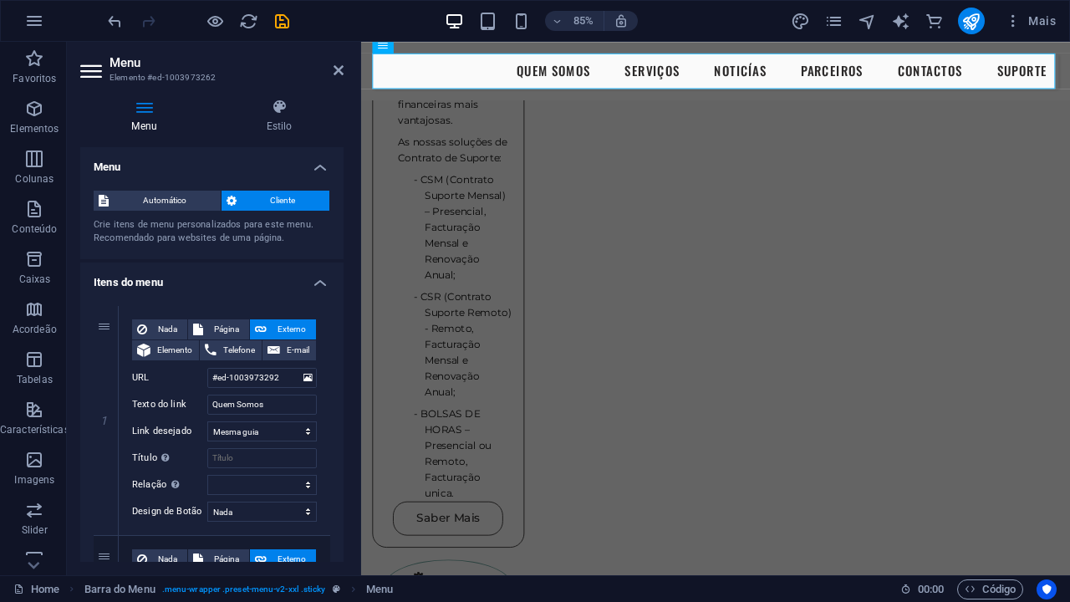
scroll to position [0, 0]
click at [285, 110] on icon at bounding box center [279, 107] width 129 height 17
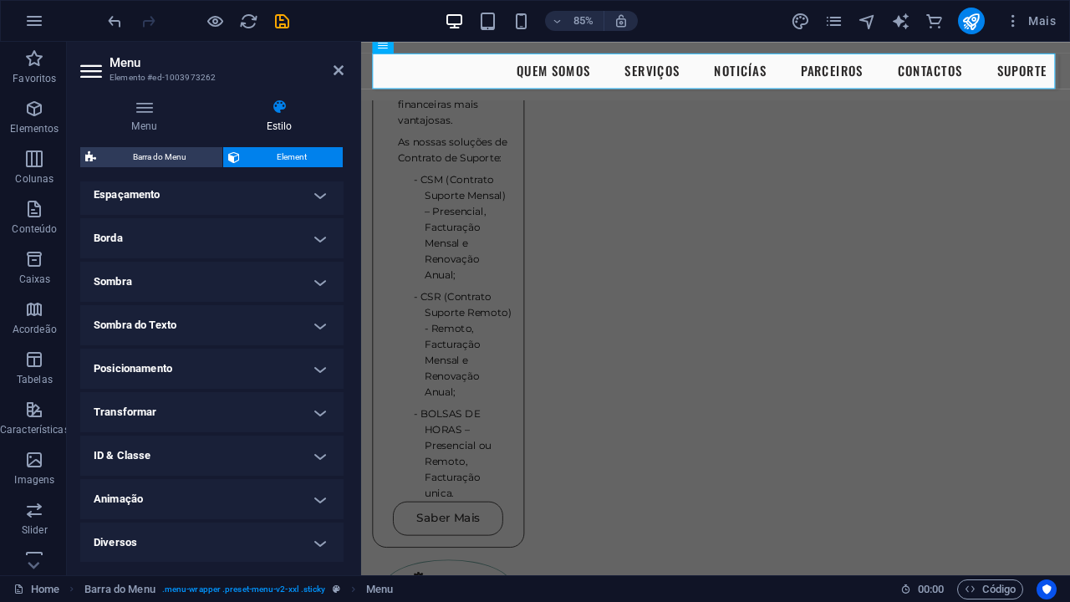
scroll to position [44, 0]
click at [225, 175] on h4 "Espaçamento" at bounding box center [211, 195] width 263 height 40
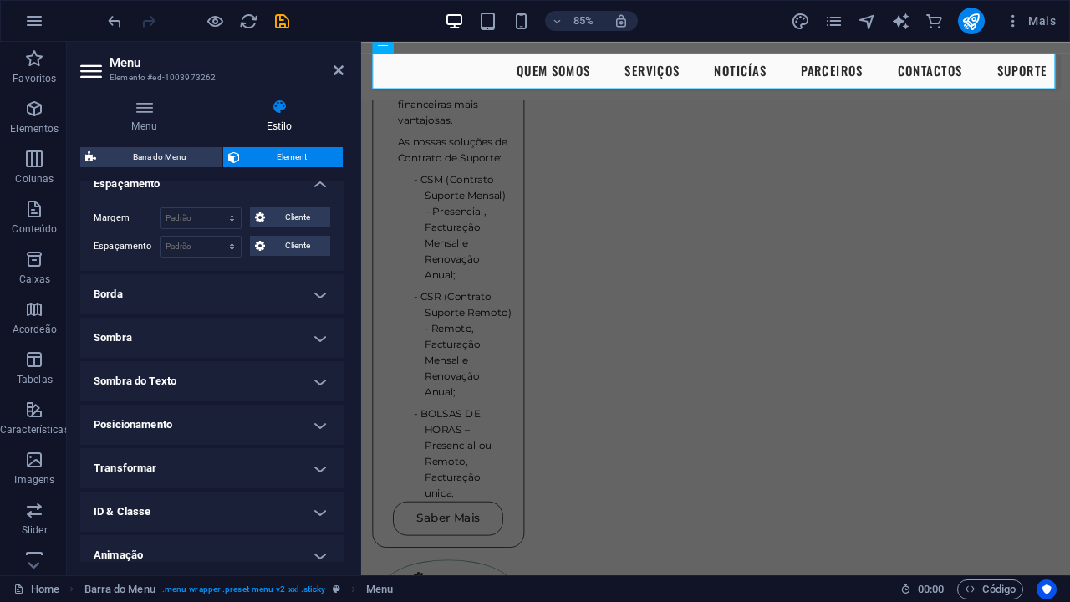
scroll to position [334, 0]
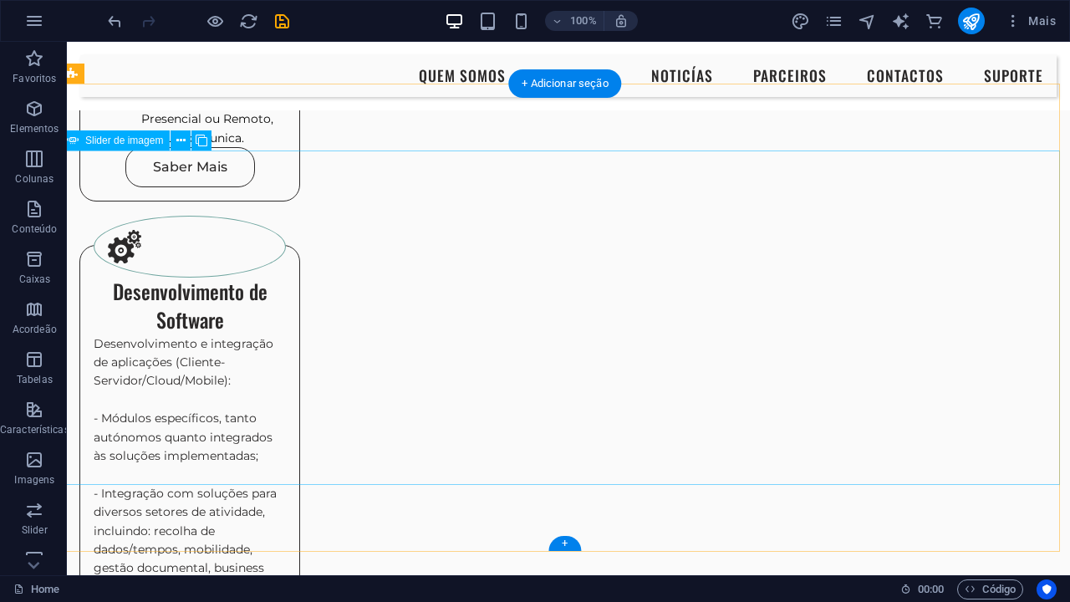
scroll to position [2069, 7]
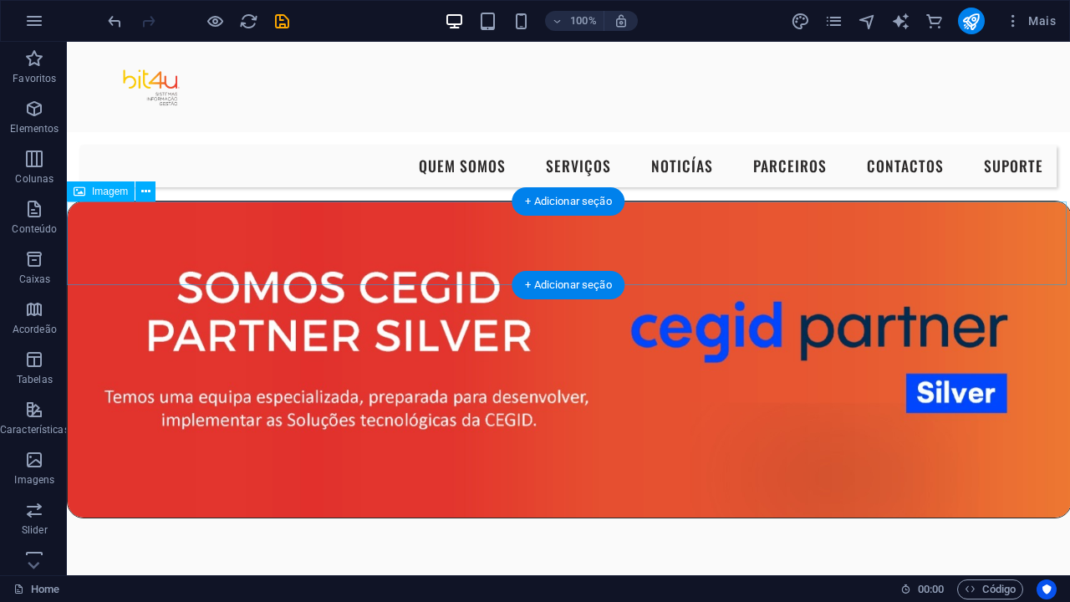
scroll to position [0, 0]
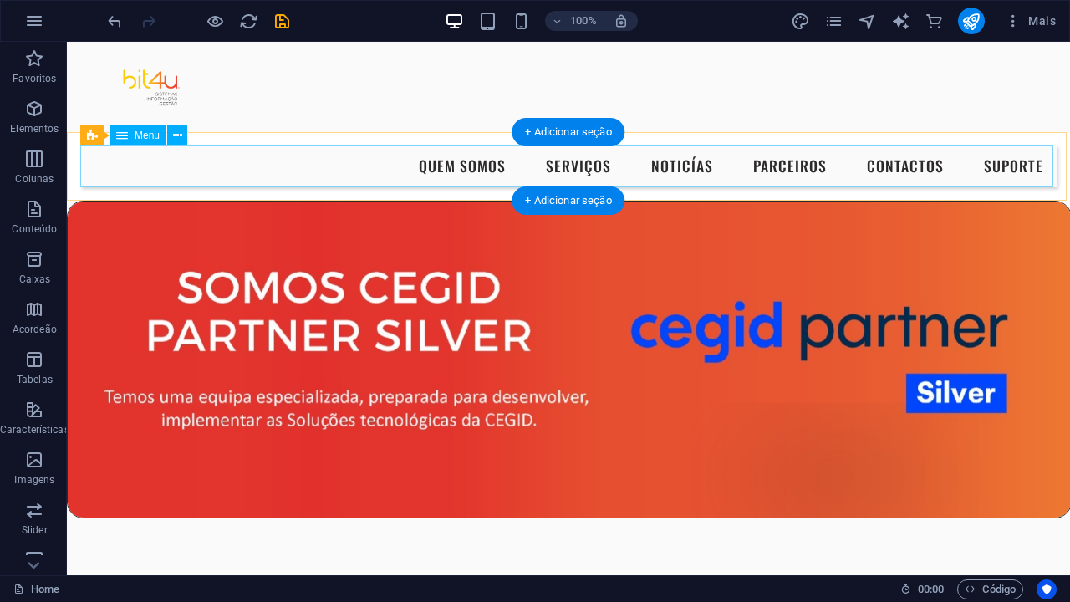
click at [369, 167] on nav "Quem Somos Serviços NOTICÍAS Parceiros Contactos Suporte" at bounding box center [568, 166] width 976 height 42
click at [195, 167] on nav "Quem Somos Serviços NOTICÍAS Parceiros Contactos Suporte" at bounding box center [568, 166] width 976 height 42
click at [180, 135] on icon at bounding box center [177, 136] width 9 height 18
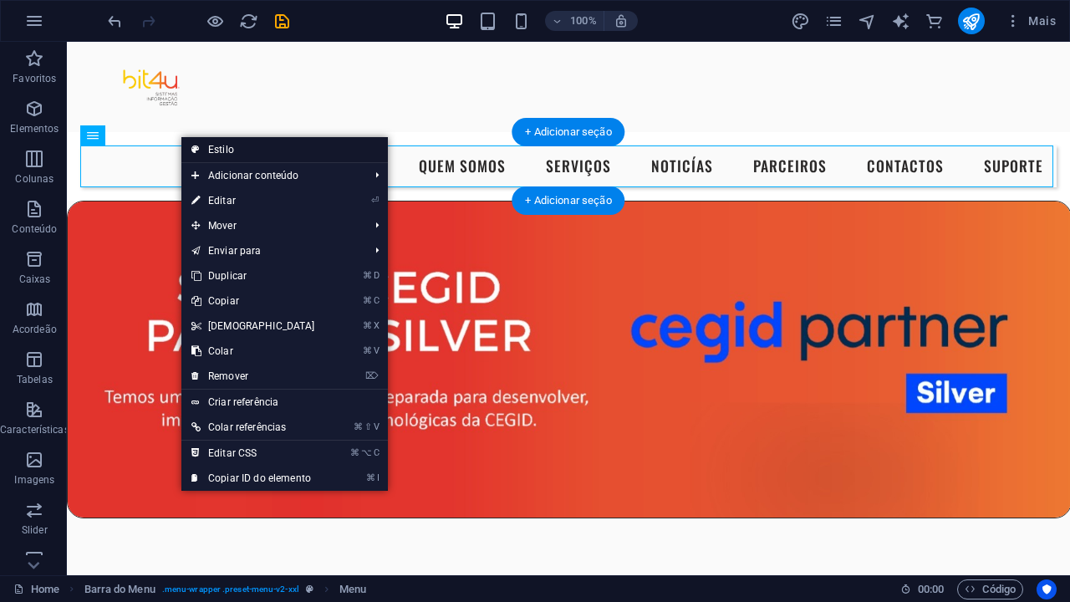
click at [217, 145] on link "Estilo" at bounding box center [284, 149] width 206 height 25
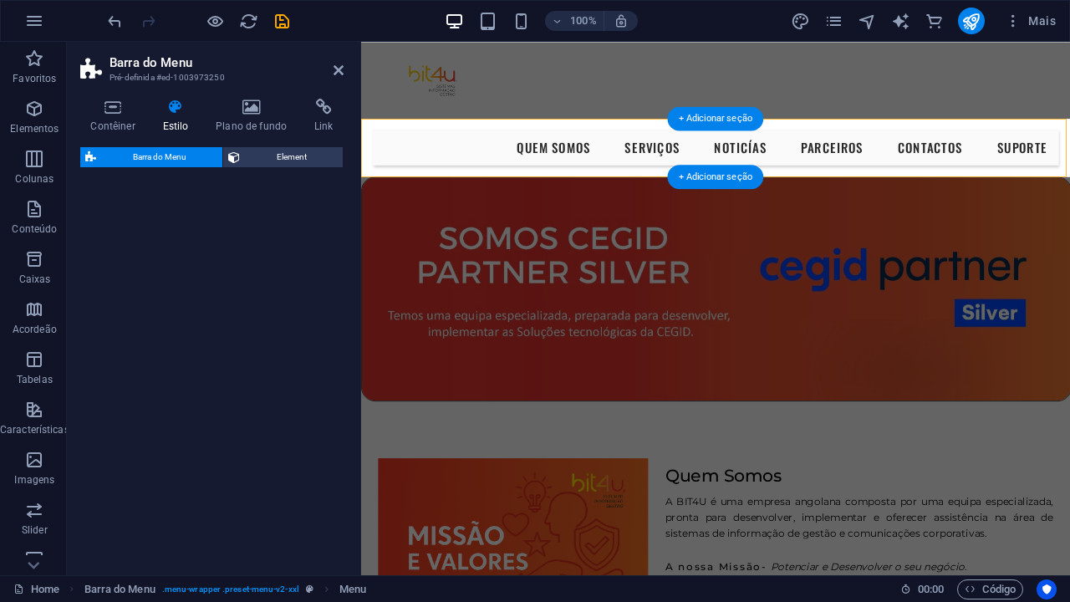
select select "rem"
select select "preset-menu-v2-xxl"
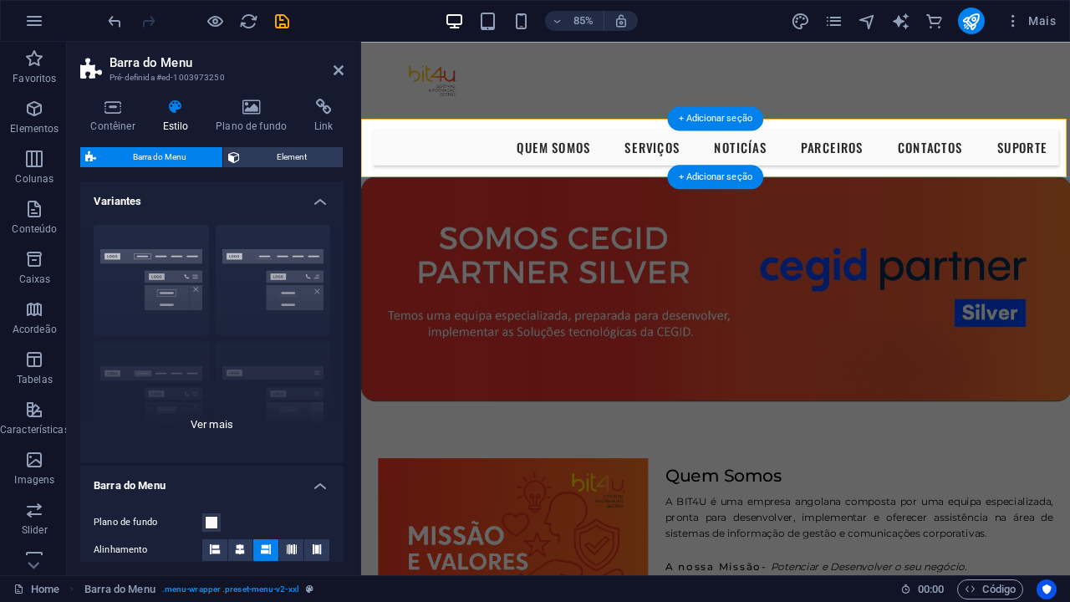
click at [161, 293] on div "Borda Centralizada Padrão Fixo Loki Trigger Largo XXL" at bounding box center [211, 337] width 263 height 251
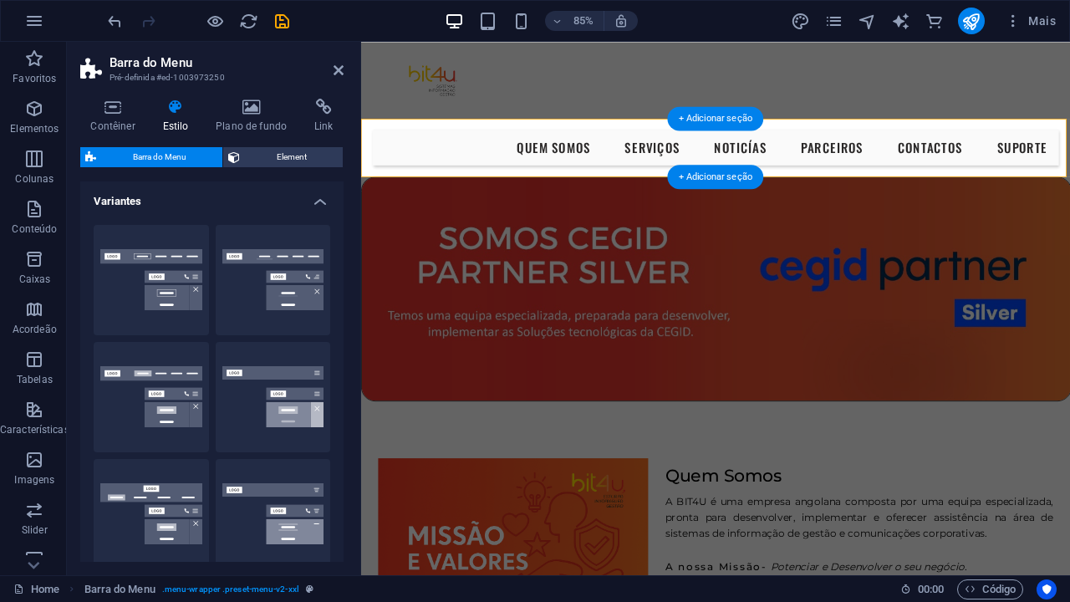
click at [161, 293] on button "Borda" at bounding box center [151, 280] width 115 height 110
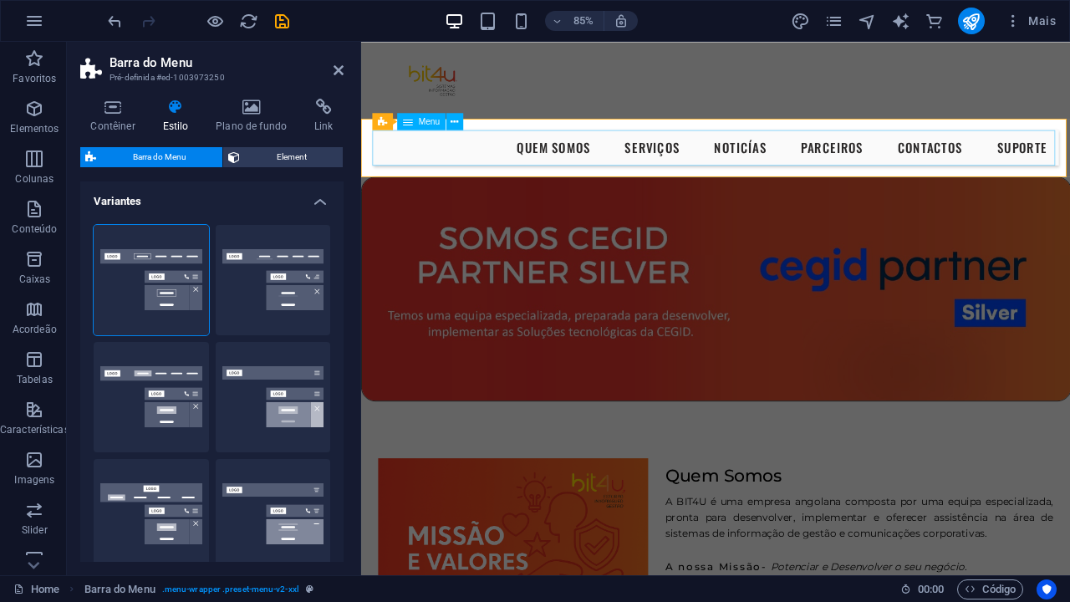
click at [467, 161] on nav "Quem Somos Serviços NOTICÍAS Parceiros Contactos Suporte" at bounding box center [779, 166] width 808 height 42
click at [275, 277] on button "Centralizada" at bounding box center [273, 280] width 115 height 110
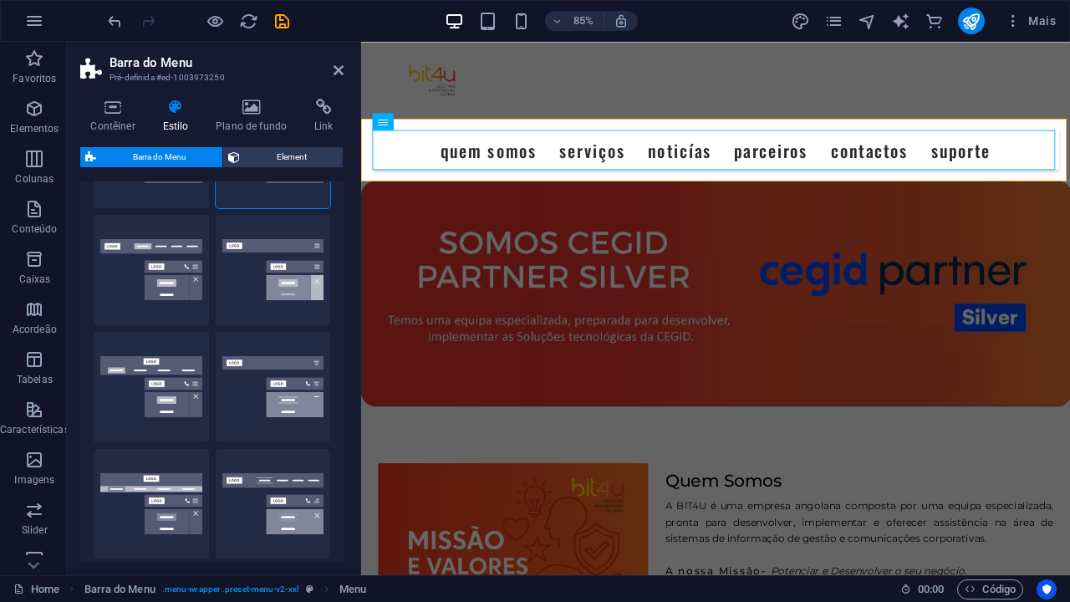
scroll to position [126, 0]
click at [171, 366] on button "Loki" at bounding box center [151, 388] width 115 height 110
type input "0"
select select "DISABLED_OPTION_VALUE"
type input "2"
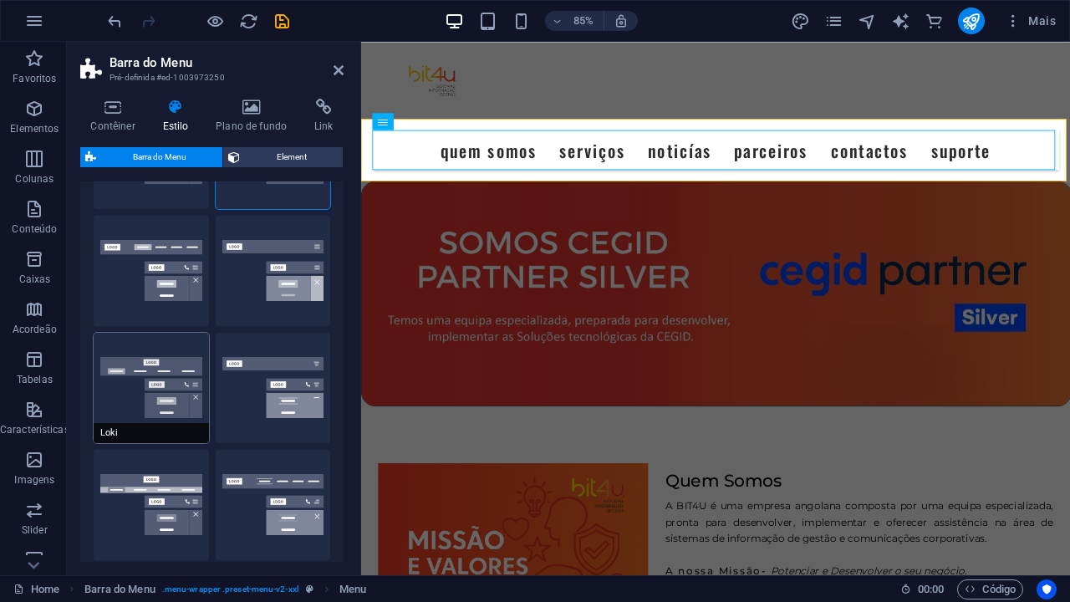
type input "1"
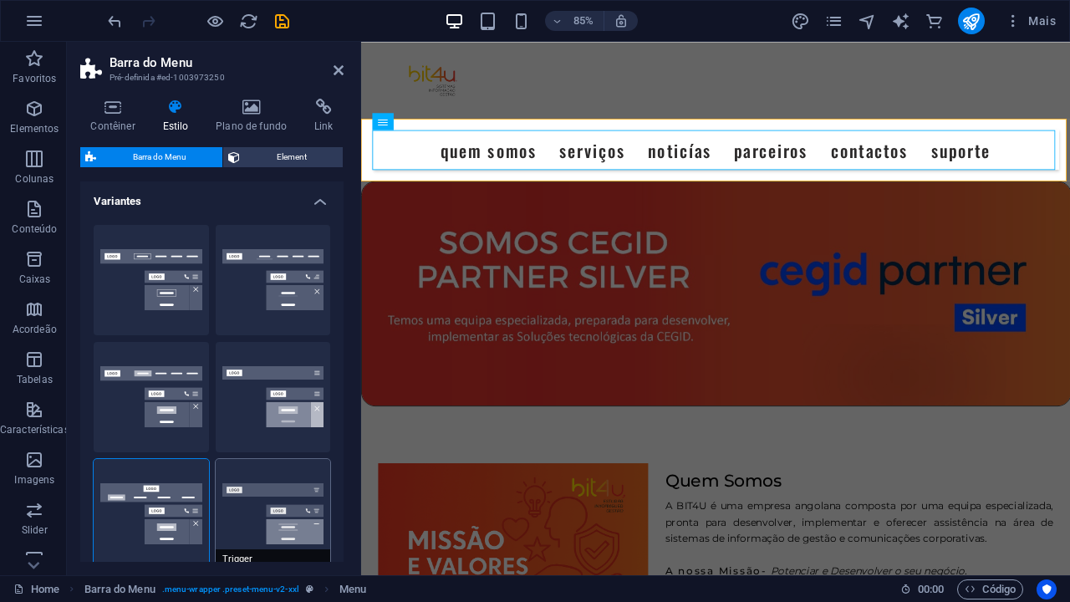
scroll to position [0, 0]
click at [150, 225] on button "Borda" at bounding box center [151, 280] width 115 height 110
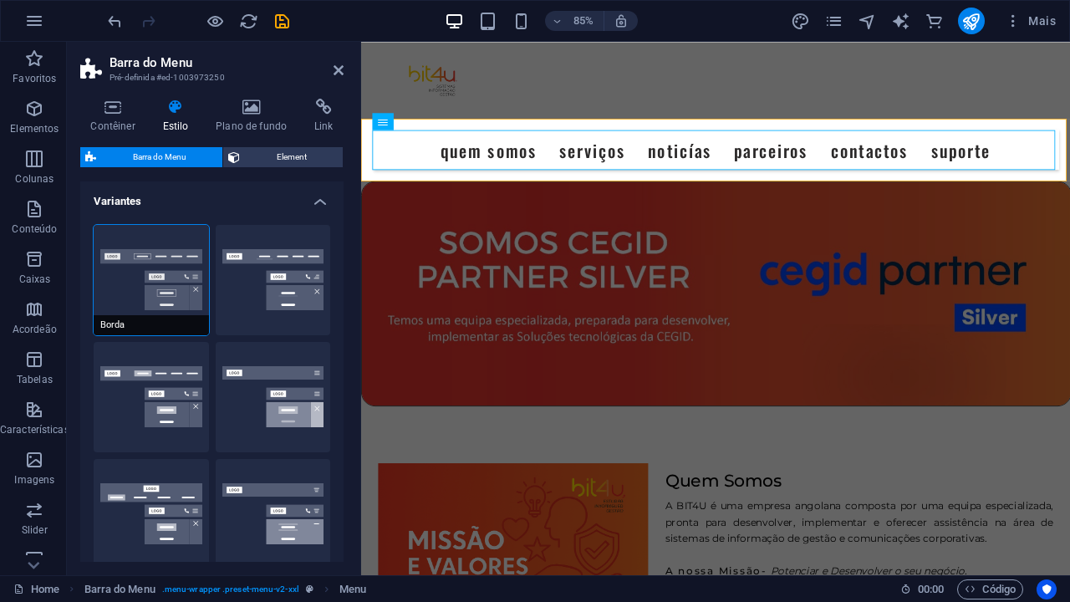
type input "1"
click at [415, 272] on figure at bounding box center [778, 338] width 834 height 264
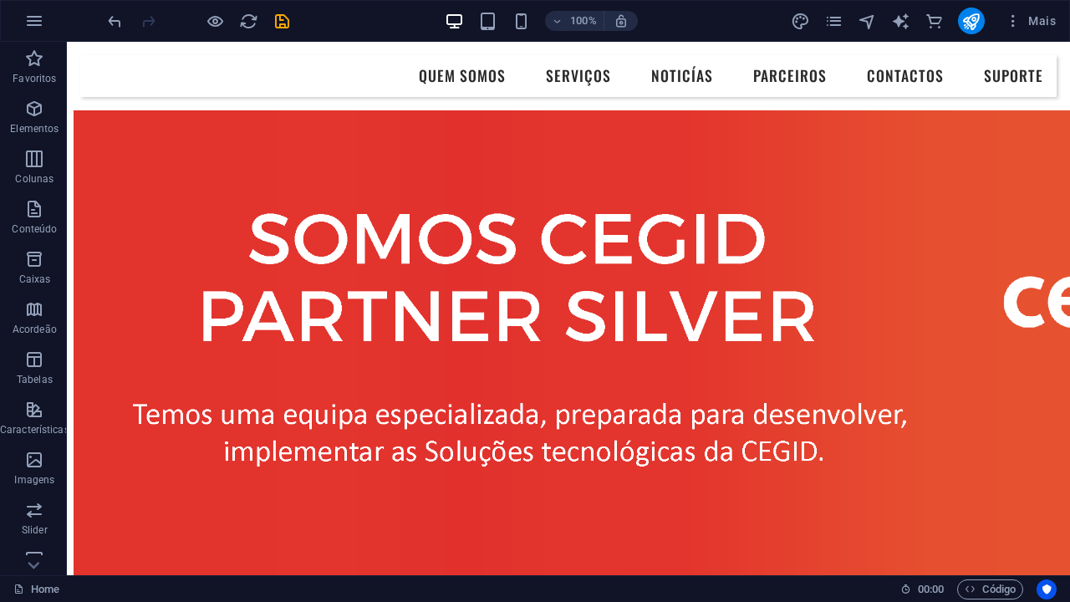
scroll to position [3173, 1]
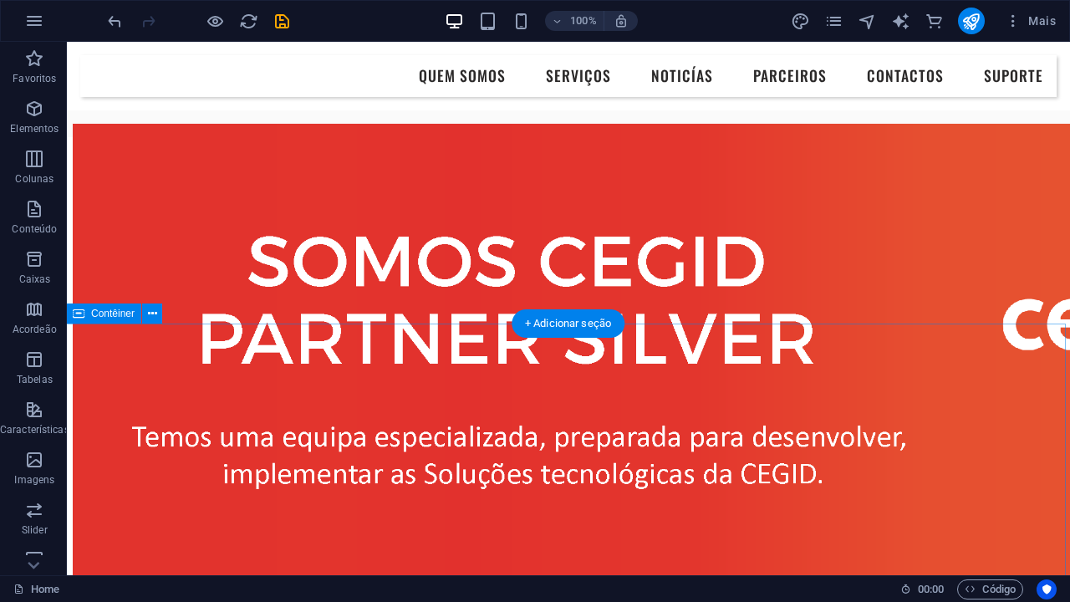
click at [149, 323] on button at bounding box center [152, 313] width 20 height 20
click at [82, 322] on icon at bounding box center [79, 313] width 12 height 20
click at [150, 310] on icon at bounding box center [152, 314] width 9 height 18
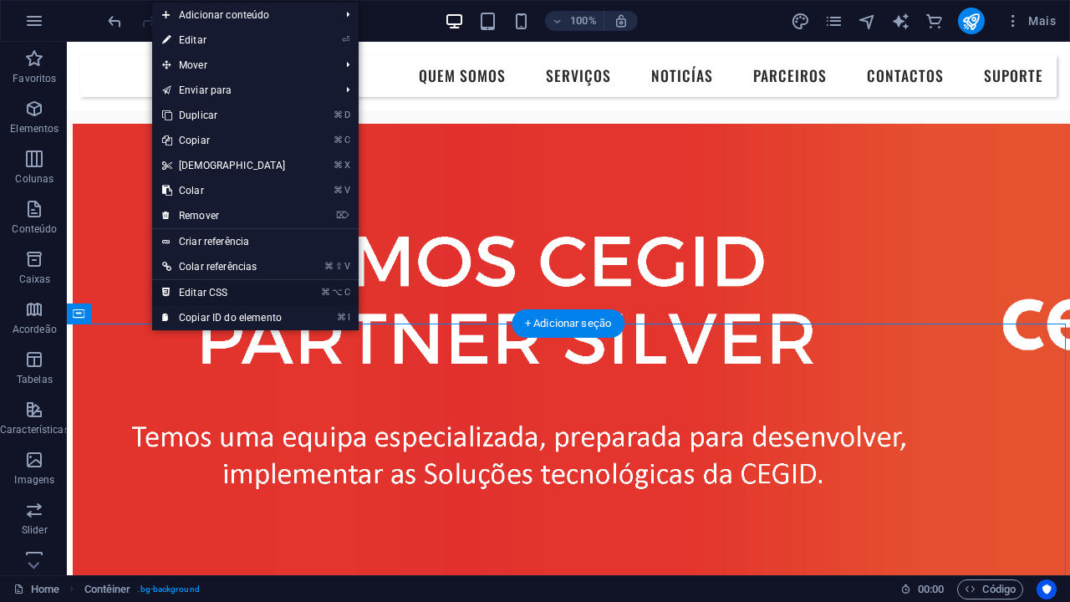
click at [201, 287] on link "⌘ ⌥ C Editar CSS" at bounding box center [224, 292] width 144 height 25
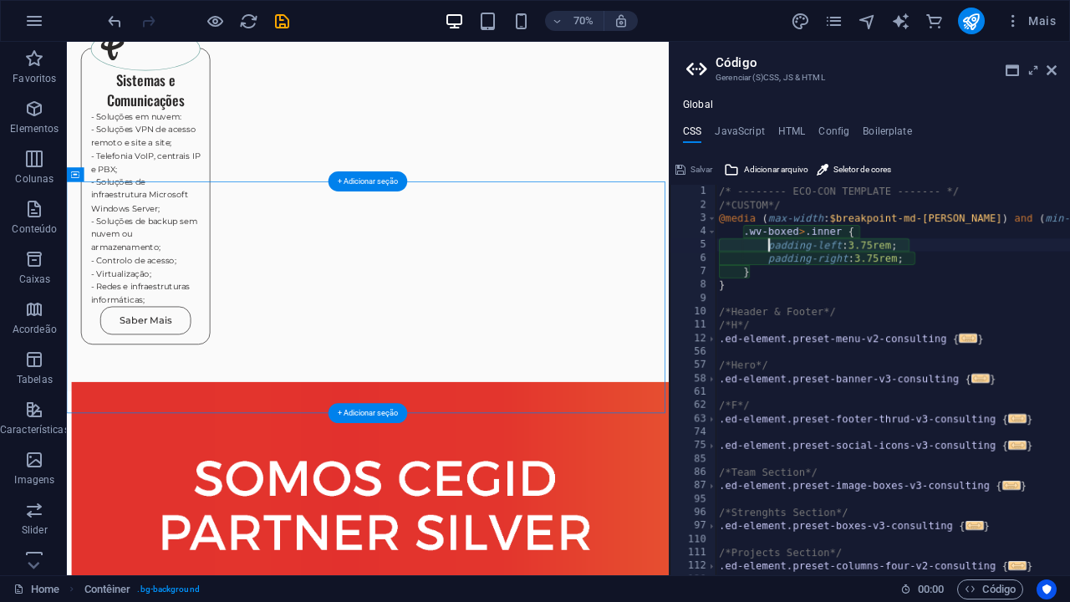
scroll to position [3392, 1]
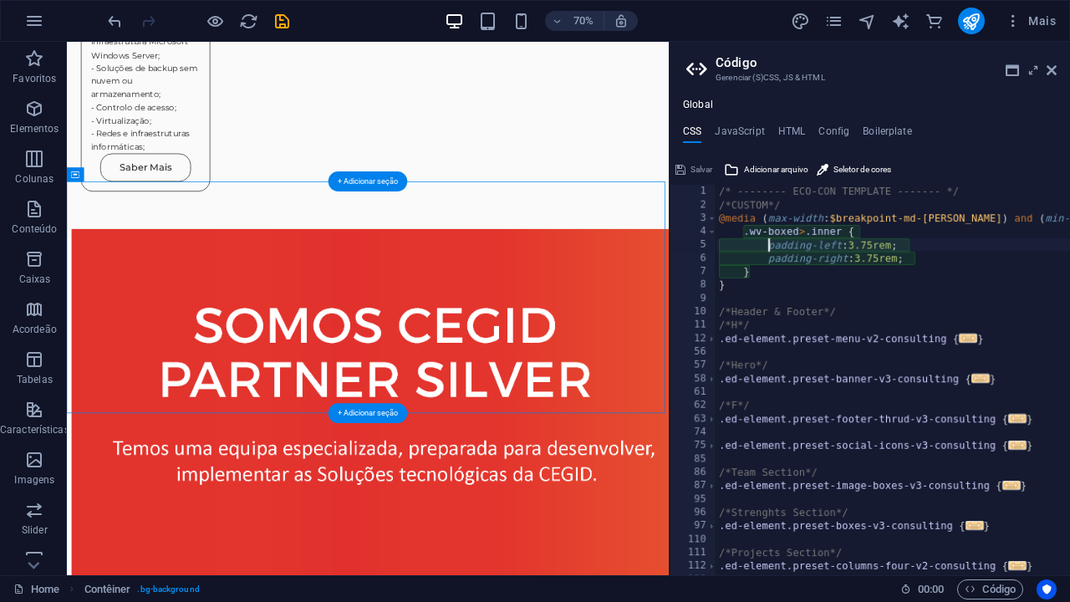
type textarea "padding-left: 3.75rem;"
click at [1056, 74] on icon at bounding box center [1052, 70] width 10 height 13
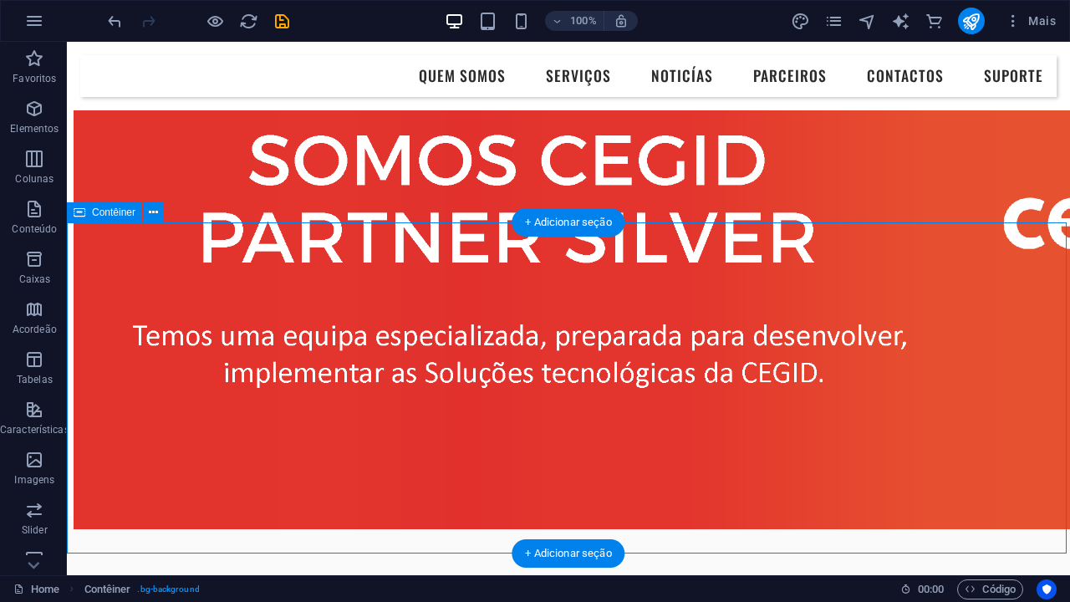
scroll to position [3273, 1]
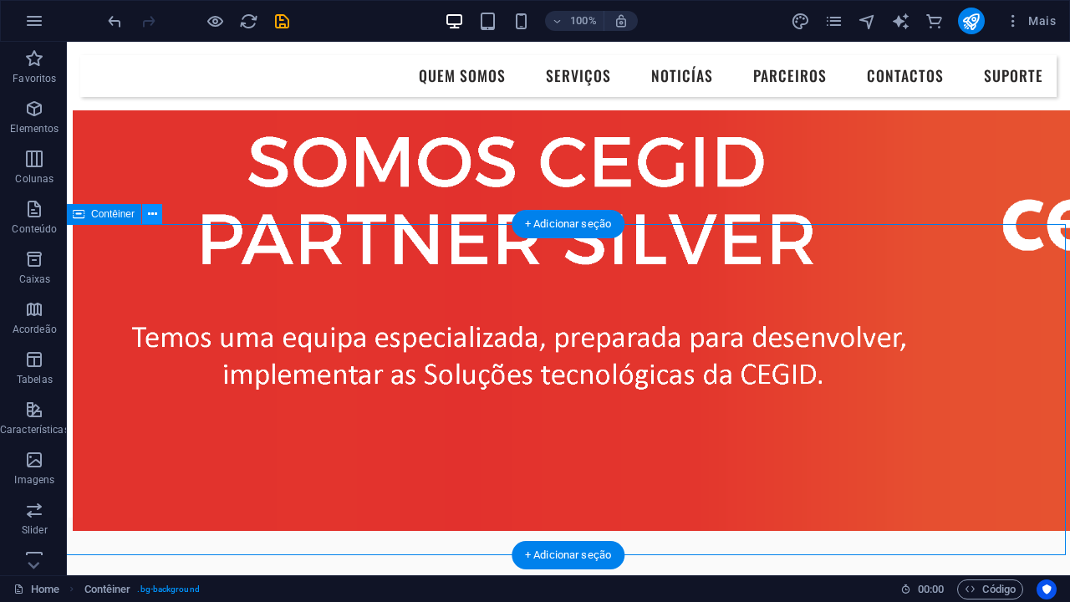
click at [148, 215] on icon at bounding box center [152, 215] width 9 height 18
click at [153, 217] on icon at bounding box center [152, 215] width 9 height 18
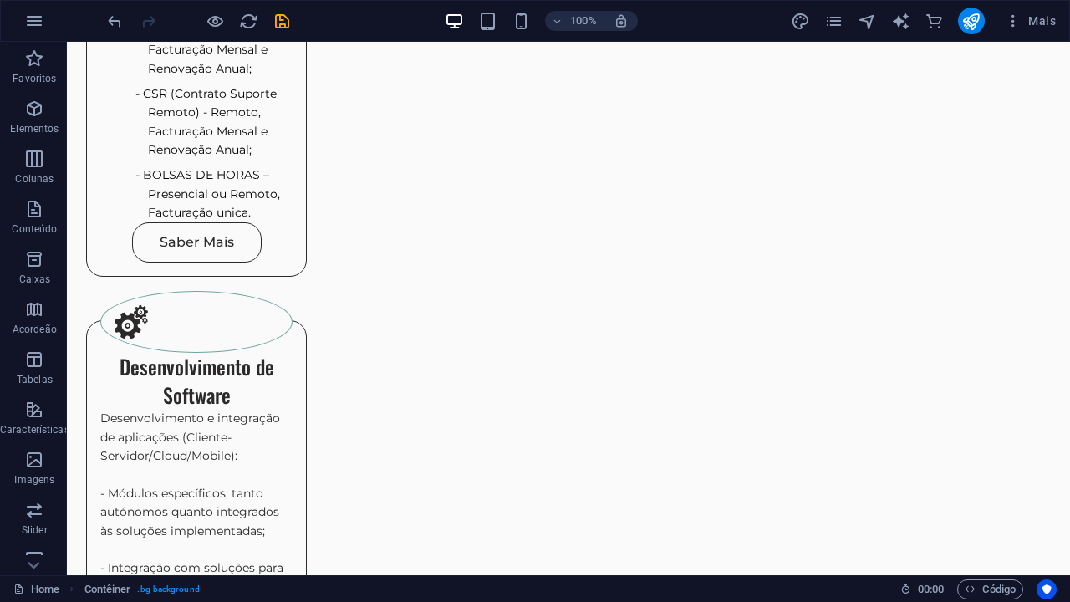
scroll to position [2062, 2]
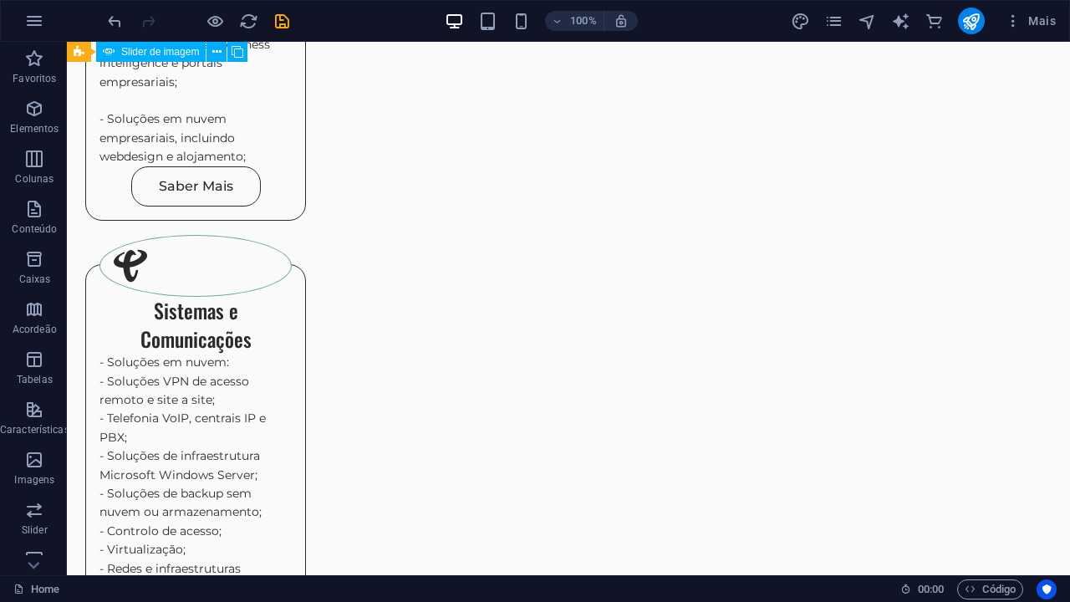
scroll to position [2594, 2]
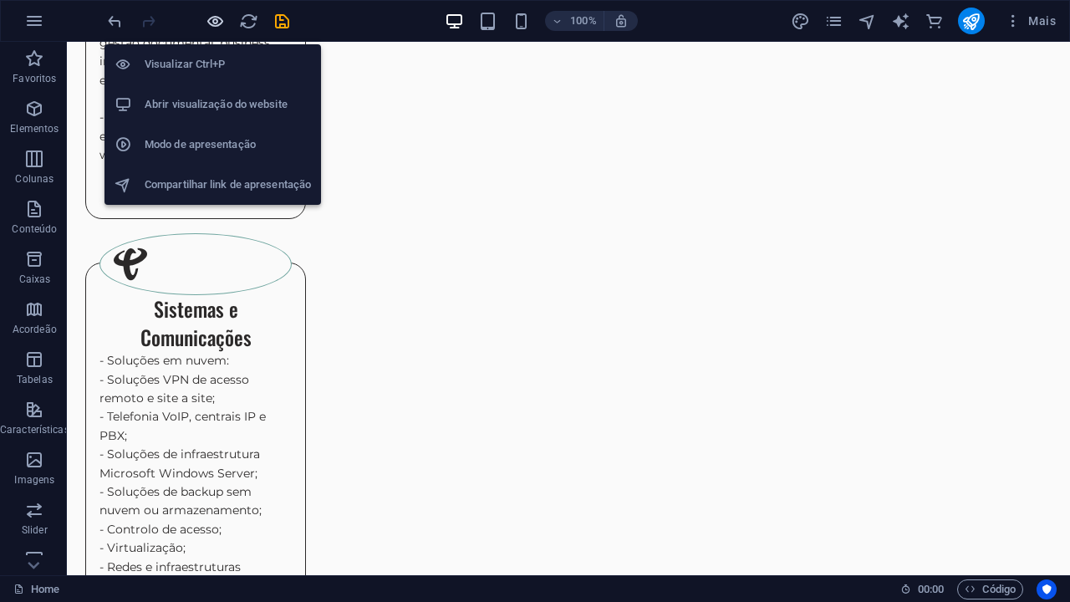
click at [211, 28] on icon "button" at bounding box center [215, 21] width 19 height 19
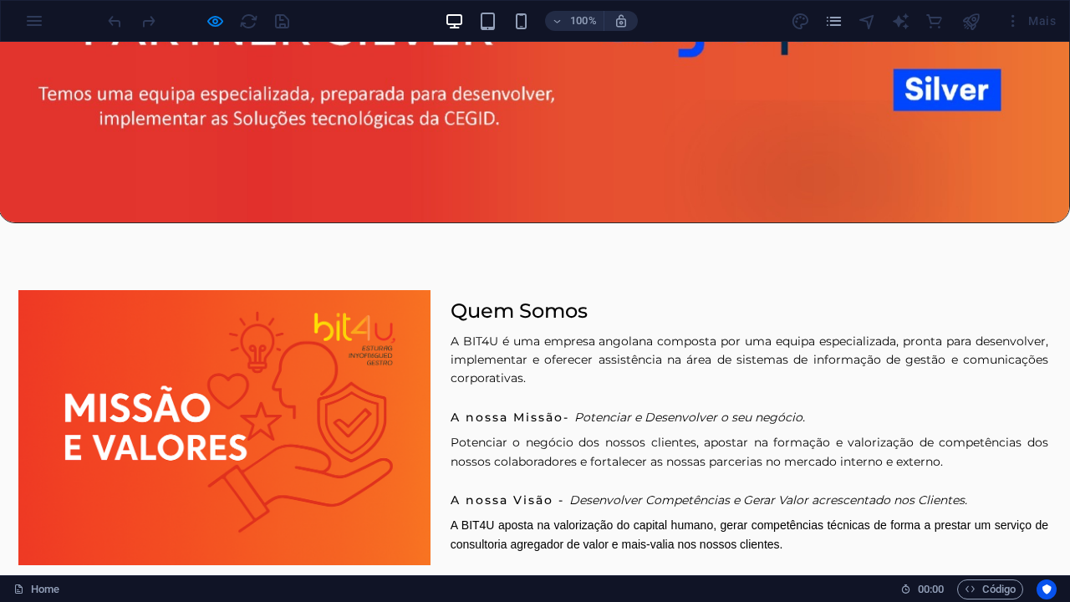
scroll to position [0, 2]
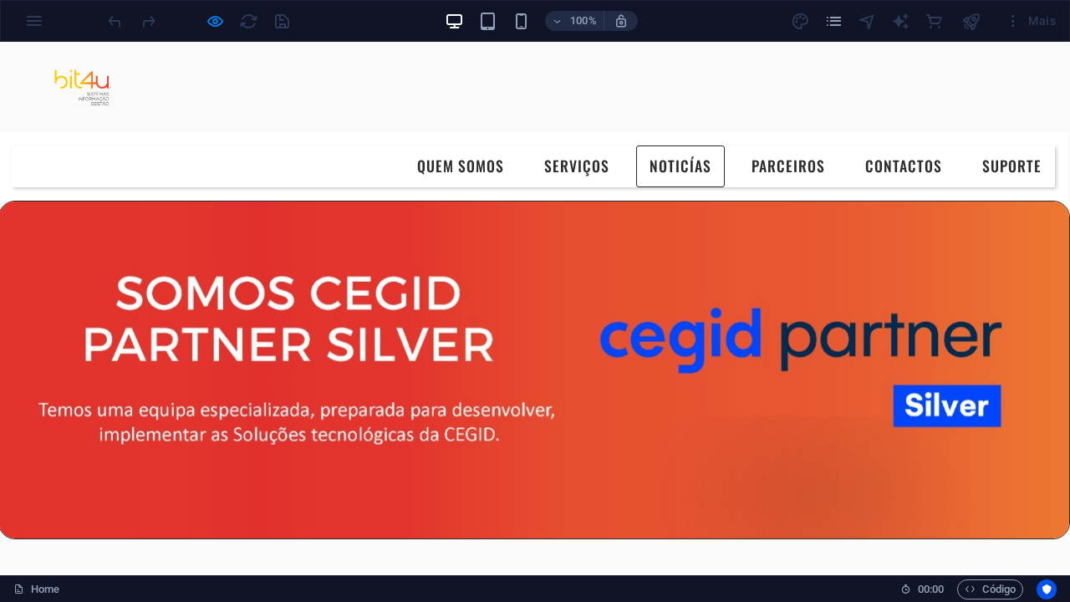
click at [687, 177] on link "NOTICÍAS" at bounding box center [680, 166] width 89 height 42
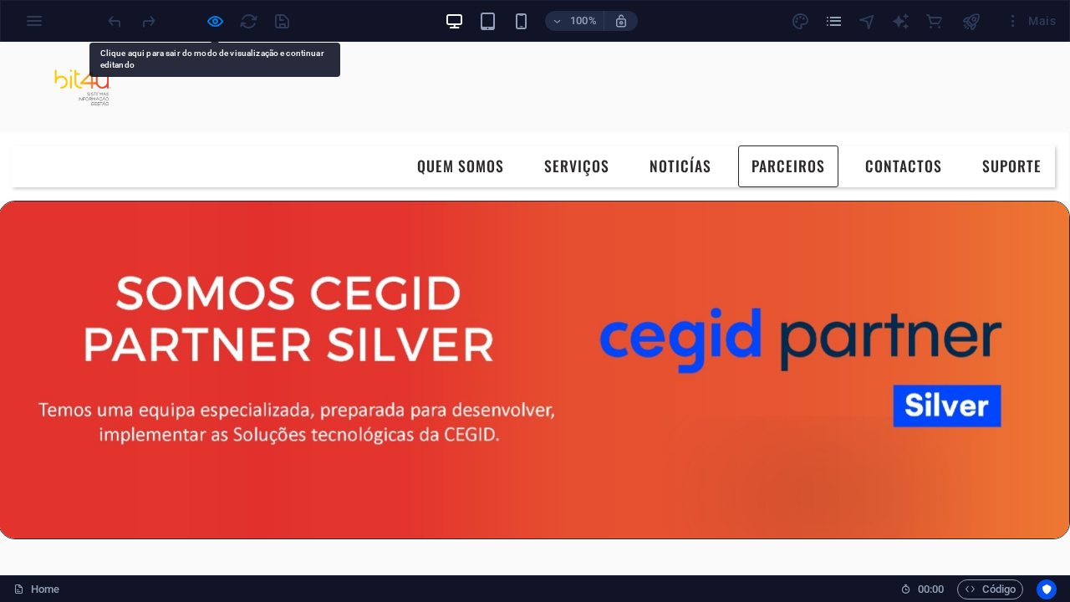
click at [830, 149] on link "Parceiros" at bounding box center [788, 166] width 100 height 42
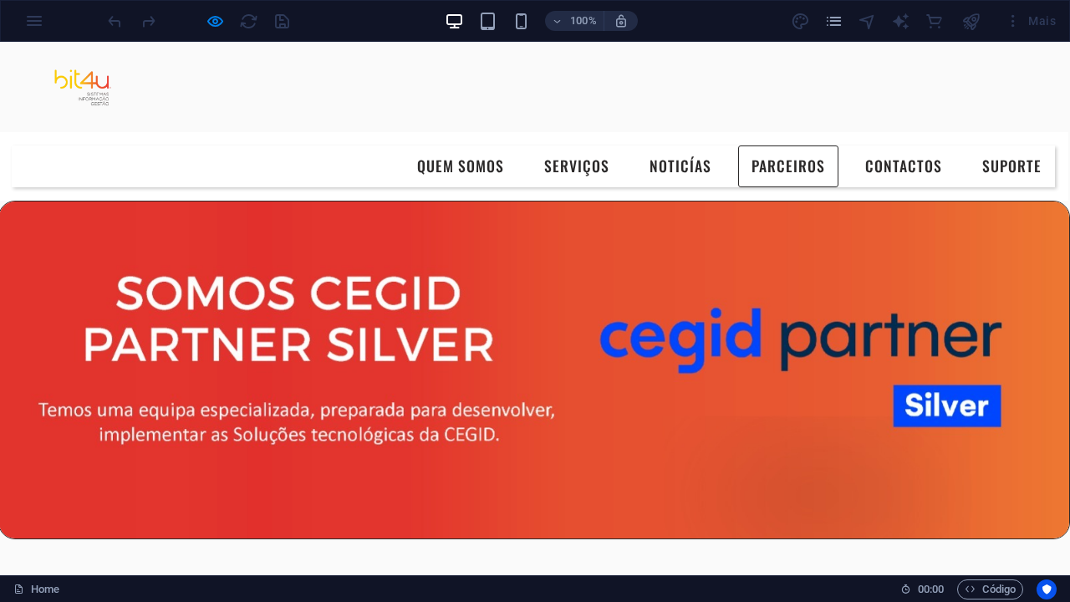
click at [809, 168] on link "Parceiros" at bounding box center [788, 166] width 100 height 42
click at [889, 171] on link "Contactos" at bounding box center [904, 166] width 104 height 42
click at [434, 171] on link "Quem Somos" at bounding box center [461, 166] width 114 height 42
click at [572, 171] on link "Serviços" at bounding box center [577, 166] width 92 height 42
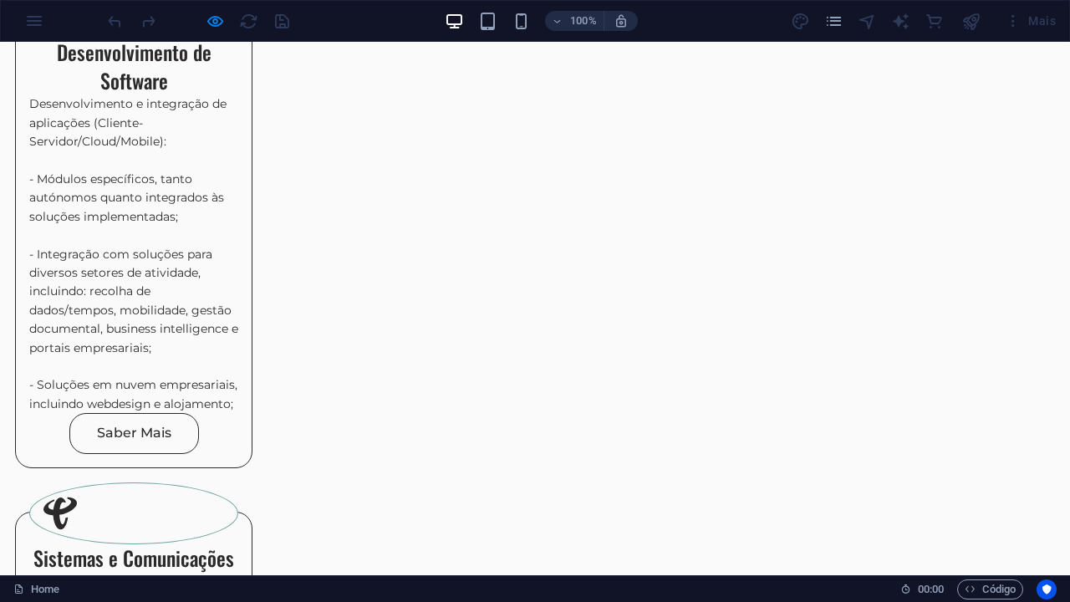
scroll to position [2189, 6]
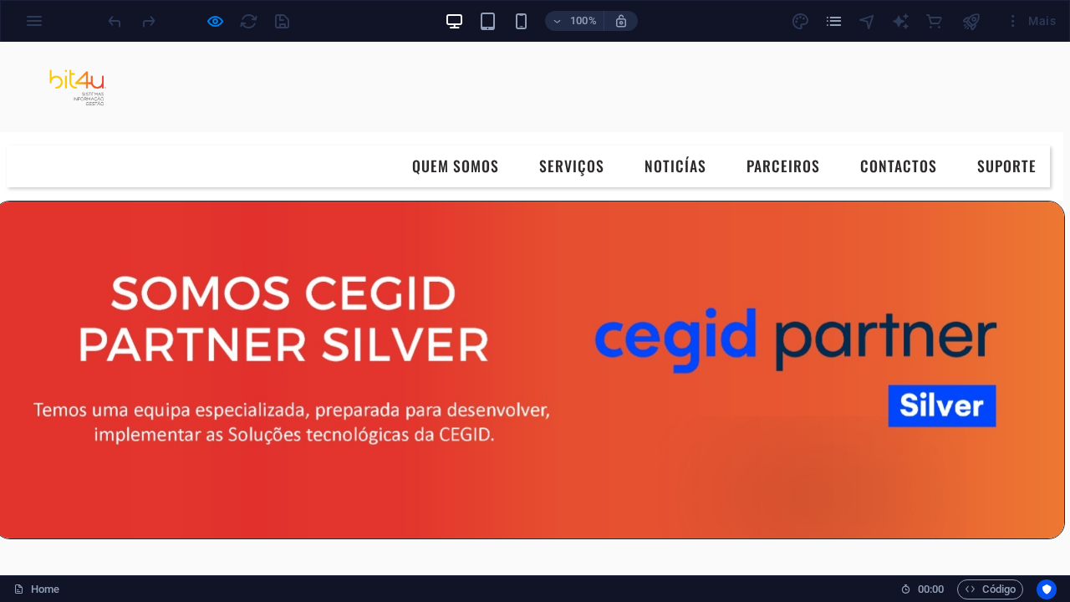
scroll to position [0, 7]
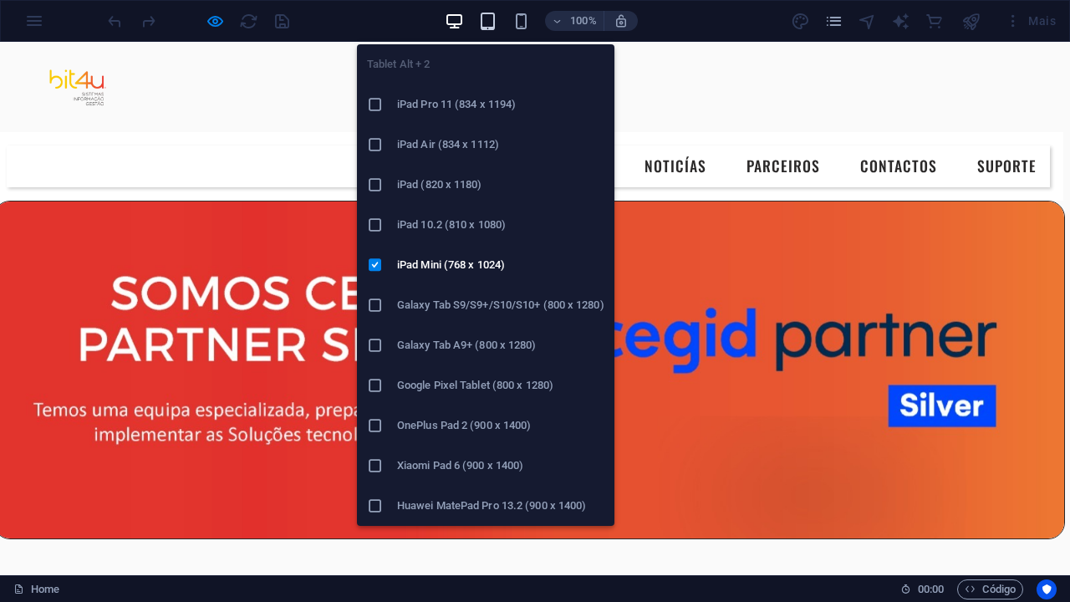
click at [487, 23] on icon "button" at bounding box center [487, 21] width 19 height 19
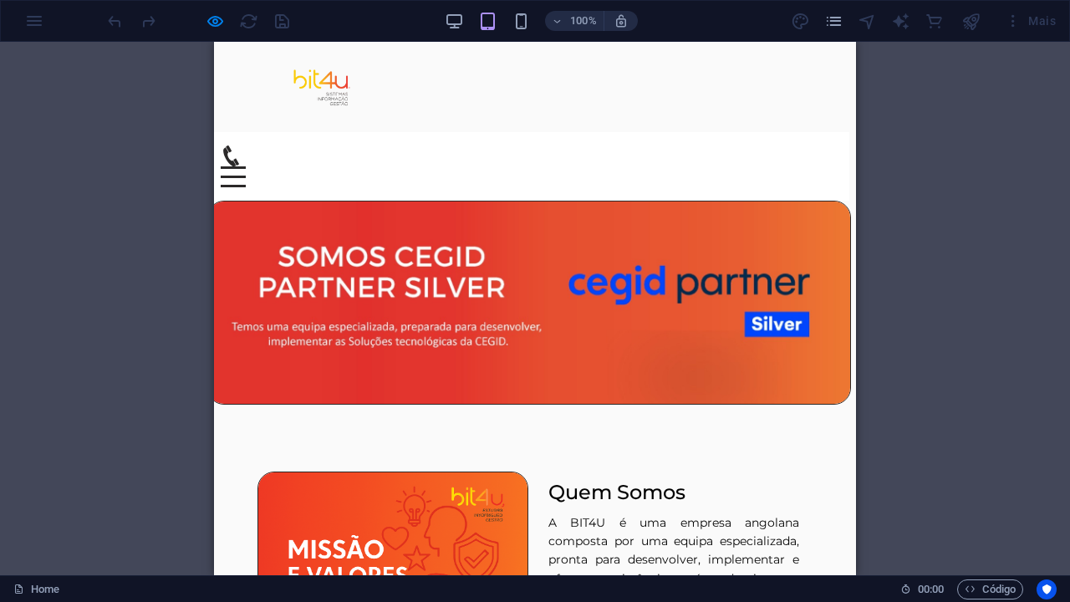
click at [246, 166] on div "Menu" at bounding box center [233, 176] width 25 height 21
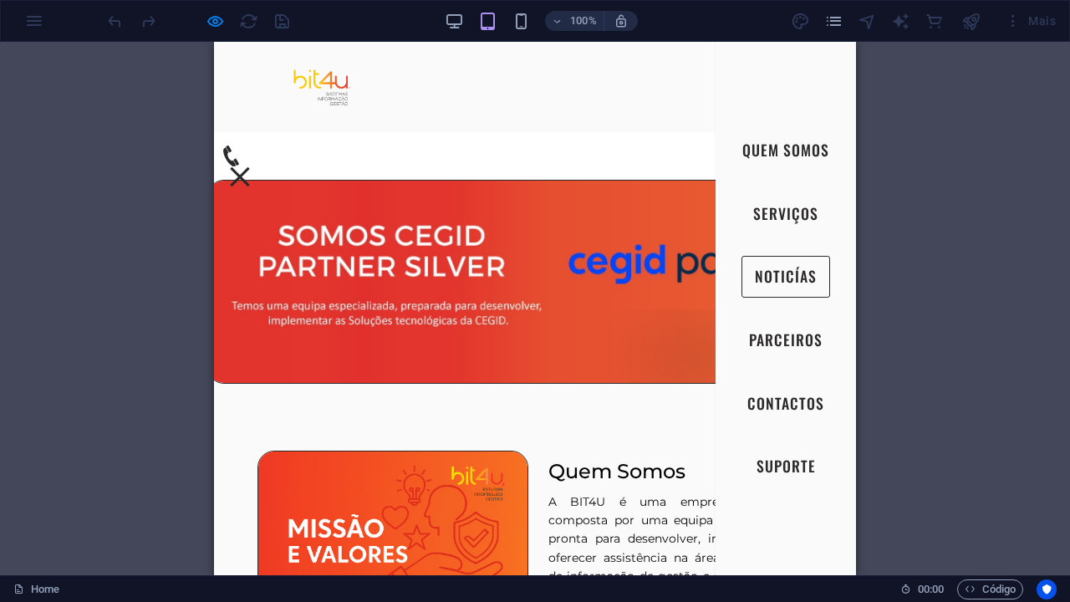
click at [777, 273] on link "NOTICÍAS" at bounding box center [786, 277] width 89 height 42
click at [771, 206] on link "Serviços" at bounding box center [786, 214] width 92 height 42
click at [759, 151] on link "Quem Somos" at bounding box center [786, 151] width 114 height 42
click at [252, 166] on div "Menu" at bounding box center [239, 176] width 25 height 21
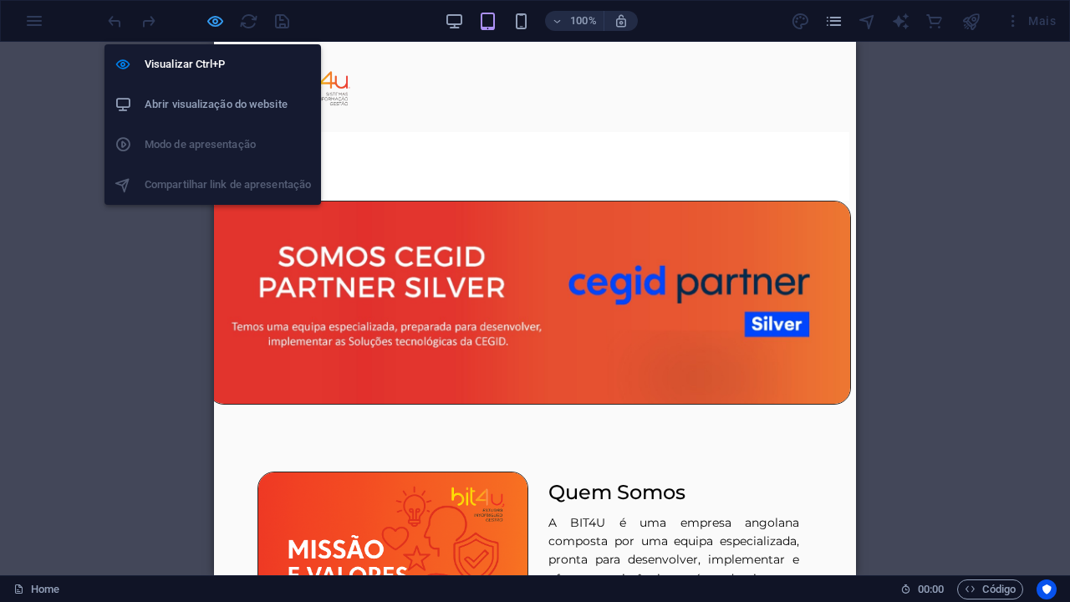
click at [213, 26] on icon "button" at bounding box center [215, 21] width 19 height 19
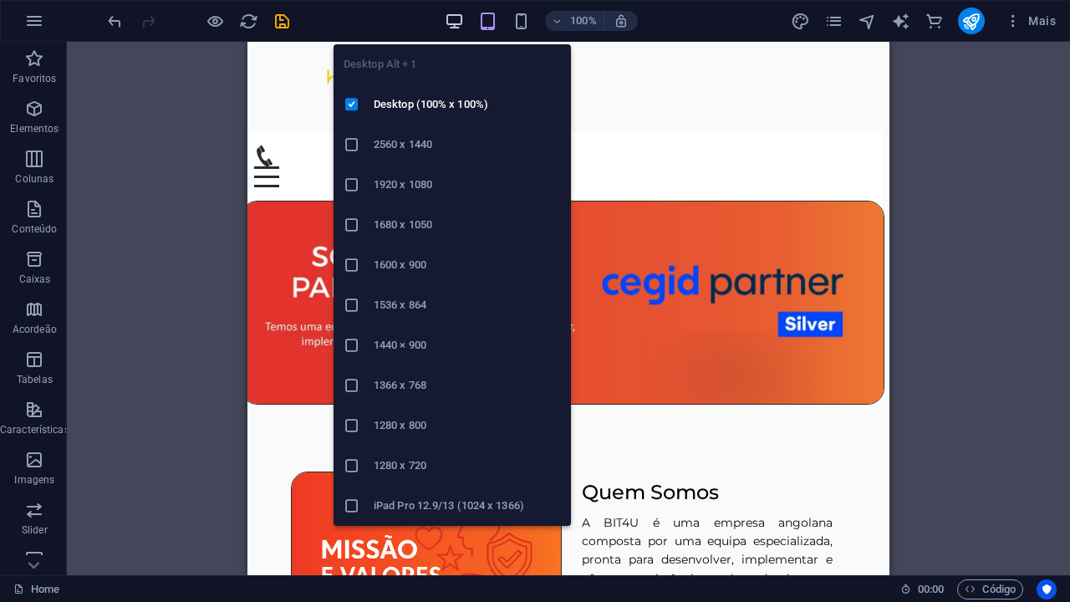
click at [450, 21] on icon "button" at bounding box center [454, 21] width 19 height 19
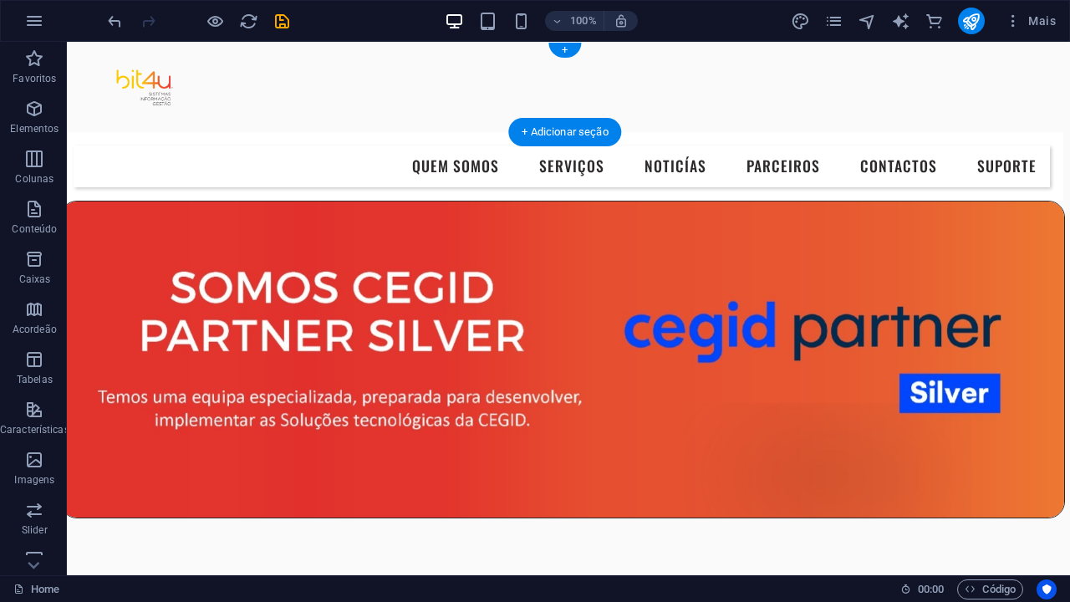
click at [155, 99] on div at bounding box center [561, 87] width 963 height 90
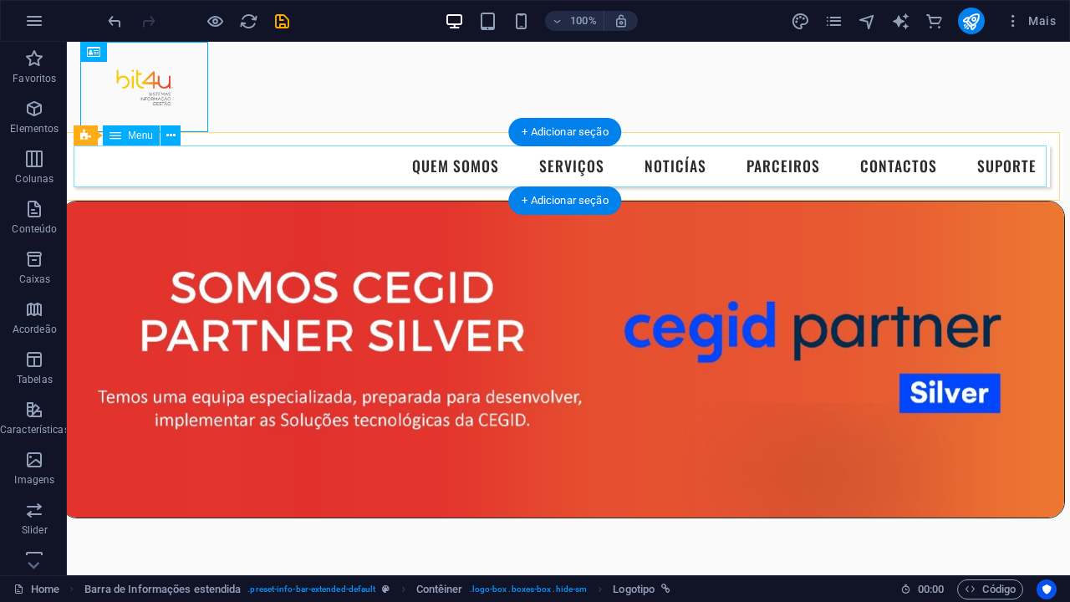
click at [485, 166] on nav "Quem Somos Serviços NOTICÍAS Parceiros Contactos Suporte" at bounding box center [562, 166] width 976 height 42
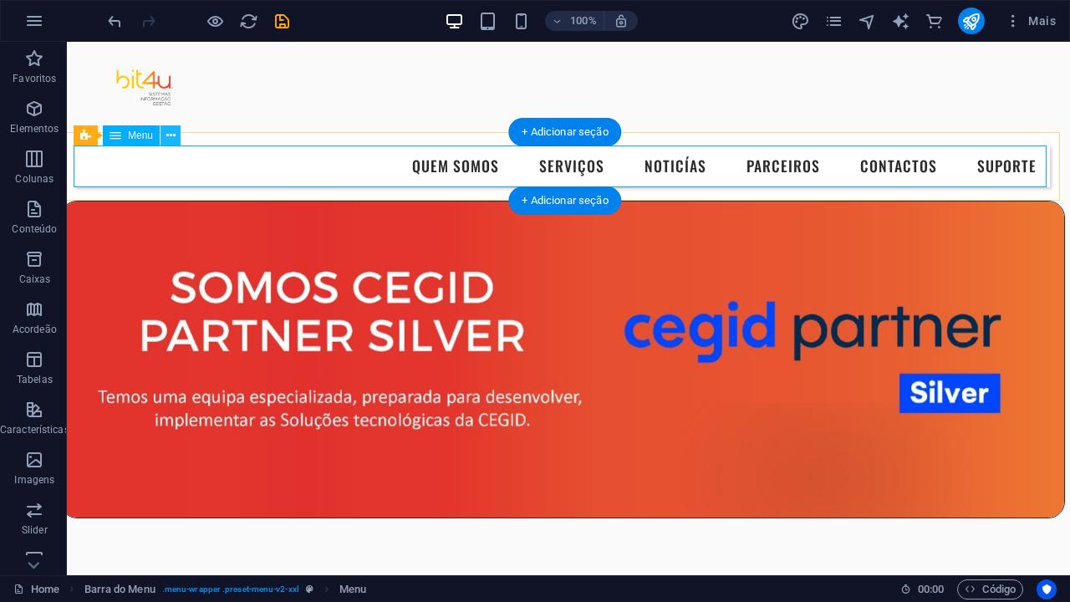
click at [172, 143] on icon at bounding box center [170, 136] width 9 height 18
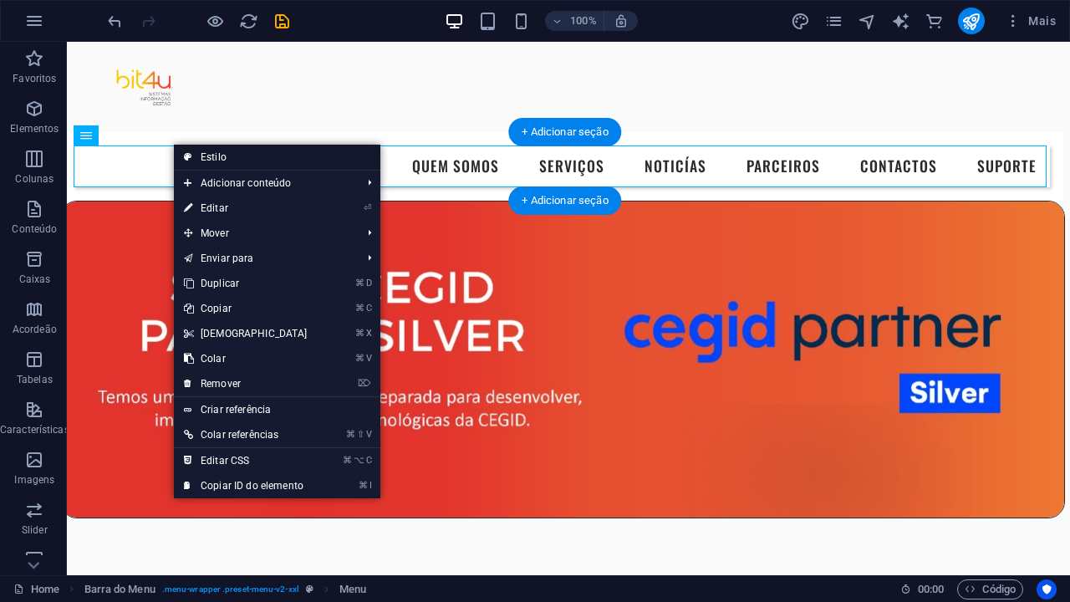
click at [206, 155] on link "Estilo" at bounding box center [277, 157] width 206 height 25
select select "rem"
select select "preset-menu-v2-xxl"
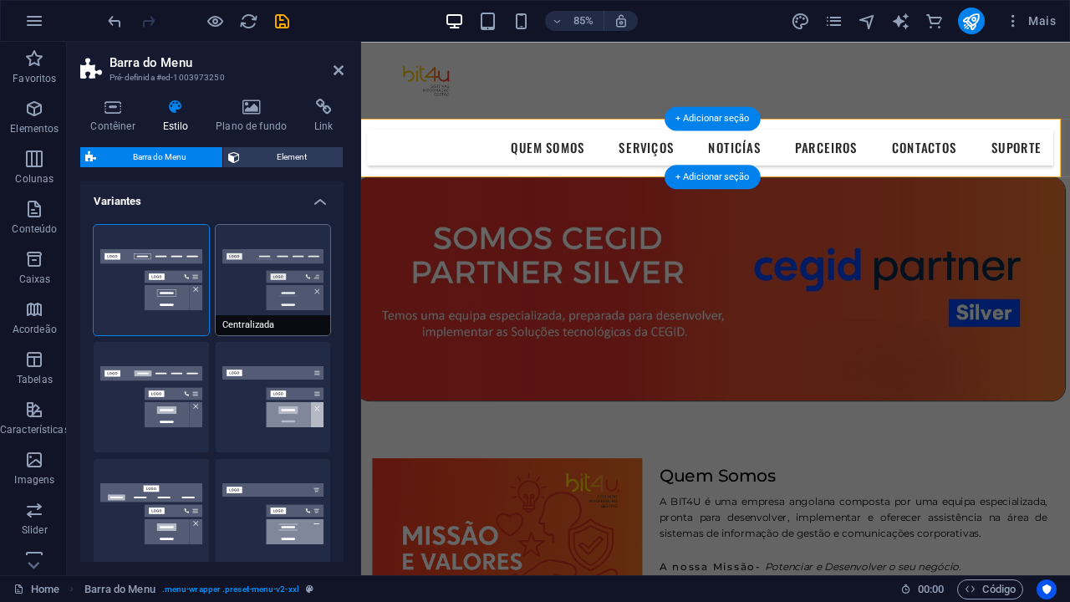
click at [262, 288] on button "Centralizada" at bounding box center [273, 280] width 115 height 110
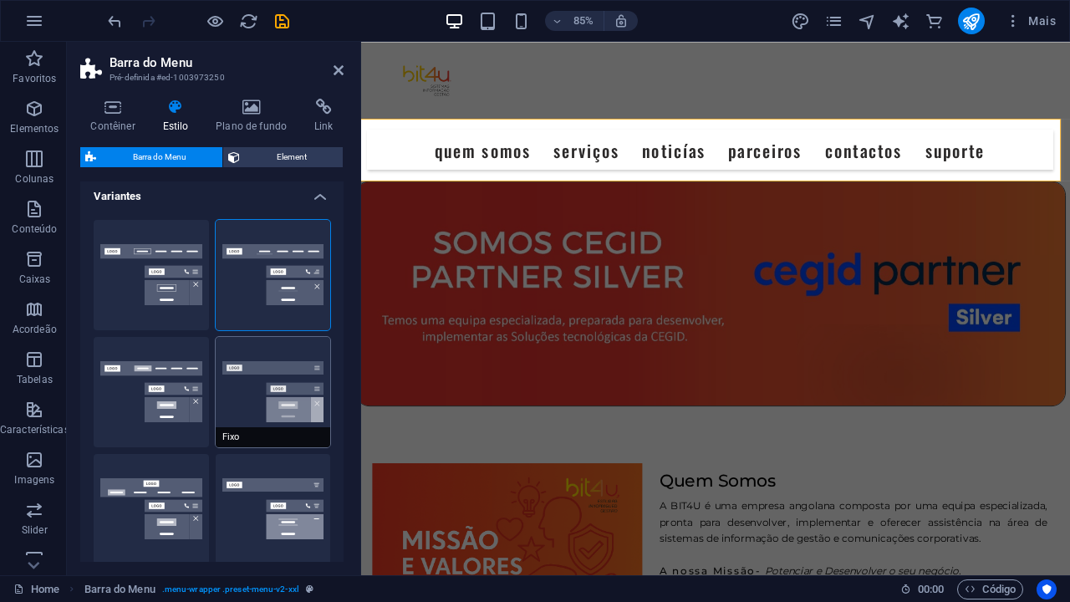
scroll to position [0, 0]
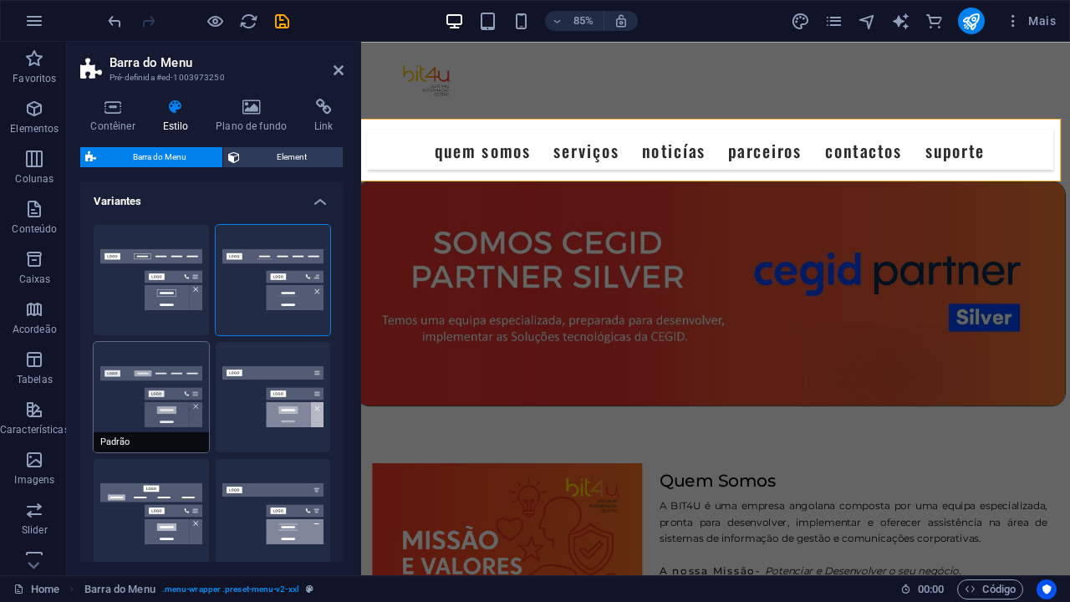
click at [154, 411] on button "Padrão" at bounding box center [151, 397] width 115 height 110
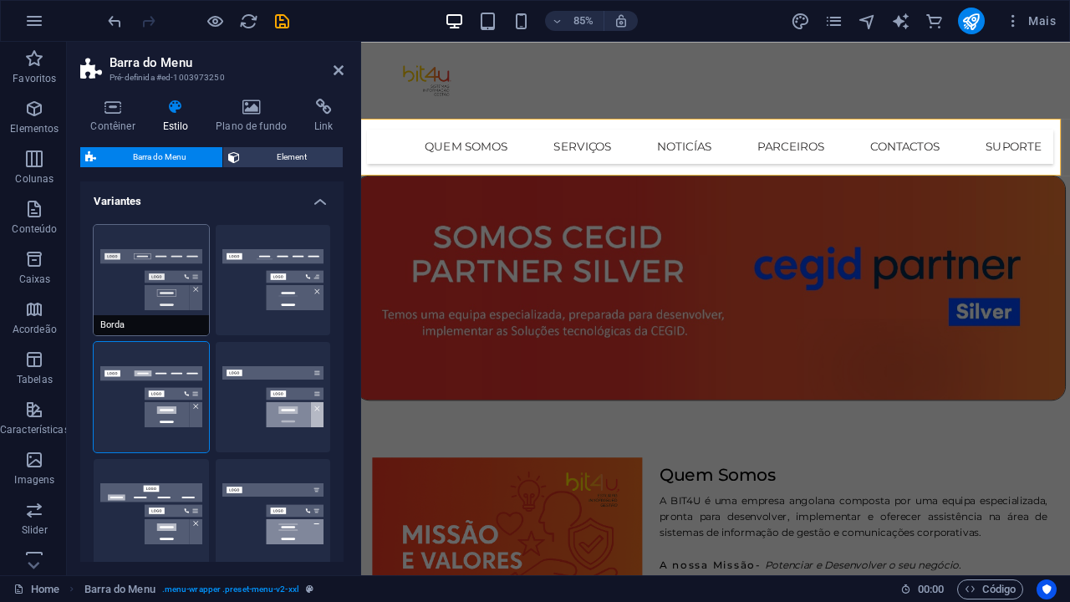
click at [150, 311] on button "Borda" at bounding box center [151, 280] width 115 height 110
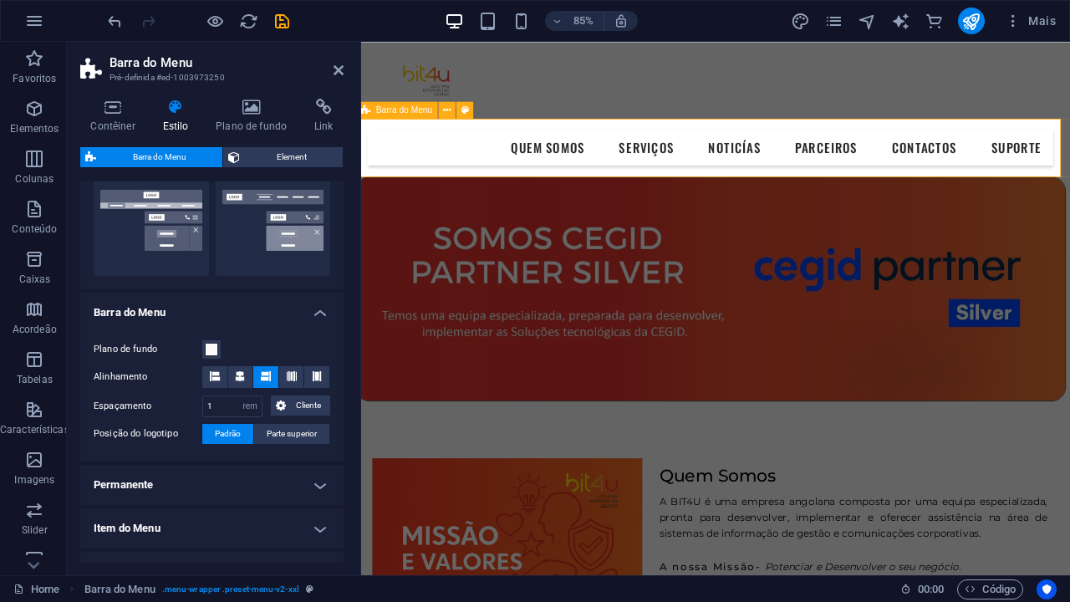
scroll to position [594, 0]
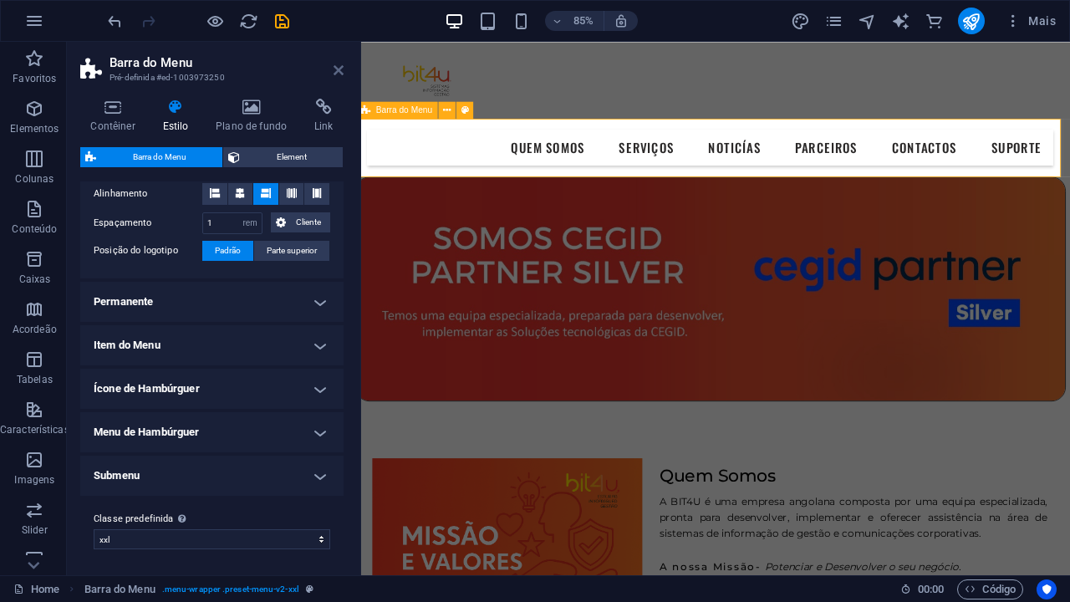
click at [336, 69] on icon at bounding box center [339, 70] width 10 height 13
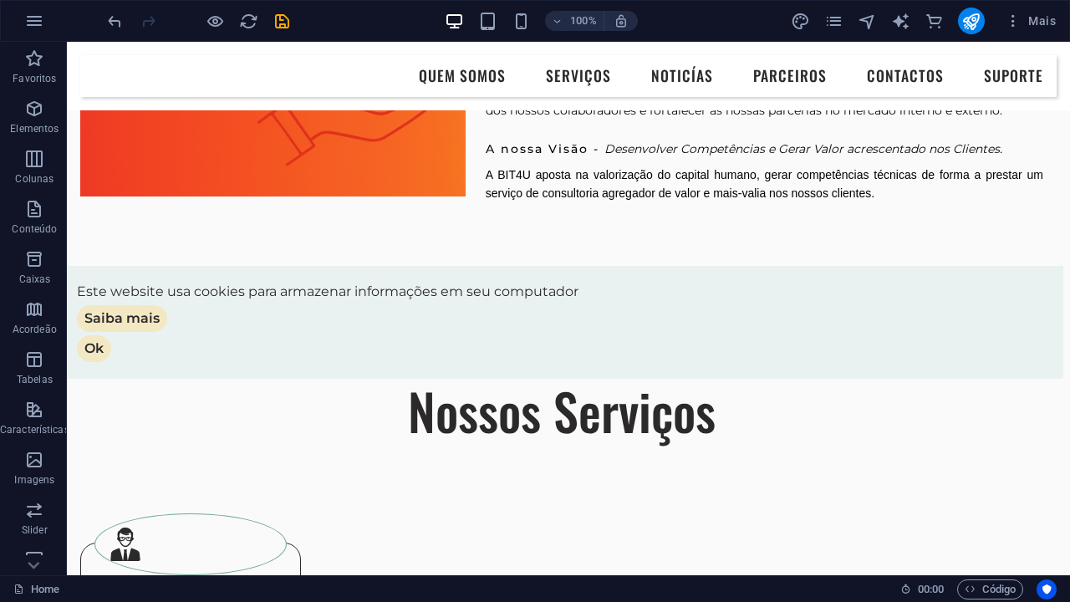
scroll to position [614, 7]
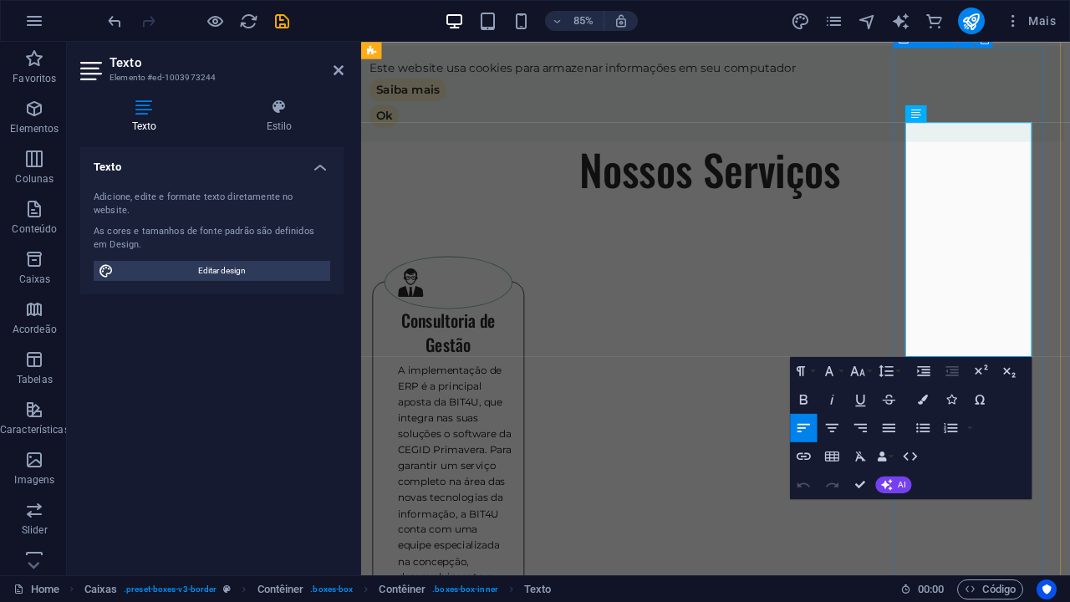
scroll to position [60, 0]
click at [324, 147] on h4 "Texto" at bounding box center [211, 162] width 263 height 30
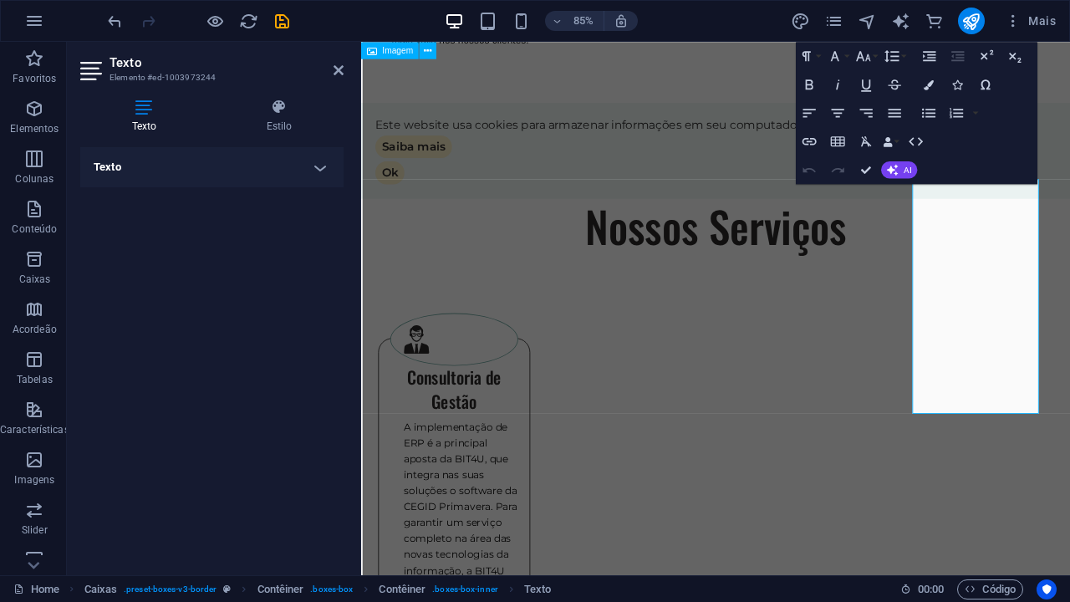
scroll to position [765, 0]
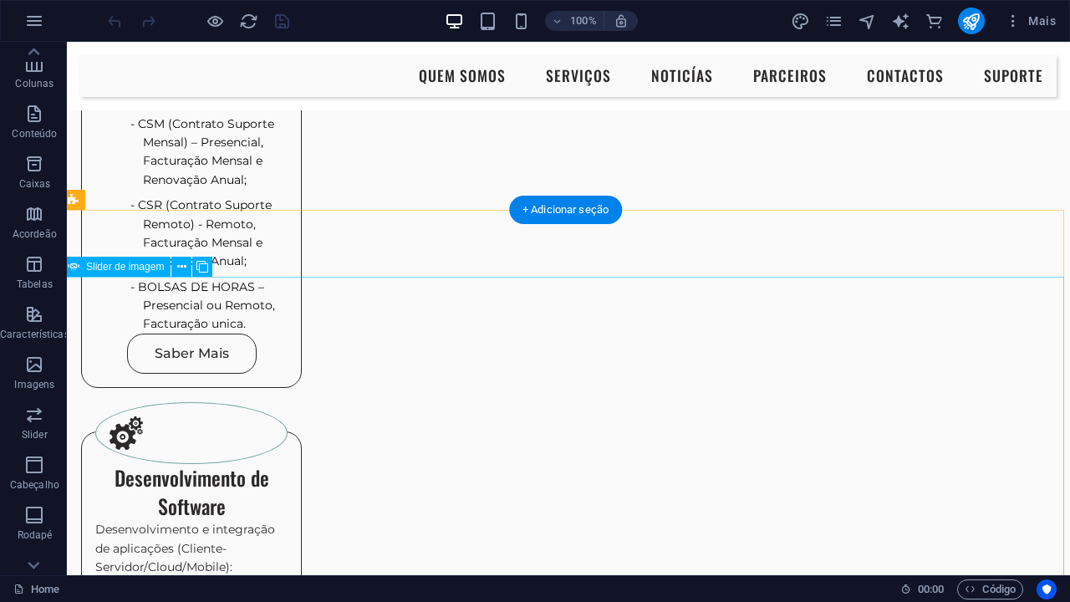
scroll to position [1874, 6]
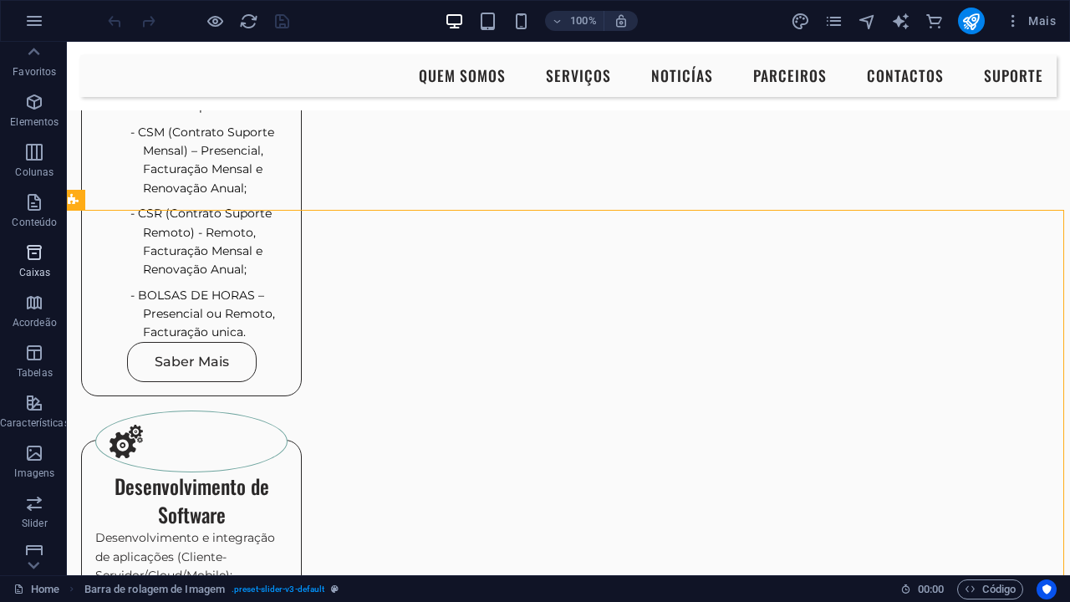
scroll to position [0, 0]
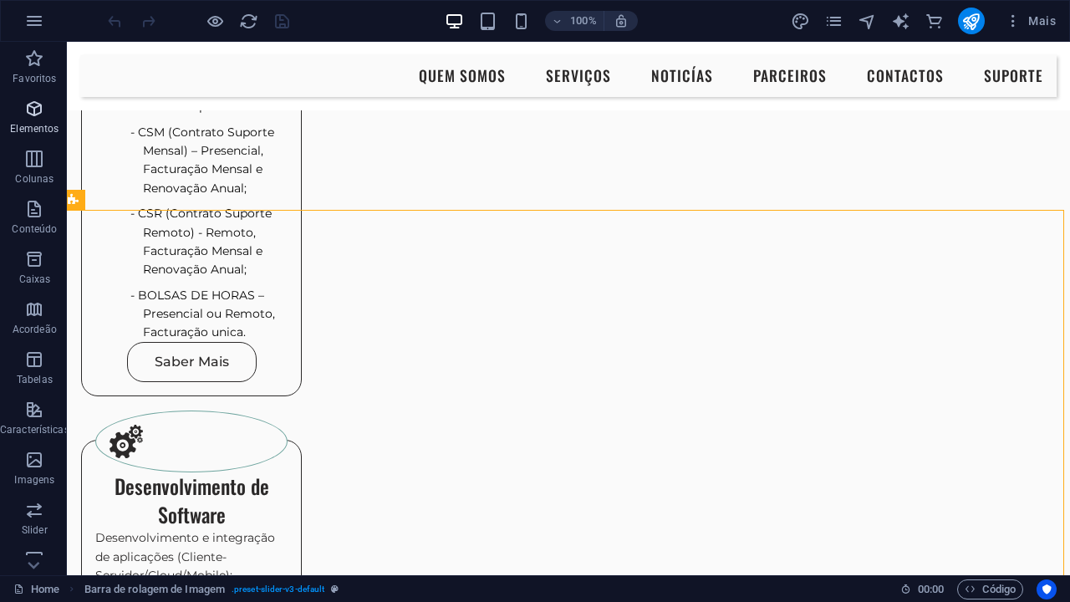
click at [30, 125] on p "Elementos" at bounding box center [34, 128] width 48 height 13
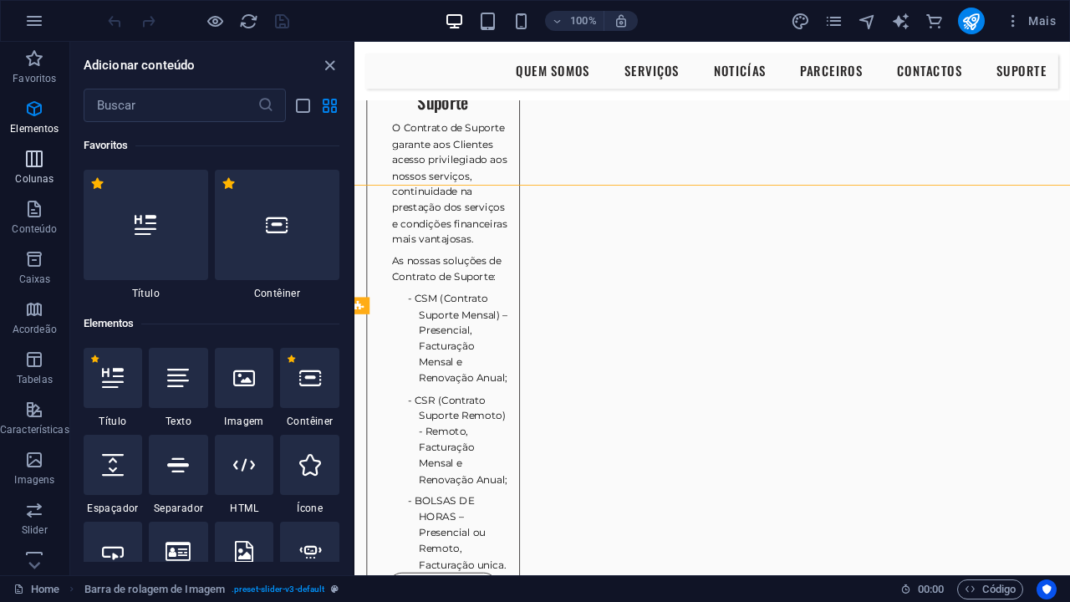
click at [34, 163] on icon "button" at bounding box center [34, 159] width 20 height 20
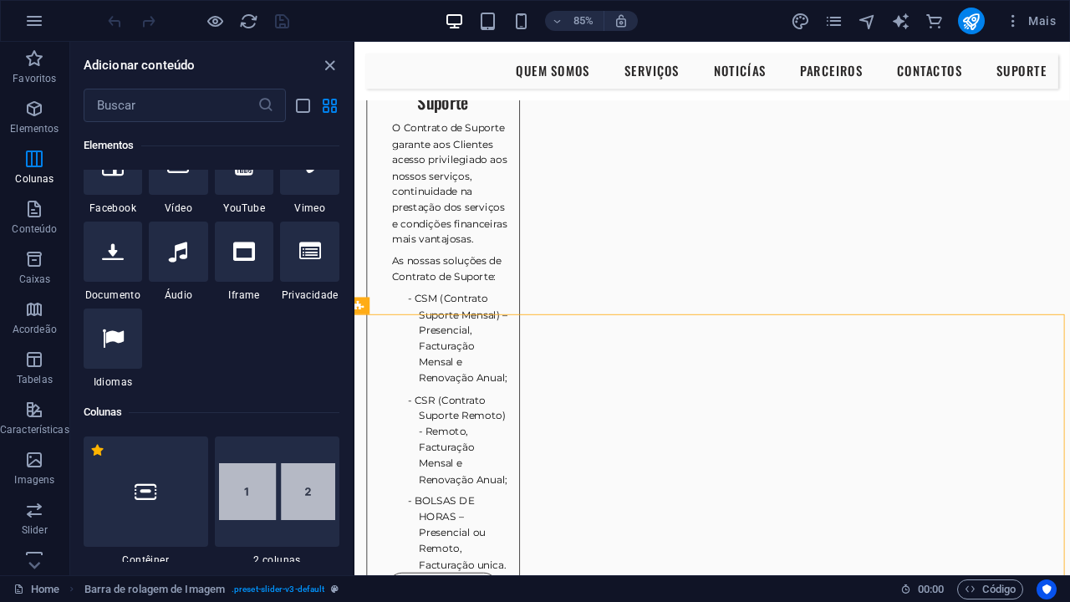
scroll to position [828, 0]
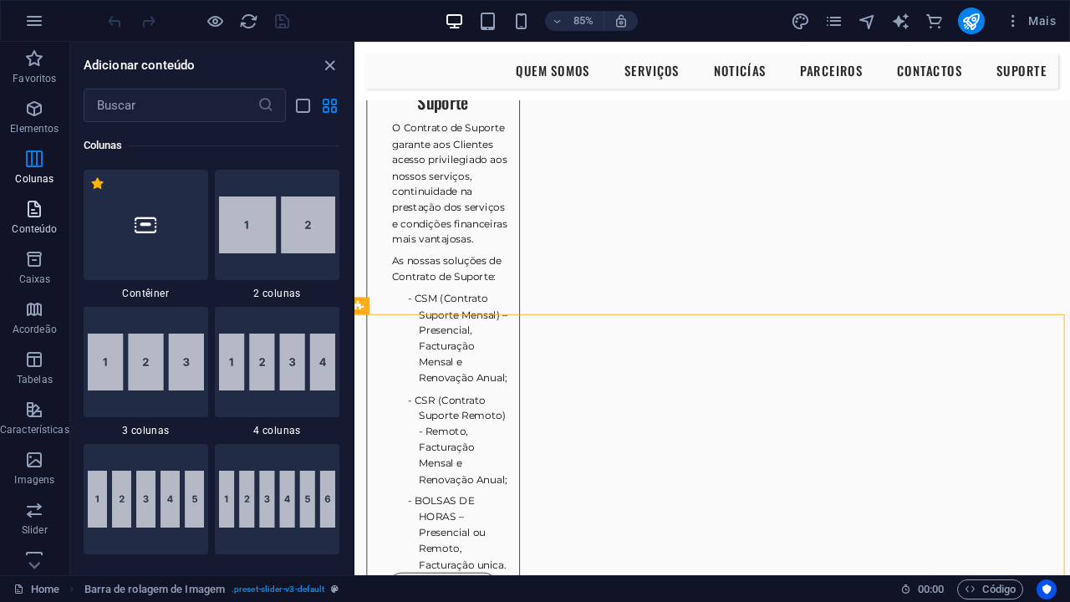
click at [31, 220] on span "Conteúdo" at bounding box center [34, 219] width 69 height 40
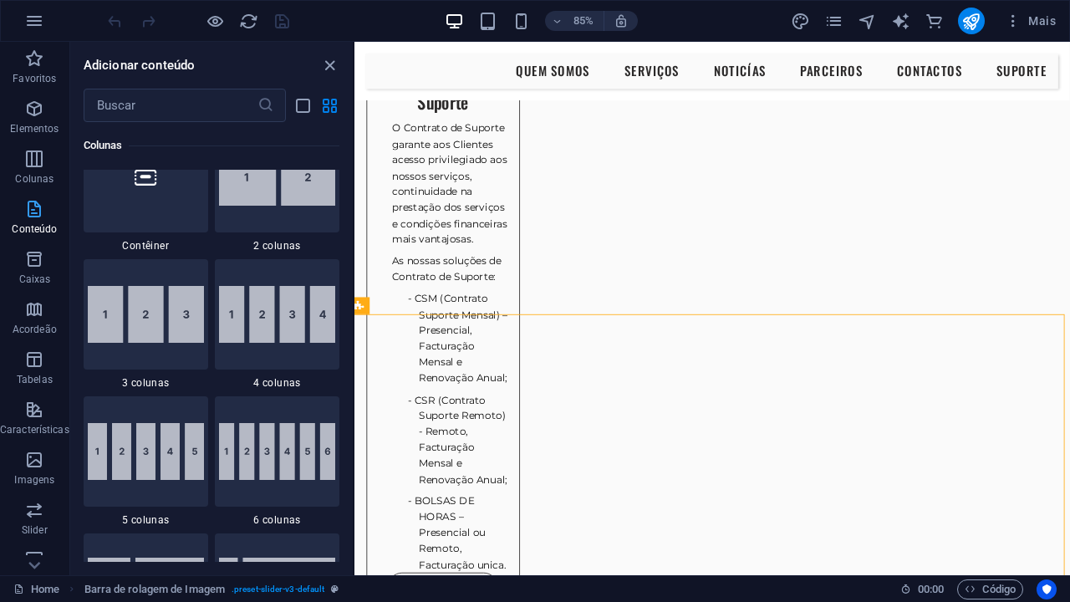
scroll to position [2925, 0]
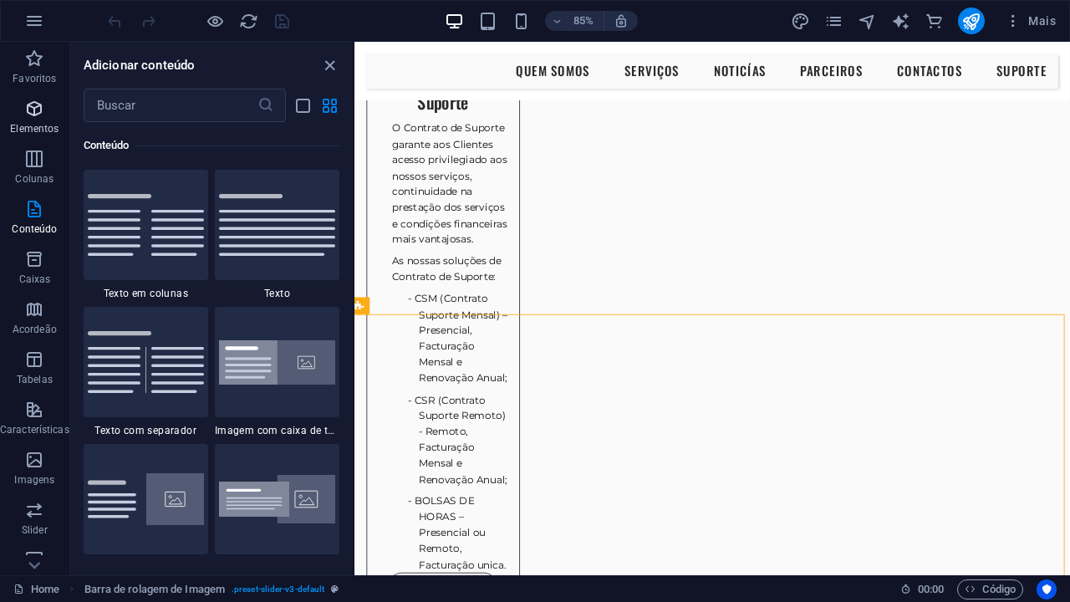
click at [42, 110] on icon "button" at bounding box center [34, 109] width 20 height 20
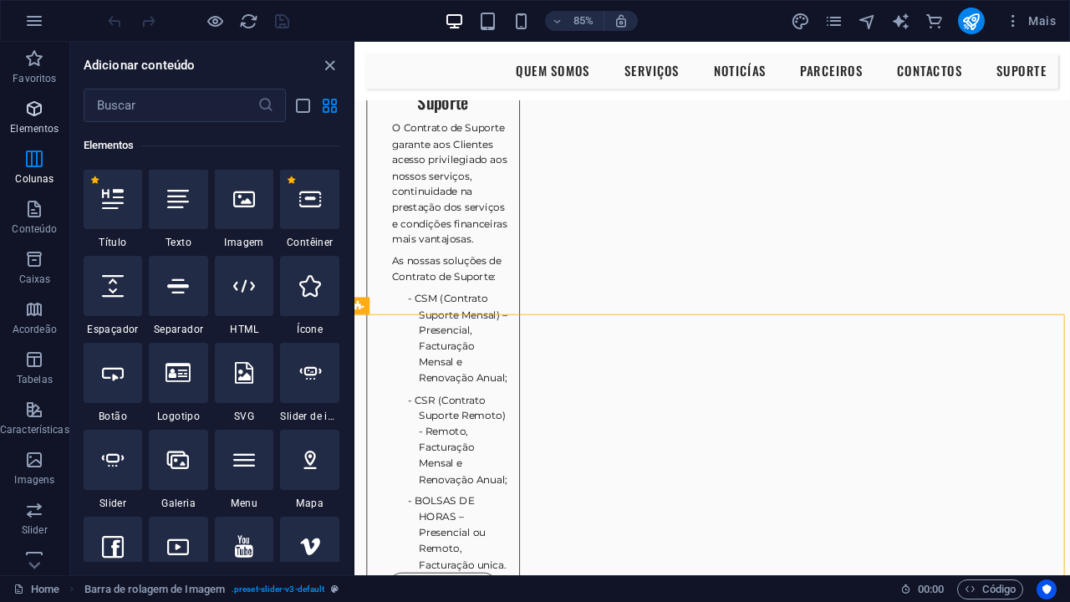
scroll to position [178, 0]
click at [126, 219] on div at bounding box center [113, 200] width 59 height 60
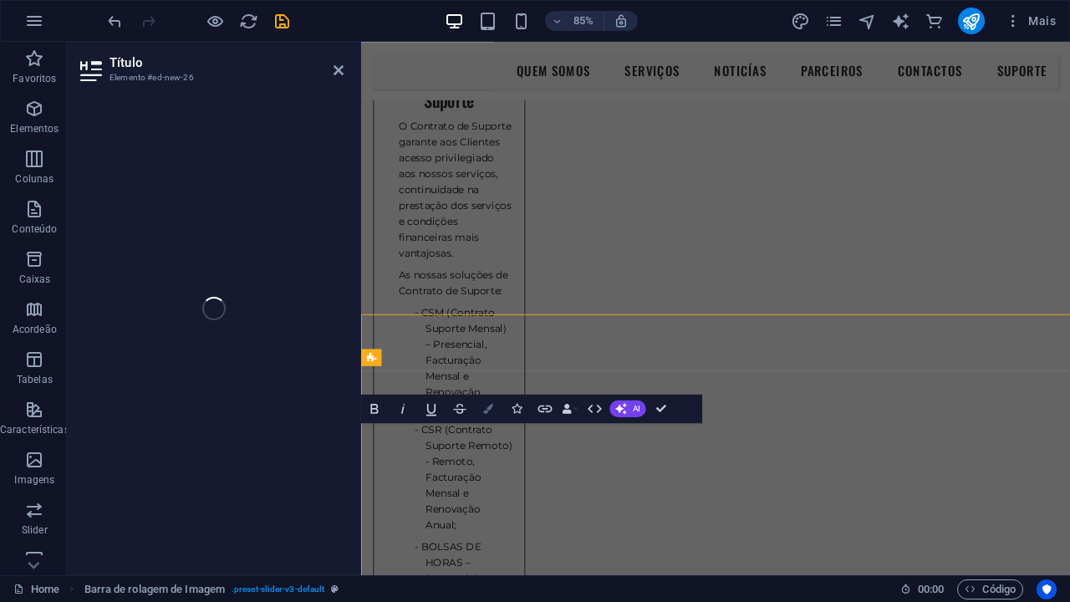
scroll to position [1874, 0]
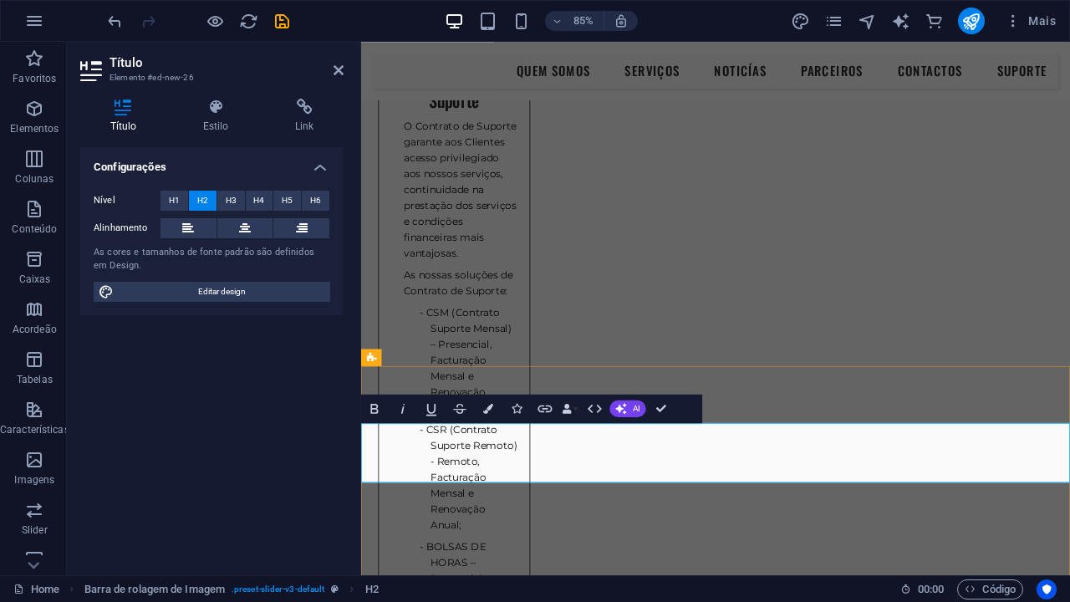
click at [242, 232] on icon at bounding box center [245, 228] width 12 height 20
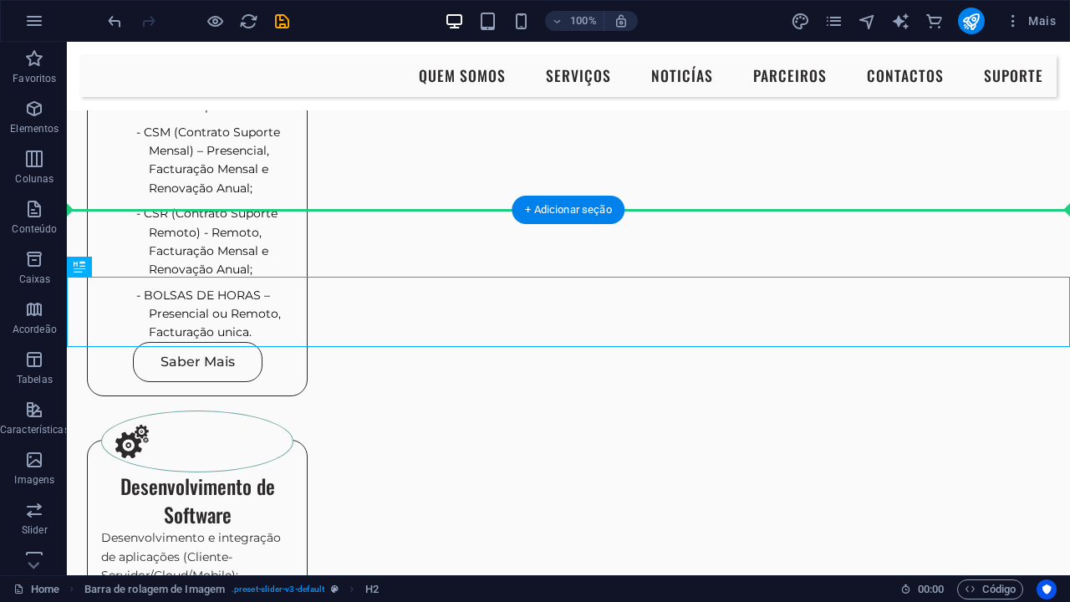
drag, startPoint x: 324, startPoint y: 292, endPoint x: 316, endPoint y: 267, distance: 26.2
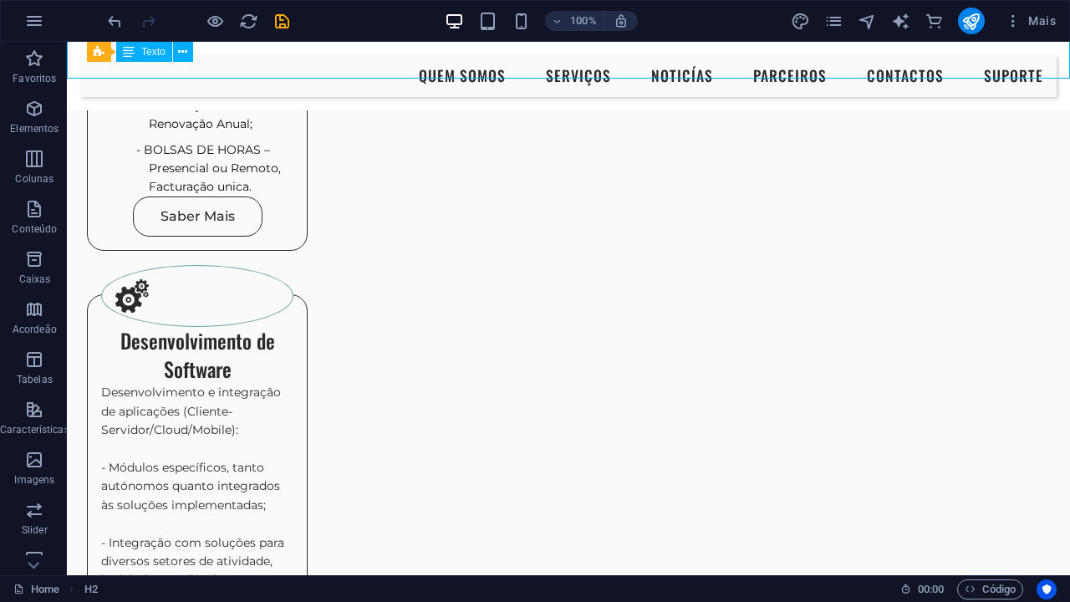
scroll to position [2078, 1]
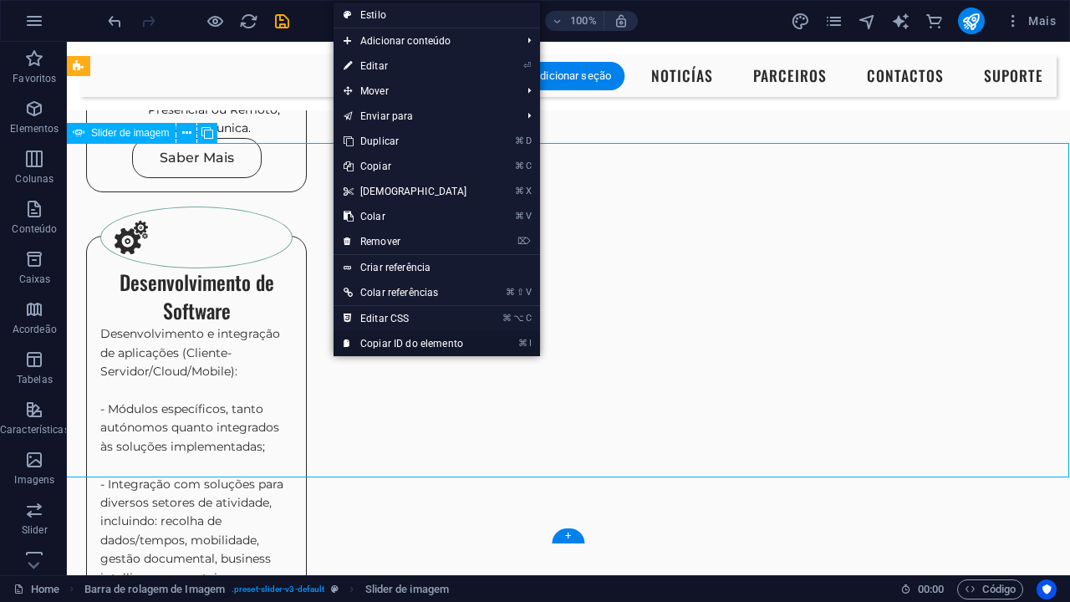
click at [380, 340] on link "⌘ I Copiar ID do elemento" at bounding box center [406, 343] width 144 height 25
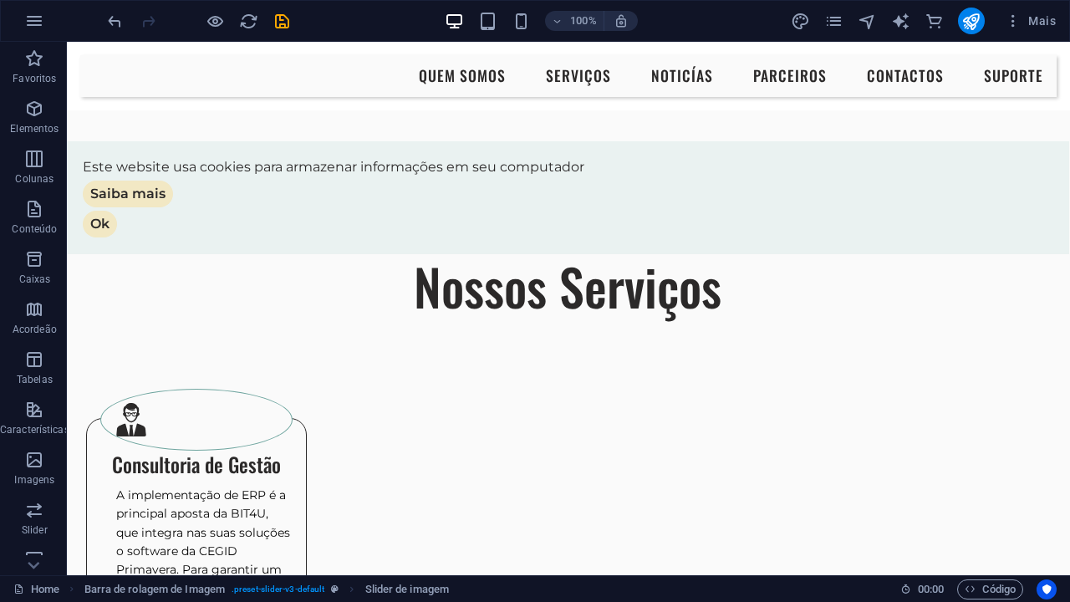
scroll to position [492, 1]
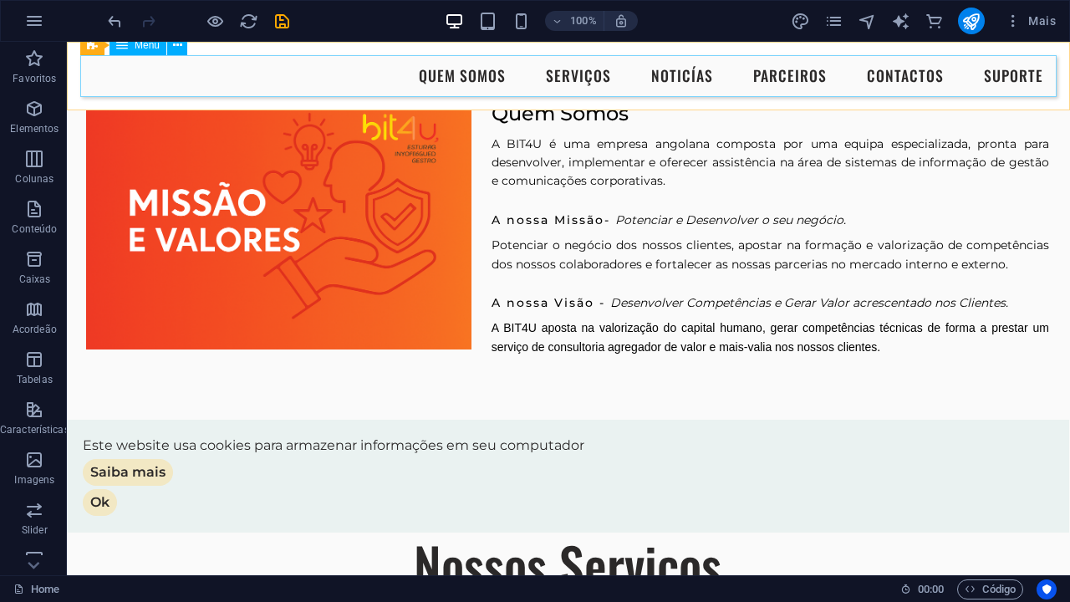
click at [685, 78] on nav "Quem Somos Serviços NOTICÍAS Parceiros Contactos Suporte" at bounding box center [568, 76] width 976 height 42
select select
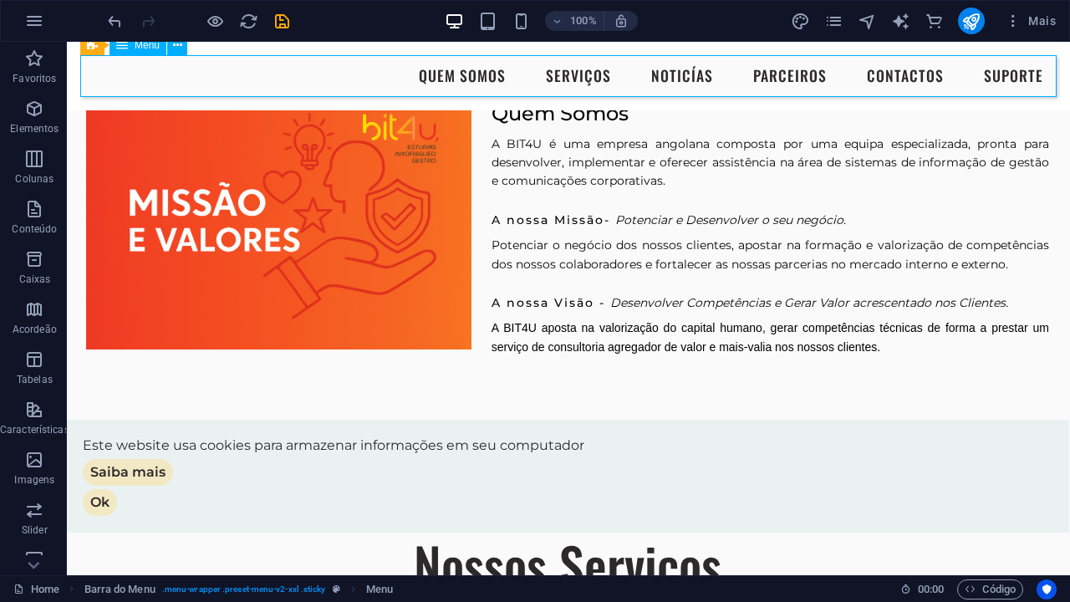
select select
select select "1"
select select
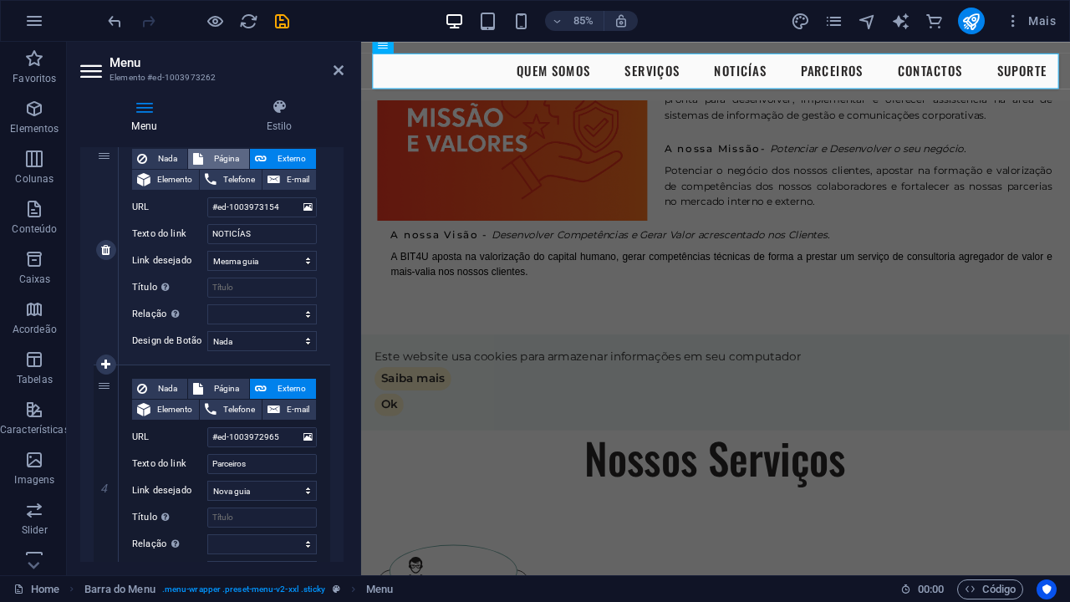
scroll to position [631, 0]
click at [279, 203] on input "#ed-1003973154" at bounding box center [262, 206] width 110 height 20
type input "#"
select select
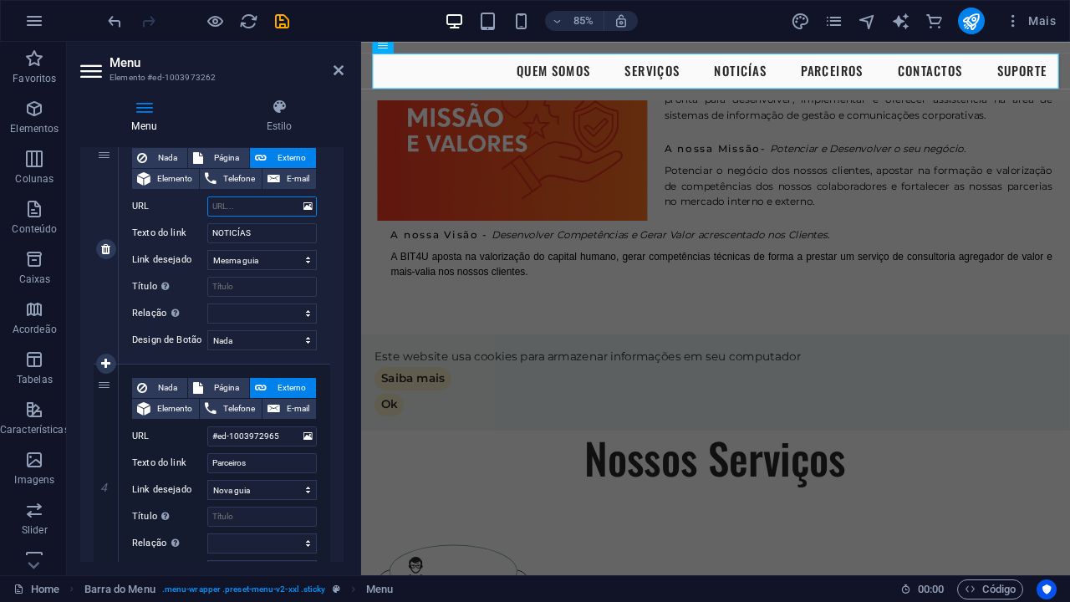
select select
paste input "#ed-1017027236"
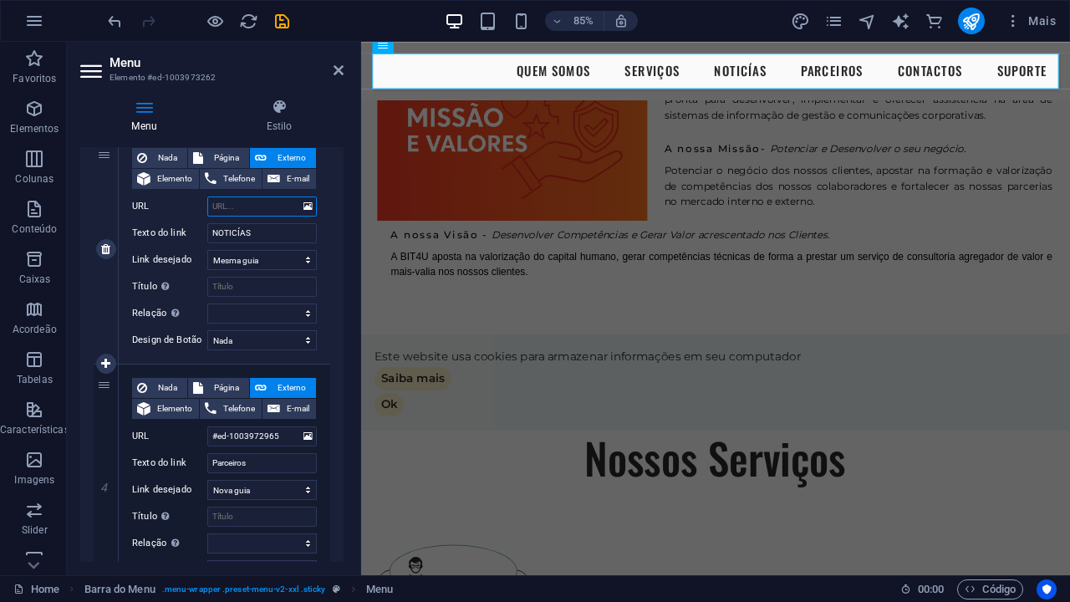
type input "#ed-1017027236"
select select
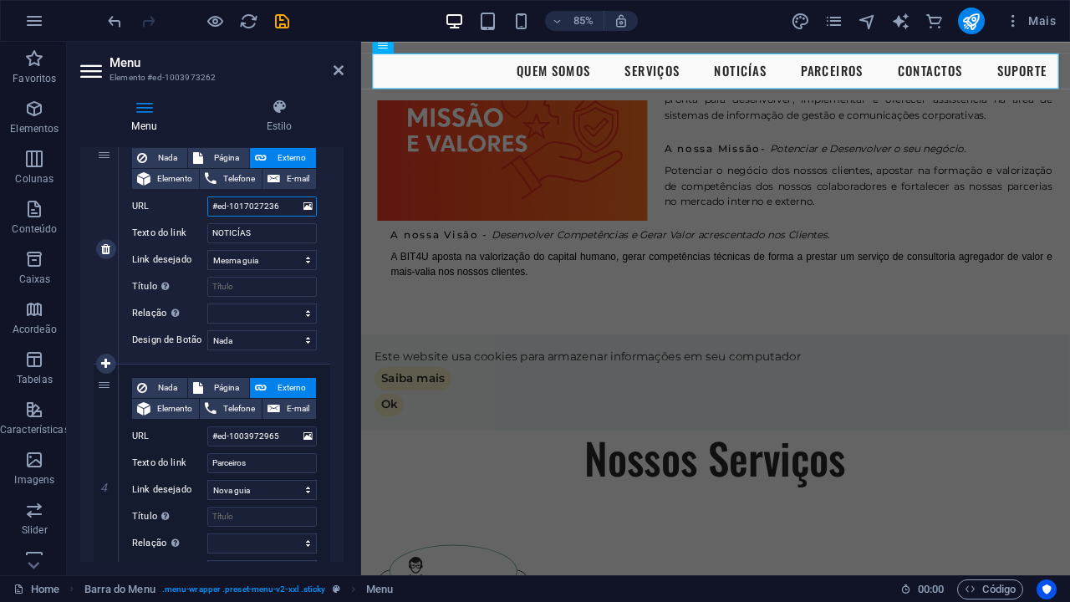
select select
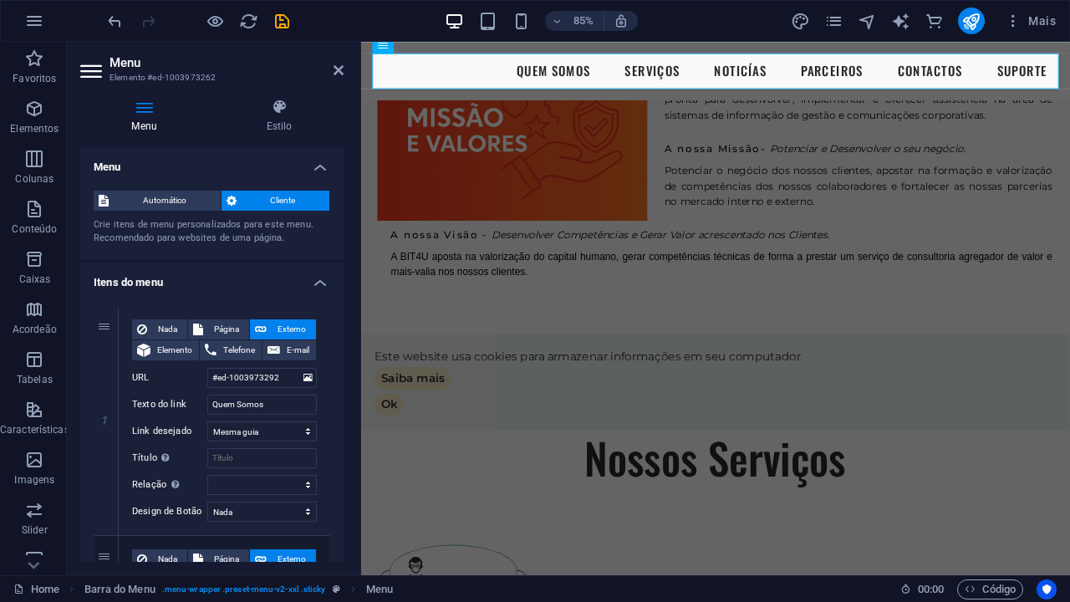
scroll to position [0, 0]
click at [337, 70] on icon at bounding box center [339, 70] width 10 height 13
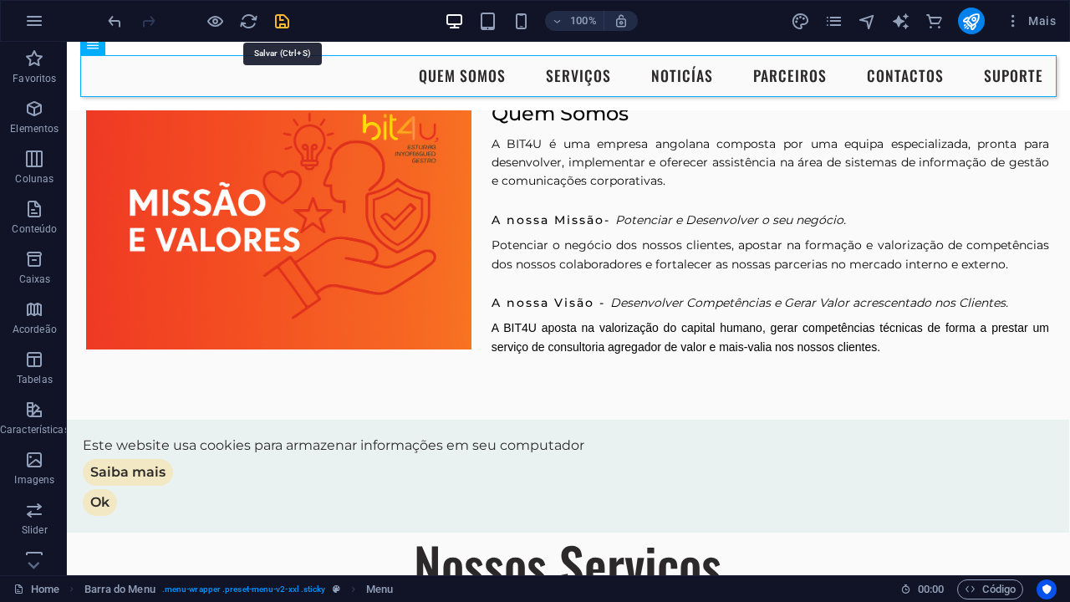
click at [283, 24] on icon "save" at bounding box center [282, 21] width 19 height 19
checkbox input "false"
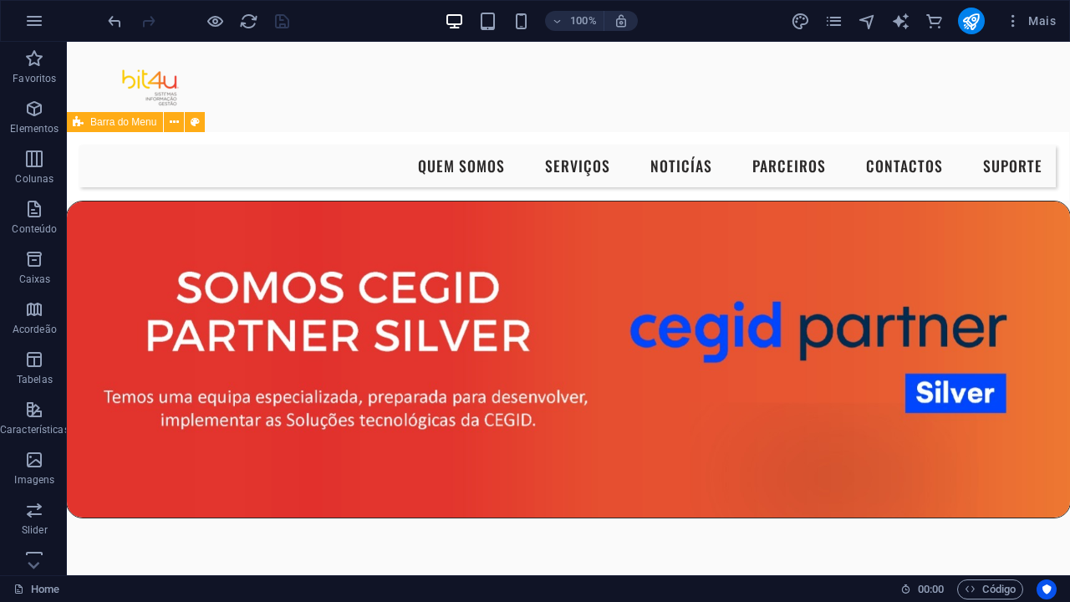
scroll to position [0, 1]
click at [28, 273] on p "Caixas" at bounding box center [35, 279] width 32 height 13
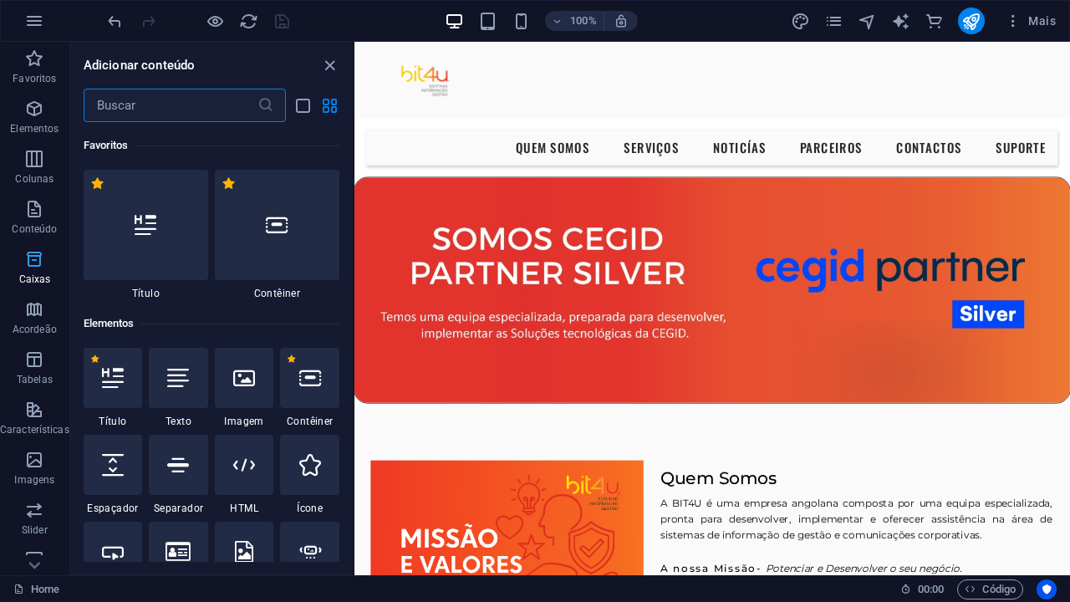
scroll to position [4611, 0]
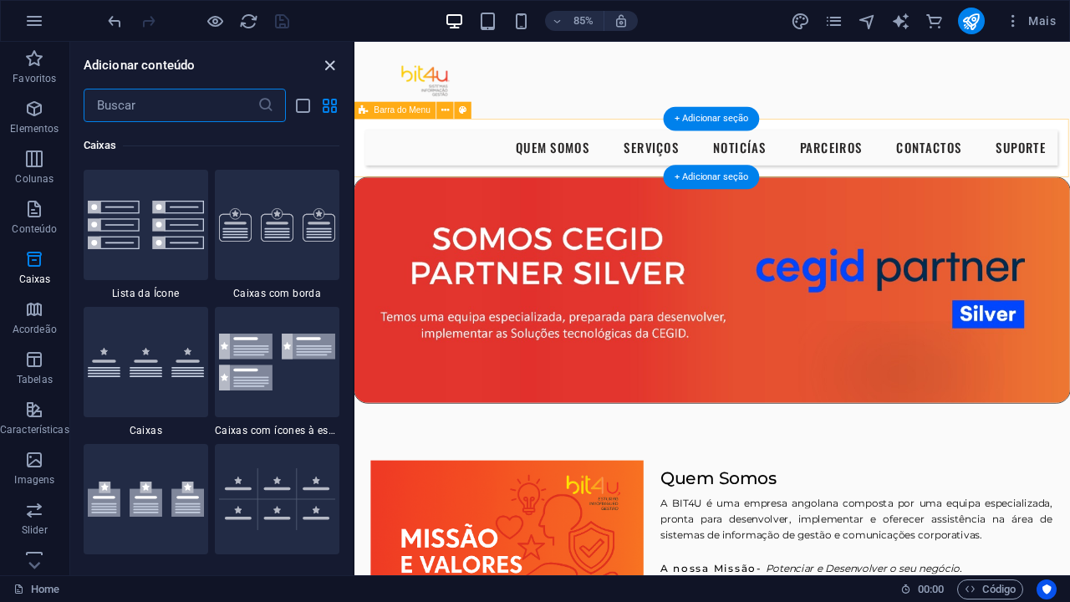
click at [326, 66] on icon "close panel" at bounding box center [329, 65] width 19 height 19
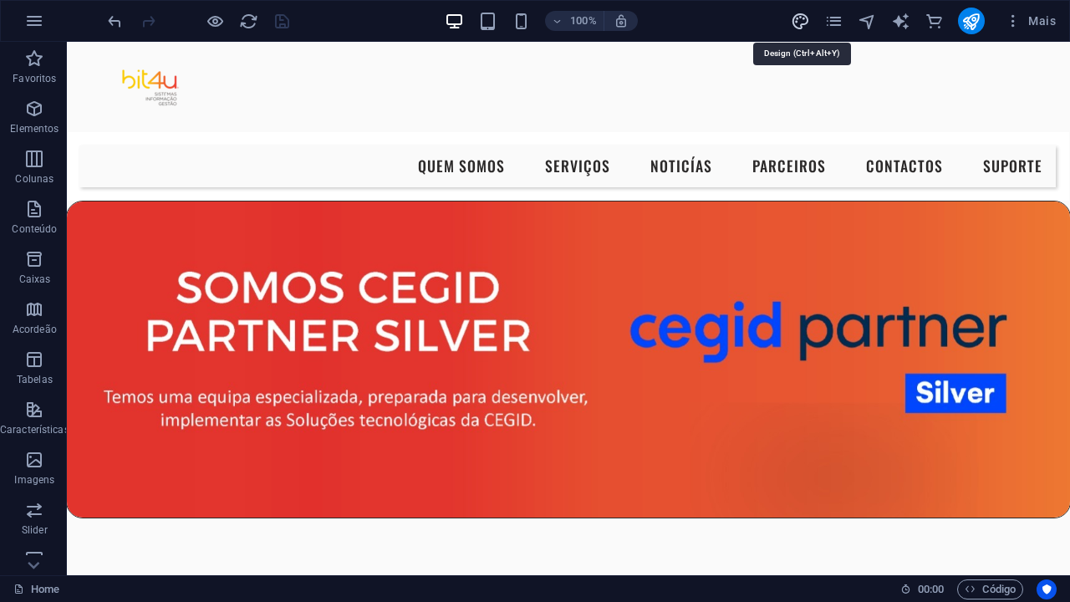
click at [797, 25] on icon "design" at bounding box center [800, 21] width 19 height 19
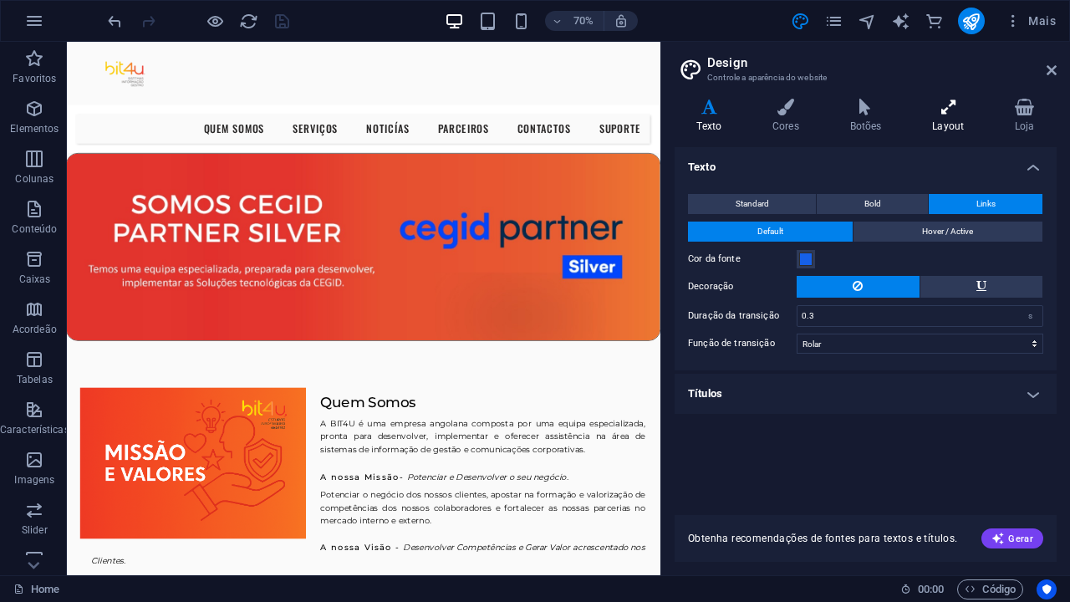
click at [936, 115] on icon at bounding box center [948, 107] width 76 height 17
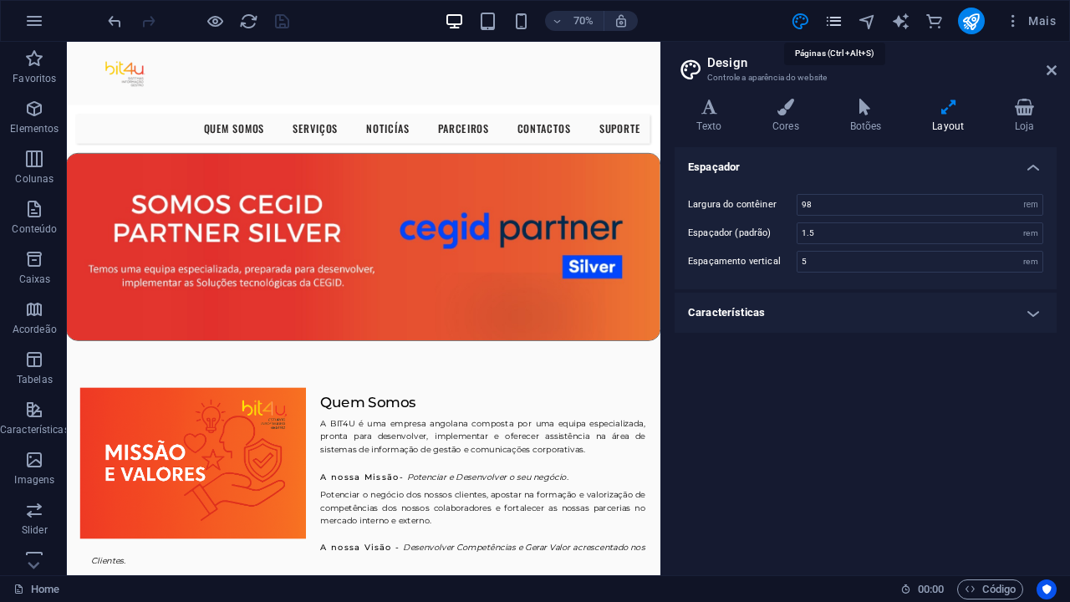
click at [839, 22] on icon "pages" at bounding box center [833, 21] width 19 height 19
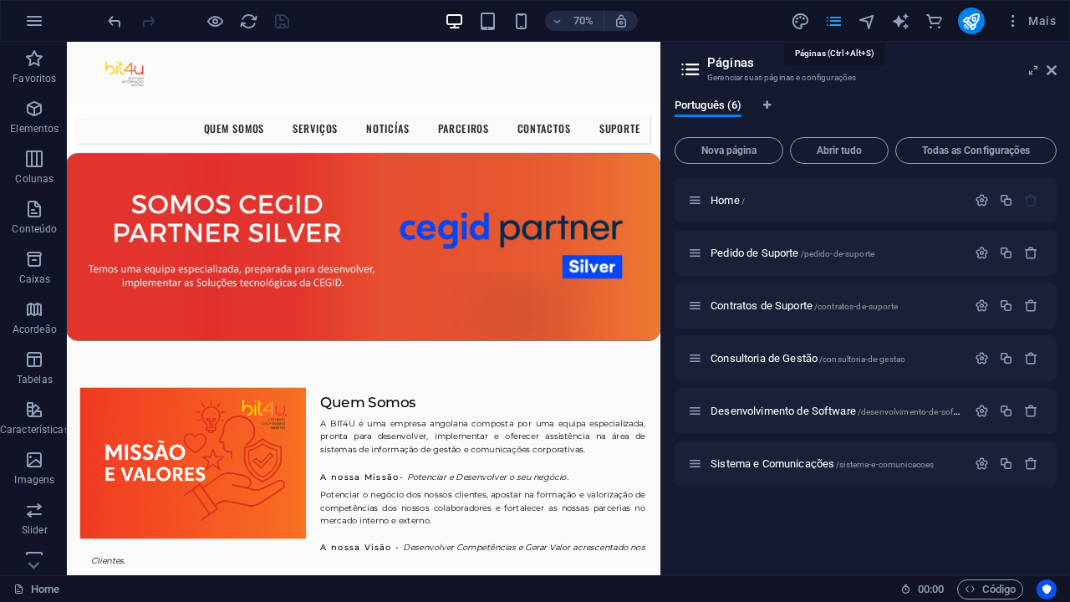
scroll to position [0, 0]
click at [804, 24] on icon "design" at bounding box center [800, 21] width 19 height 19
select select "rem"
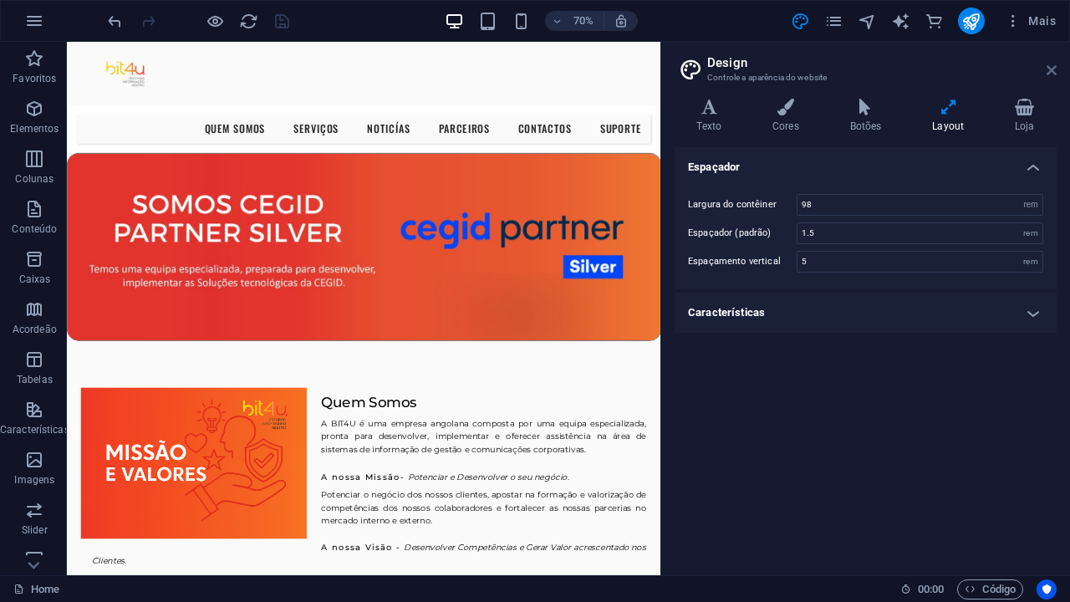
click at [1051, 69] on icon at bounding box center [1052, 70] width 10 height 13
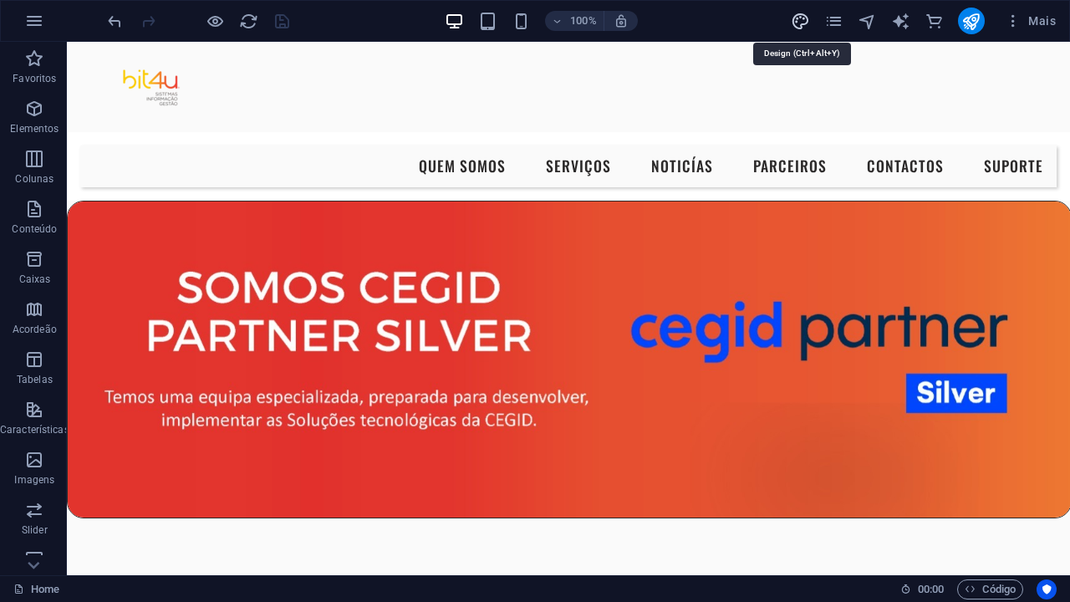
click at [799, 24] on icon "design" at bounding box center [800, 21] width 19 height 19
select select "rem"
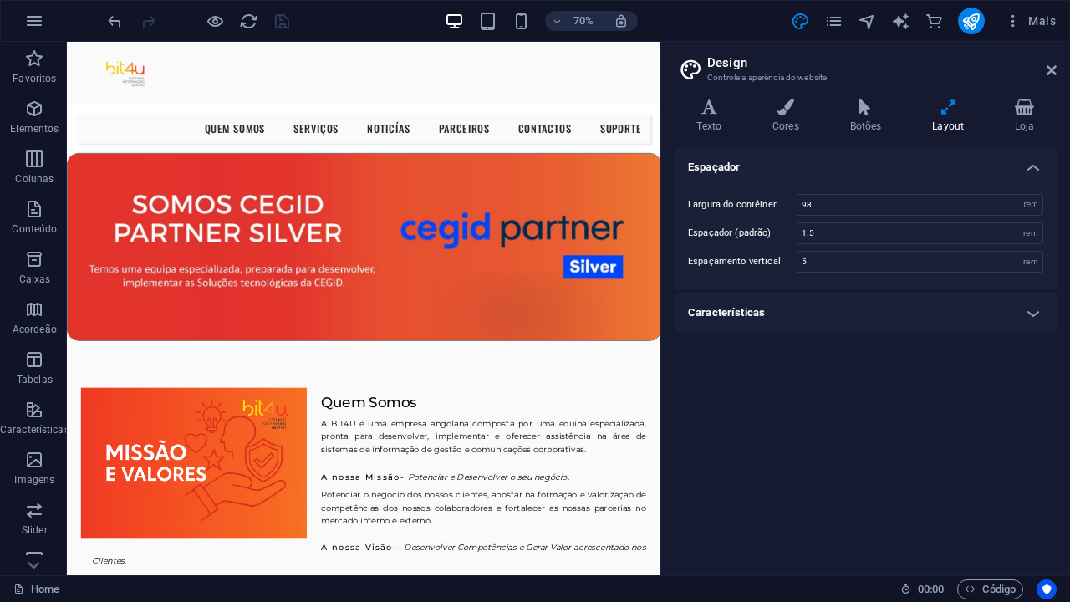
click at [1054, 79] on header "Design Controle a aparência do website" at bounding box center [867, 63] width 379 height 43
click at [1052, 74] on icon at bounding box center [1052, 70] width 10 height 13
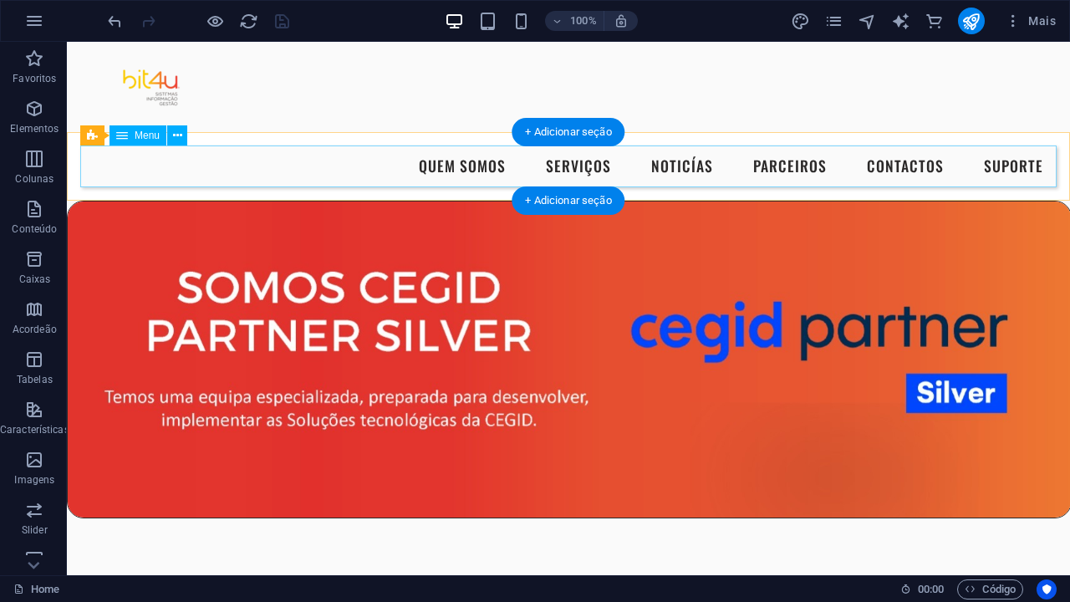
click at [373, 168] on nav "Quem Somos Serviços NOTICÍAS Parceiros Contactos Suporte" at bounding box center [568, 166] width 976 height 42
click at [176, 140] on icon at bounding box center [177, 136] width 9 height 18
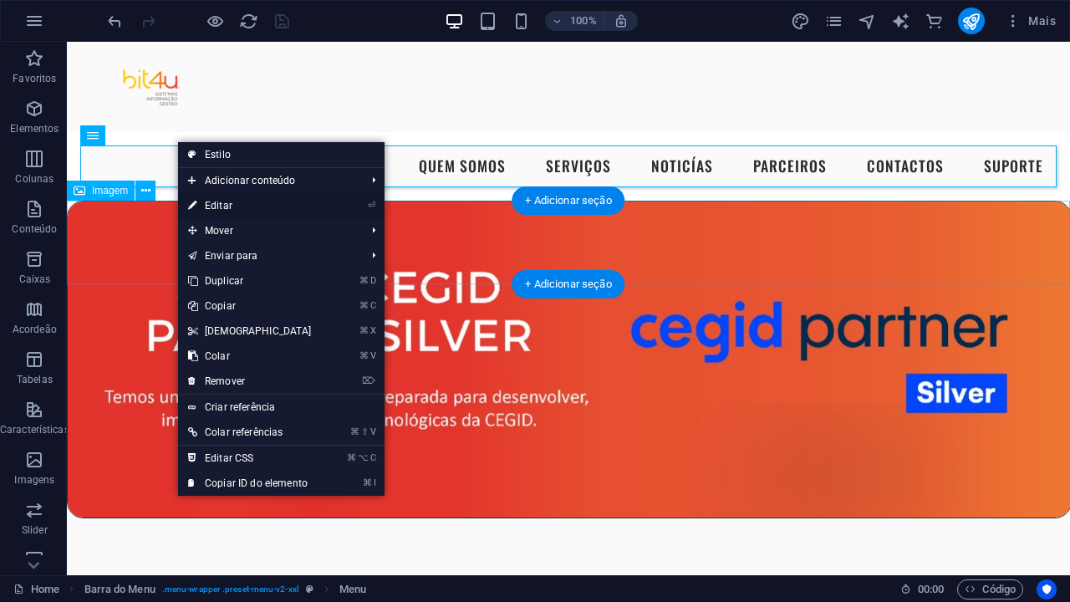
click at [212, 202] on link "⏎ Editar" at bounding box center [250, 205] width 144 height 25
select select
select select "1"
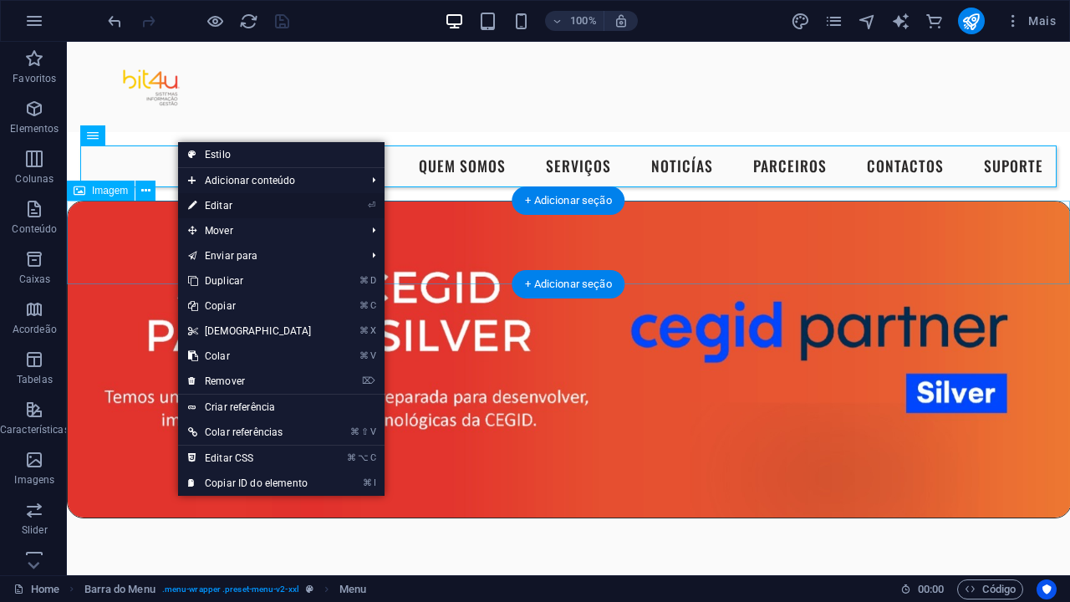
select select
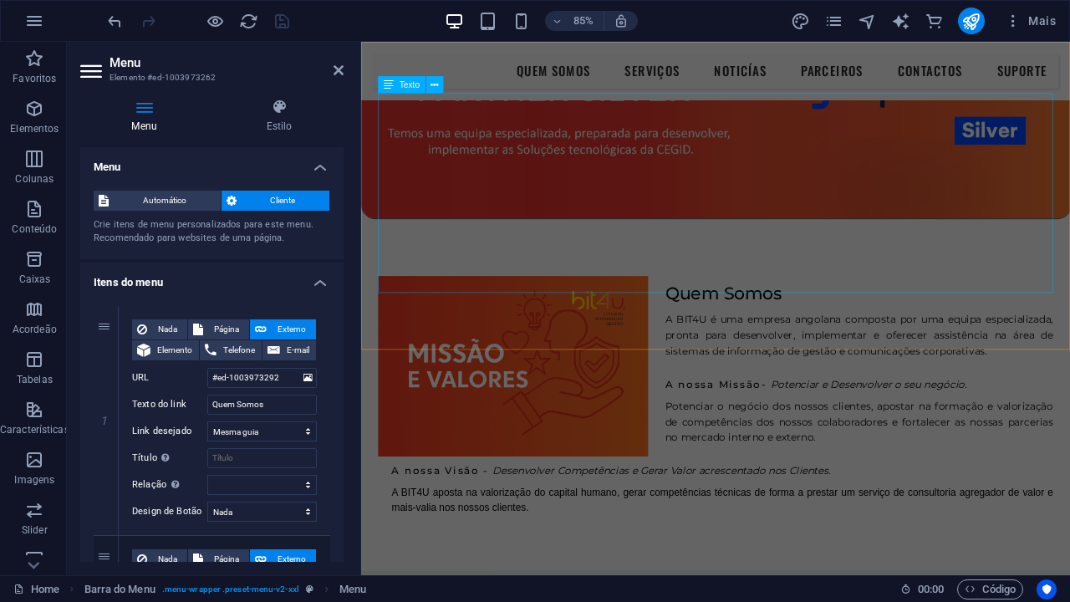
scroll to position [277, 0]
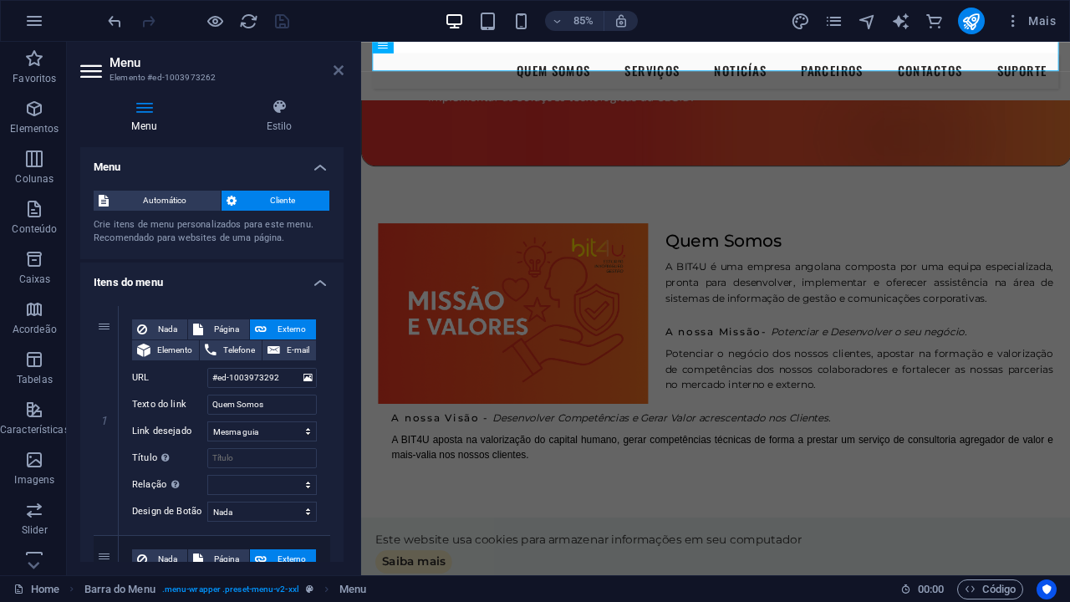
click at [339, 71] on icon at bounding box center [339, 70] width 10 height 13
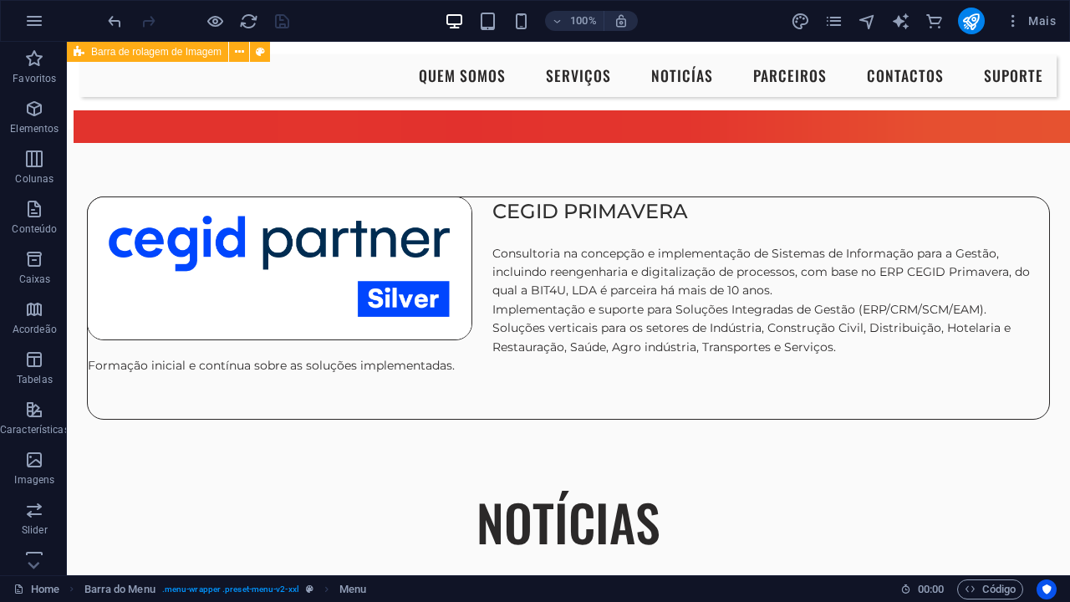
scroll to position [3888, 0]
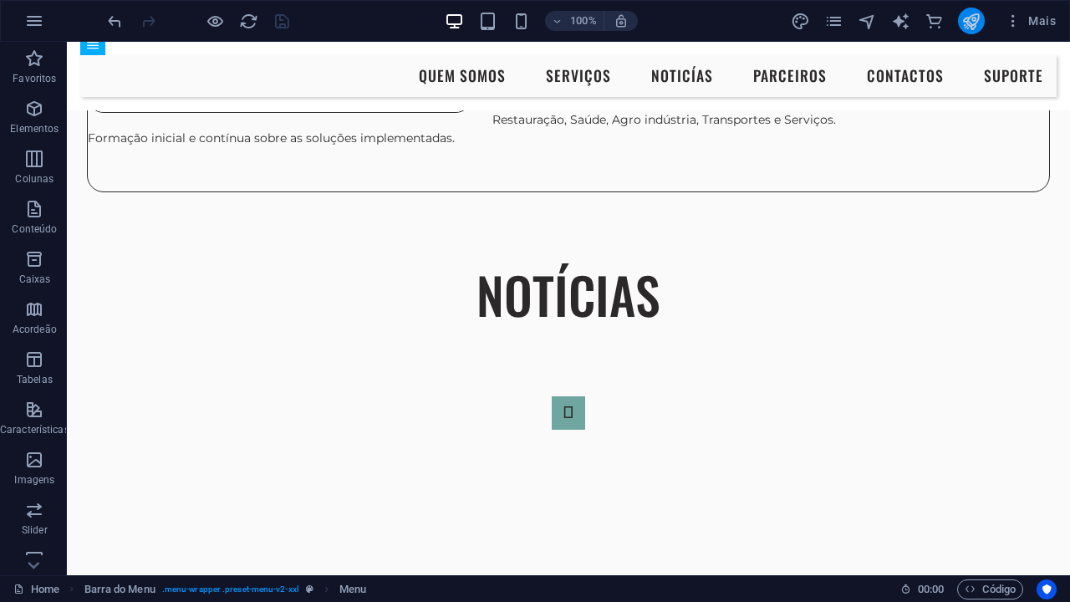
click at [968, 30] on icon "publish" at bounding box center [970, 21] width 19 height 19
